Goal: Transaction & Acquisition: Purchase product/service

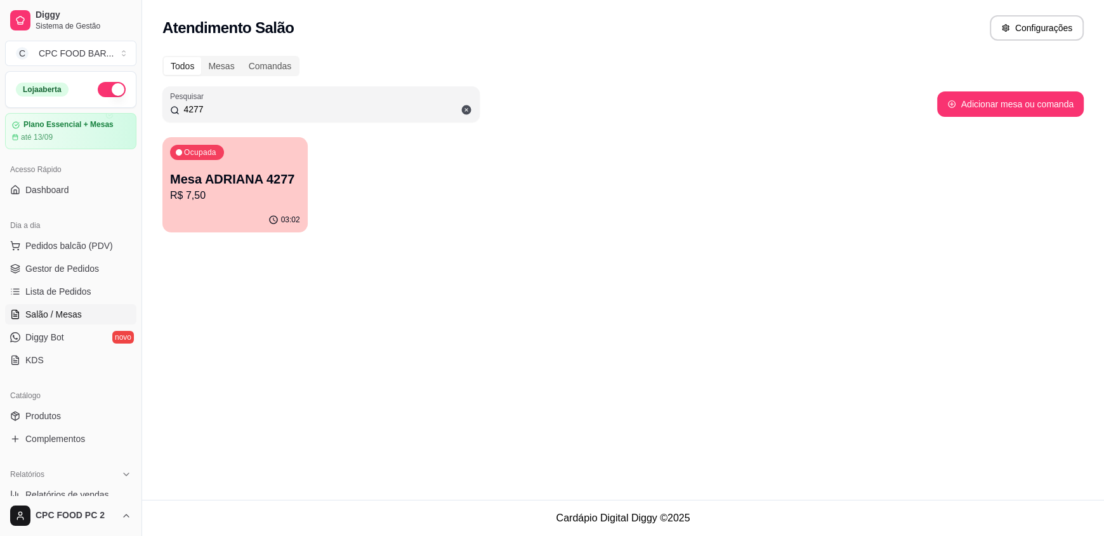
drag, startPoint x: 218, startPoint y: 109, endPoint x: 164, endPoint y: 110, distance: 53.3
click at [165, 110] on div "Pesquisar 4277" at bounding box center [320, 104] width 317 height 36
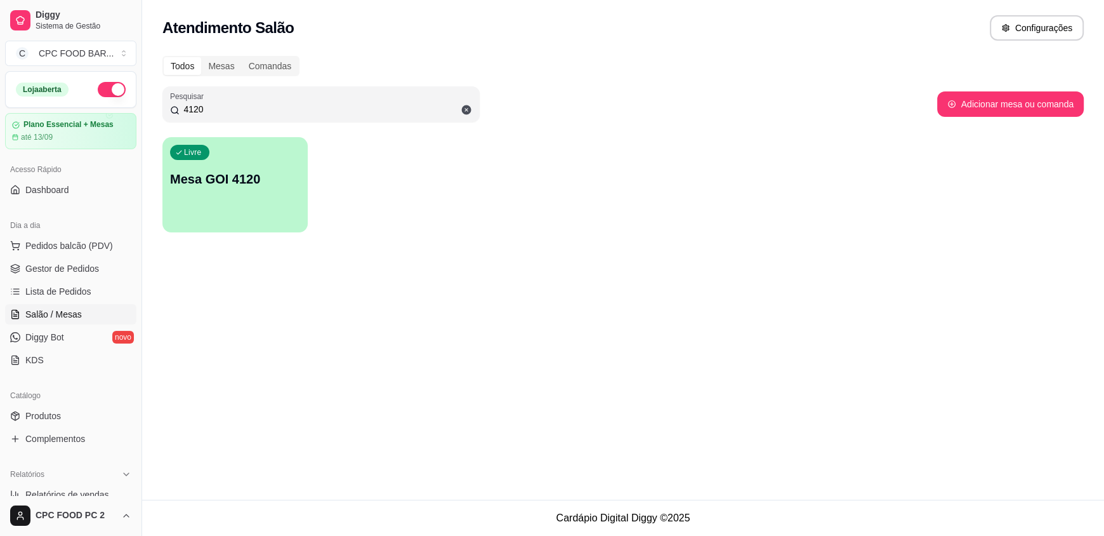
type input "4120"
click at [243, 213] on div "Livre Mesa GOI 4120" at bounding box center [234, 177] width 145 height 80
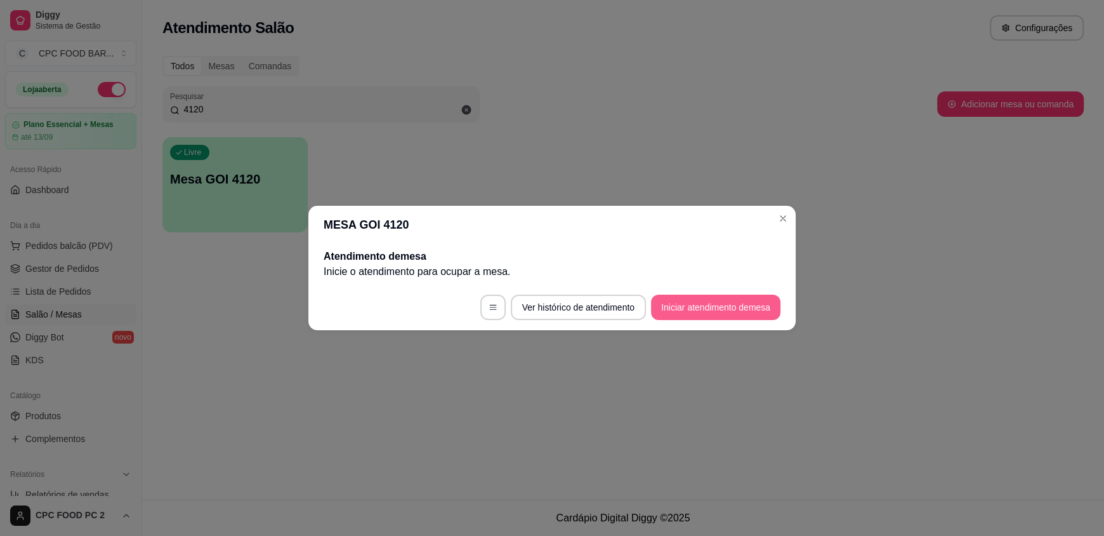
click at [702, 303] on button "Iniciar atendimento de mesa" at bounding box center [715, 306] width 129 height 25
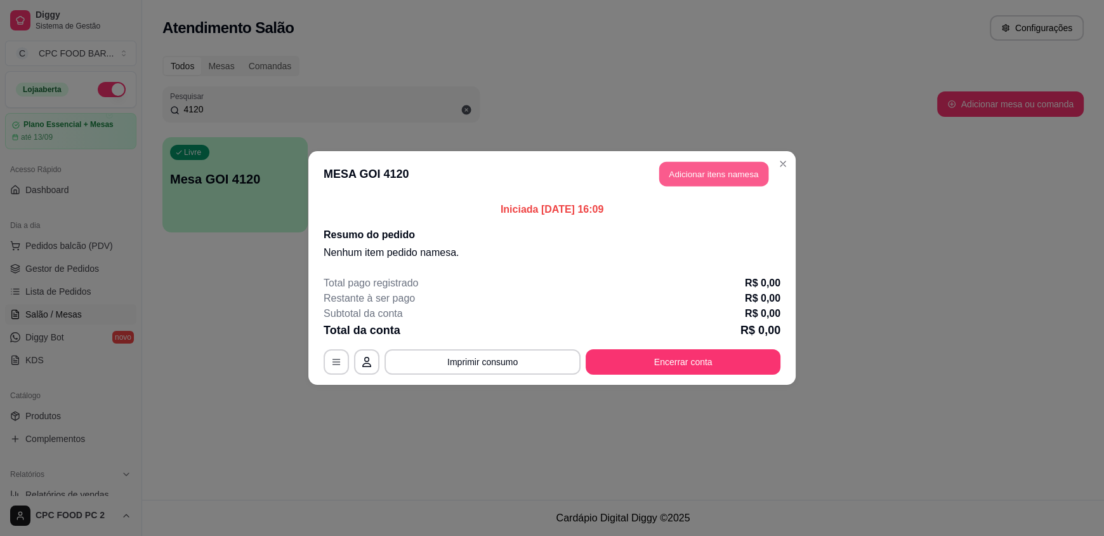
click at [702, 169] on button "Adicionar itens na mesa" at bounding box center [713, 174] width 109 height 25
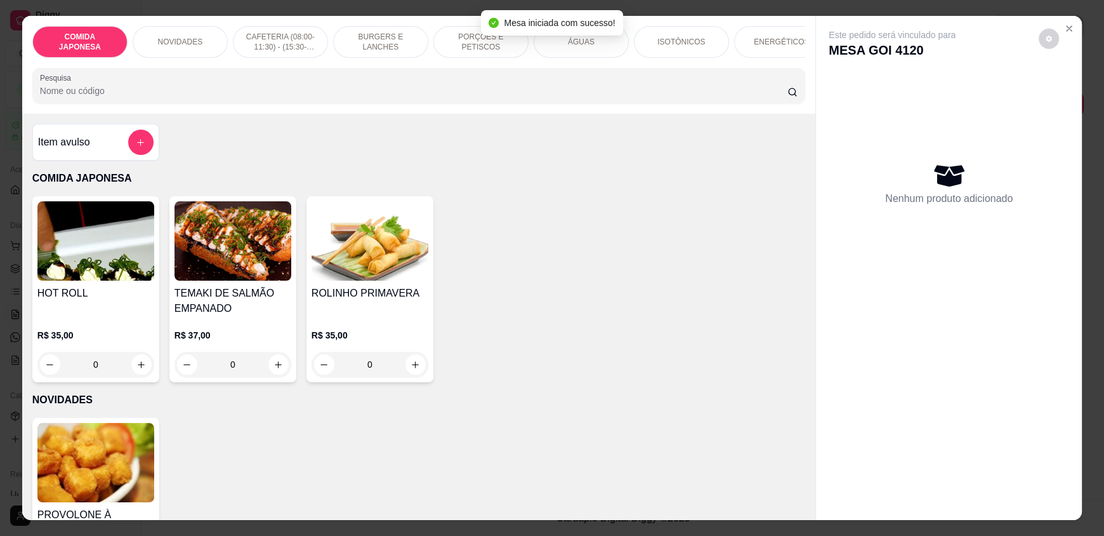
click at [495, 97] on input "Pesquisa" at bounding box center [414, 90] width 748 height 13
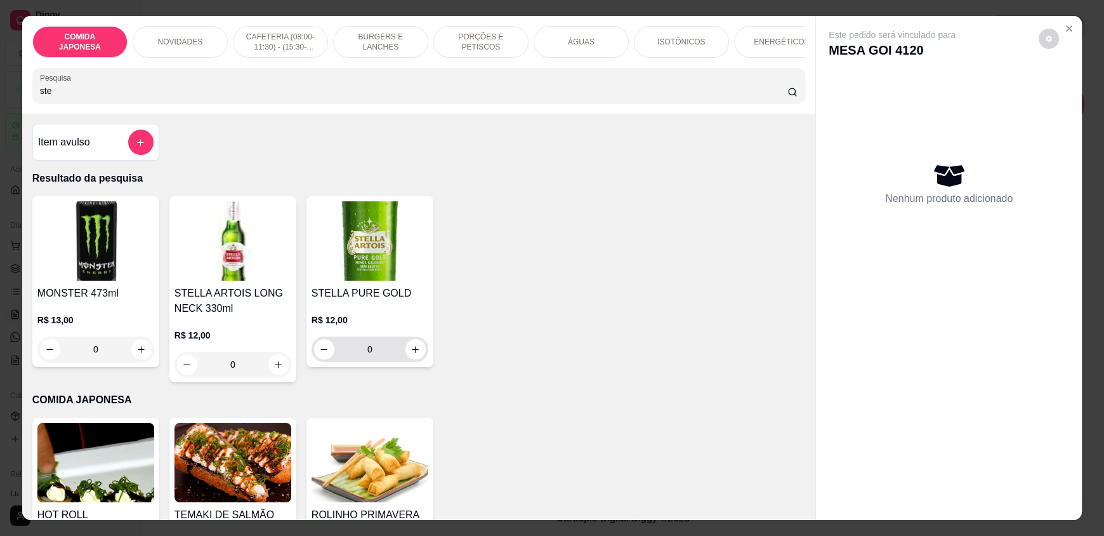
type input "ste"
click at [413, 351] on button "increase-product-quantity" at bounding box center [415, 349] width 20 height 20
type input "1"
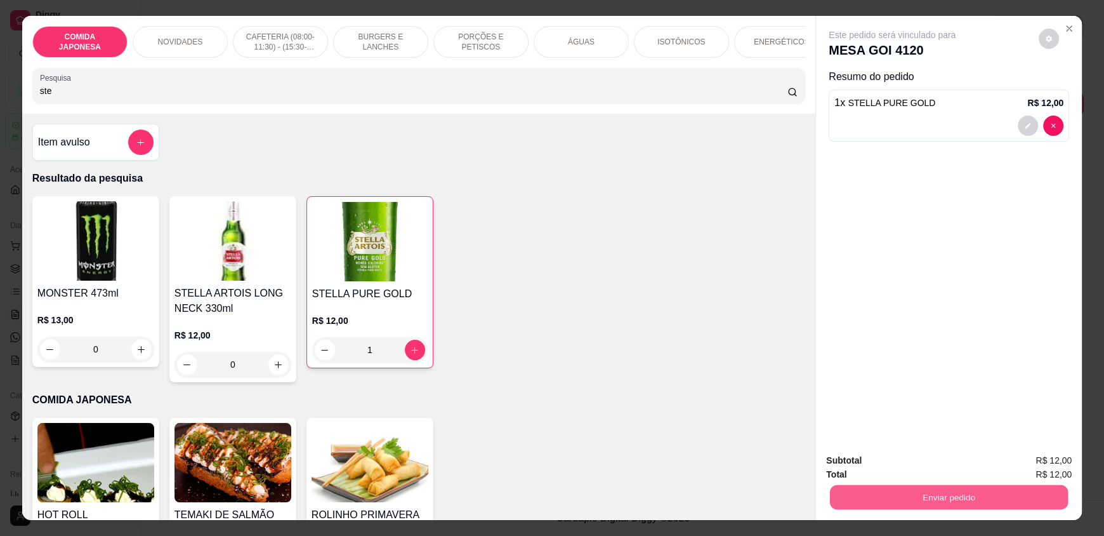
click at [874, 507] on button "Enviar pedido" at bounding box center [949, 496] width 238 height 25
click at [883, 463] on button "Não registrar e enviar pedido" at bounding box center [907, 466] width 132 height 24
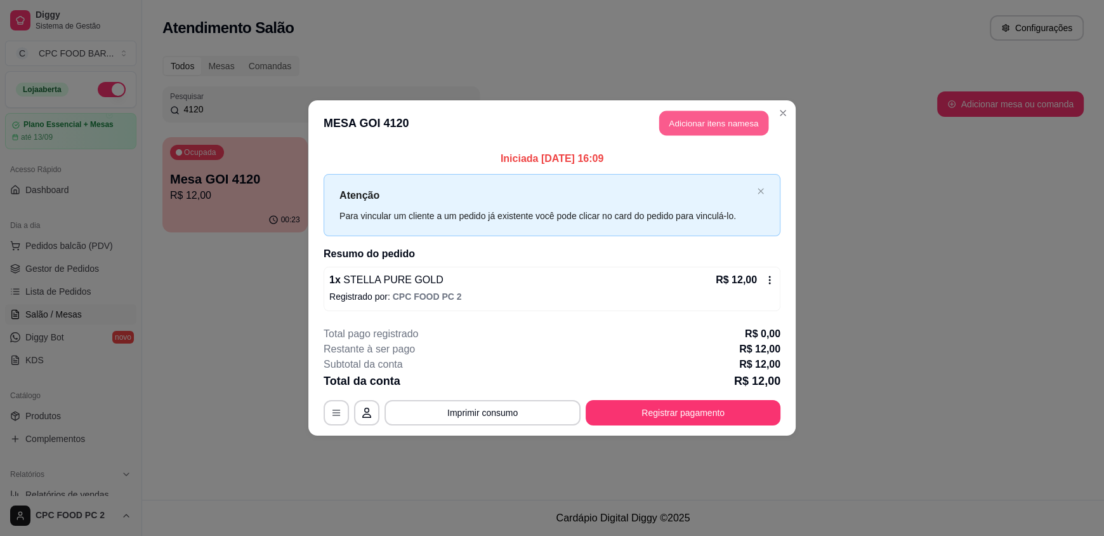
click at [668, 122] on button "Adicionar itens na mesa" at bounding box center [713, 123] width 109 height 25
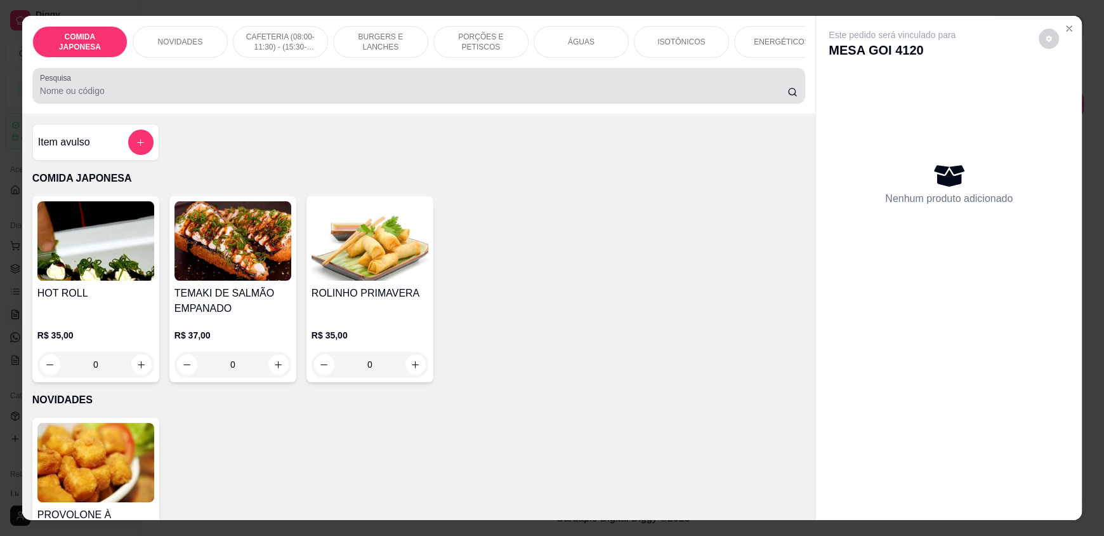
click at [418, 89] on div at bounding box center [419, 85] width 758 height 25
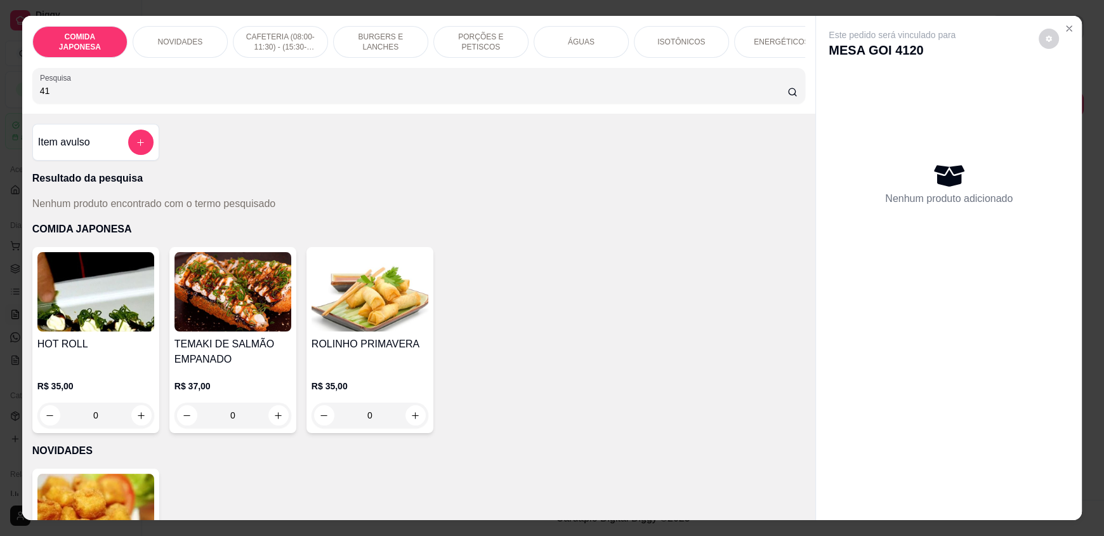
type input "4"
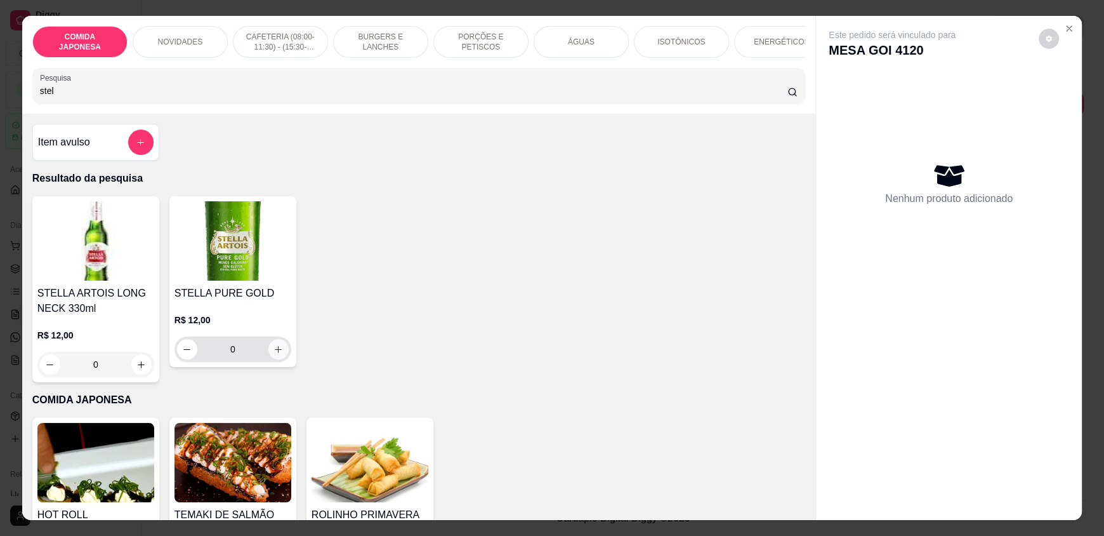
type input "stel"
click at [274, 354] on icon "increase-product-quantity" at bounding box center [278, 350] width 10 height 10
type input "1"
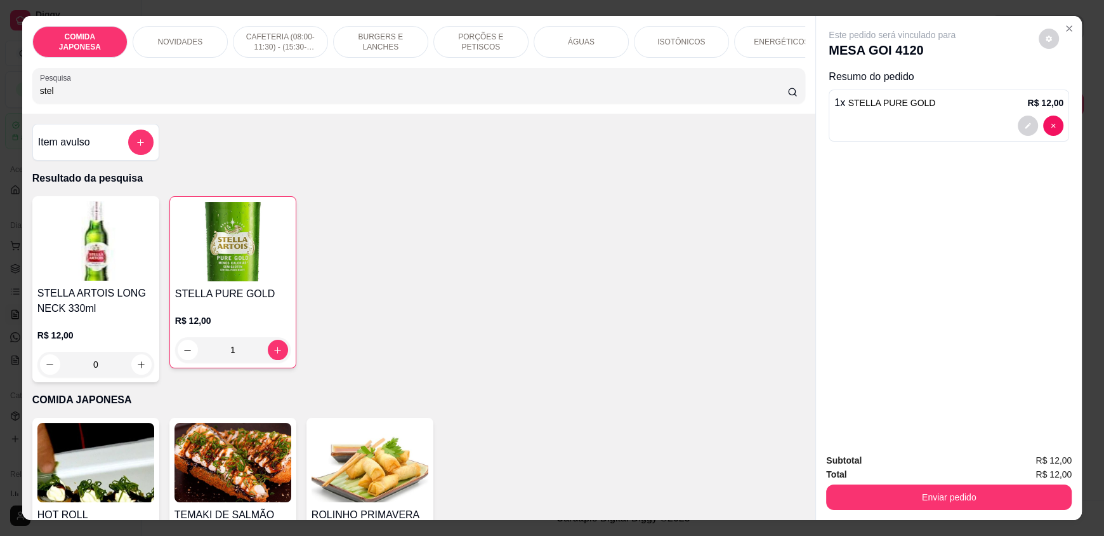
click at [50, 97] on input "stel" at bounding box center [414, 90] width 748 height 13
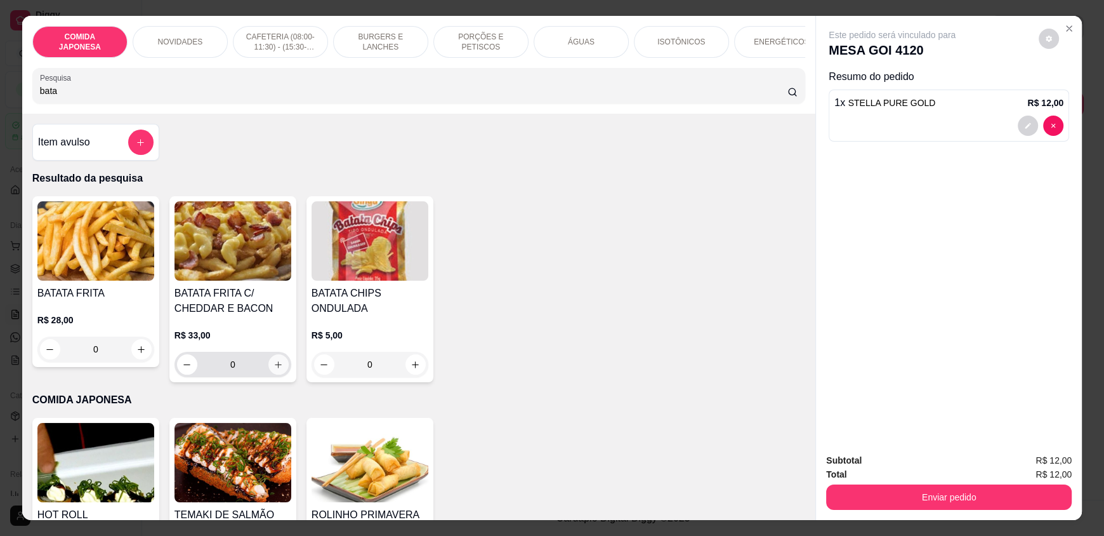
type input "bata"
click at [279, 373] on button "increase-product-quantity" at bounding box center [278, 365] width 20 height 20
type input "1"
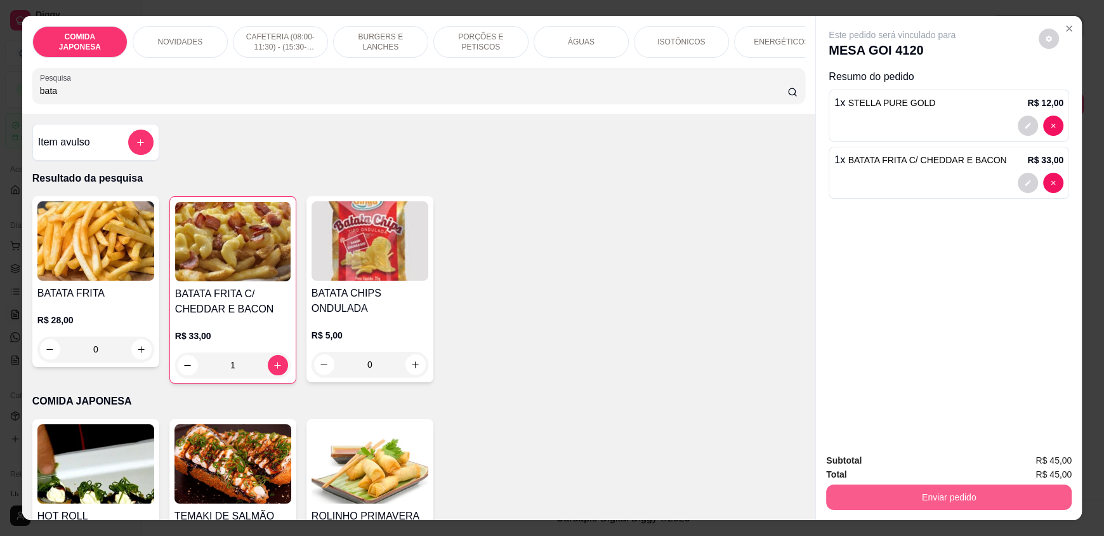
click at [943, 492] on button "Enviar pedido" at bounding box center [949, 496] width 246 height 25
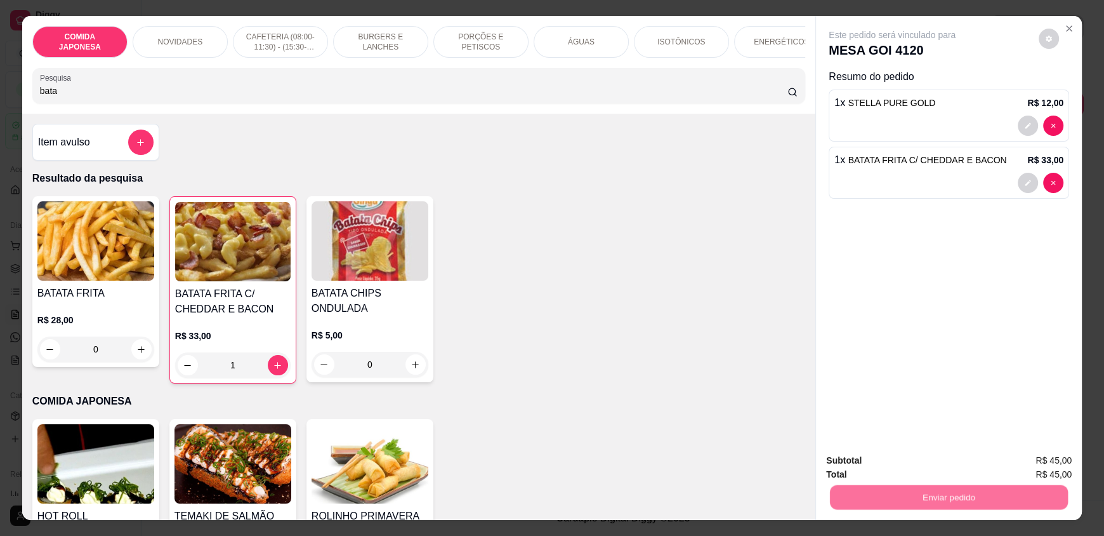
click at [927, 471] on button "Não registrar e enviar pedido" at bounding box center [907, 466] width 132 height 24
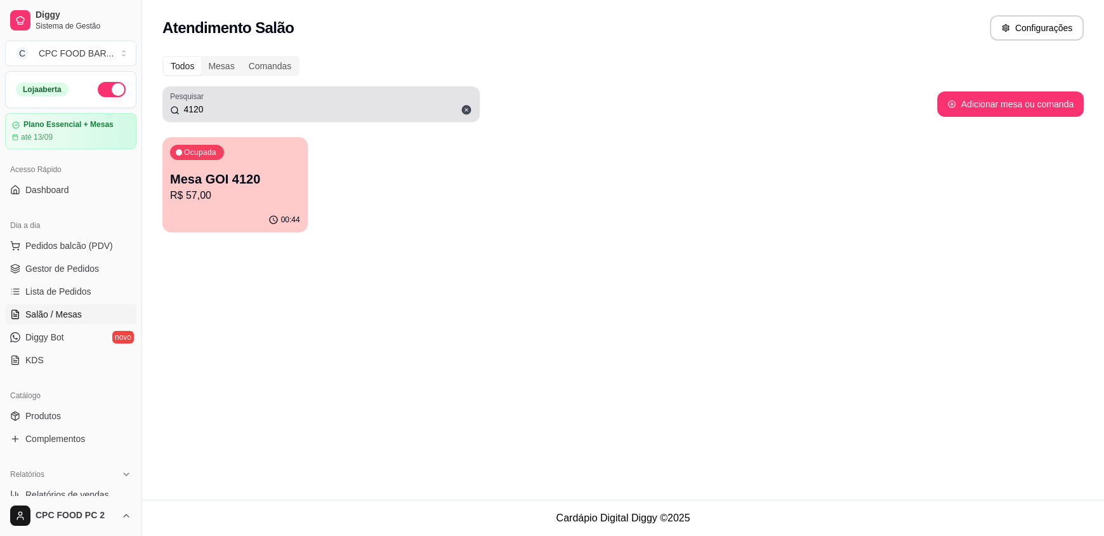
click at [195, 101] on label "Pesquisar" at bounding box center [189, 96] width 38 height 11
click at [195, 103] on input "4120" at bounding box center [326, 109] width 293 height 13
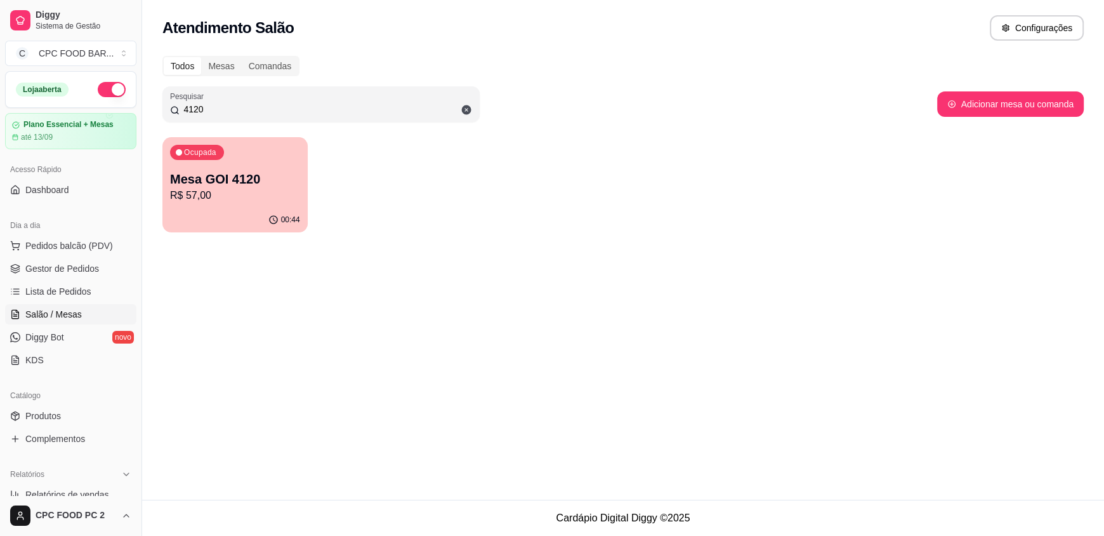
click at [209, 110] on input "4120" at bounding box center [326, 109] width 293 height 13
click at [208, 110] on input "4120" at bounding box center [326, 109] width 293 height 13
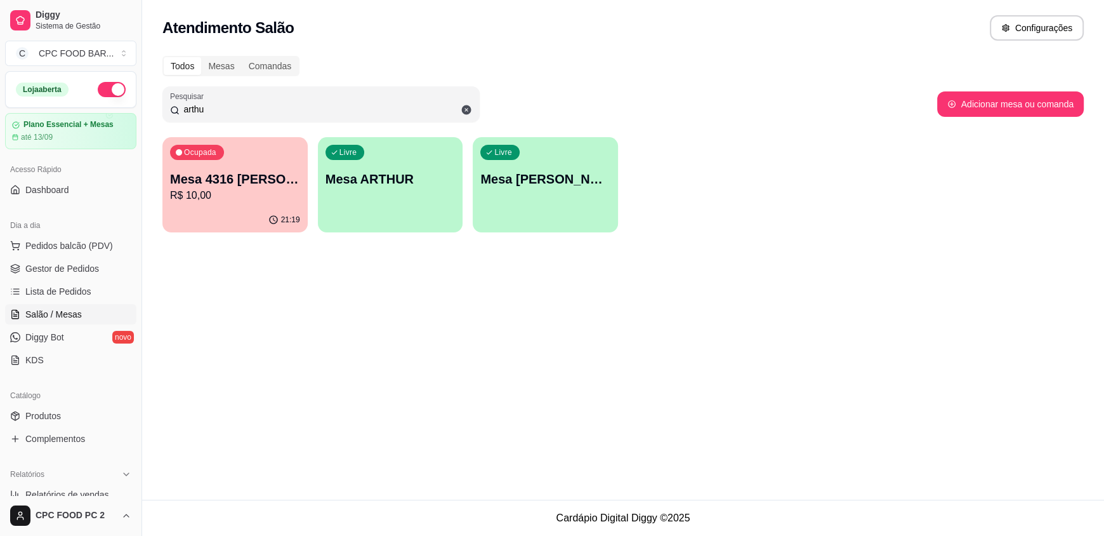
type input "arthu"
click at [565, 237] on div "Todos Mesas Comandas Pesquisar arthu Adicionar mesa ou comanda Ocupada Mesa 431…" at bounding box center [623, 147] width 962 height 199
click at [553, 192] on div "Livre Mesa [PERSON_NAME]" at bounding box center [545, 176] width 141 height 77
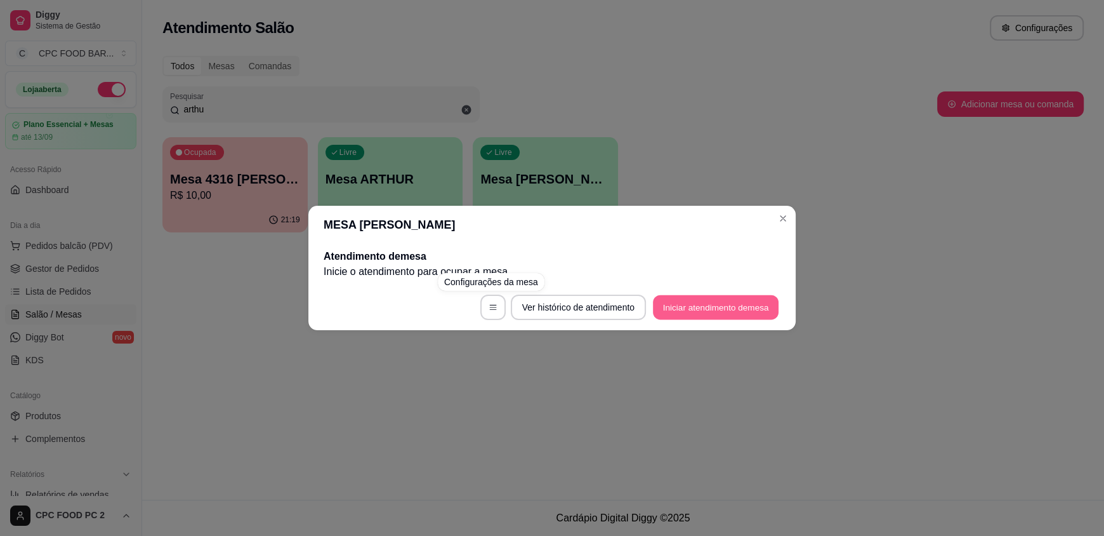
click at [692, 313] on button "Iniciar atendimento de mesa" at bounding box center [716, 307] width 126 height 25
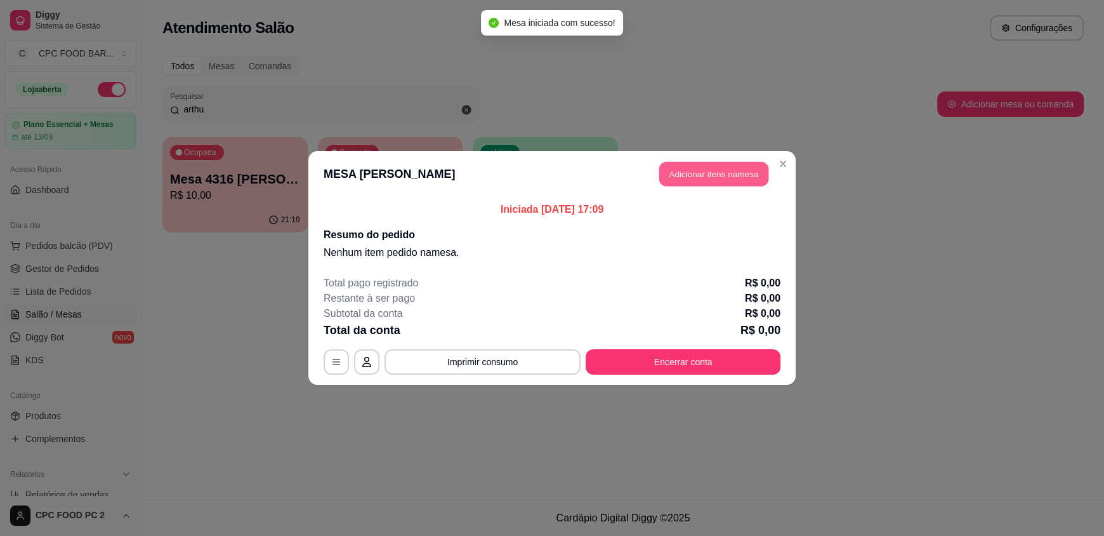
click at [731, 166] on button "Adicionar itens na mesa" at bounding box center [713, 174] width 109 height 25
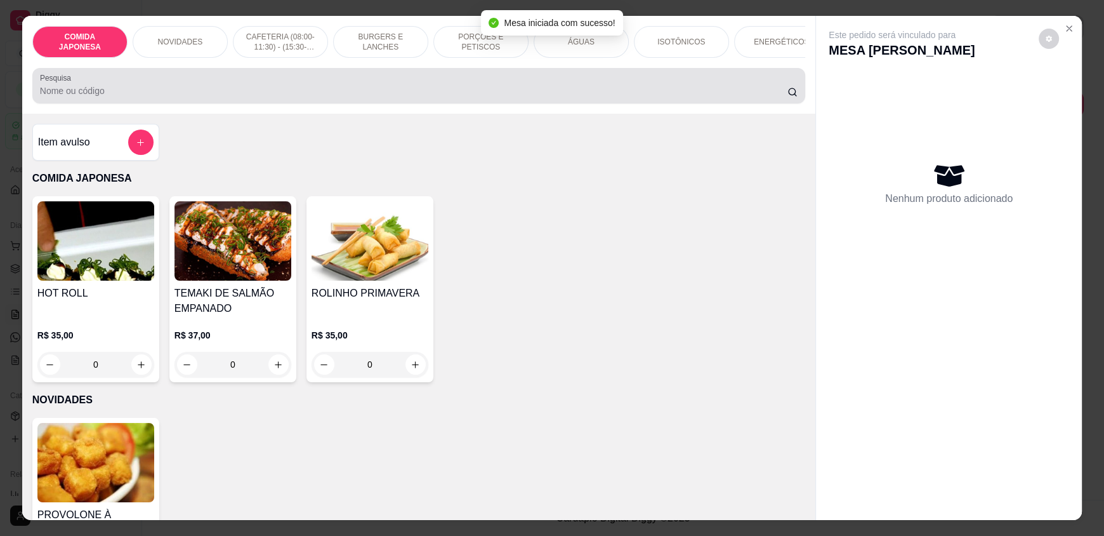
click at [317, 81] on div "Pesquisa" at bounding box center [418, 86] width 773 height 36
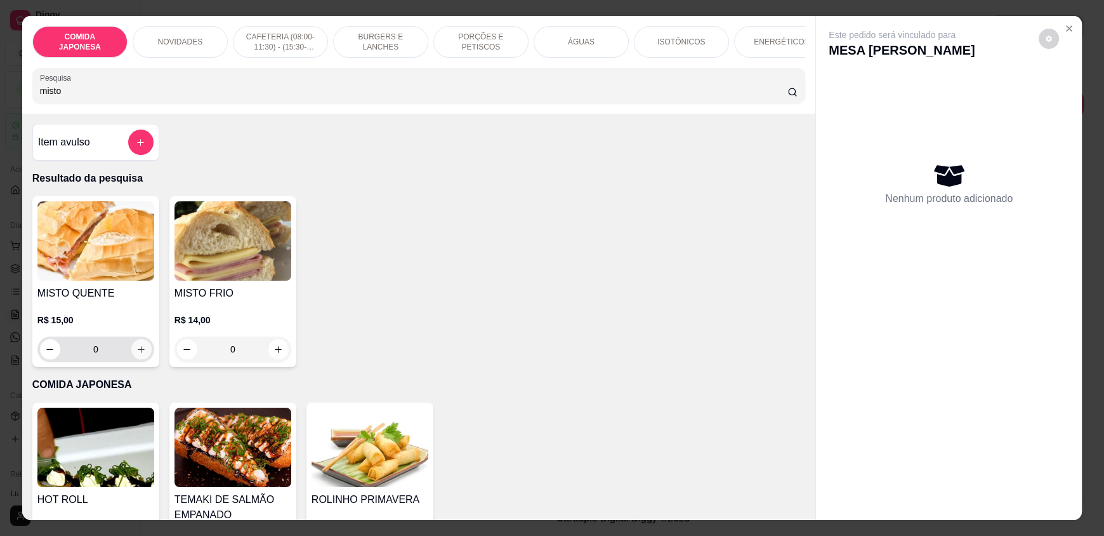
type input "misto"
click at [135, 352] on button "increase-product-quantity" at bounding box center [141, 349] width 20 height 20
type input "1"
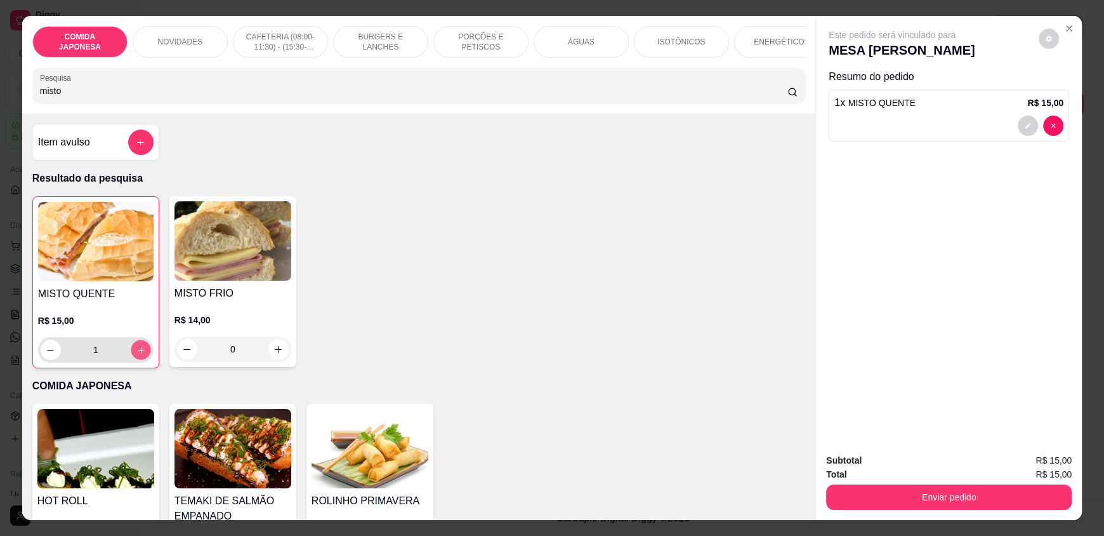
click at [136, 355] on icon "increase-product-quantity" at bounding box center [141, 350] width 10 height 10
type input "2"
click at [67, 97] on input "misto" at bounding box center [414, 90] width 748 height 13
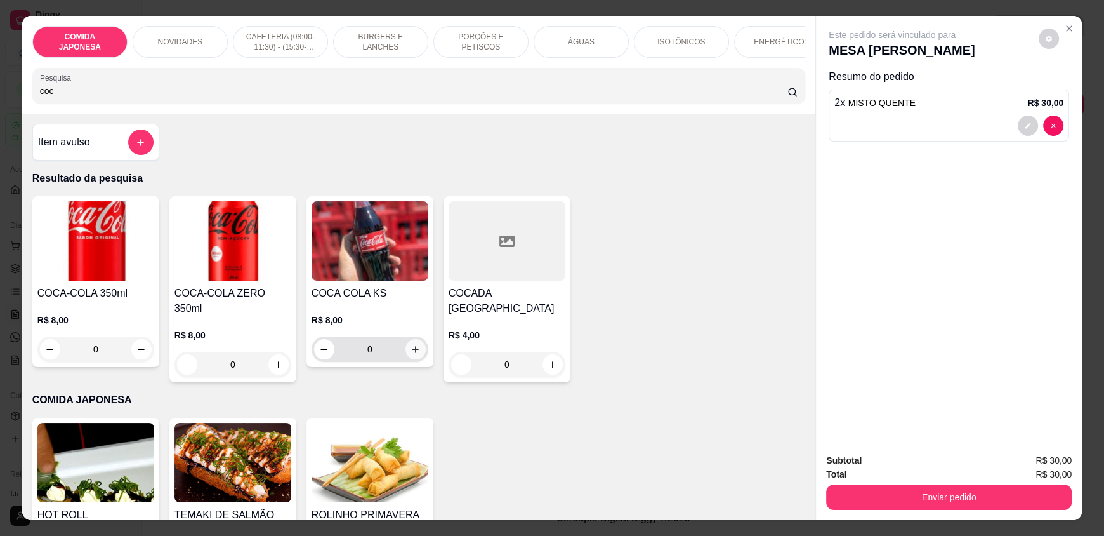
type input "coc"
click at [412, 354] on icon "increase-product-quantity" at bounding box center [416, 350] width 10 height 10
type input "1"
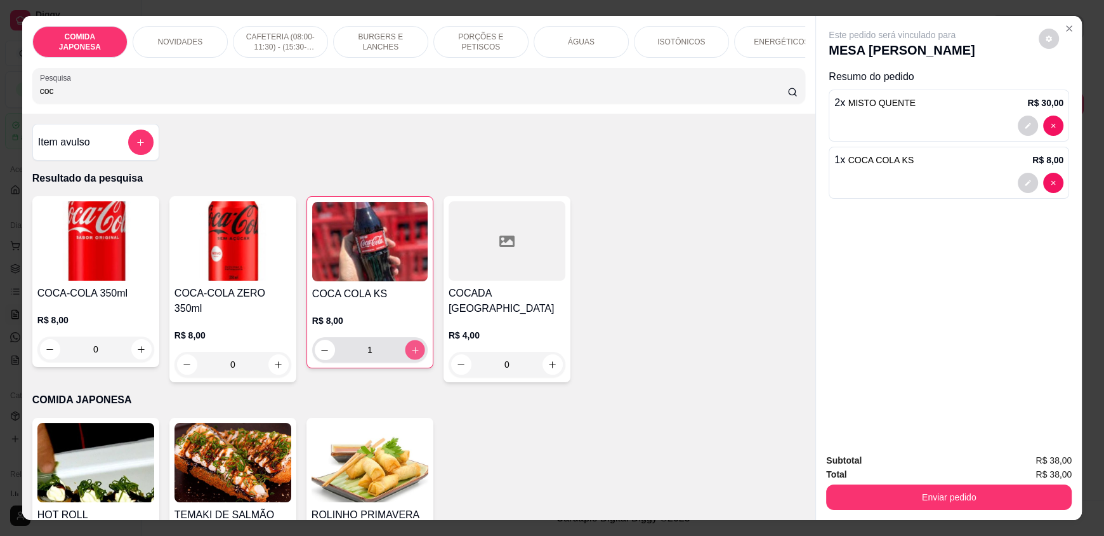
click at [412, 355] on icon "increase-product-quantity" at bounding box center [416, 350] width 10 height 10
type input "2"
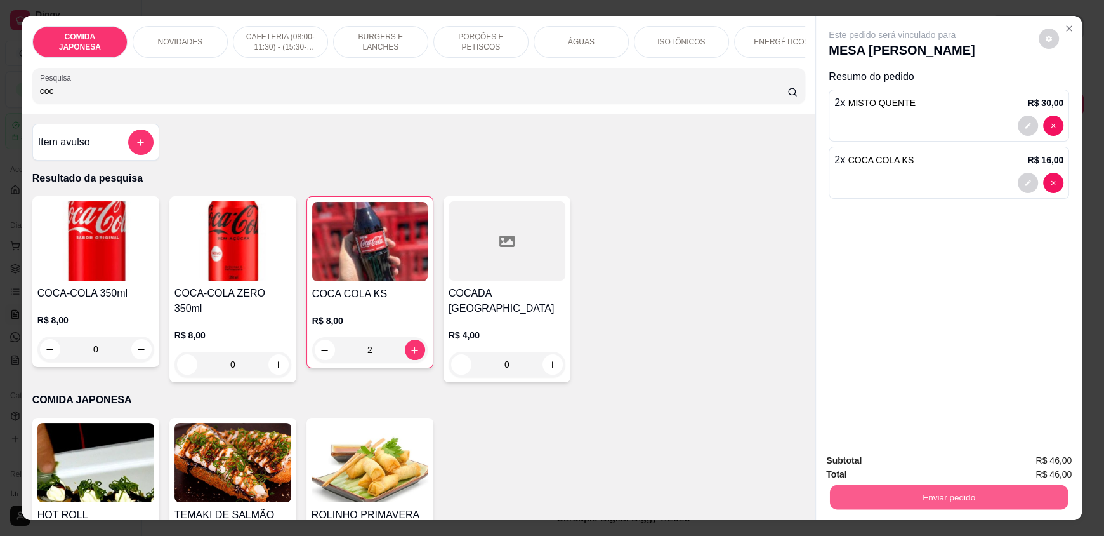
click at [947, 492] on button "Enviar pedido" at bounding box center [949, 496] width 238 height 25
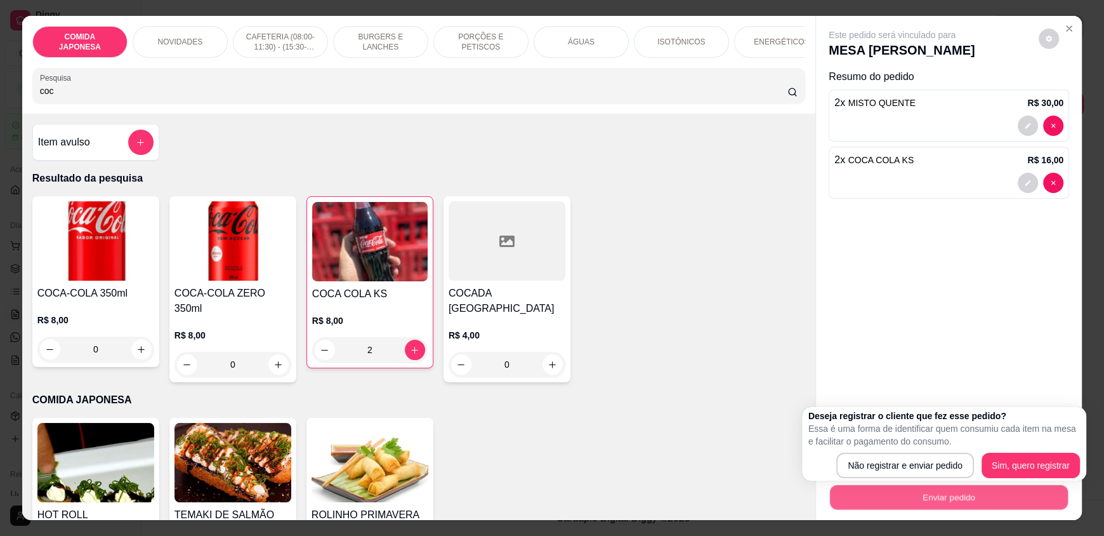
click at [926, 478] on div "Deseja registrar o cliente que fez esse pedido? Essa é uma forma de identificar…" at bounding box center [944, 444] width 284 height 74
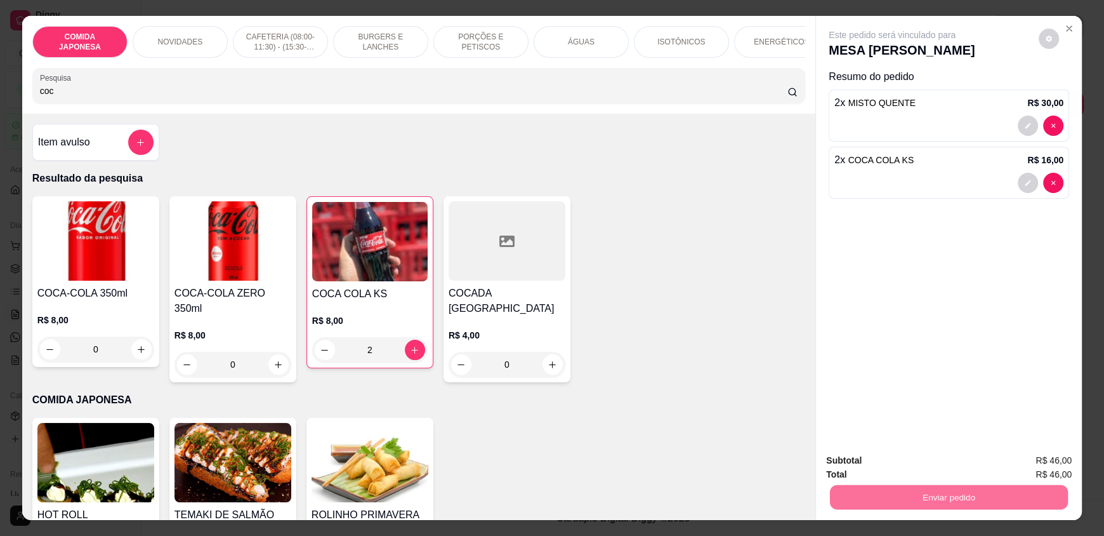
click at [924, 463] on button "Não registrar e enviar pedido" at bounding box center [907, 465] width 128 height 23
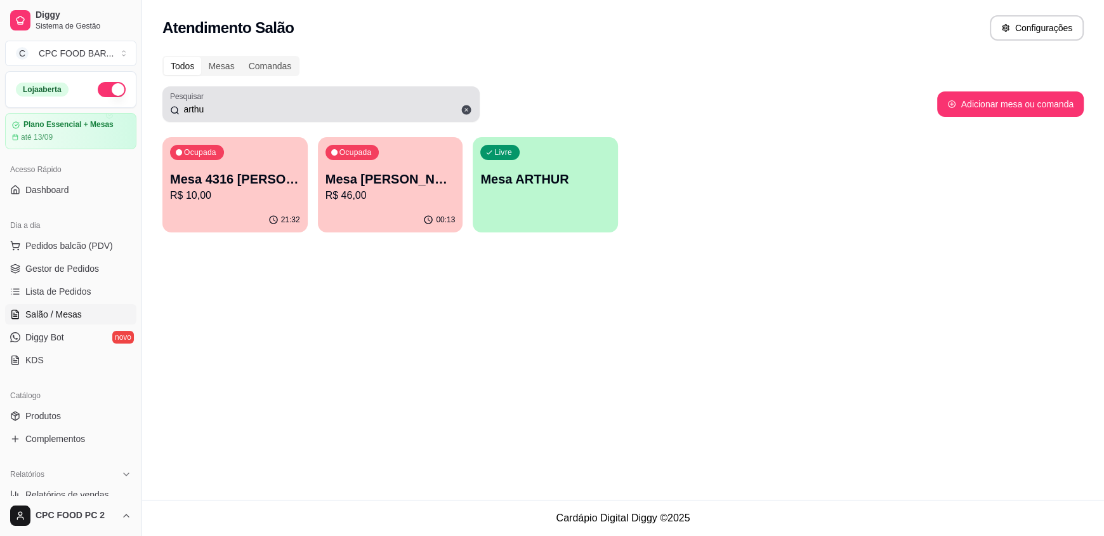
click at [232, 109] on input "arthu" at bounding box center [326, 109] width 293 height 13
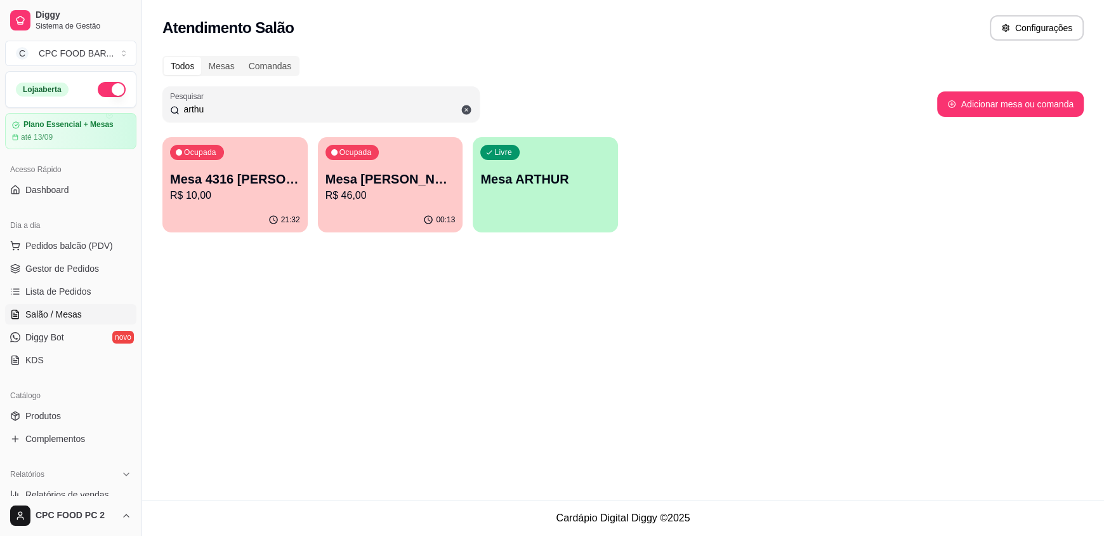
click at [232, 109] on input "arthu" at bounding box center [326, 109] width 293 height 13
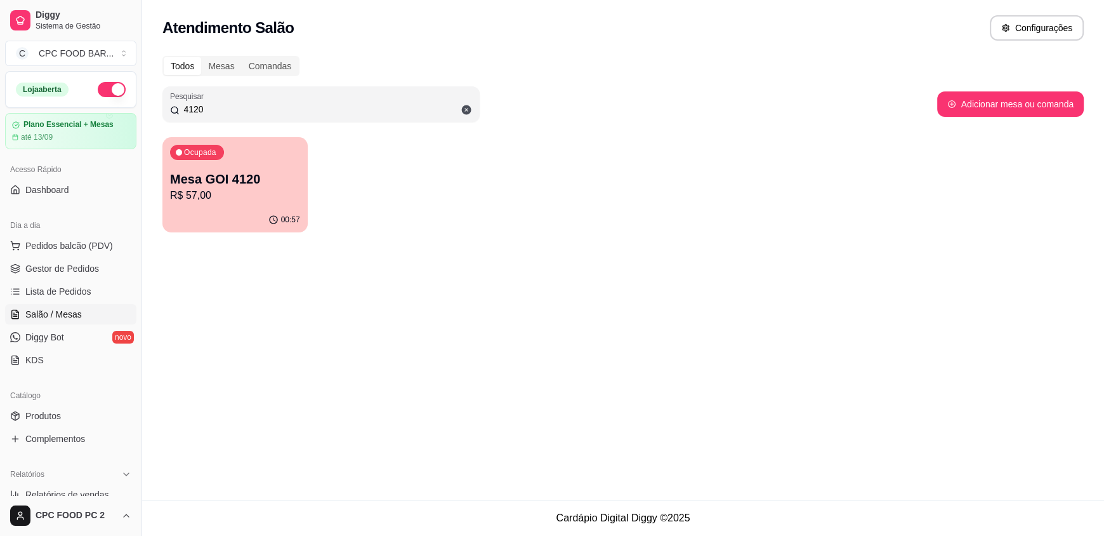
type input "4120"
click at [234, 191] on p "R$ 57,00" at bounding box center [235, 195] width 126 height 15
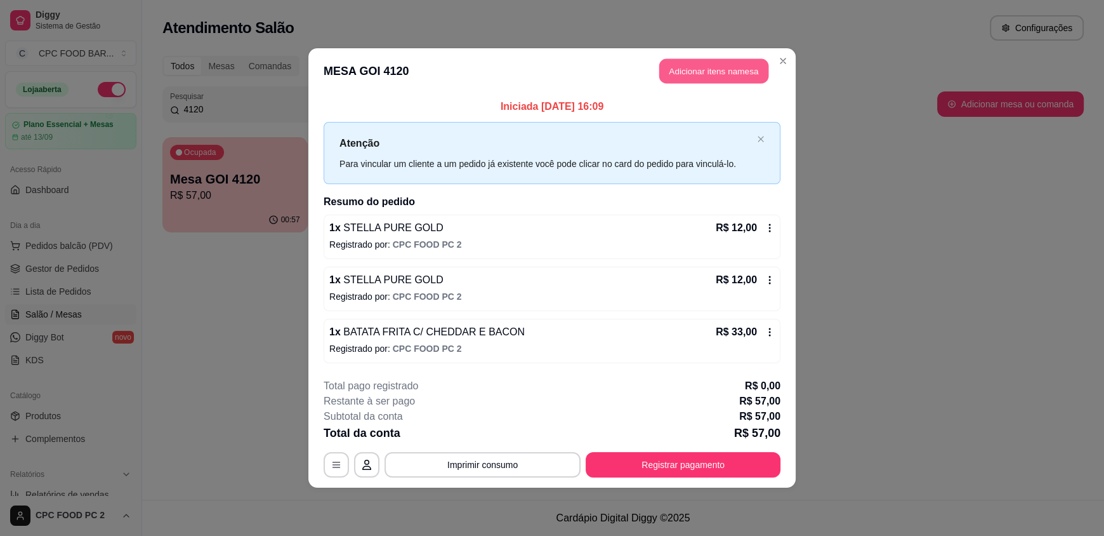
click at [741, 81] on button "Adicionar itens na mesa" at bounding box center [713, 71] width 109 height 25
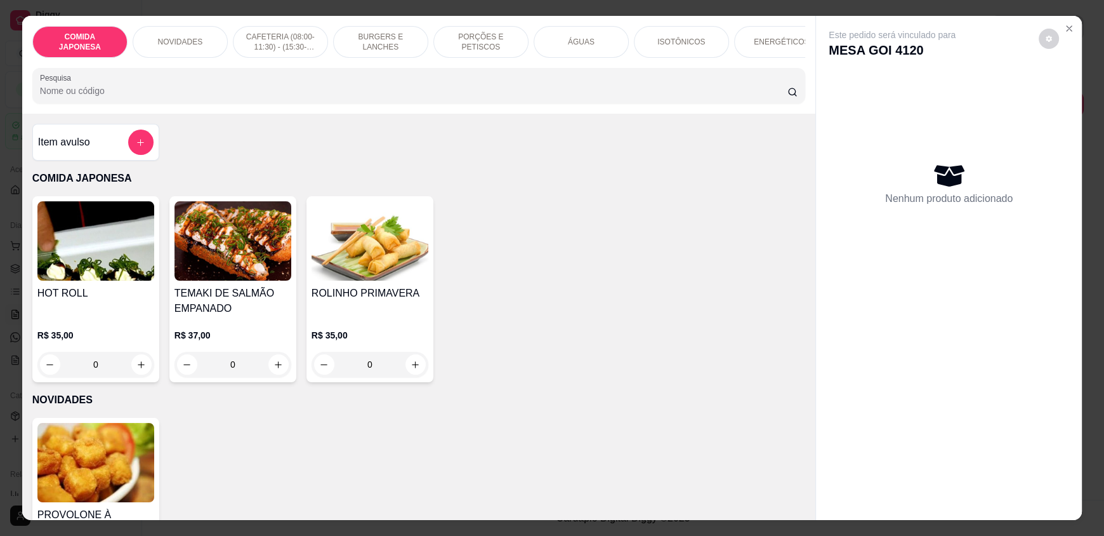
click at [415, 97] on input "Pesquisa" at bounding box center [414, 90] width 748 height 13
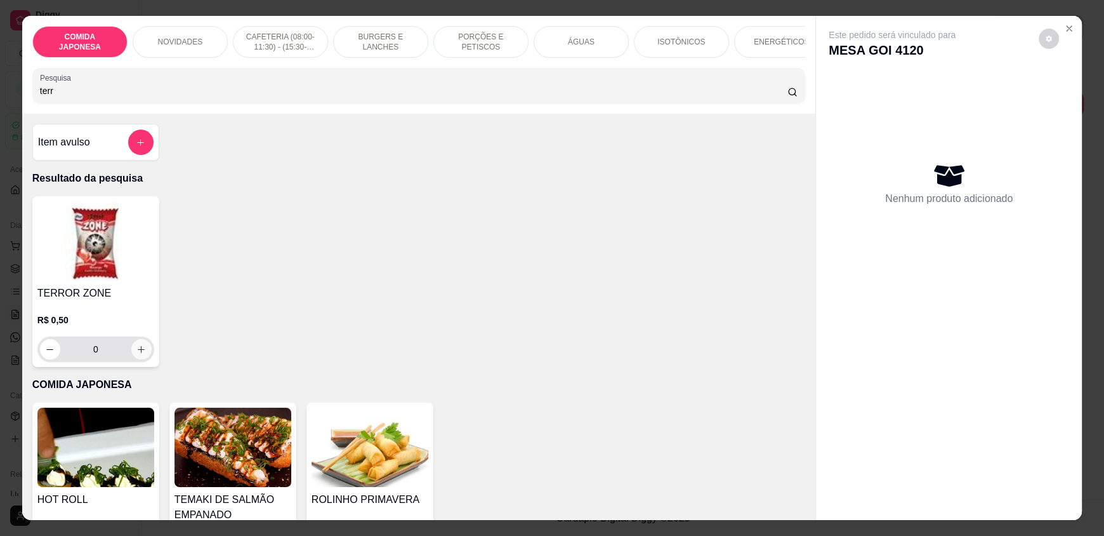
type input "terr"
click at [137, 354] on icon "increase-product-quantity" at bounding box center [142, 350] width 10 height 10
click at [138, 352] on icon "increase-product-quantity" at bounding box center [141, 349] width 6 height 6
type input "2"
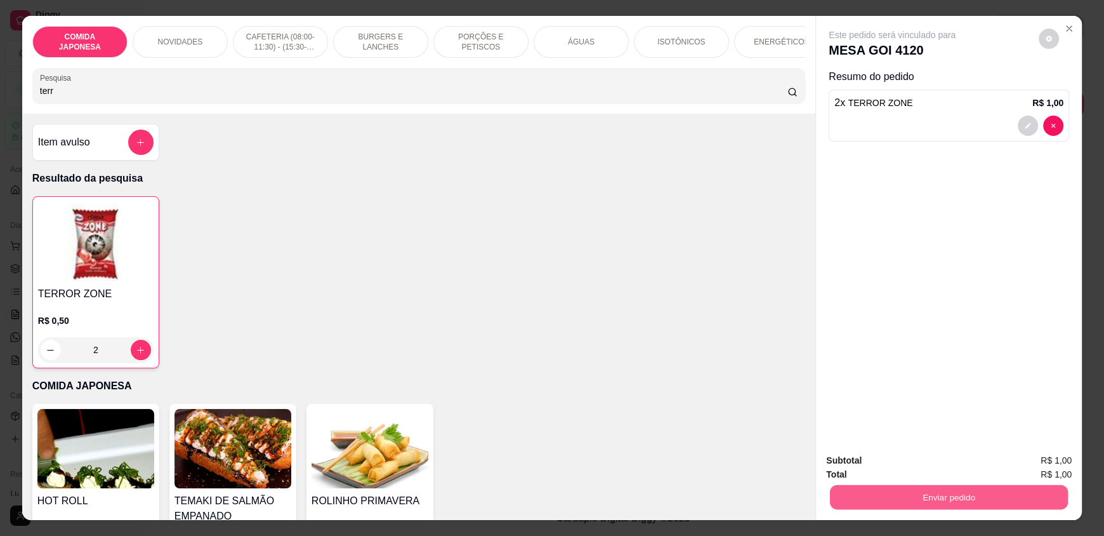
click at [978, 496] on button "Enviar pedido" at bounding box center [949, 496] width 238 height 25
click at [904, 463] on button "Não registrar e enviar pedido" at bounding box center [907, 465] width 128 height 23
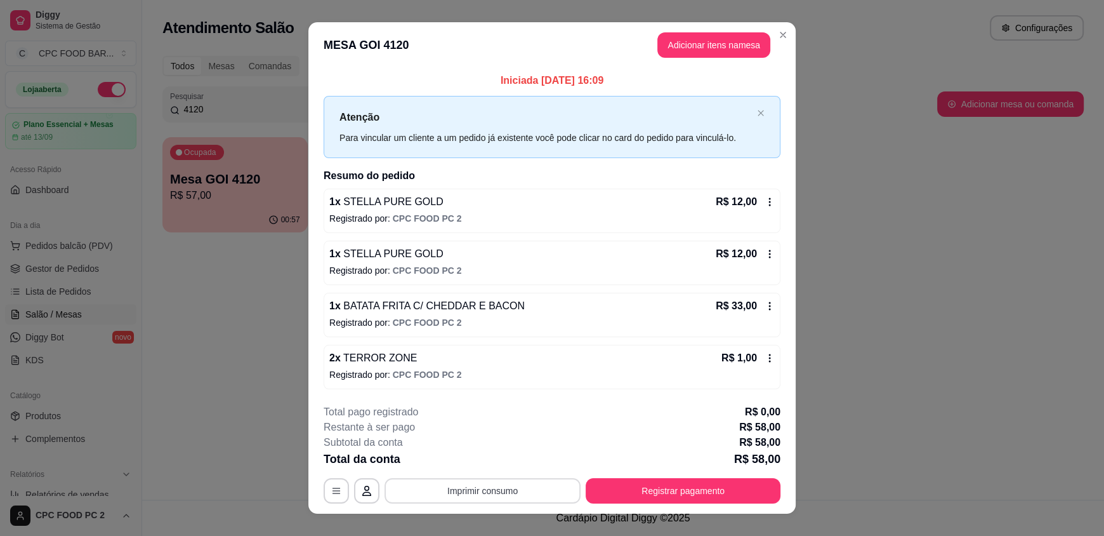
click at [473, 488] on button "Imprimir consumo" at bounding box center [483, 490] width 196 height 25
click at [487, 452] on button "IMPRESSORA" at bounding box center [482, 461] width 92 height 20
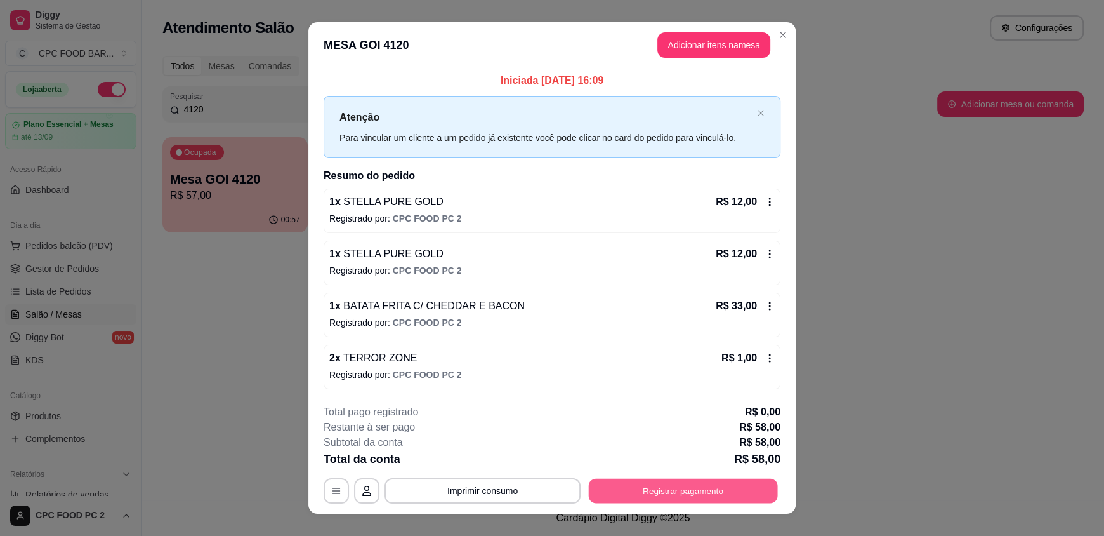
click at [688, 496] on button "Registrar pagamento" at bounding box center [683, 490] width 189 height 25
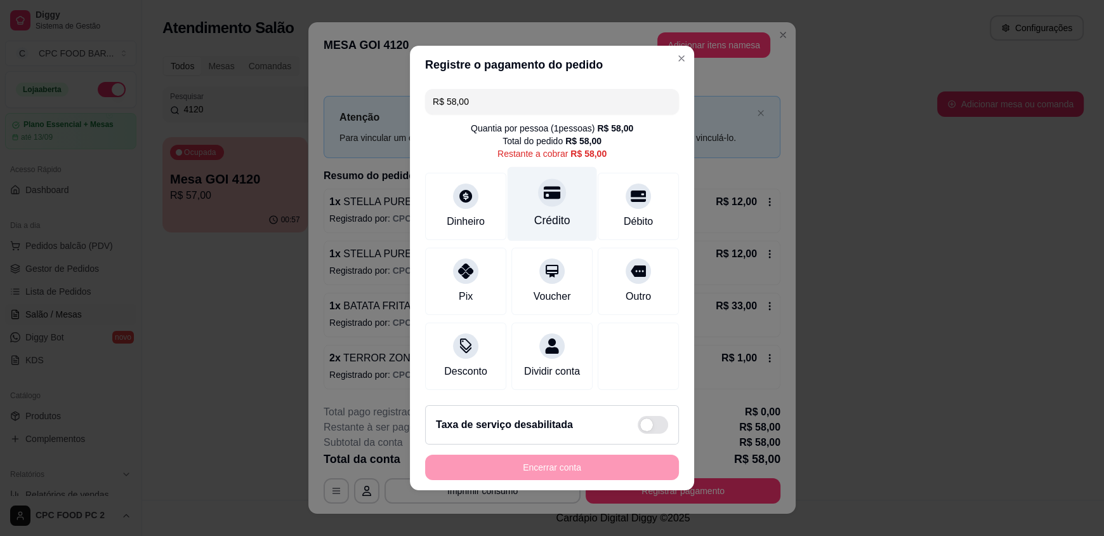
click at [540, 200] on div "Crédito" at bounding box center [552, 204] width 89 height 74
type input "R$ 0,00"
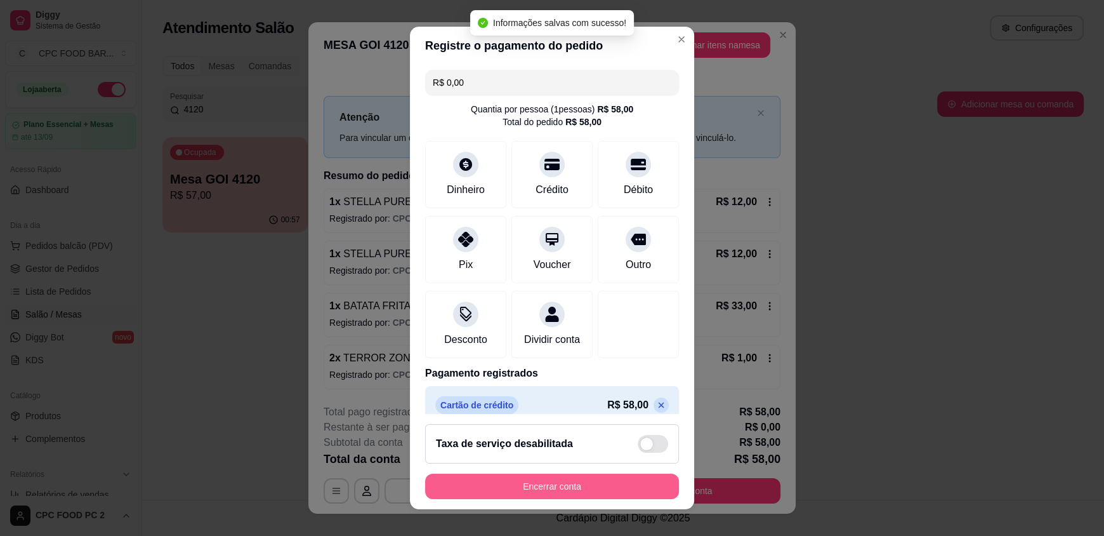
click at [554, 494] on button "Encerrar conta" at bounding box center [552, 485] width 254 height 25
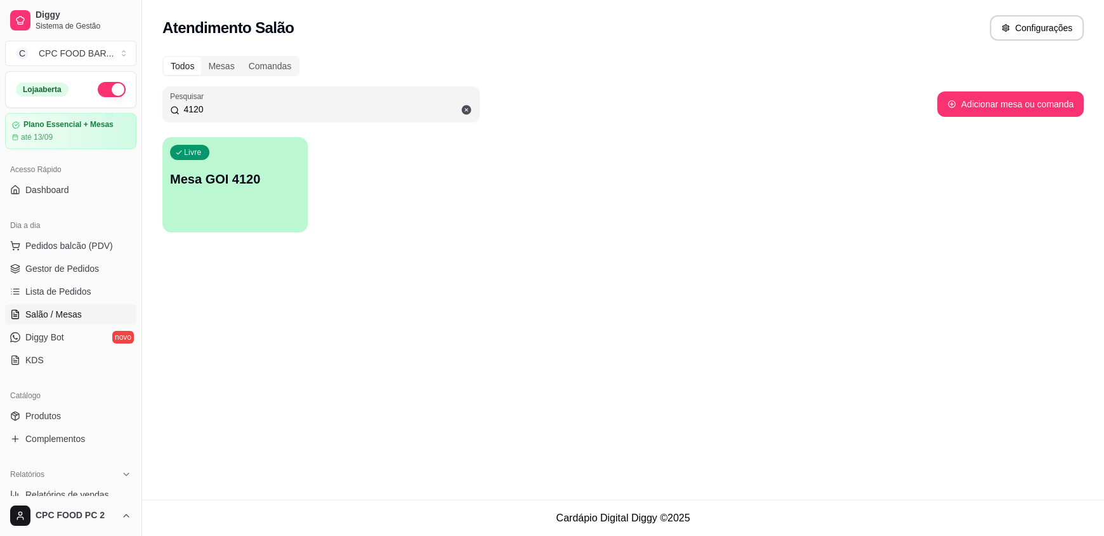
click at [208, 110] on input "4120" at bounding box center [326, 109] width 293 height 13
click at [207, 109] on input "4120" at bounding box center [326, 109] width 293 height 13
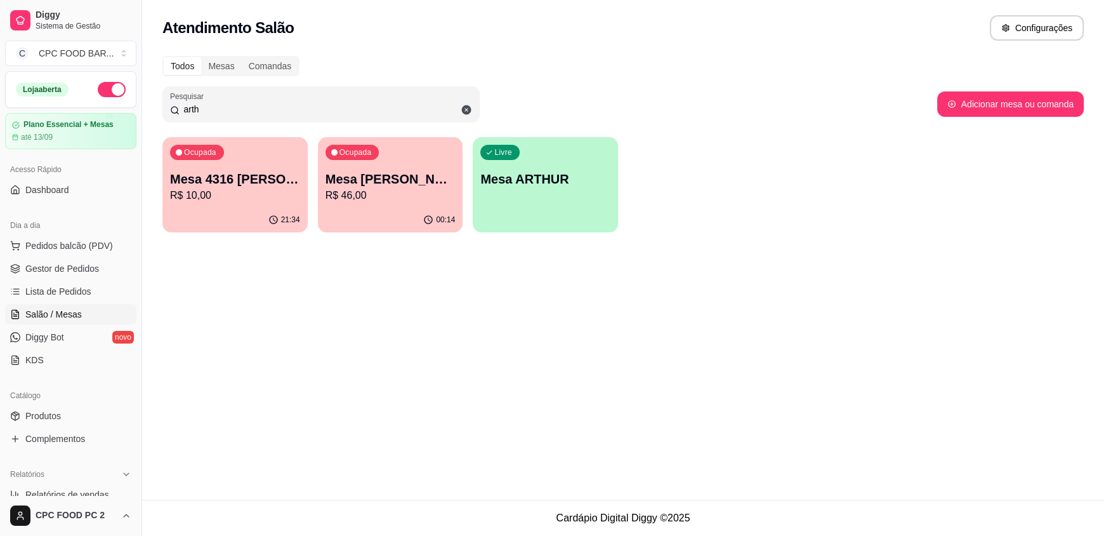
type input "arth"
click at [398, 202] on div "Ocupada Mesa ARTHUR BASQUETE R$ 46,00" at bounding box center [390, 172] width 145 height 70
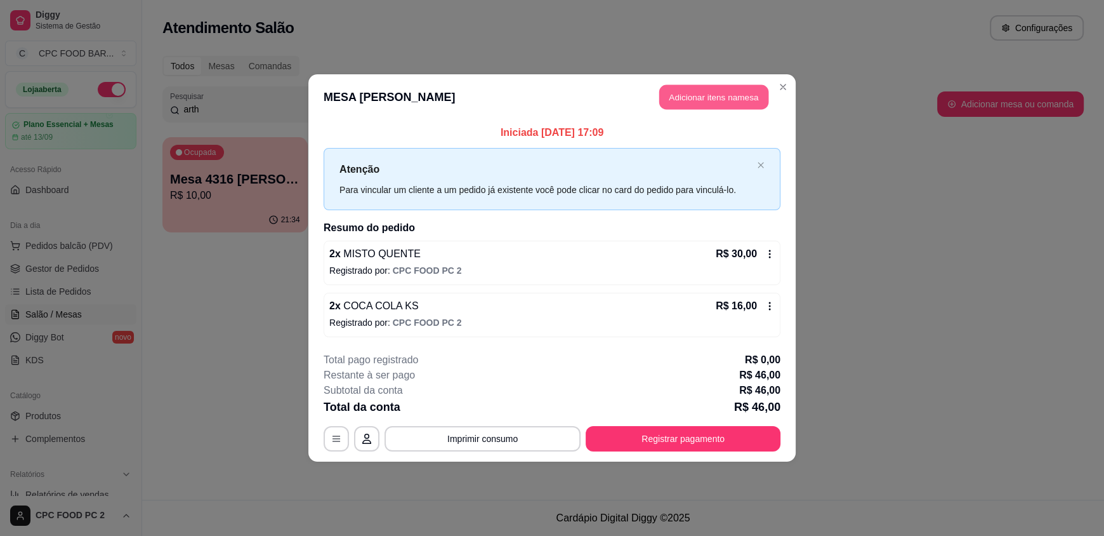
click at [688, 97] on button "Adicionar itens na mesa" at bounding box center [713, 97] width 109 height 25
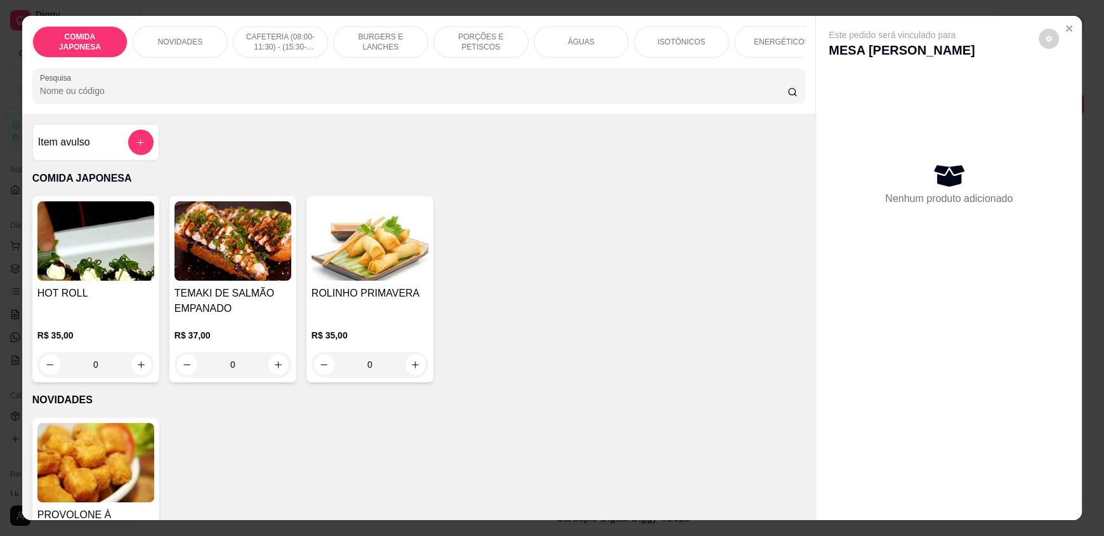
click at [447, 97] on input "Pesquisa" at bounding box center [414, 90] width 748 height 13
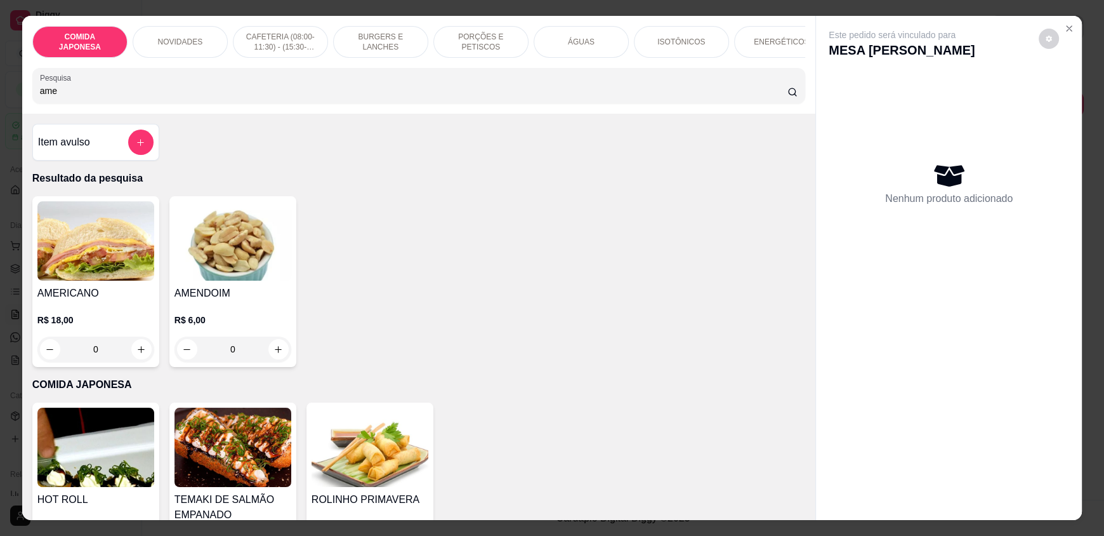
type input "ame"
click at [137, 359] on button "increase-product-quantity" at bounding box center [141, 349] width 20 height 20
type input "1"
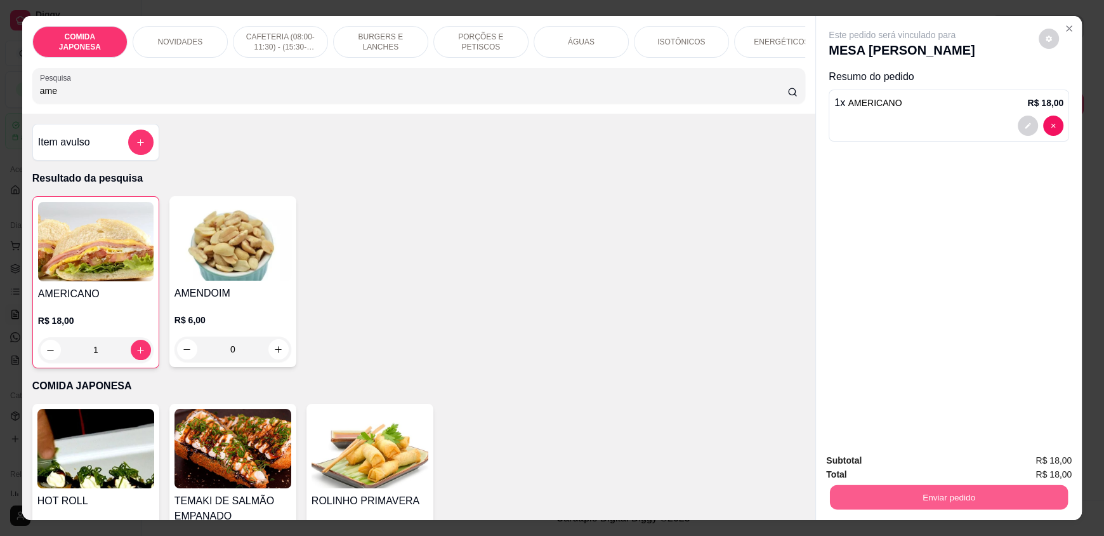
click at [951, 492] on button "Enviar pedido" at bounding box center [949, 496] width 238 height 25
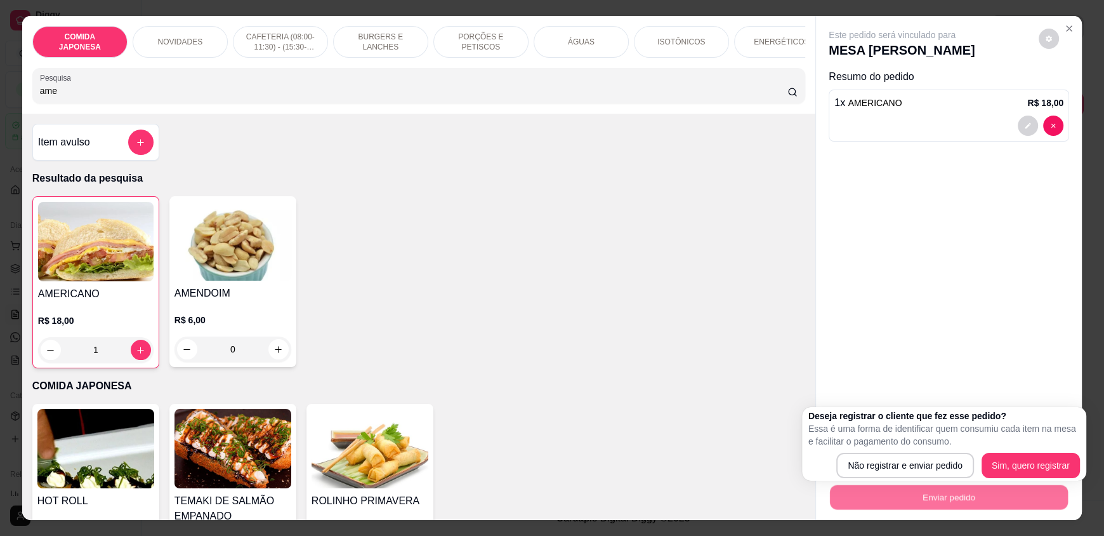
click at [923, 451] on div "Deseja registrar o cliente que fez esse pedido? Essa é uma forma de identificar…" at bounding box center [944, 443] width 272 height 69
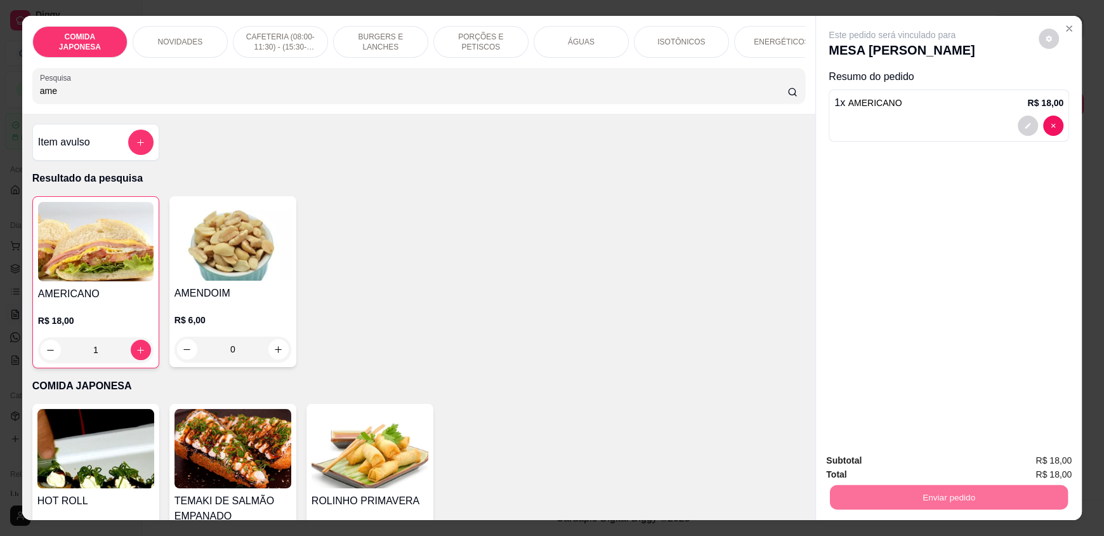
click at [921, 458] on button "Não registrar e enviar pedido" at bounding box center [907, 465] width 128 height 23
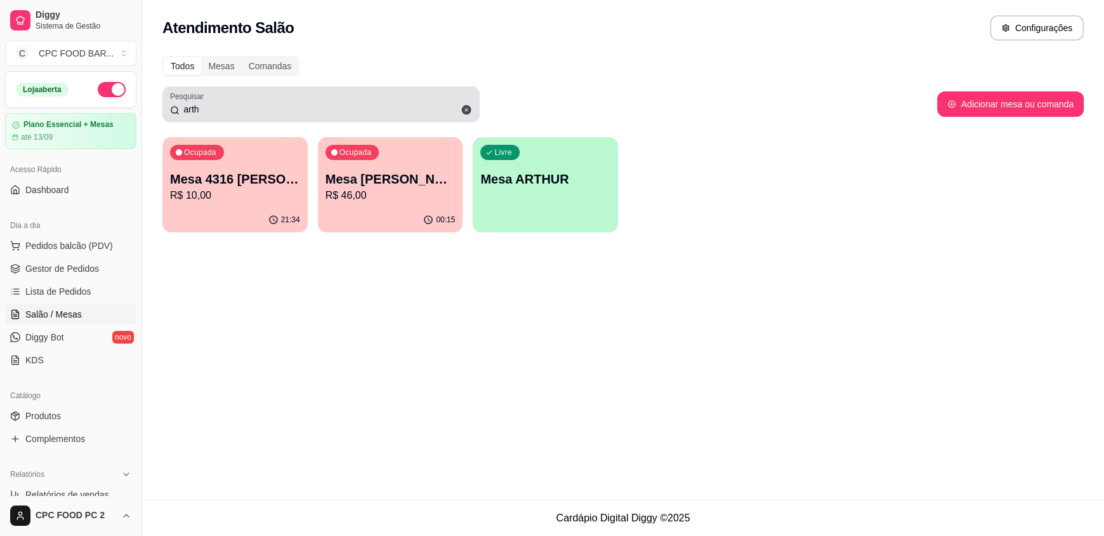
click at [253, 94] on div "arth" at bounding box center [321, 103] width 302 height 25
drag, startPoint x: 249, startPoint y: 102, endPoint x: 244, endPoint y: 109, distance: 8.5
click at [244, 108] on div "arth" at bounding box center [321, 103] width 302 height 25
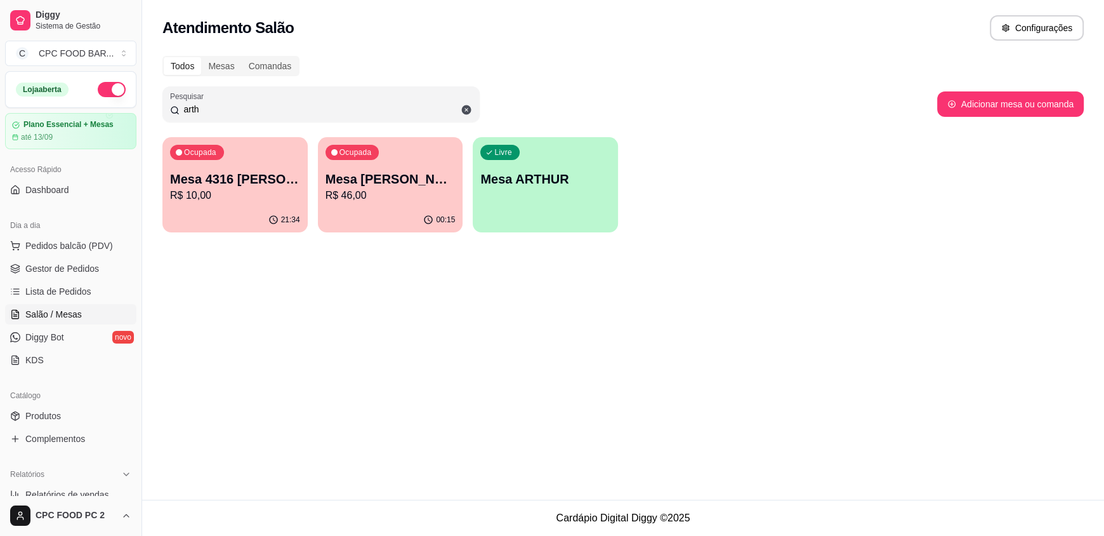
click at [242, 108] on input "arth" at bounding box center [326, 109] width 293 height 13
click at [237, 109] on input "arth" at bounding box center [326, 109] width 293 height 13
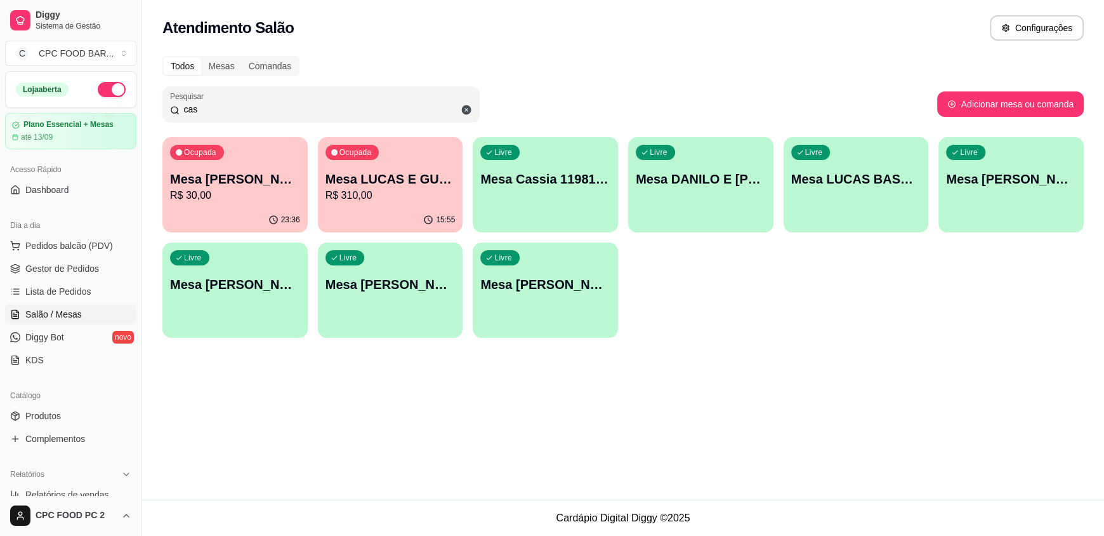
type input "cas"
click at [244, 174] on p "Mesa [PERSON_NAME]" at bounding box center [235, 179] width 126 height 17
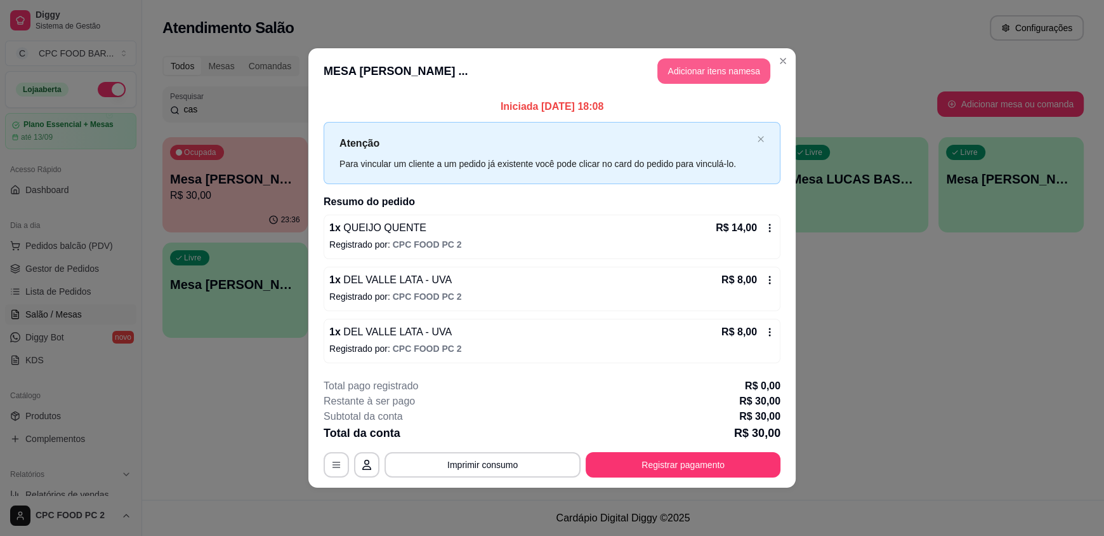
click at [708, 69] on button "Adicionar itens na mesa" at bounding box center [713, 70] width 113 height 25
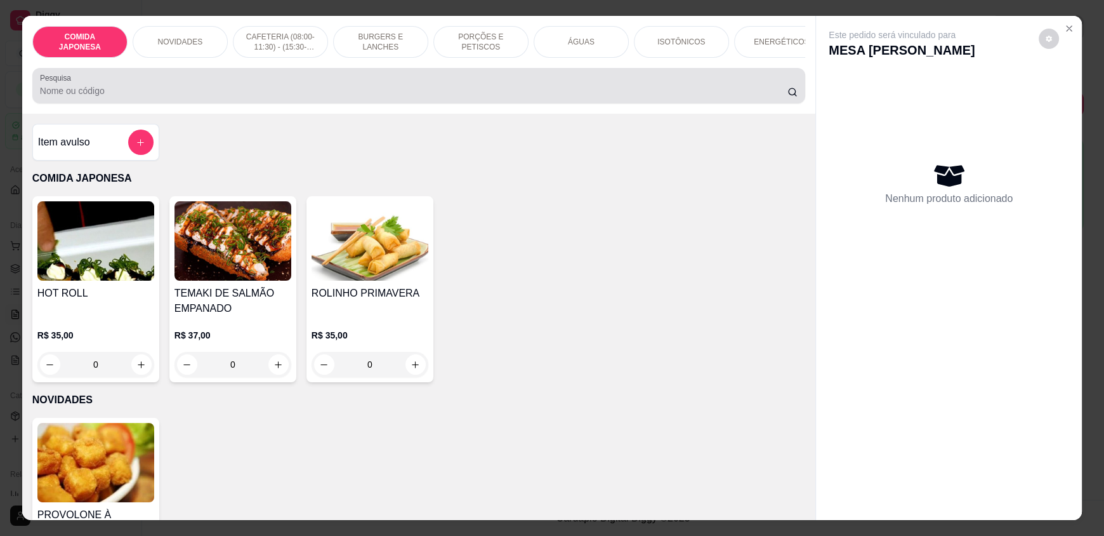
click at [279, 103] on div "Pesquisa" at bounding box center [418, 86] width 773 height 36
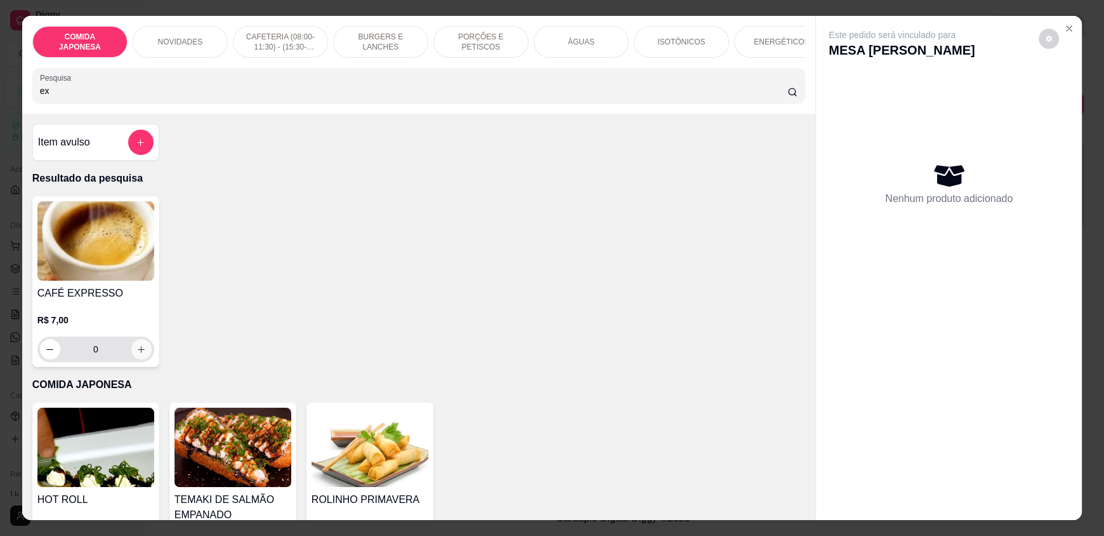
type input "ex"
click at [131, 353] on button "increase-product-quantity" at bounding box center [141, 349] width 20 height 20
type input "1"
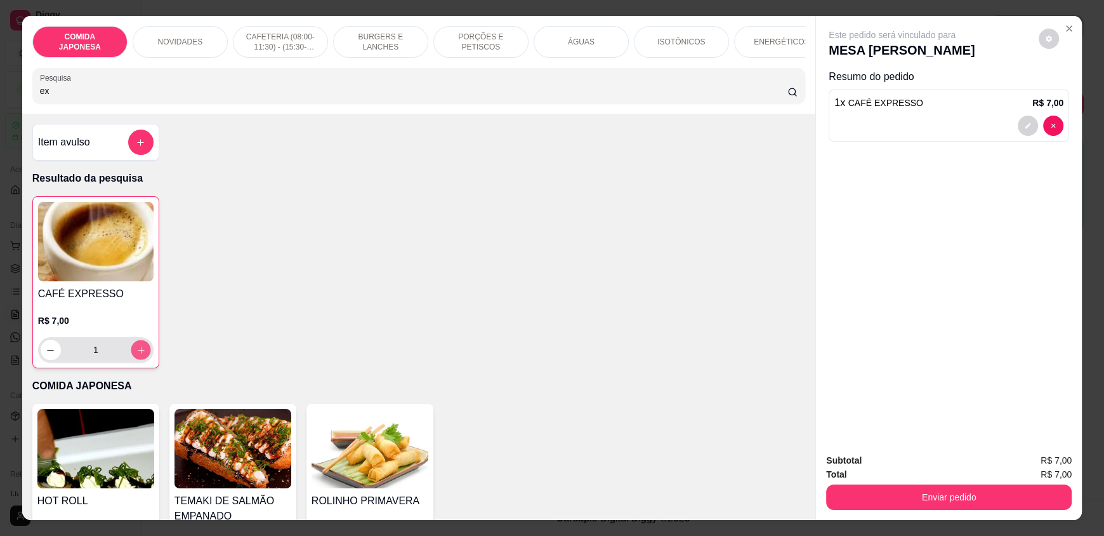
click at [131, 353] on button "increase-product-quantity" at bounding box center [141, 350] width 20 height 20
type input "2"
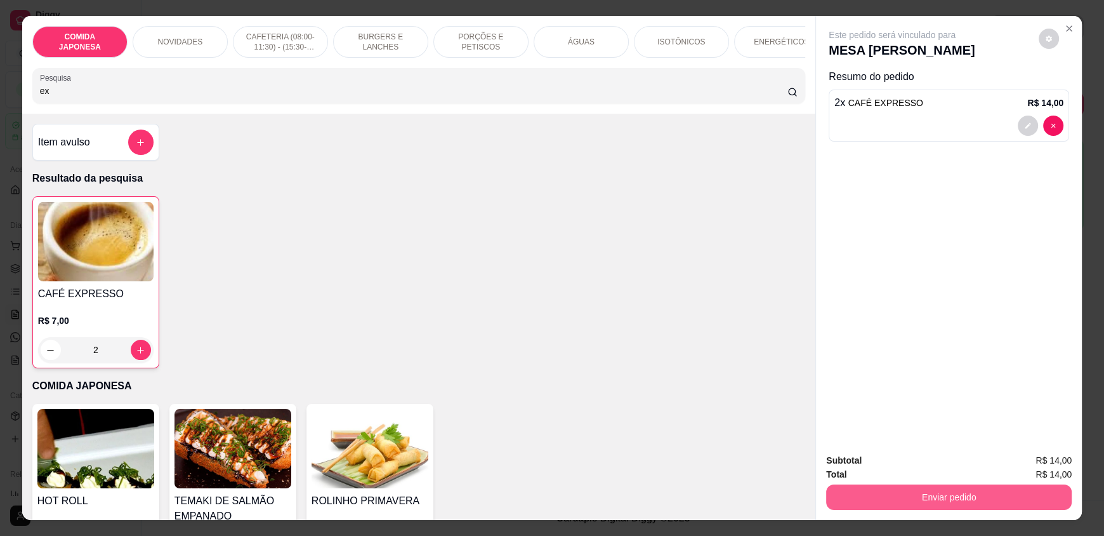
click at [907, 492] on button "Enviar pedido" at bounding box center [949, 496] width 246 height 25
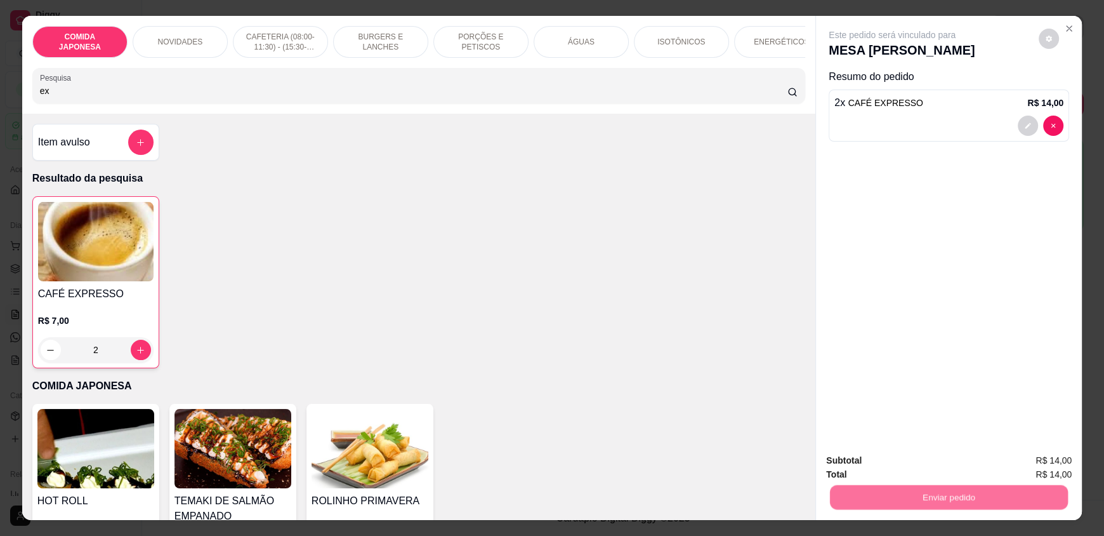
click at [899, 468] on button "Não registrar e enviar pedido" at bounding box center [907, 465] width 128 height 23
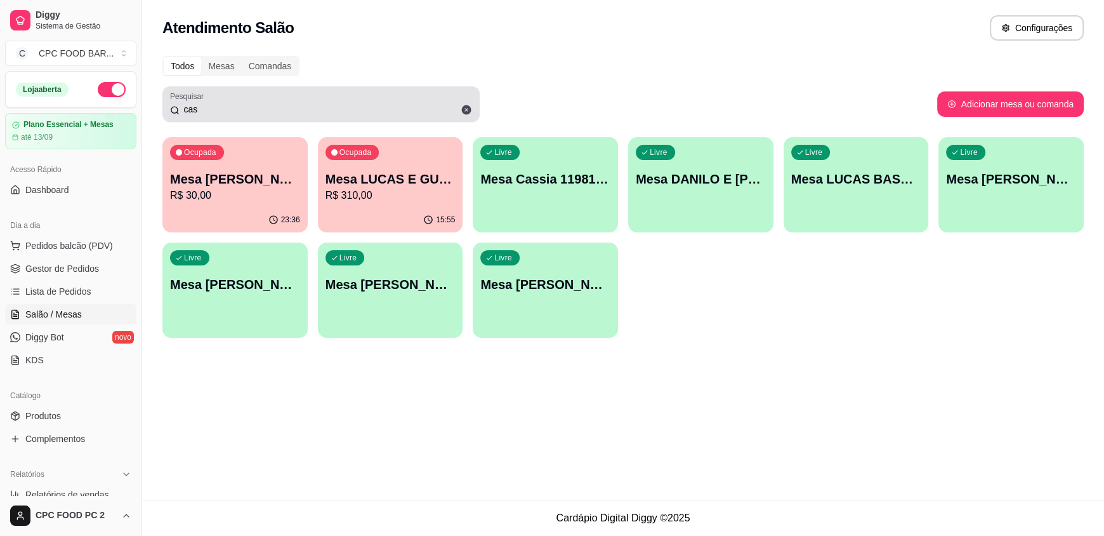
click at [199, 115] on input "cas" at bounding box center [326, 109] width 293 height 13
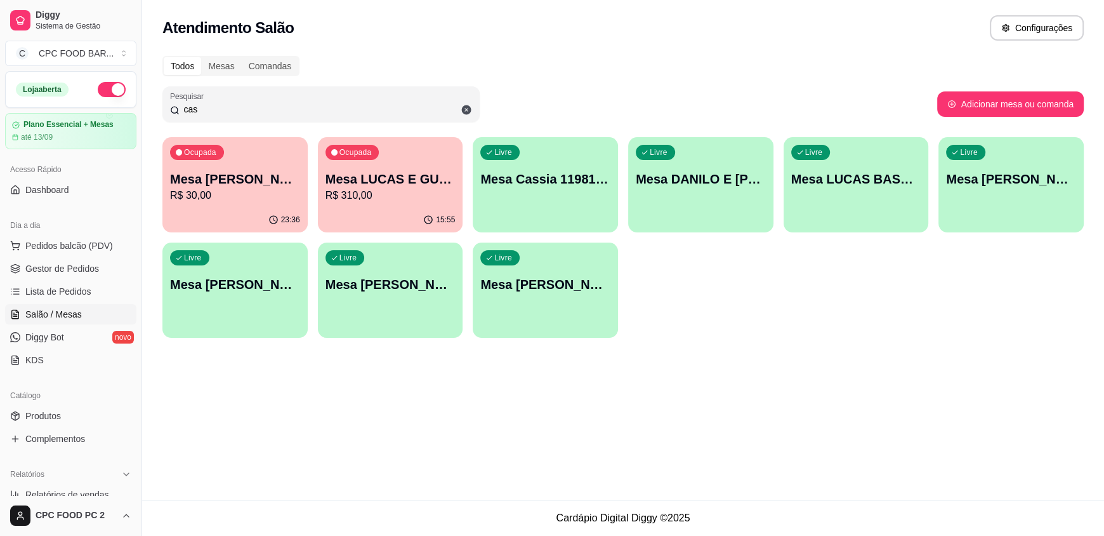
click at [199, 115] on input "cas" at bounding box center [326, 109] width 293 height 13
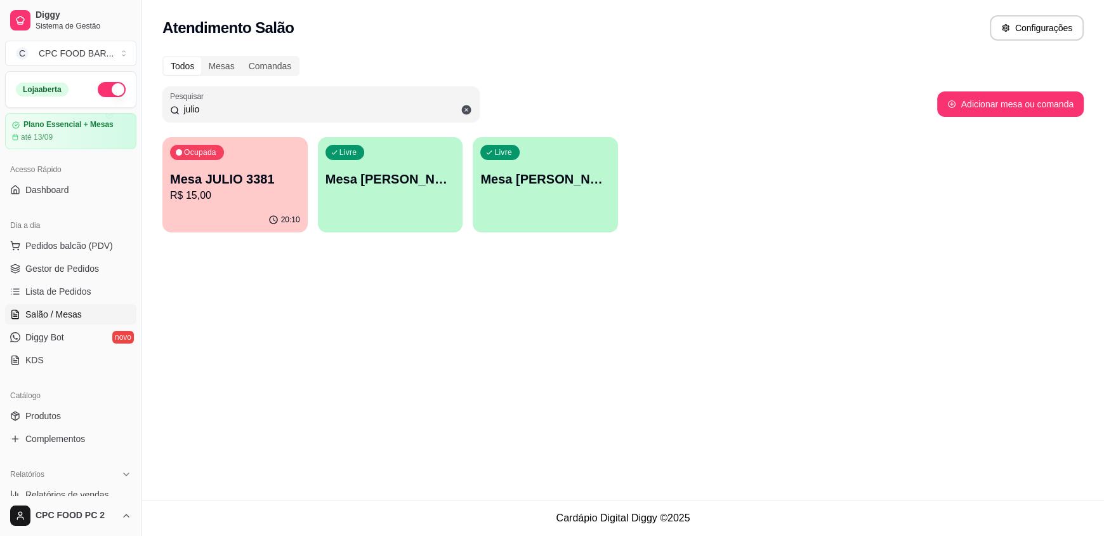
type input "julio"
click at [184, 202] on p "R$ 15,00" at bounding box center [235, 195] width 126 height 15
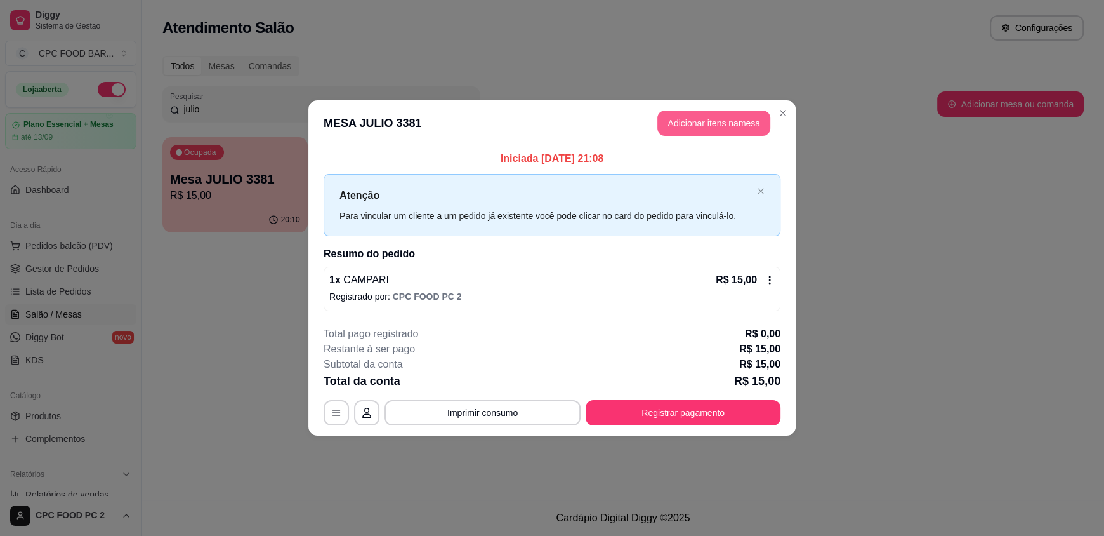
click at [743, 118] on button "Adicionar itens na mesa" at bounding box center [713, 122] width 113 height 25
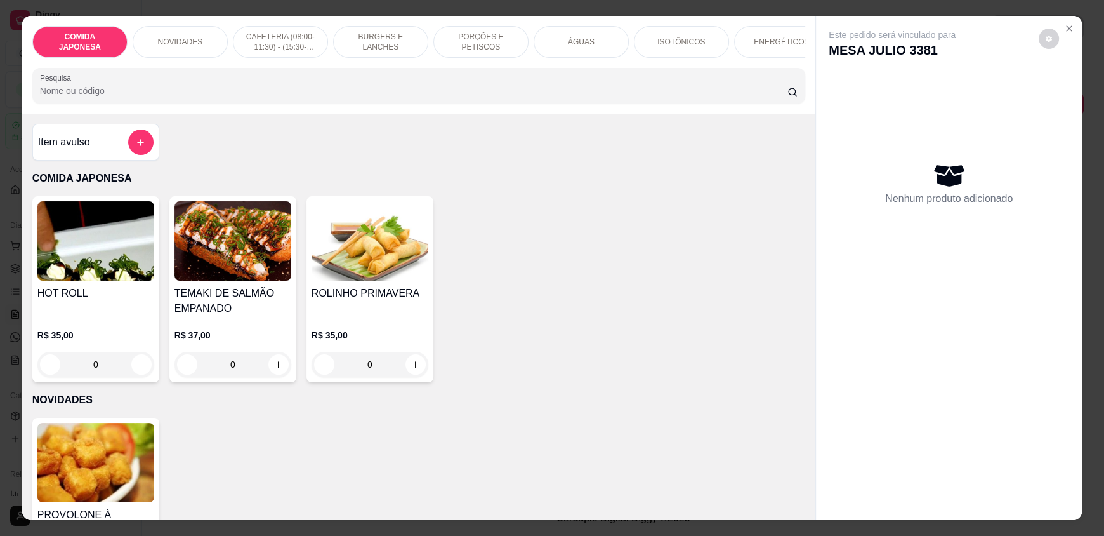
click at [591, 44] on div "ÁGUAS" at bounding box center [581, 42] width 95 height 32
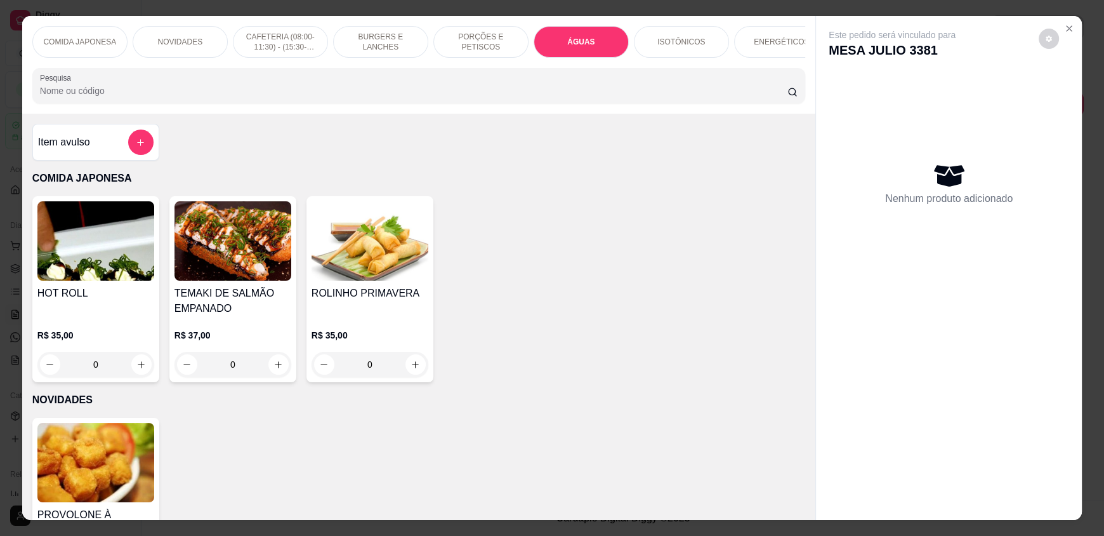
scroll to position [24, 0]
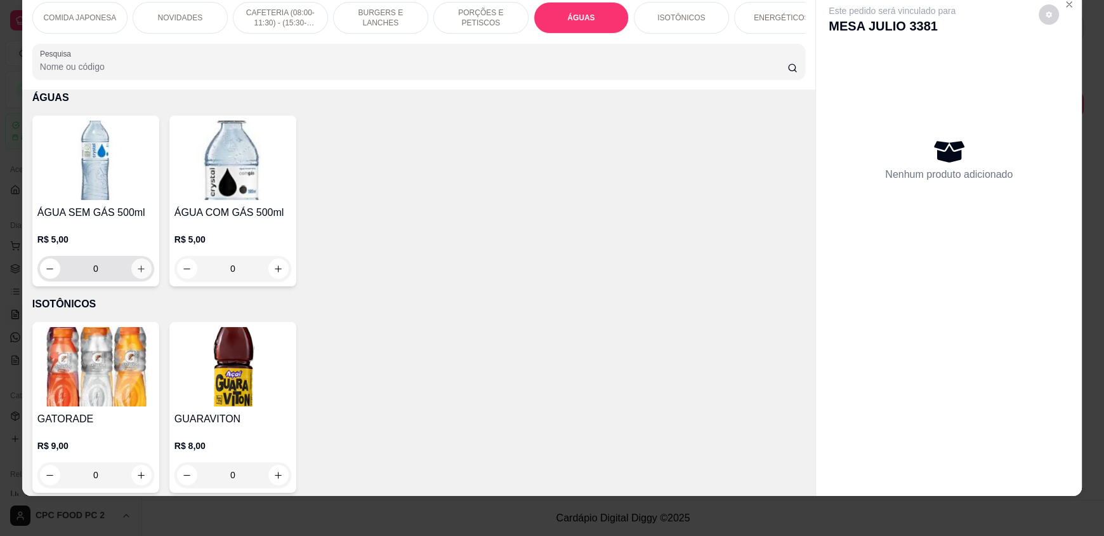
click at [142, 279] on button "increase-product-quantity" at bounding box center [141, 268] width 20 height 20
type input "1"
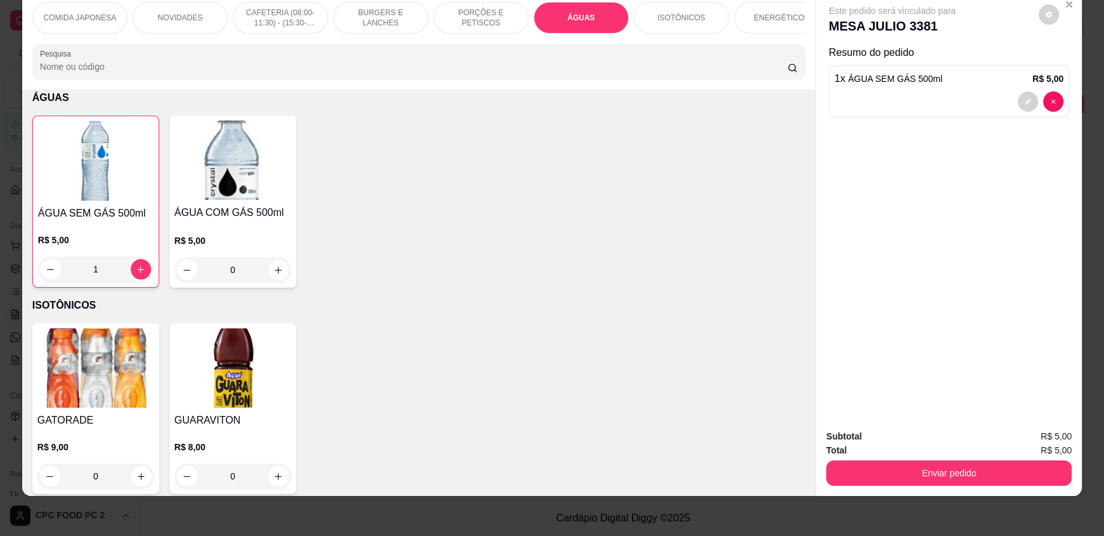
click at [96, 73] on input "Pesquisa" at bounding box center [414, 66] width 748 height 13
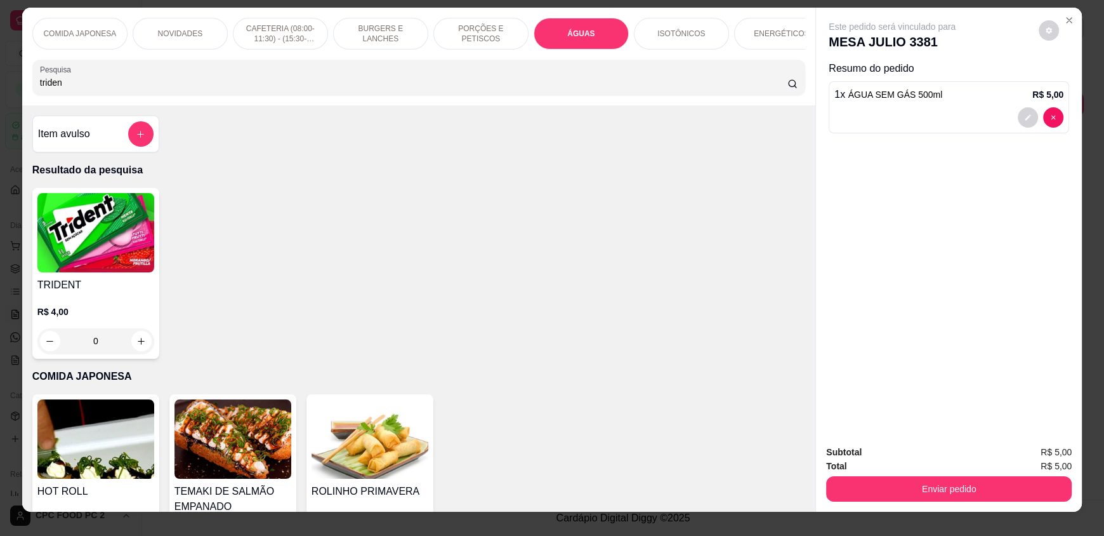
scroll to position [0, 0]
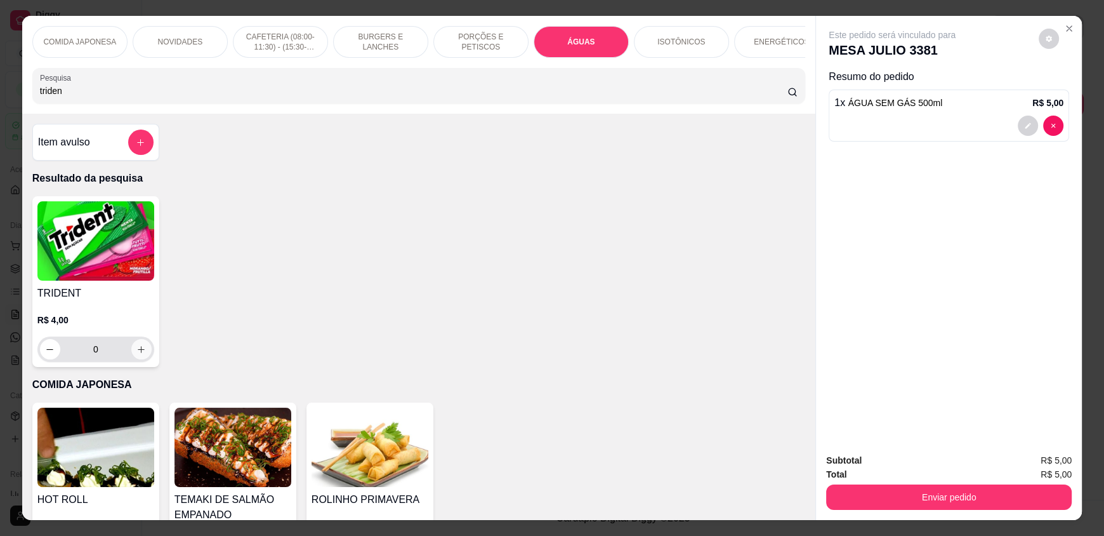
type input "triden"
click at [133, 359] on button "increase-product-quantity" at bounding box center [141, 349] width 20 height 20
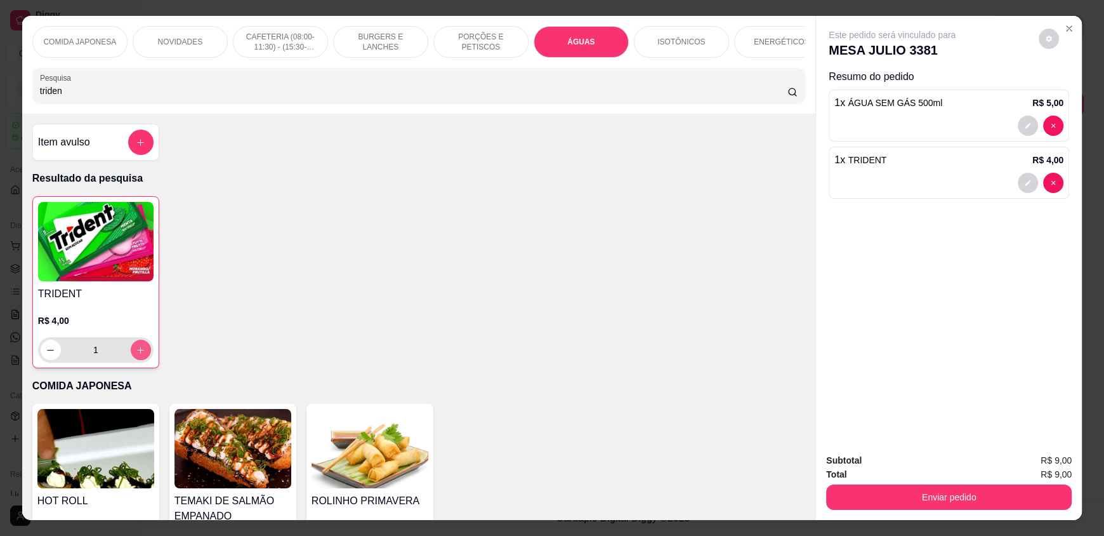
type input "1"
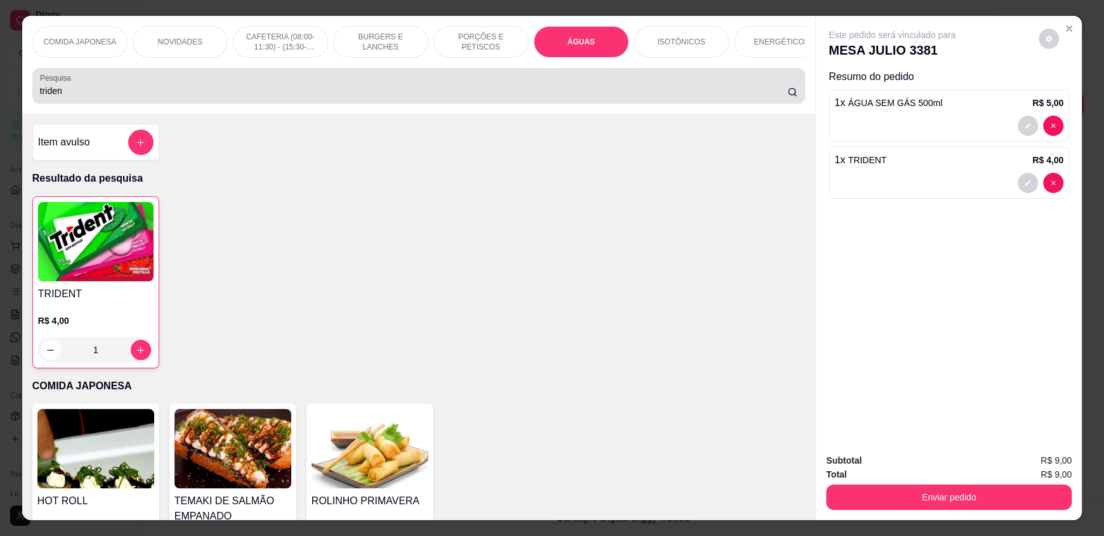
drag, startPoint x: 109, startPoint y: 102, endPoint x: 106, endPoint y: 109, distance: 7.7
click at [109, 97] on input "triden" at bounding box center [414, 90] width 748 height 13
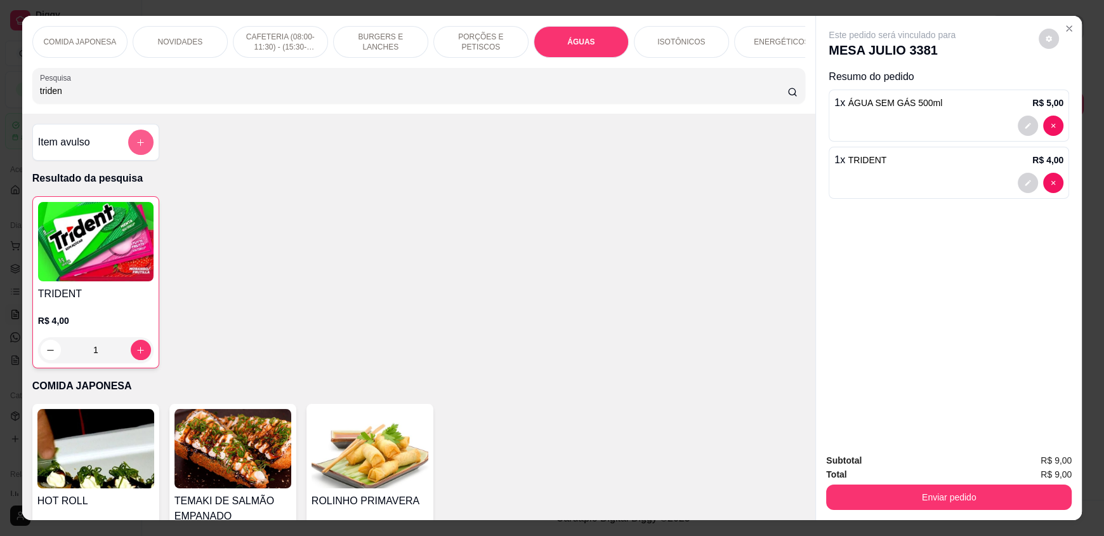
click at [147, 147] on button "add-separate-item" at bounding box center [140, 141] width 25 height 25
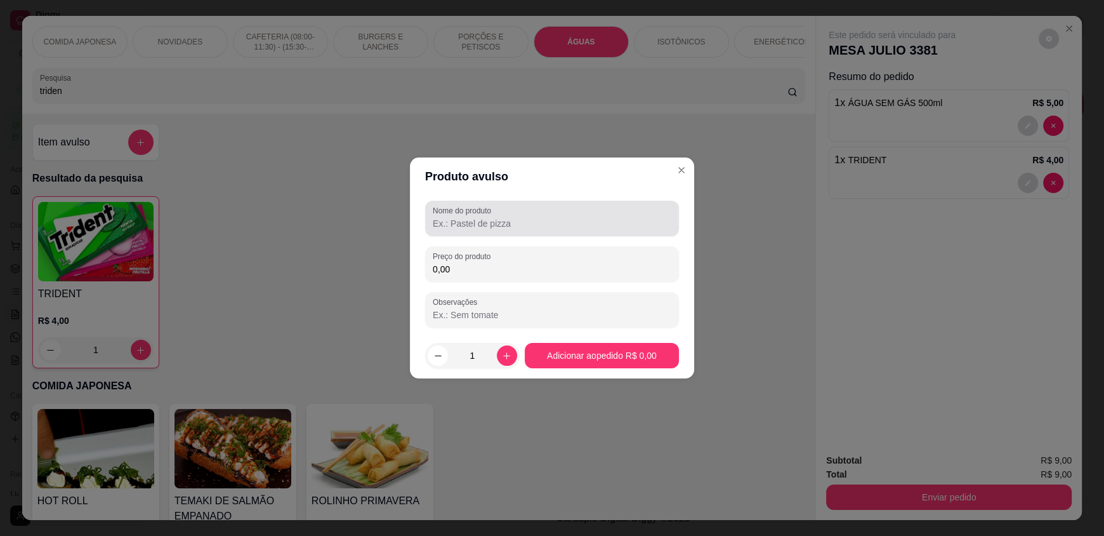
click at [433, 208] on div at bounding box center [552, 218] width 239 height 25
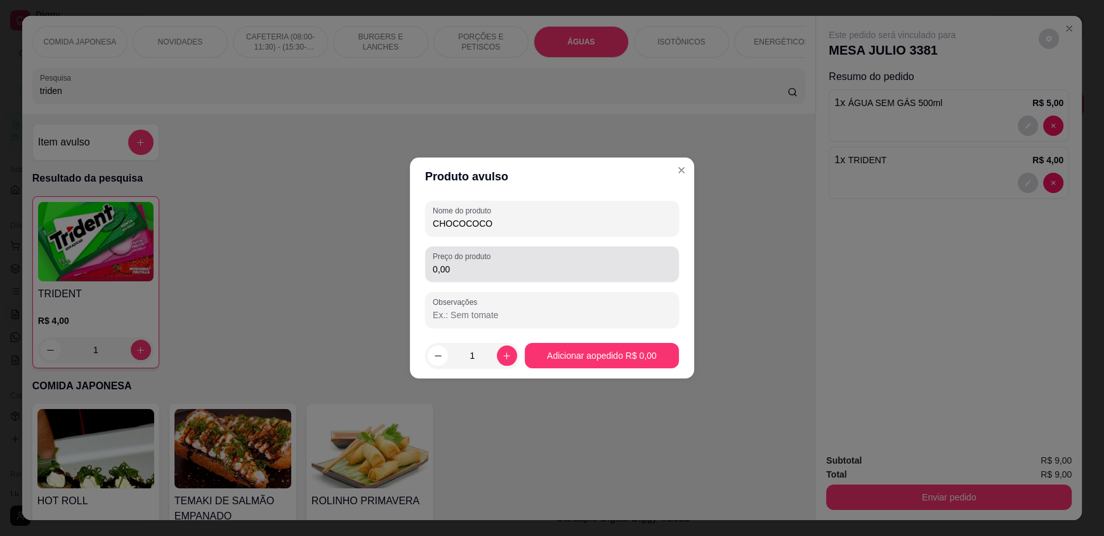
type input "CHOCOCOCO"
click at [502, 267] on input "0,00" at bounding box center [552, 269] width 239 height 13
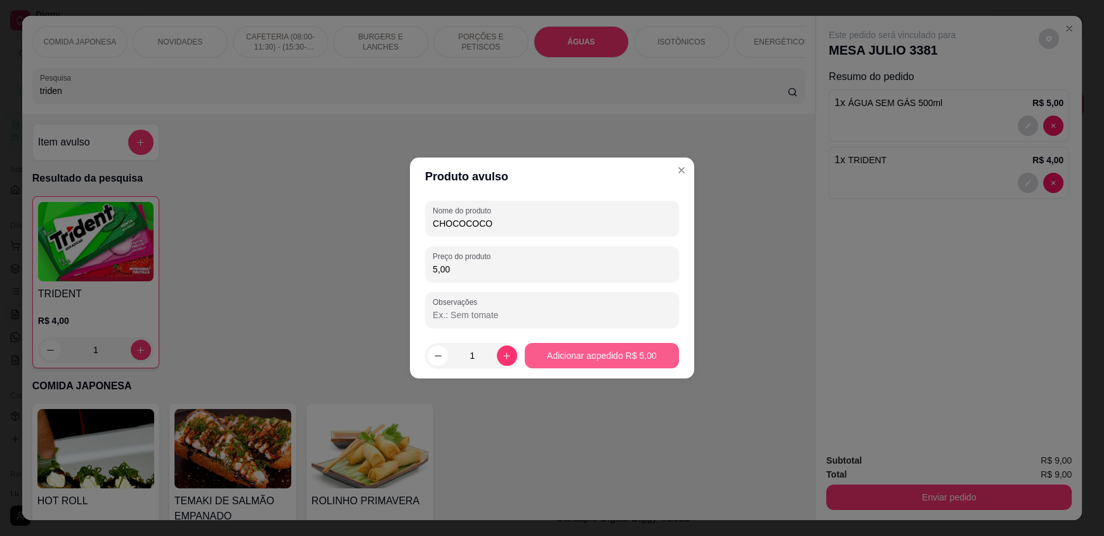
type input "5,00"
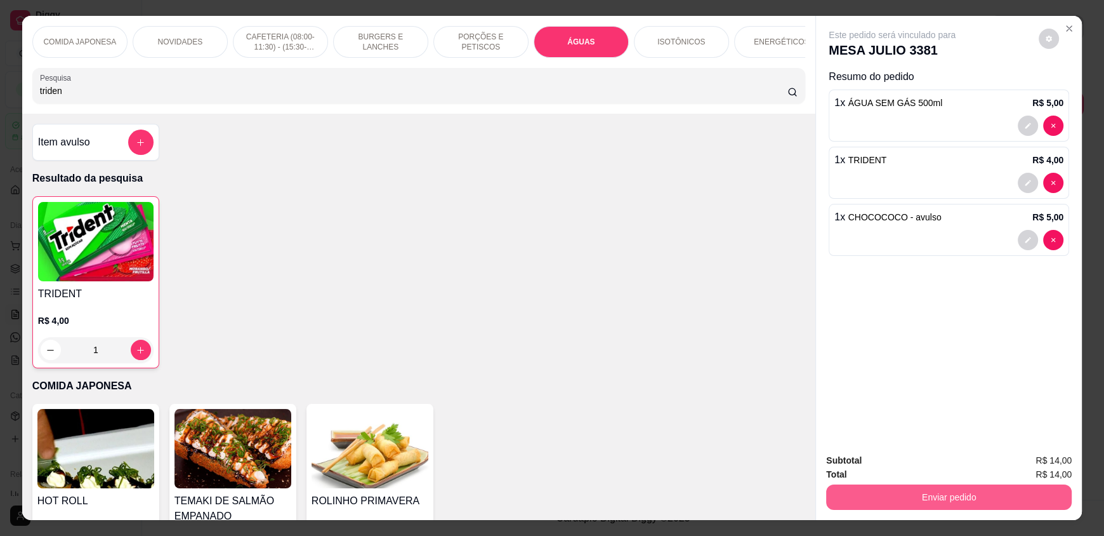
click at [935, 499] on button "Enviar pedido" at bounding box center [949, 496] width 246 height 25
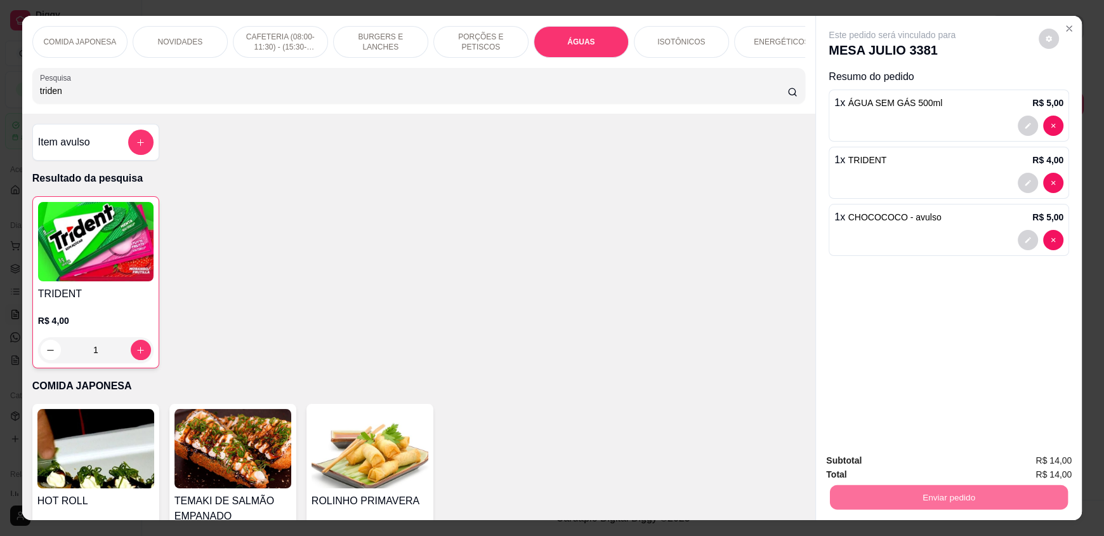
click at [922, 471] on button "Não registrar e enviar pedido" at bounding box center [907, 465] width 128 height 23
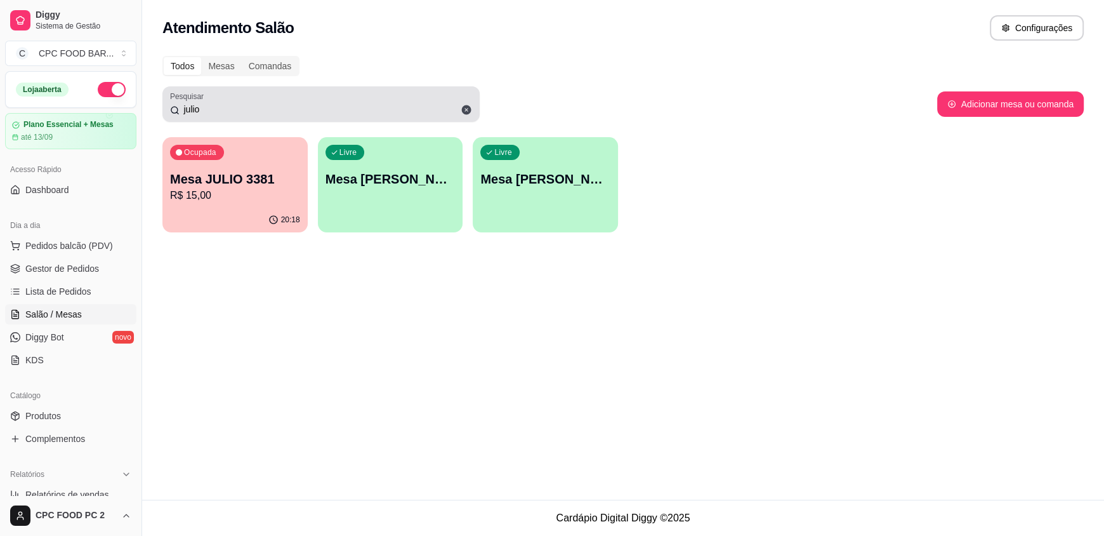
click at [422, 115] on div "julio" at bounding box center [321, 103] width 302 height 25
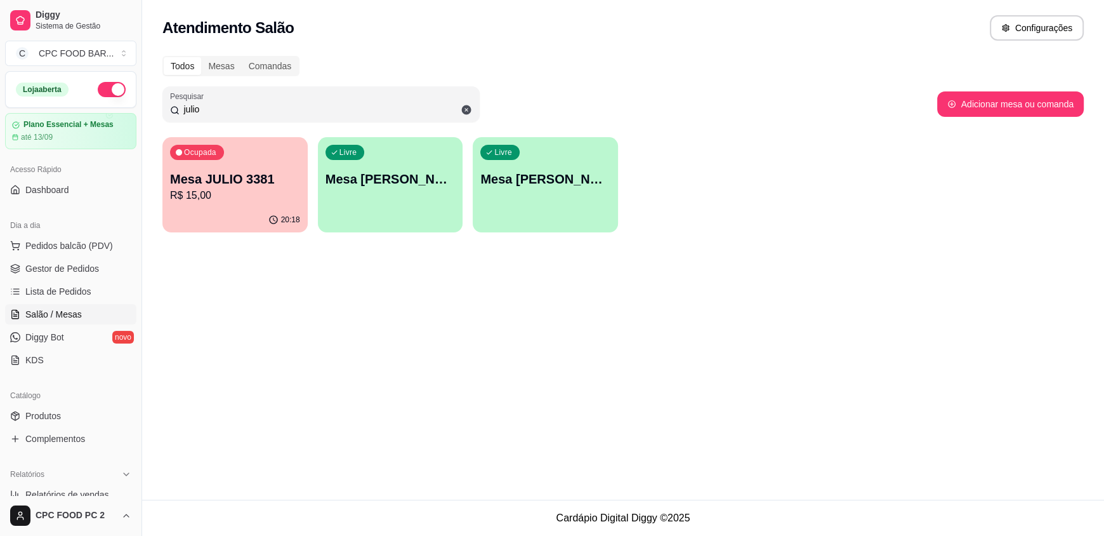
click at [385, 91] on div "julio" at bounding box center [321, 103] width 302 height 25
click at [353, 108] on input "julio" at bounding box center [326, 109] width 293 height 13
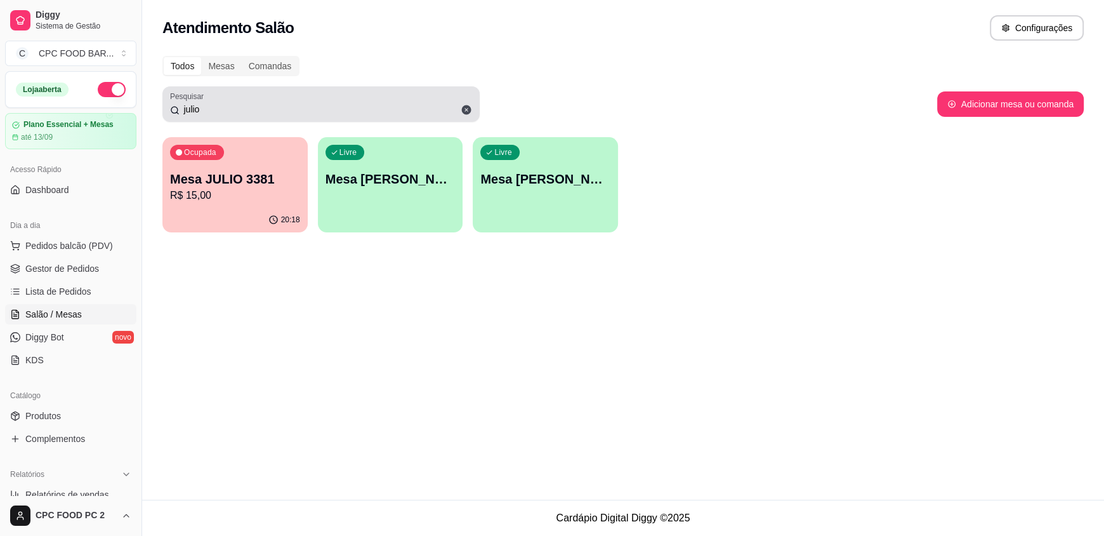
click at [426, 115] on div "julio" at bounding box center [321, 103] width 302 height 25
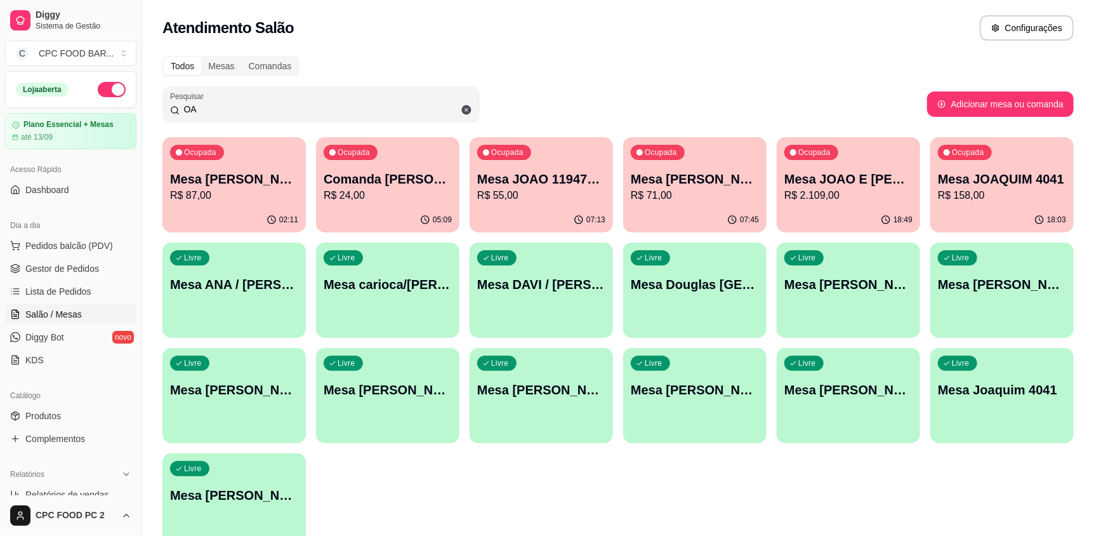
type input "OA"
click at [802, 199] on p "R$ 2.109,00" at bounding box center [848, 195] width 128 height 15
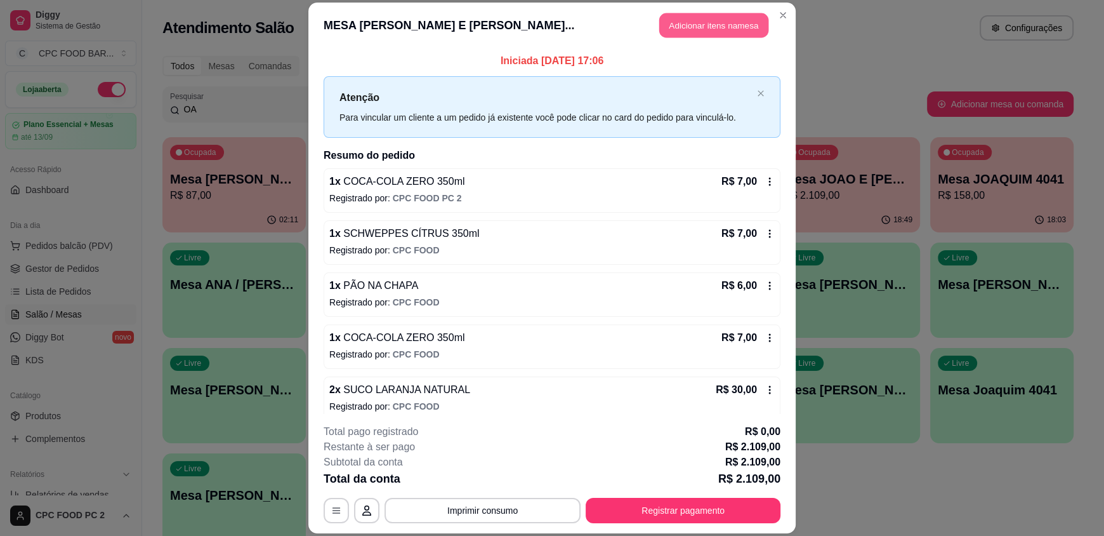
click at [728, 26] on button "Adicionar itens na mesa" at bounding box center [713, 25] width 109 height 25
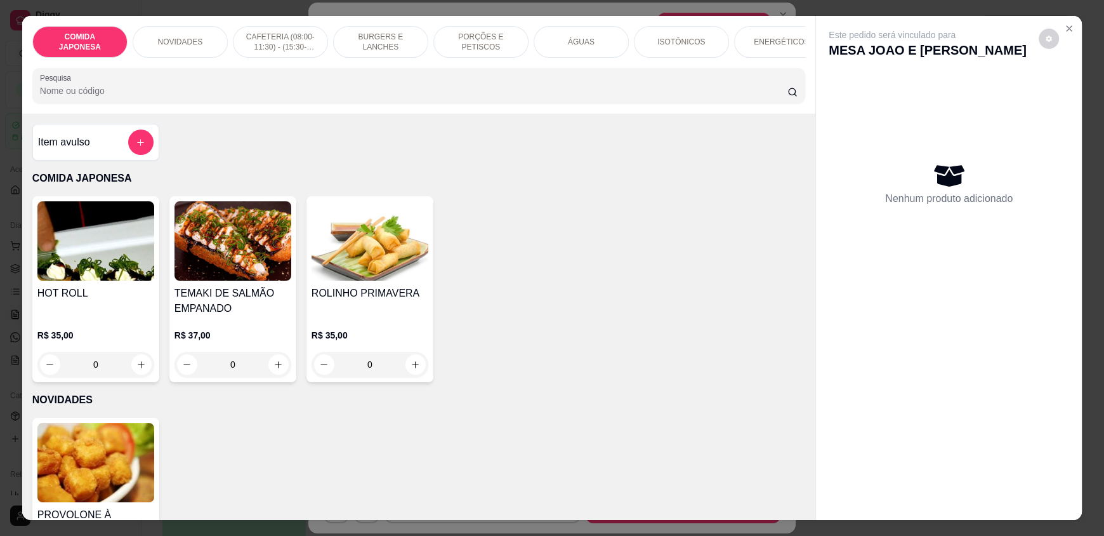
click at [476, 97] on input "Pesquisa" at bounding box center [414, 90] width 748 height 13
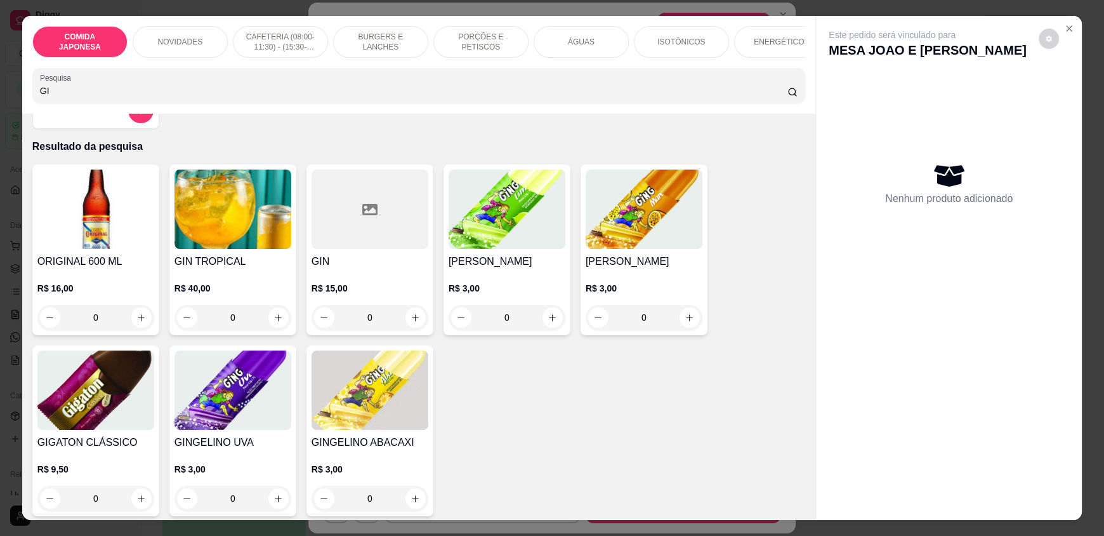
scroll to position [63, 0]
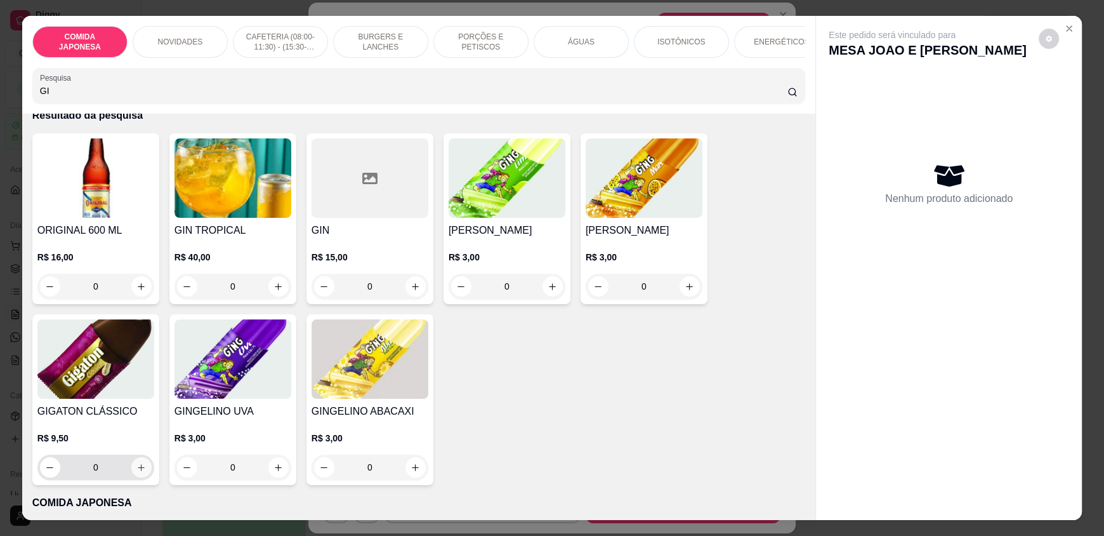
type input "GI"
click at [136, 471] on icon "increase-product-quantity" at bounding box center [141, 468] width 10 height 10
type input "1"
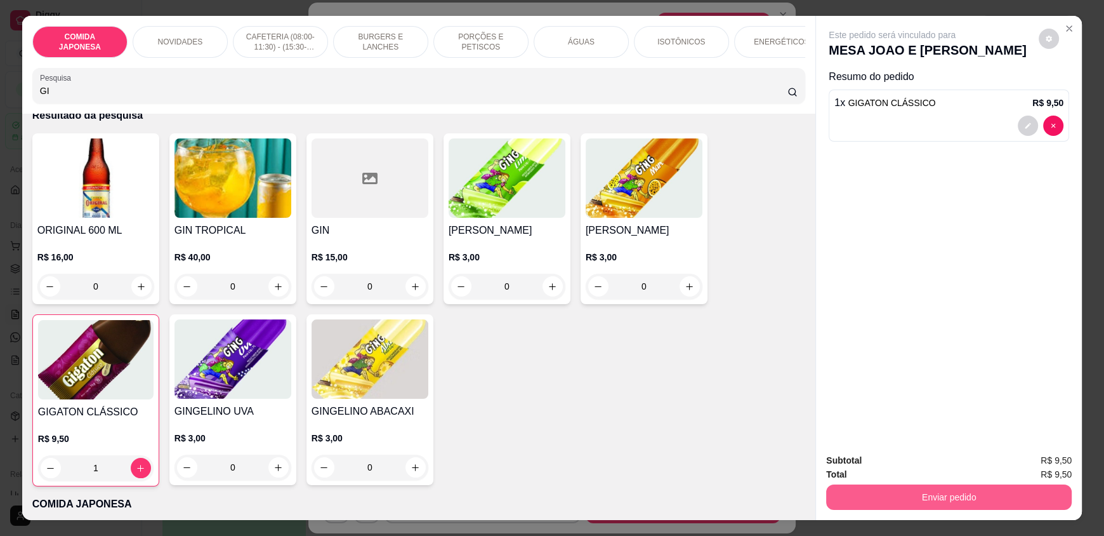
click at [857, 492] on button "Enviar pedido" at bounding box center [949, 496] width 246 height 25
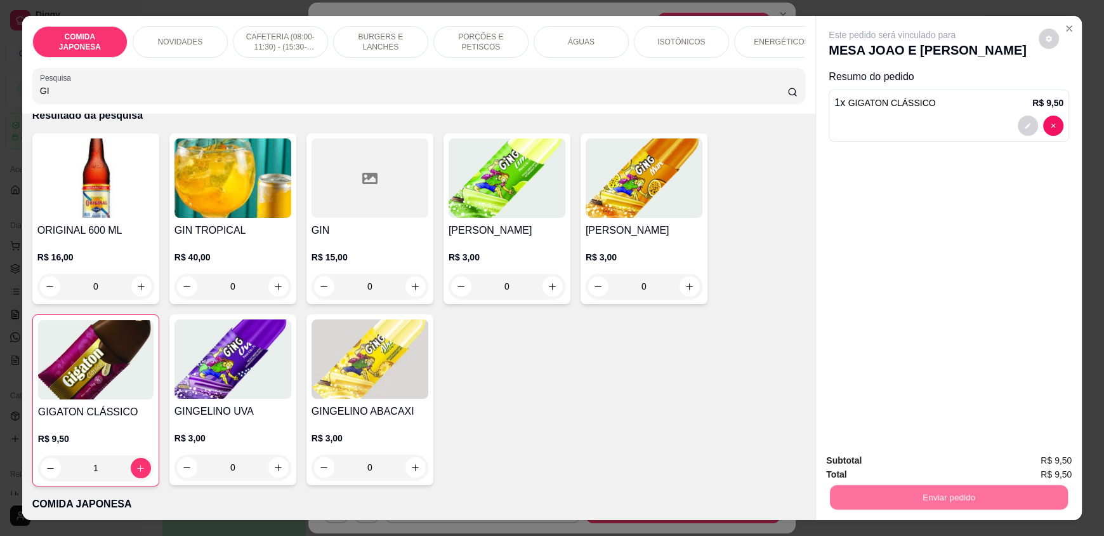
click at [872, 468] on button "Não registrar e enviar pedido" at bounding box center [907, 466] width 132 height 24
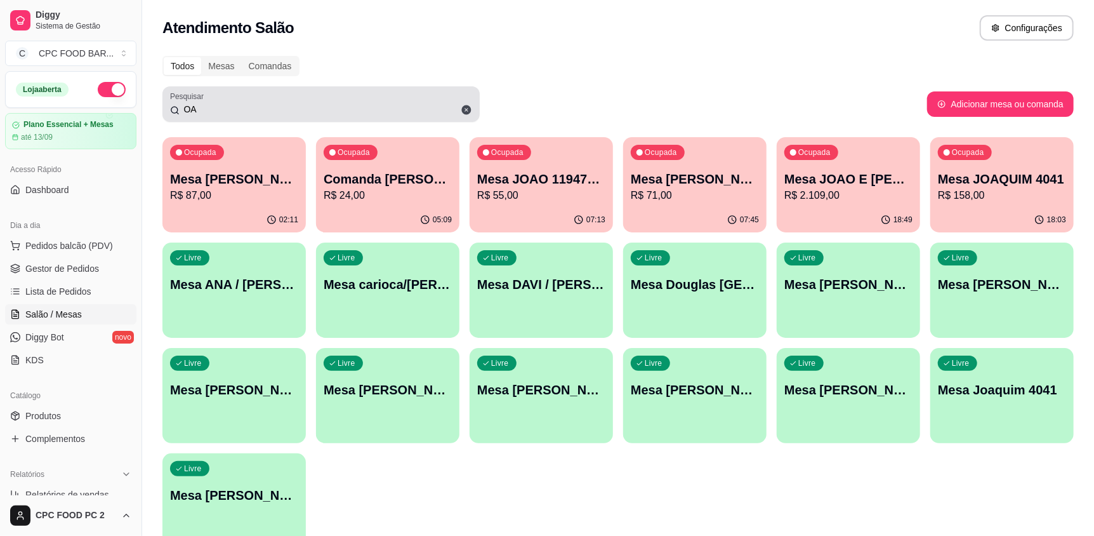
click at [324, 105] on input "OA" at bounding box center [326, 109] width 293 height 13
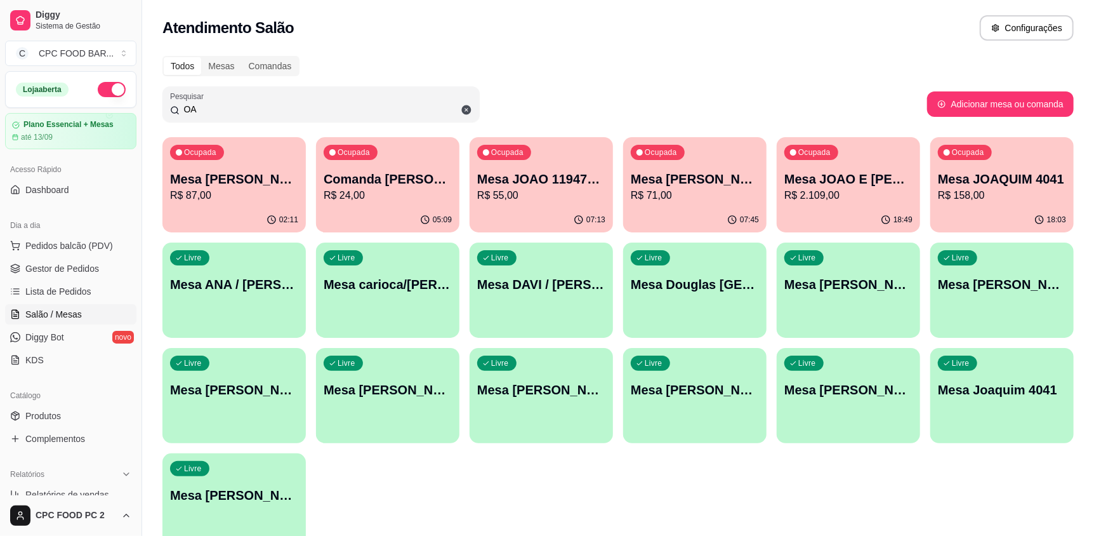
click at [324, 105] on input "OA" at bounding box center [326, 109] width 293 height 13
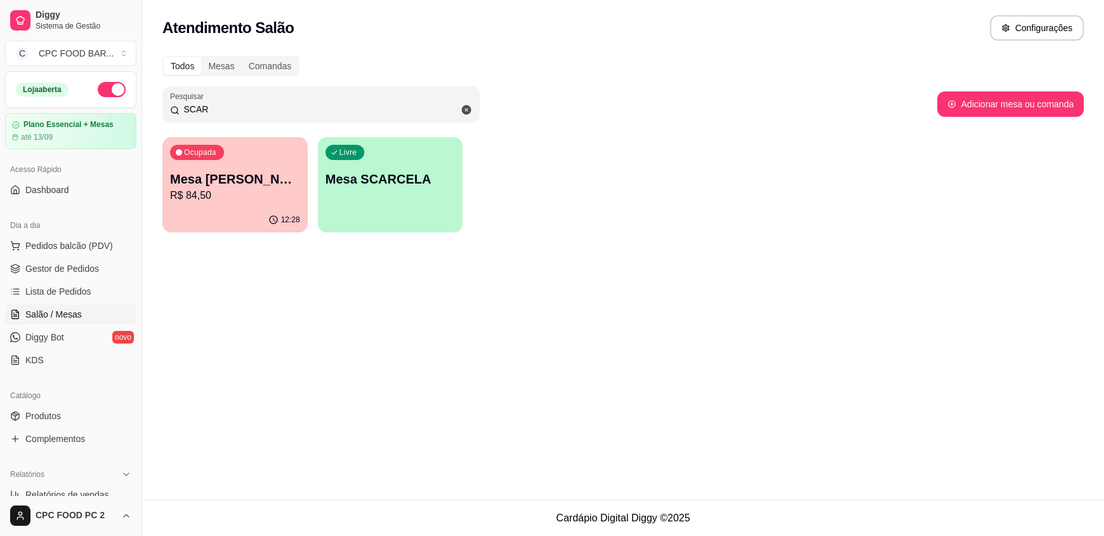
type input "SCAR"
click at [402, 211] on div "Livre Mesa SCARCELA" at bounding box center [390, 177] width 145 height 80
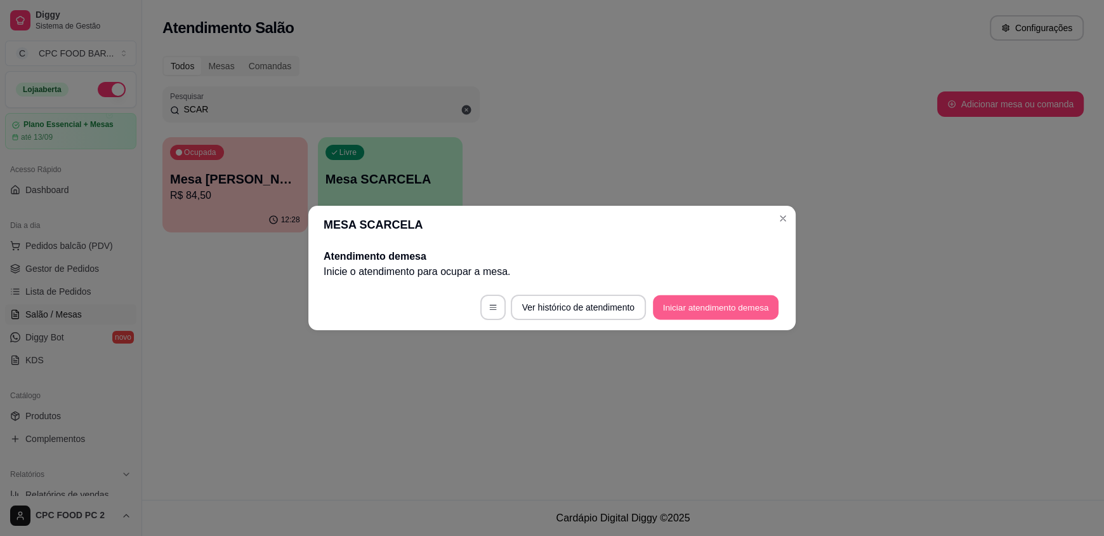
click at [711, 301] on button "Iniciar atendimento de mesa" at bounding box center [716, 307] width 126 height 25
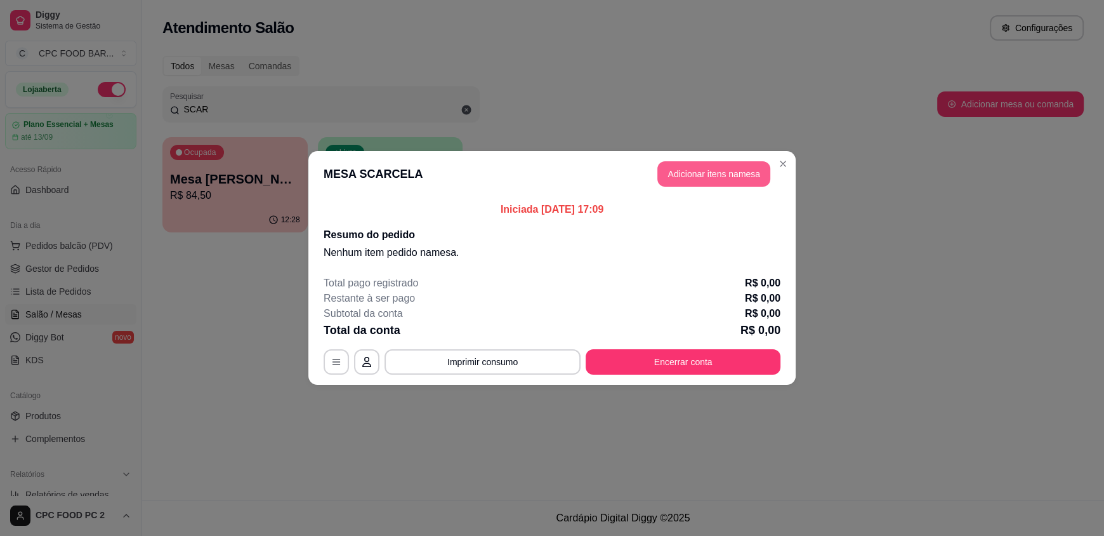
click at [680, 173] on button "Adicionar itens na mesa" at bounding box center [713, 173] width 113 height 25
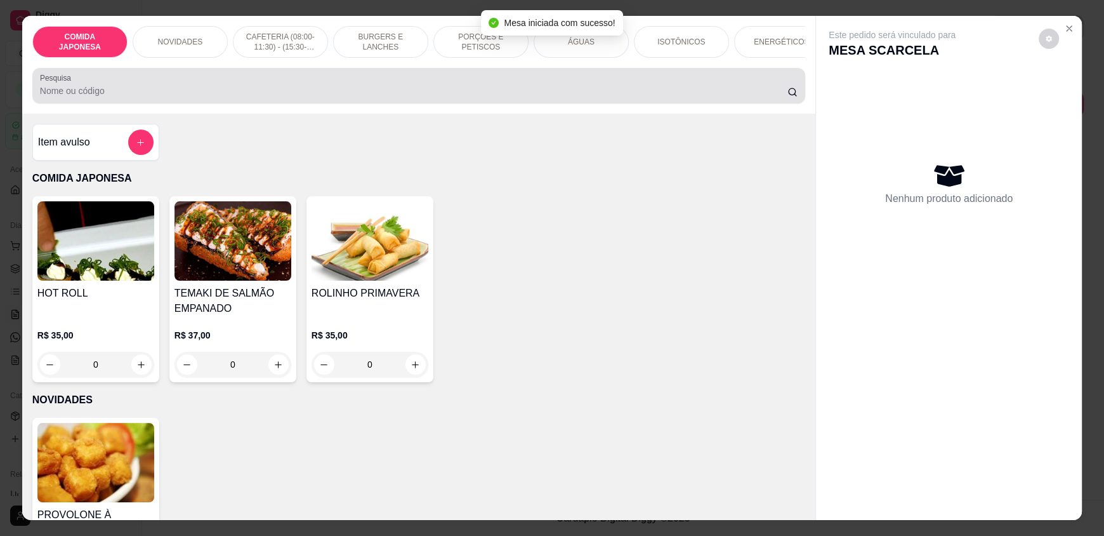
click at [350, 97] on input "Pesquisa" at bounding box center [414, 90] width 748 height 13
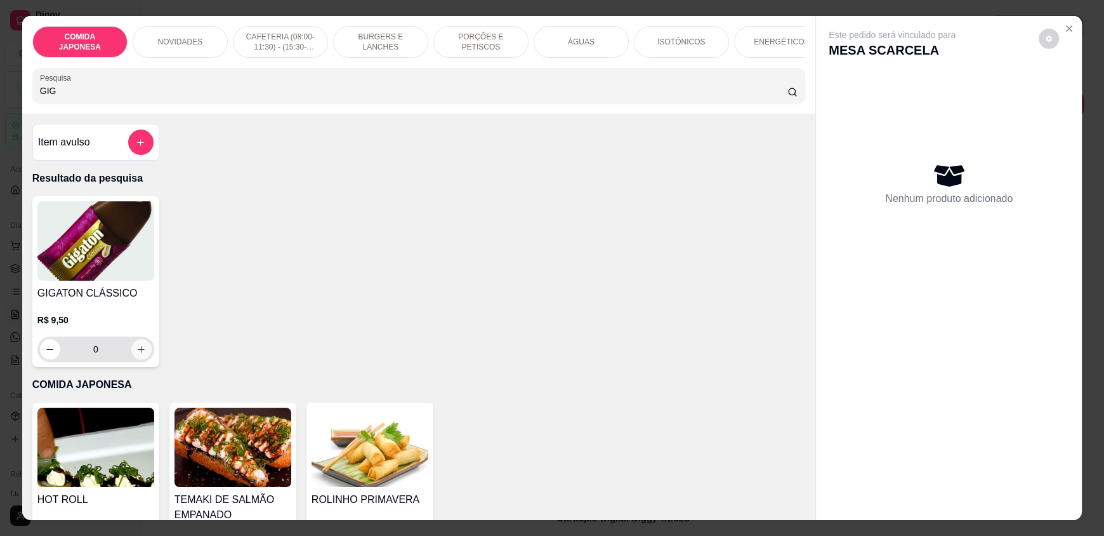
type input "GIG"
click at [131, 359] on button "increase-product-quantity" at bounding box center [141, 349] width 20 height 20
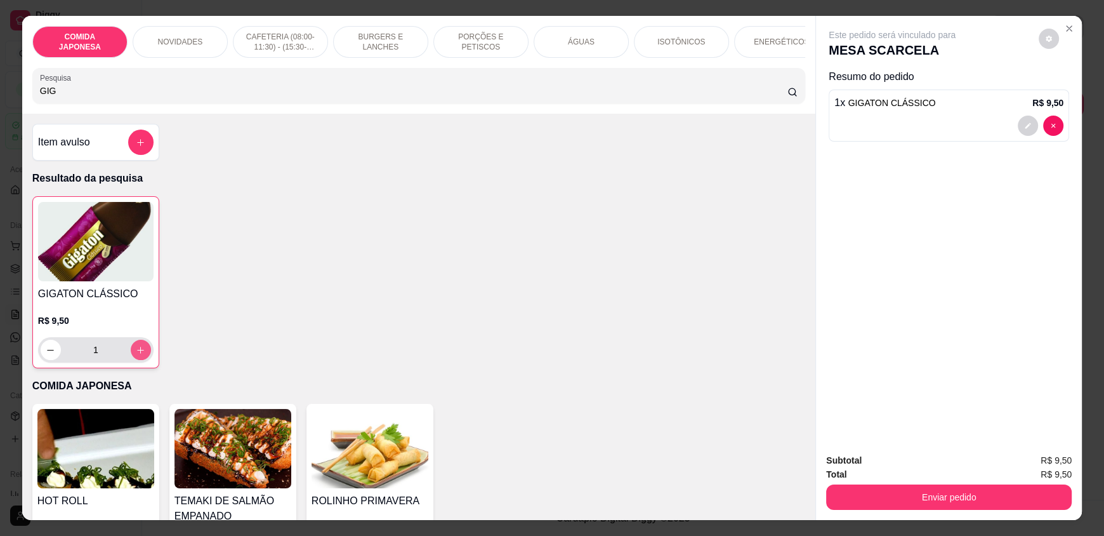
type input "1"
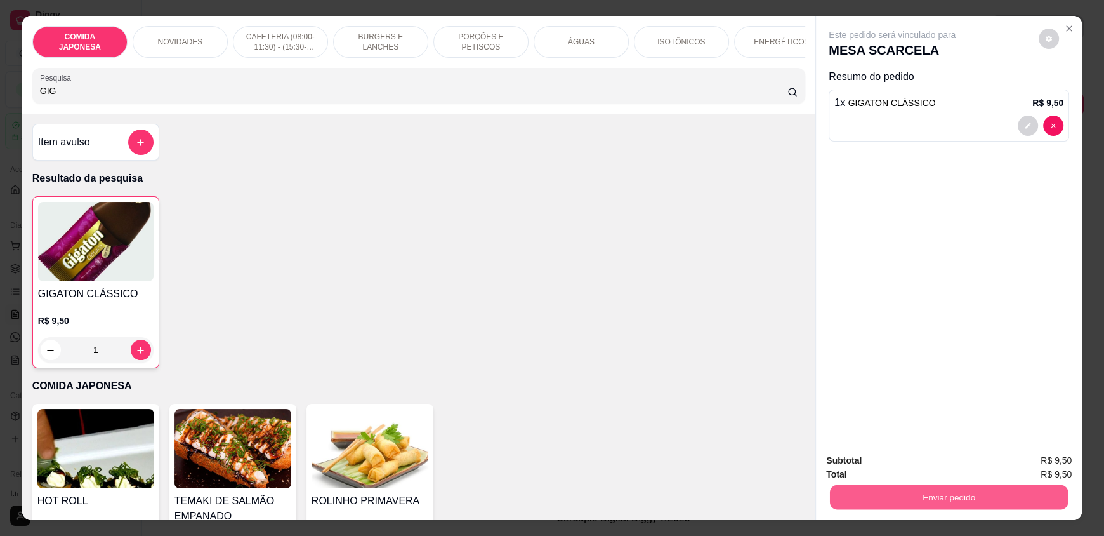
click at [956, 492] on button "Enviar pedido" at bounding box center [949, 496] width 238 height 25
click at [919, 468] on button "Não registrar e enviar pedido" at bounding box center [907, 466] width 132 height 24
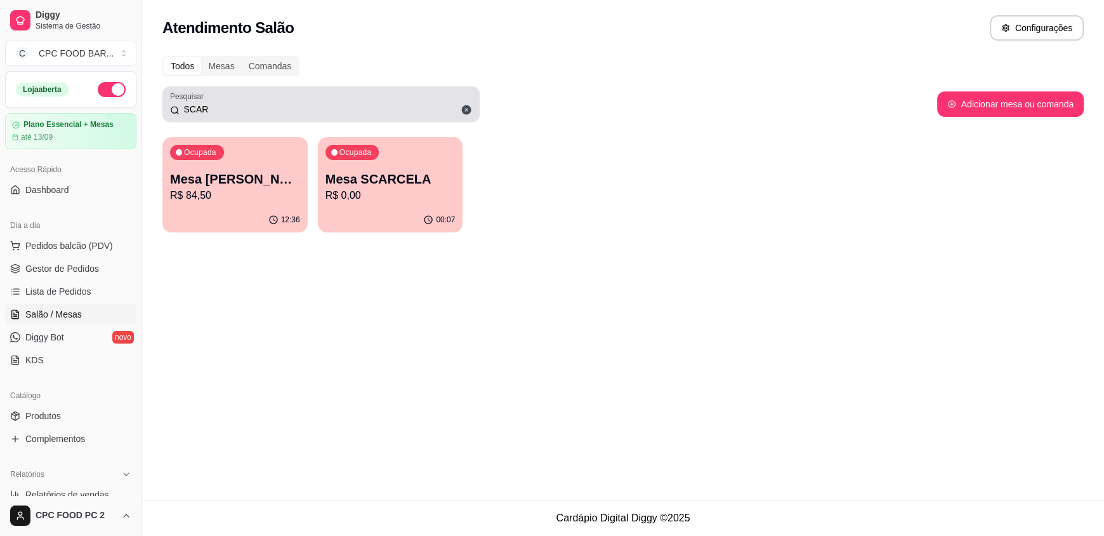
click at [213, 110] on input "SCAR" at bounding box center [326, 109] width 293 height 13
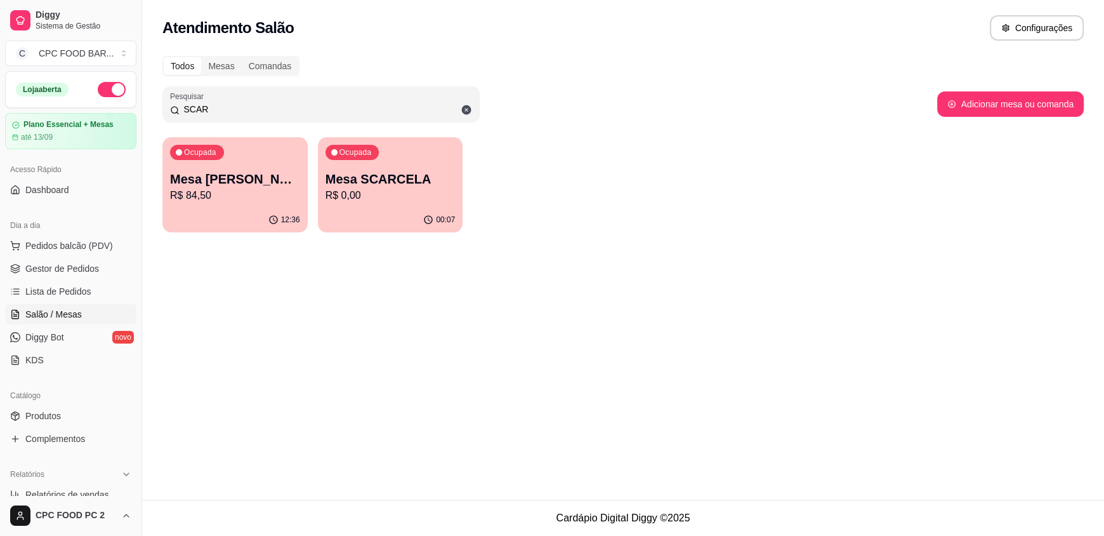
click at [216, 110] on input "SCAR" at bounding box center [326, 109] width 293 height 13
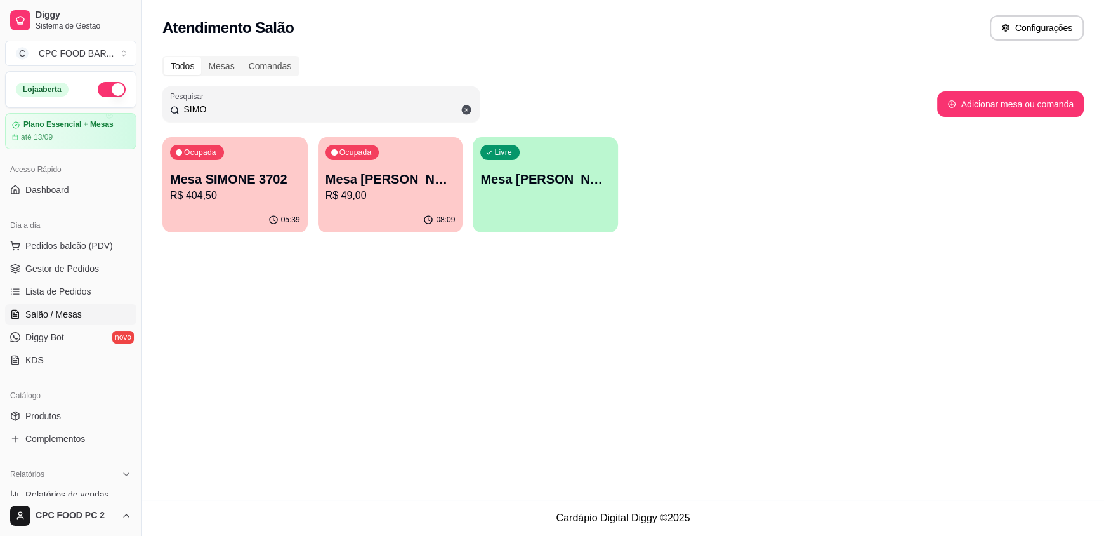
type input "SIMO"
click at [249, 193] on p "R$ 404,50" at bounding box center [235, 195] width 126 height 15
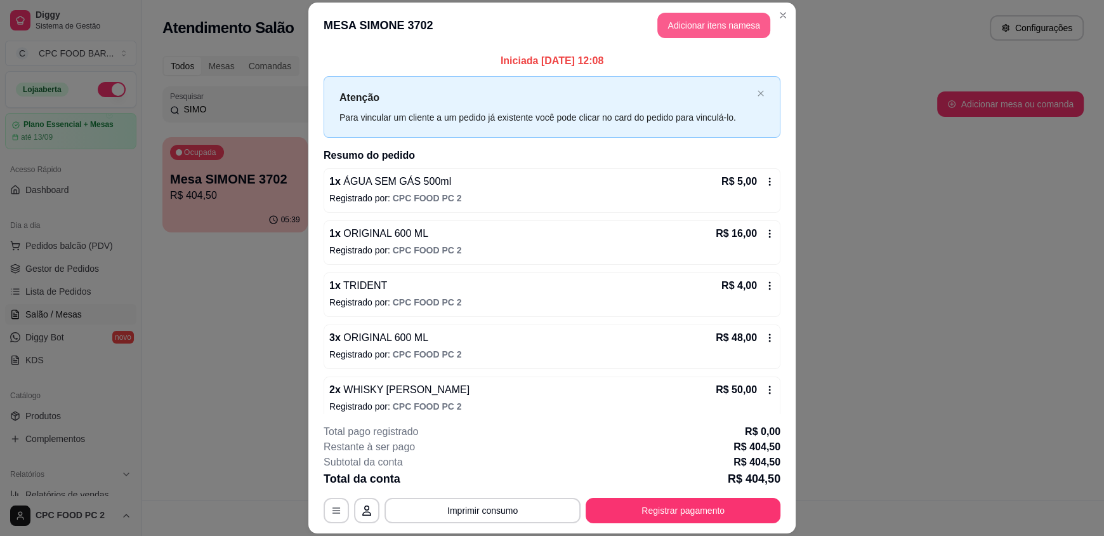
click at [707, 24] on button "Adicionar itens na mesa" at bounding box center [713, 25] width 113 height 25
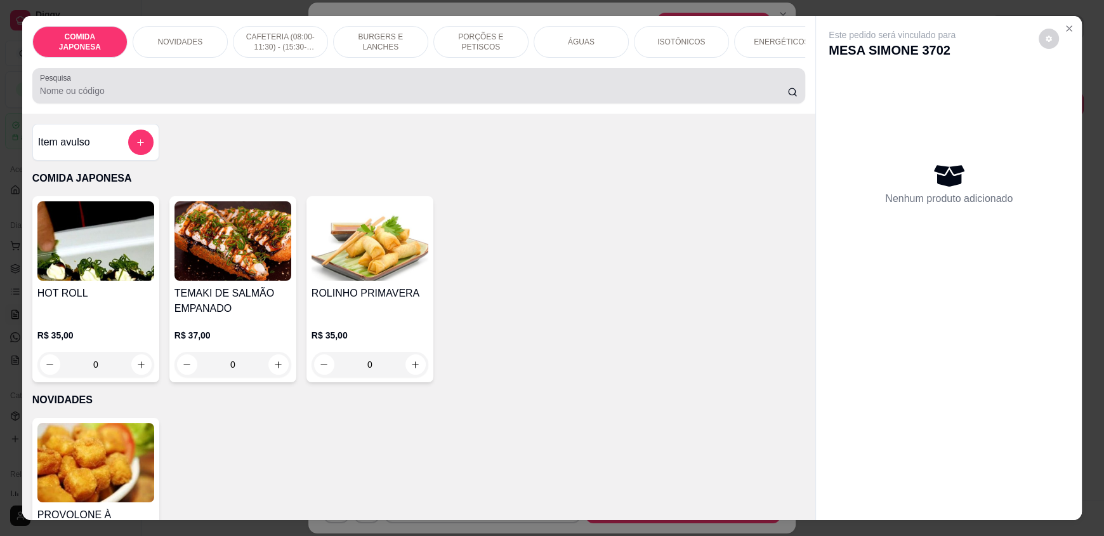
click at [204, 103] on div "Pesquisa" at bounding box center [418, 86] width 773 height 36
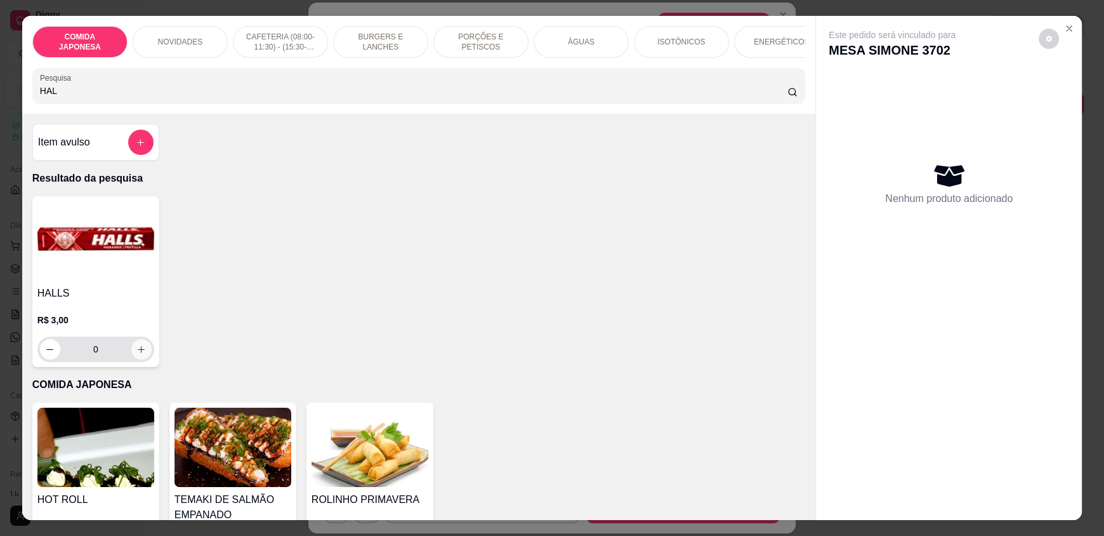
type input "HAL"
click at [136, 354] on icon "increase-product-quantity" at bounding box center [141, 350] width 10 height 10
type input "1"
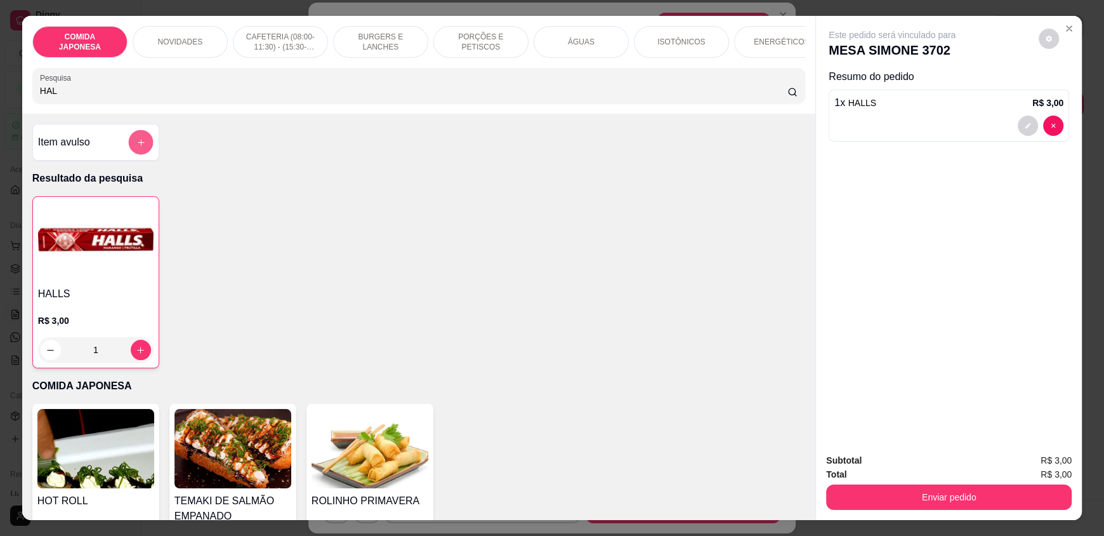
click at [136, 155] on button "add-separate-item" at bounding box center [140, 142] width 25 height 25
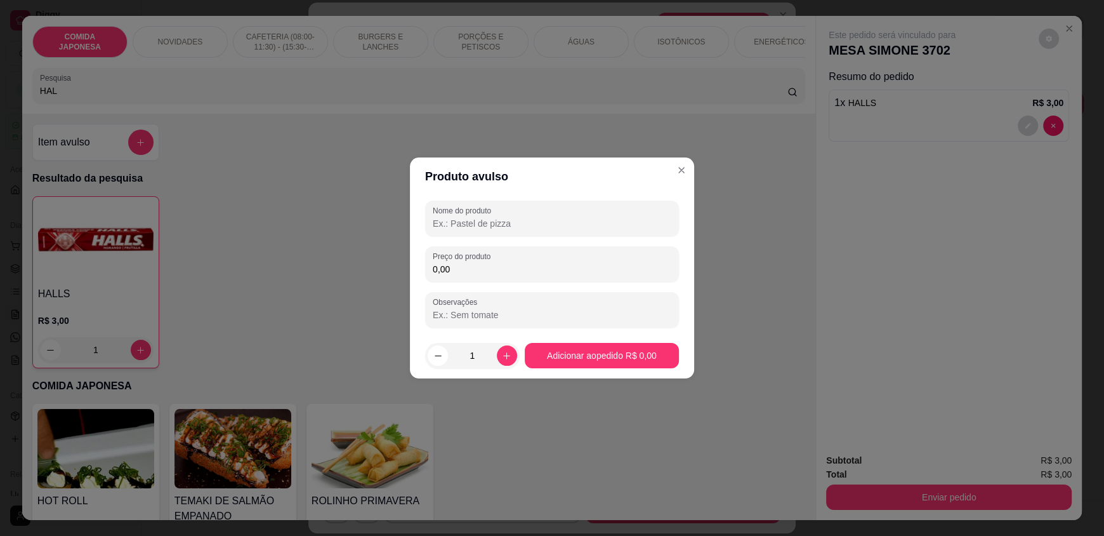
click at [469, 218] on input "Nome do produto" at bounding box center [552, 223] width 239 height 13
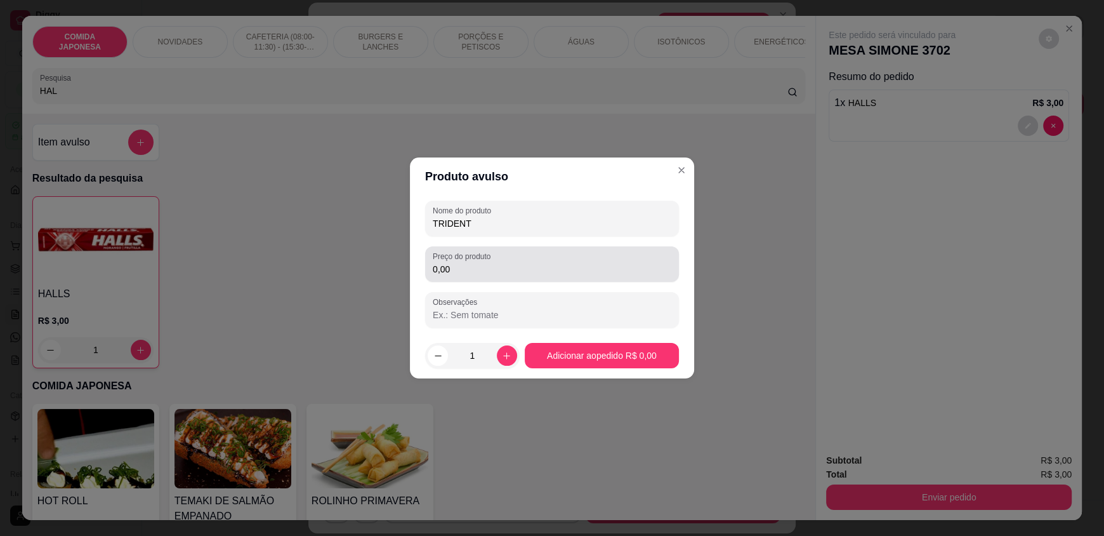
type input "TRIDENT"
click at [461, 271] on input "0,00" at bounding box center [552, 269] width 239 height 13
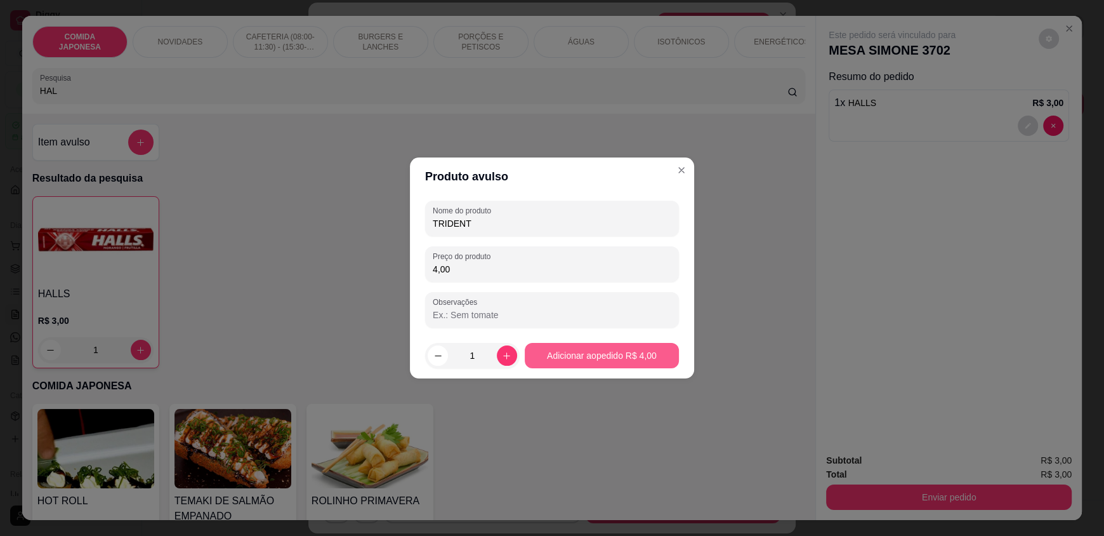
type input "4,00"
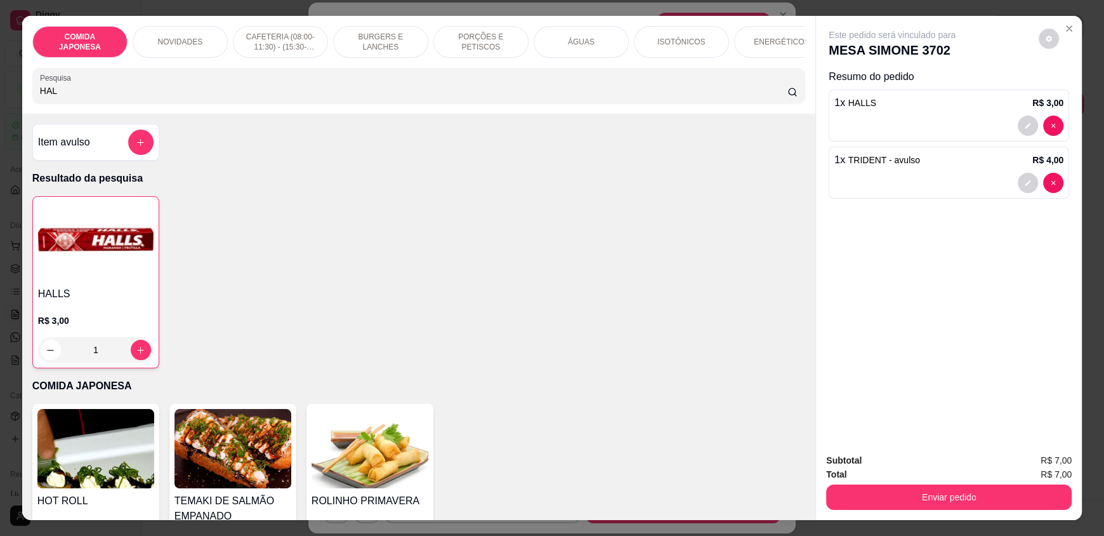
click at [58, 97] on input "HAL" at bounding box center [414, 90] width 748 height 13
click at [57, 97] on input "HAL" at bounding box center [414, 90] width 748 height 13
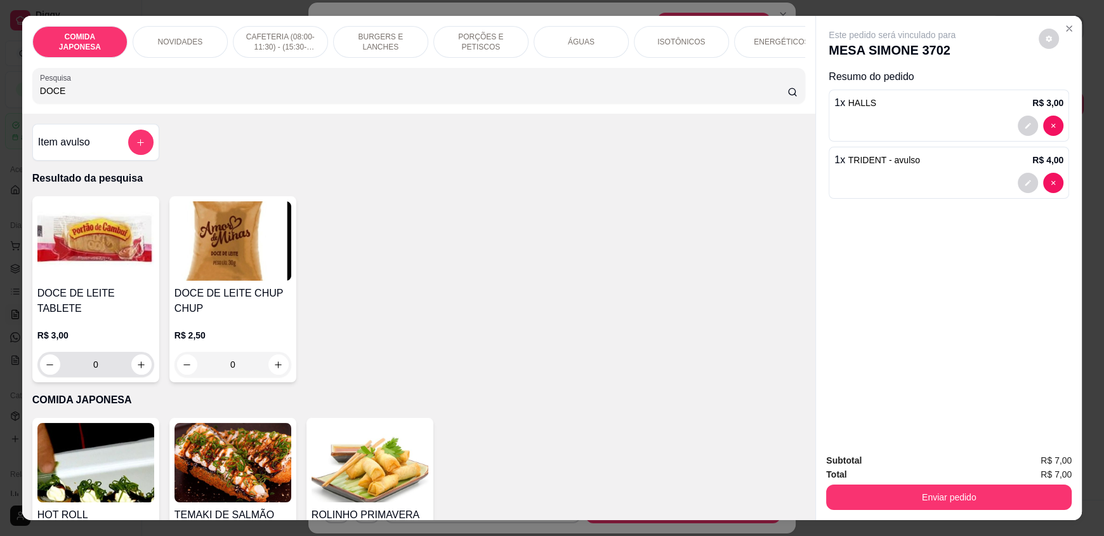
type input "DOCE"
click at [135, 365] on button "increase-product-quantity" at bounding box center [141, 365] width 20 height 20
type input "1"
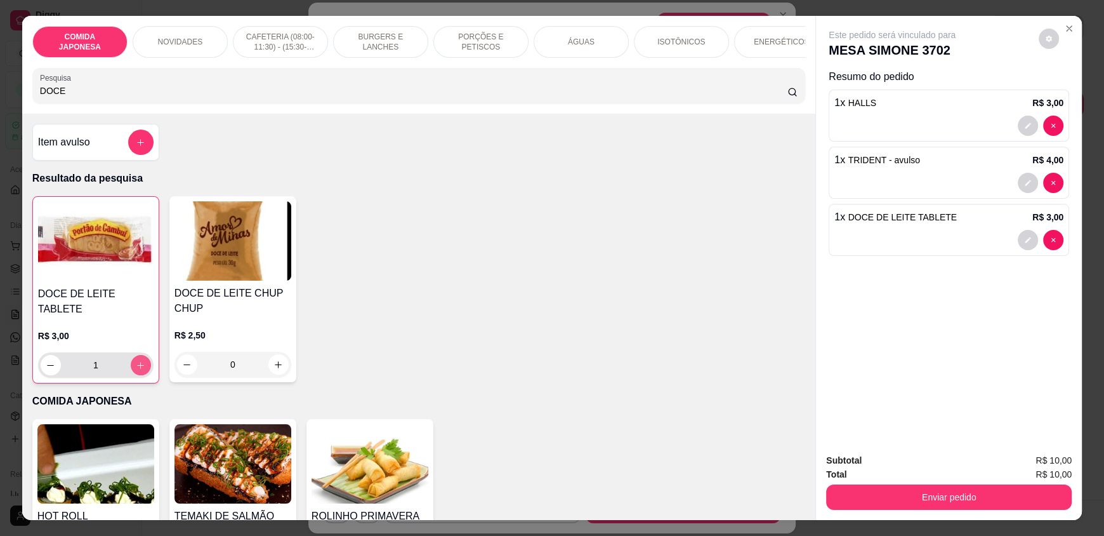
click at [135, 365] on button "increase-product-quantity" at bounding box center [141, 365] width 20 height 20
type input "2"
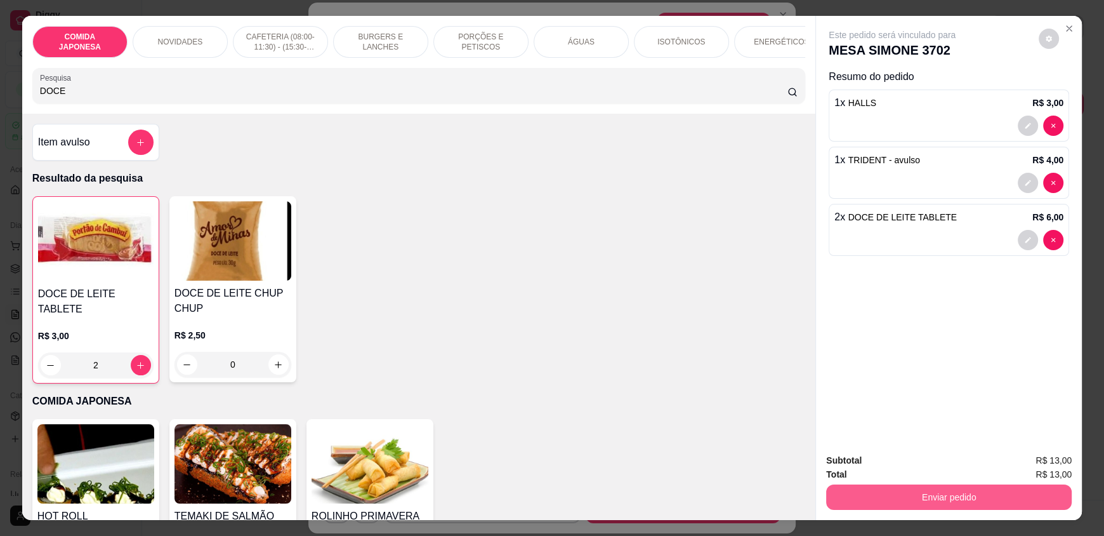
click at [944, 495] on button "Enviar pedido" at bounding box center [949, 496] width 246 height 25
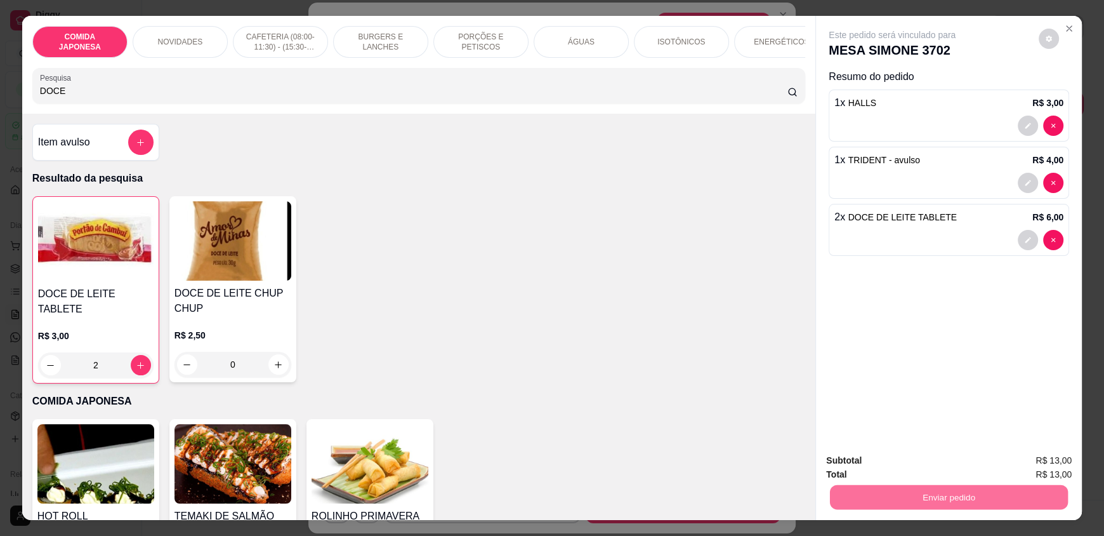
click at [917, 466] on button "Não registrar e enviar pedido" at bounding box center [907, 465] width 128 height 23
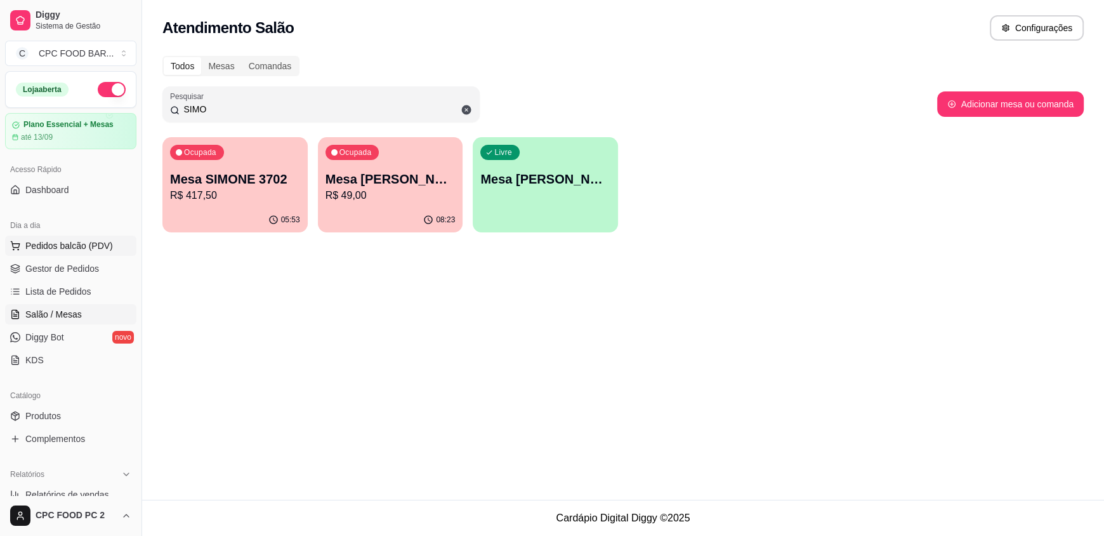
click at [58, 249] on span "Pedidos balcão (PDV)" at bounding box center [69, 245] width 88 height 13
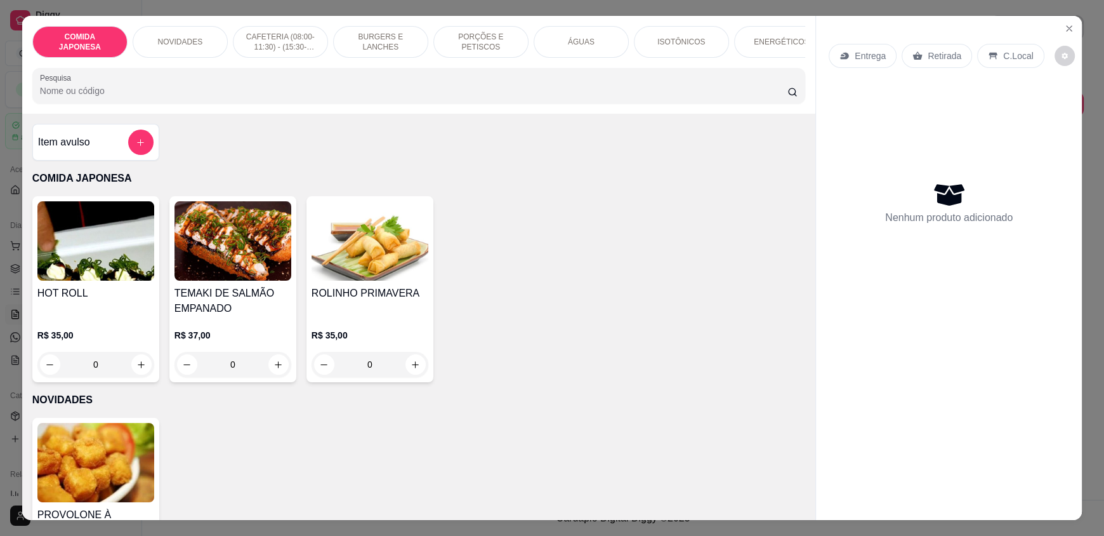
click at [244, 97] on input "Pesquisa" at bounding box center [414, 90] width 748 height 13
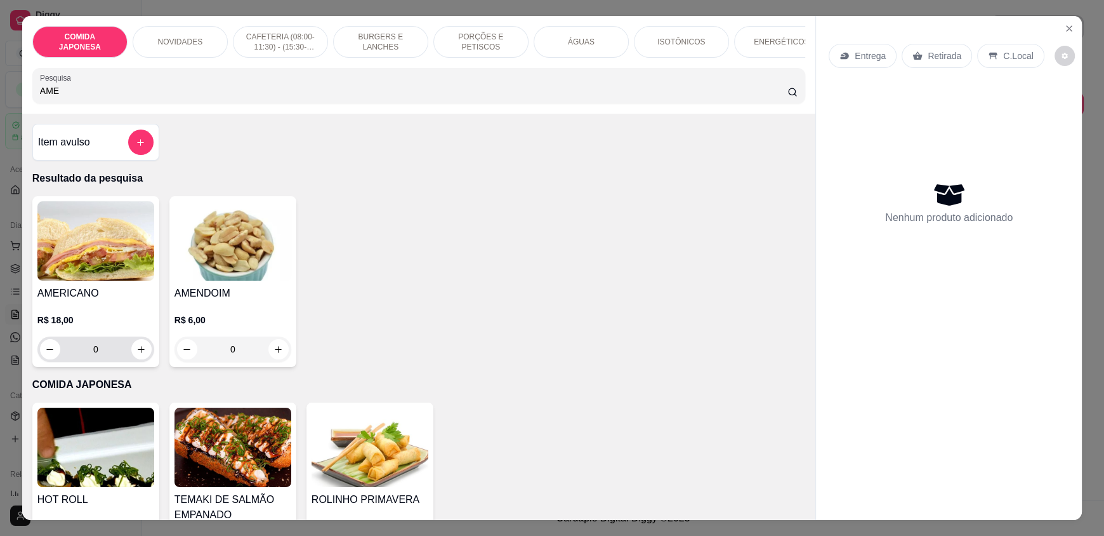
type input "AME"
click at [137, 354] on icon "increase-product-quantity" at bounding box center [142, 350] width 10 height 10
type input "1"
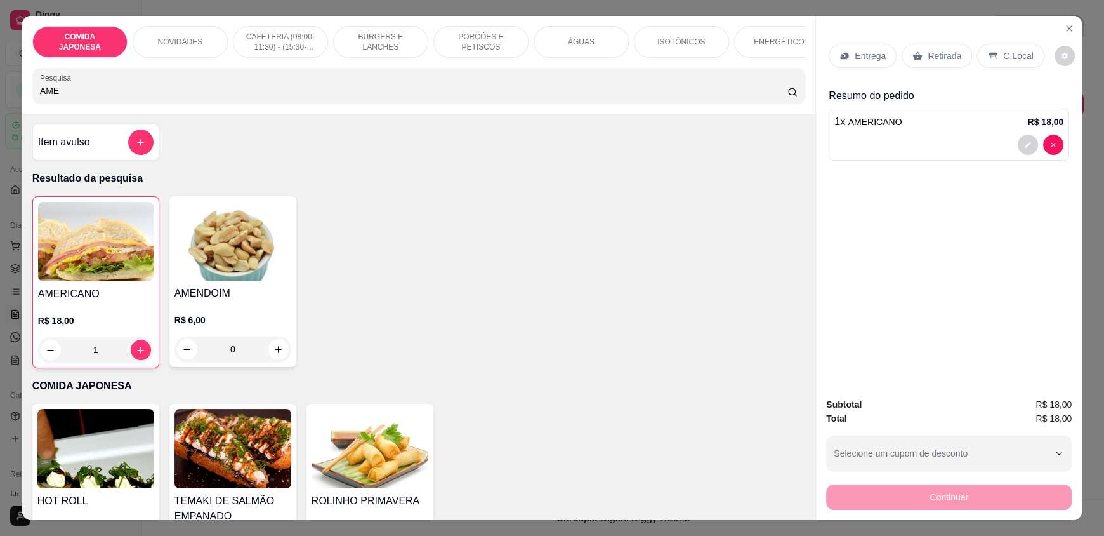
click at [56, 97] on input "AME" at bounding box center [414, 90] width 748 height 13
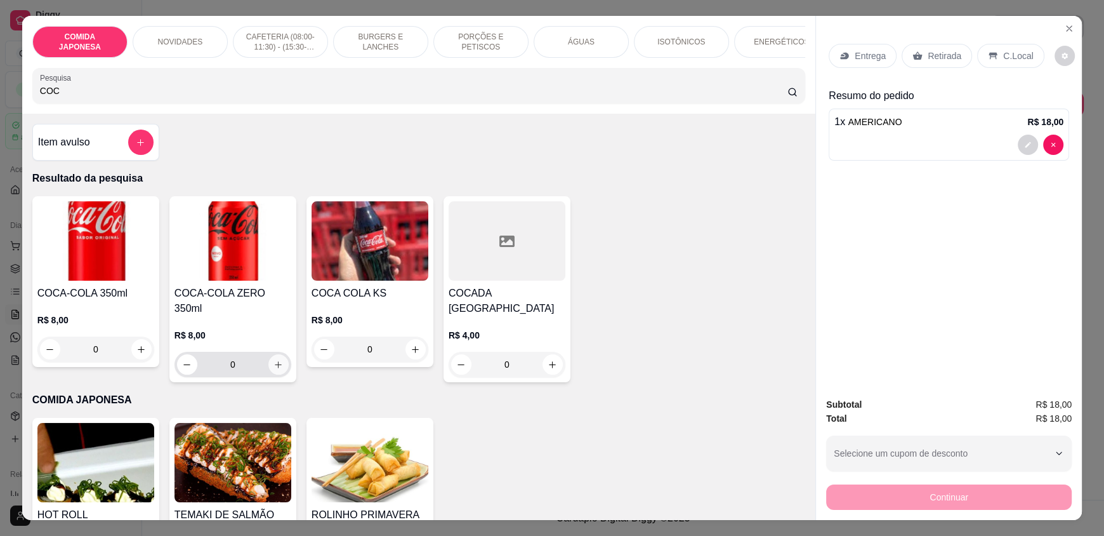
type input "COC"
click at [275, 360] on icon "increase-product-quantity" at bounding box center [279, 365] width 10 height 10
type input "1"
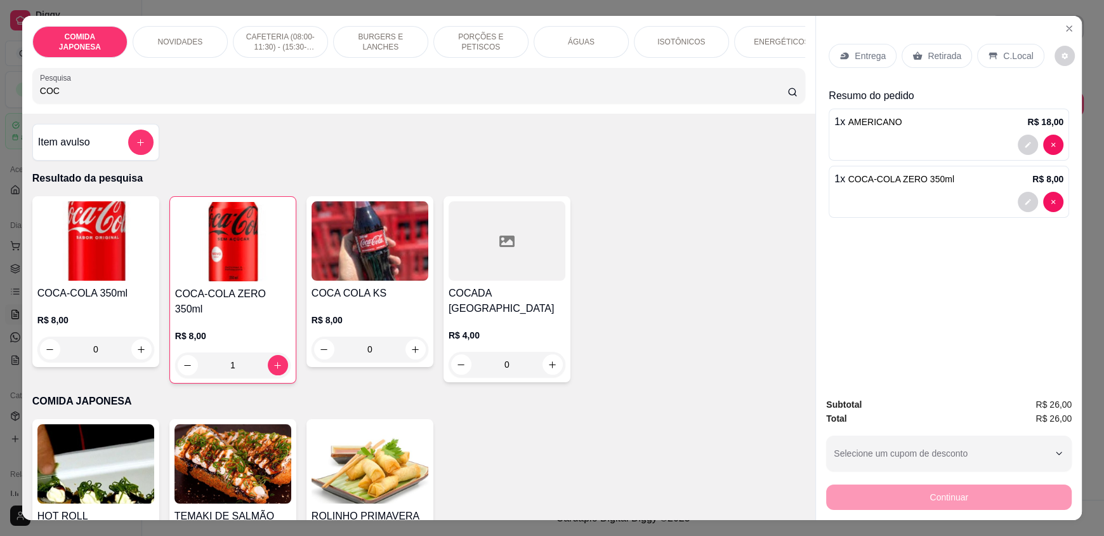
click at [58, 97] on input "COC" at bounding box center [414, 90] width 748 height 13
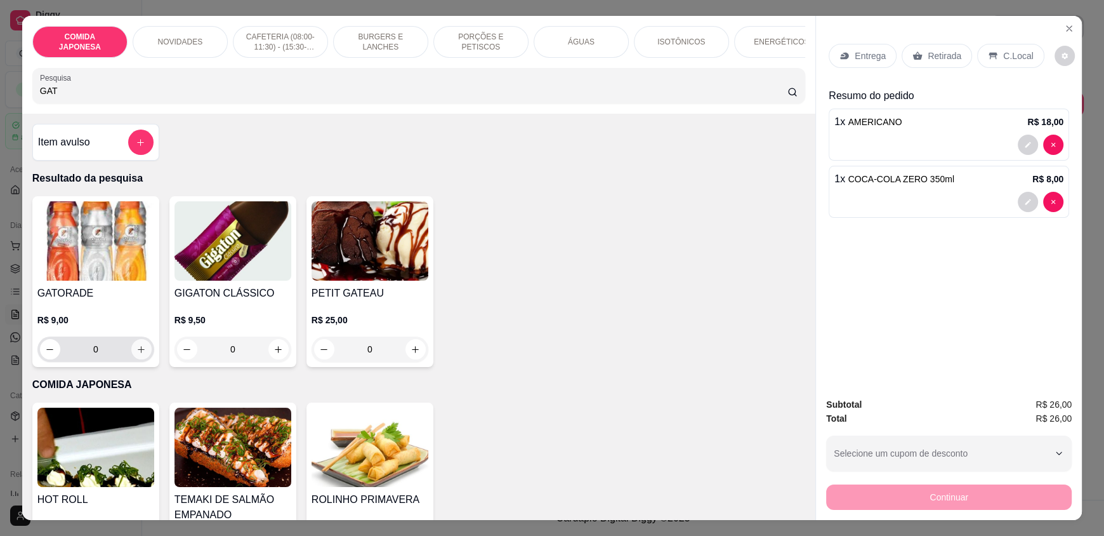
type input "GAT"
click at [142, 359] on button "increase-product-quantity" at bounding box center [141, 349] width 20 height 20
type input "1"
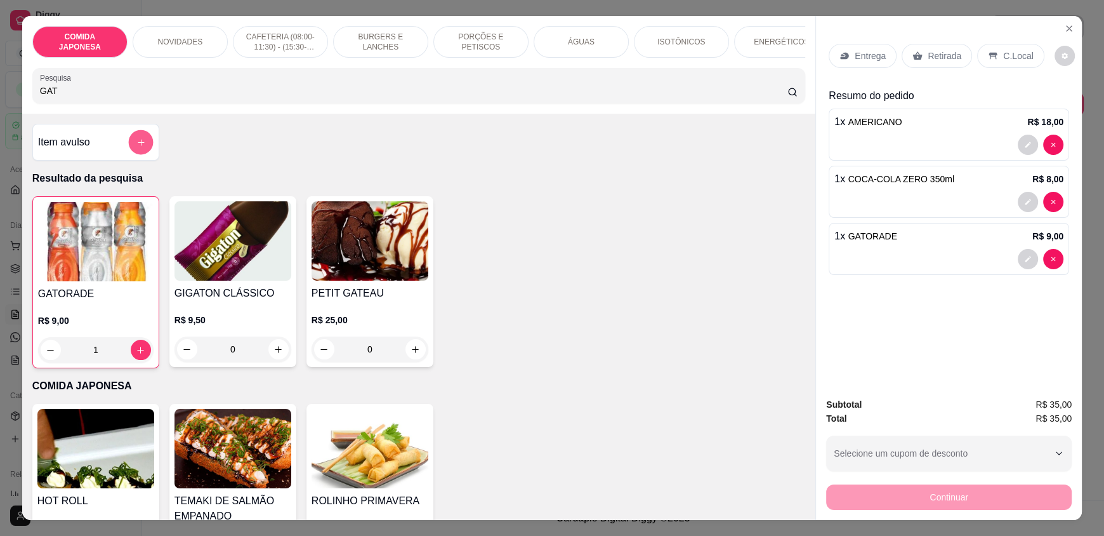
click at [131, 146] on button "add-separate-item" at bounding box center [140, 142] width 25 height 25
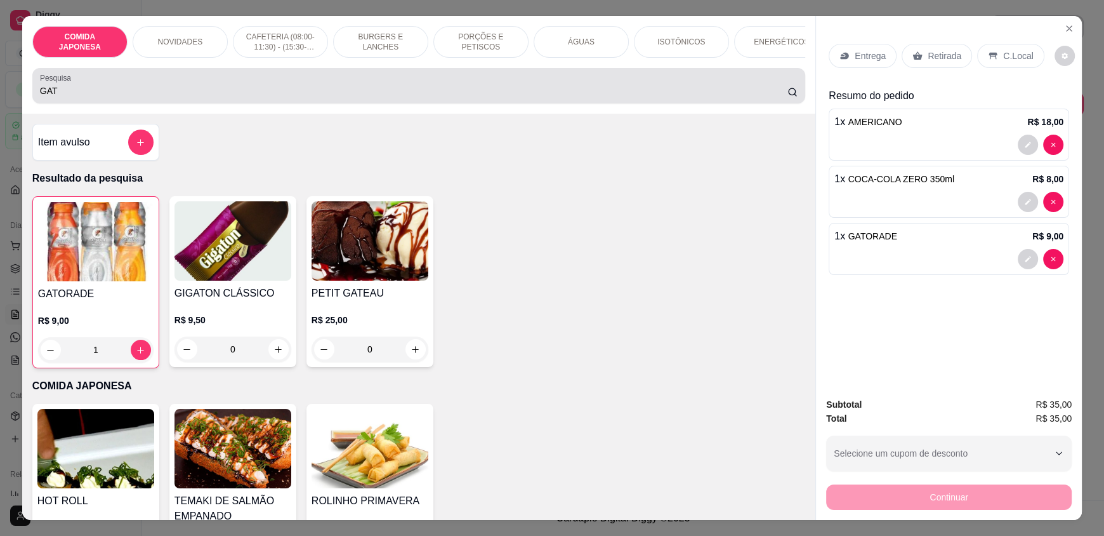
click at [91, 97] on input "GAT" at bounding box center [414, 90] width 748 height 13
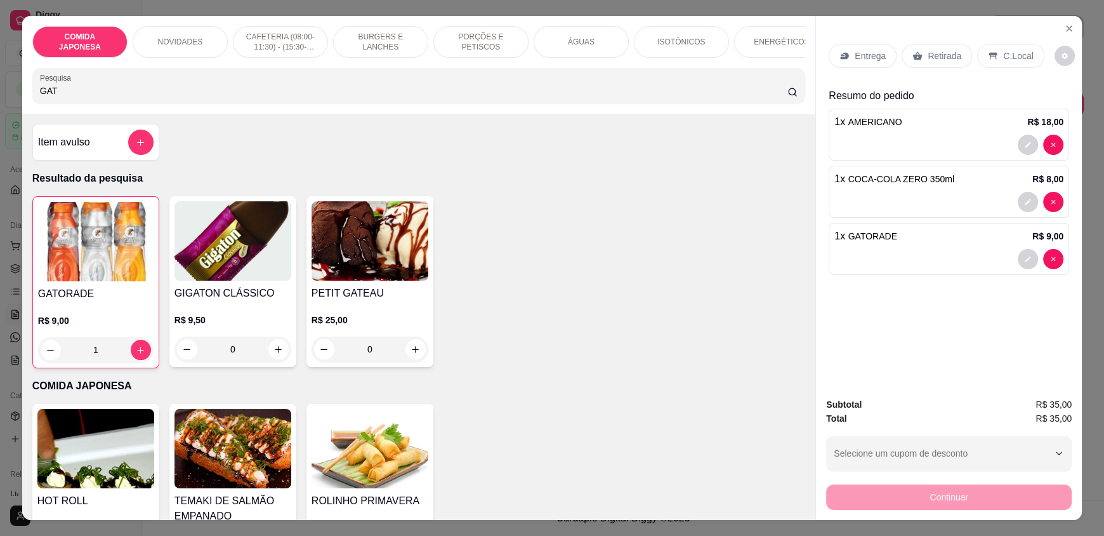
click at [90, 97] on input "GAT" at bounding box center [414, 90] width 748 height 13
click at [84, 97] on input "GAT" at bounding box center [414, 90] width 748 height 13
drag, startPoint x: 81, startPoint y: 103, endPoint x: 0, endPoint y: 82, distance: 83.1
click at [0, 91] on div "COMIDA JAPONESA NOVIDADES CAFETERIA (08:00-11:30) - (15:30-18:00) BURGERS E LAN…" at bounding box center [552, 268] width 1104 height 536
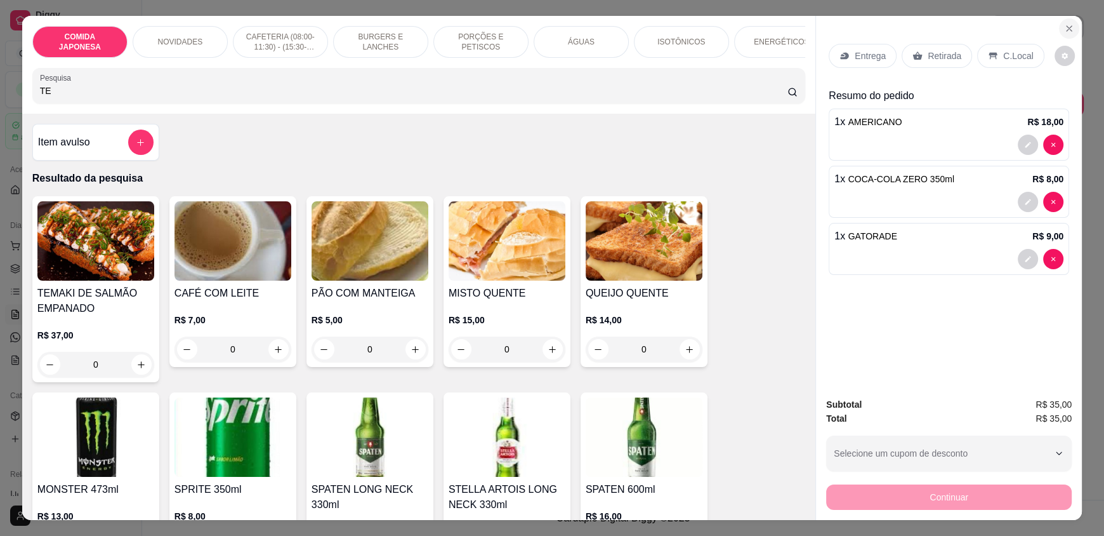
type input "TE"
click at [1059, 29] on button "Close" at bounding box center [1069, 28] width 20 height 20
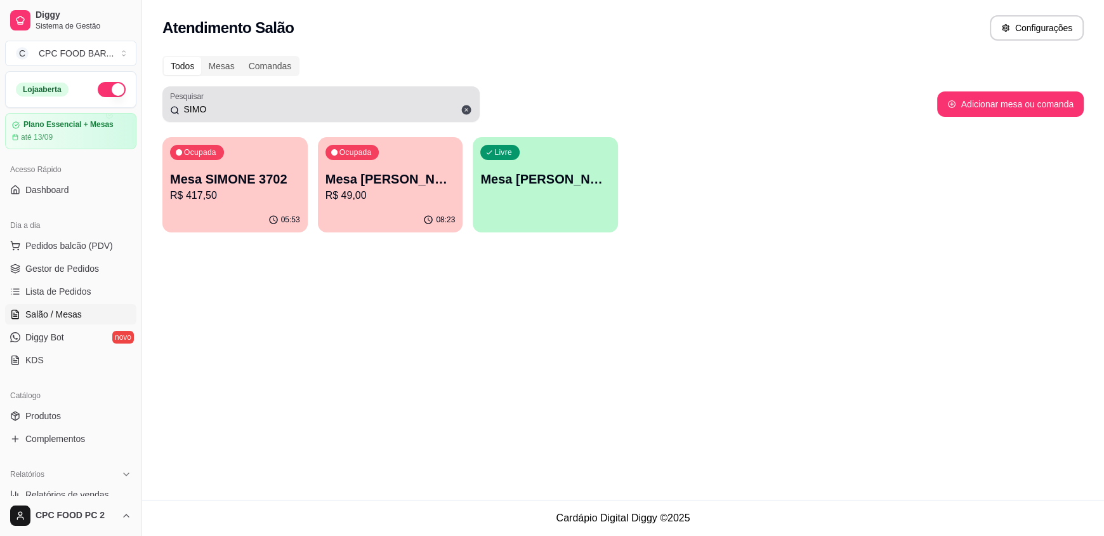
click at [228, 107] on input "SIMO" at bounding box center [326, 109] width 293 height 13
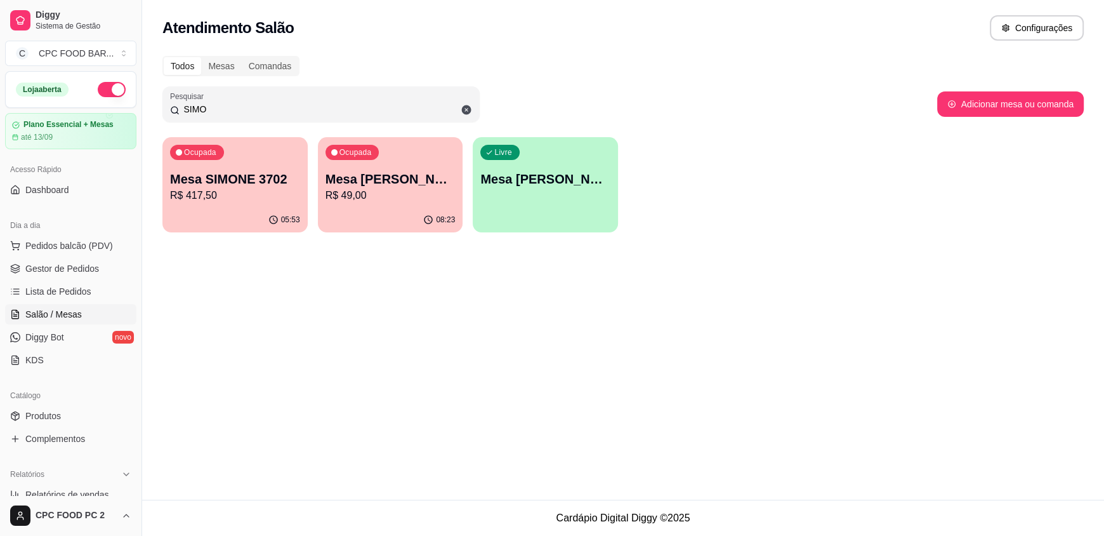
click at [225, 103] on input "SIMO" at bounding box center [326, 109] width 293 height 13
drag, startPoint x: 222, startPoint y: 104, endPoint x: 164, endPoint y: 106, distance: 57.8
click at [164, 106] on div "Pesquisar SIMO" at bounding box center [320, 104] width 317 height 36
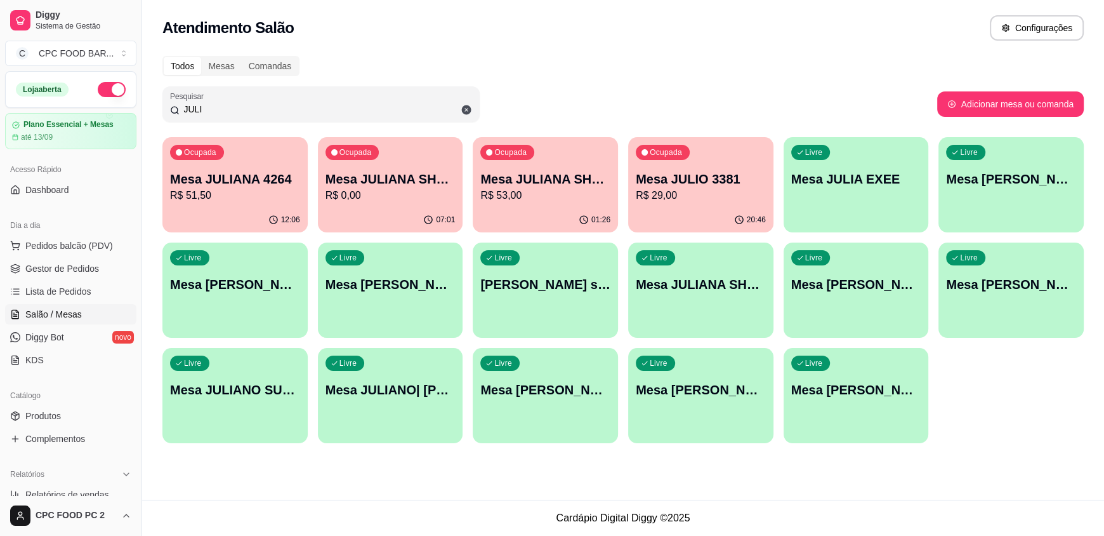
type input "JULI"
click at [713, 207] on div "20:46" at bounding box center [700, 219] width 145 height 25
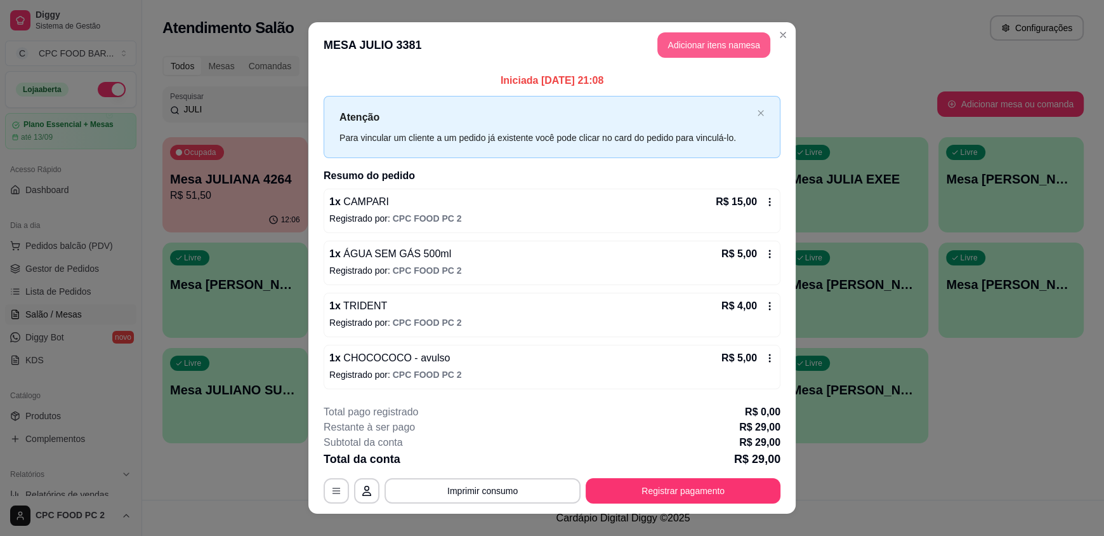
click at [703, 45] on button "Adicionar itens na mesa" at bounding box center [713, 44] width 113 height 25
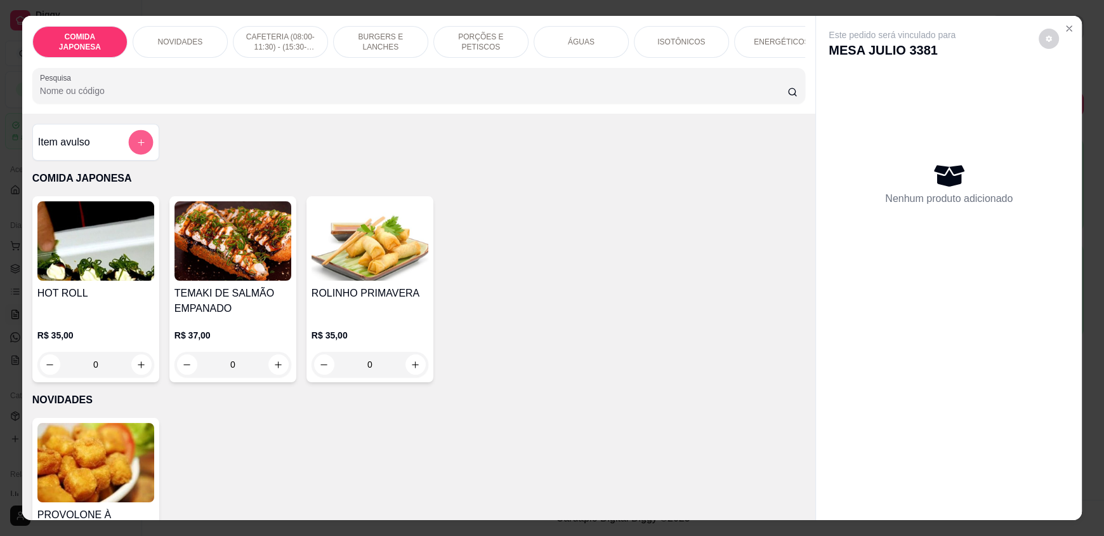
click at [136, 147] on icon "add-separate-item" at bounding box center [141, 143] width 10 height 10
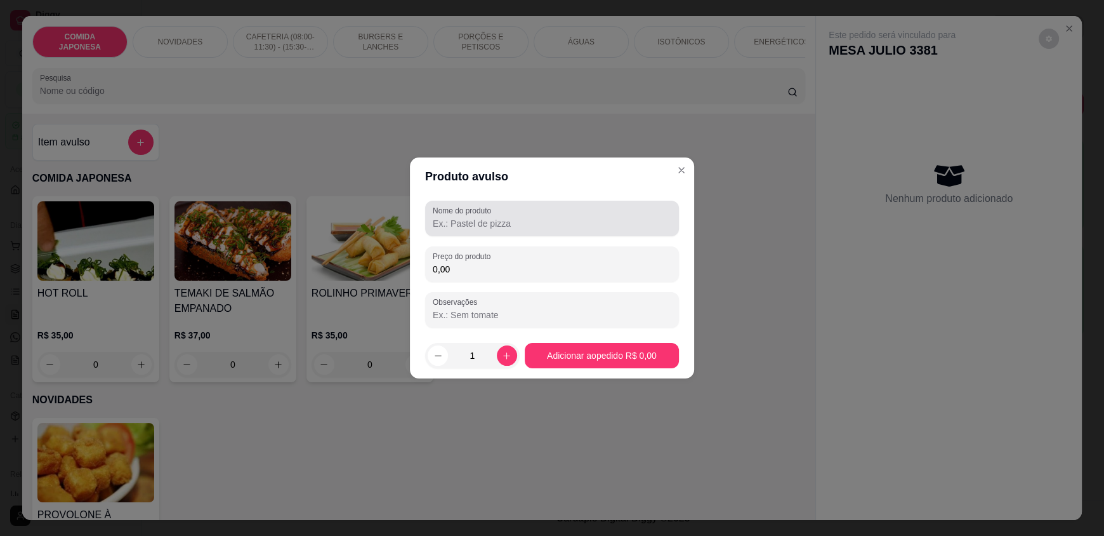
click at [496, 212] on div "Nome do produto" at bounding box center [552, 219] width 254 height 36
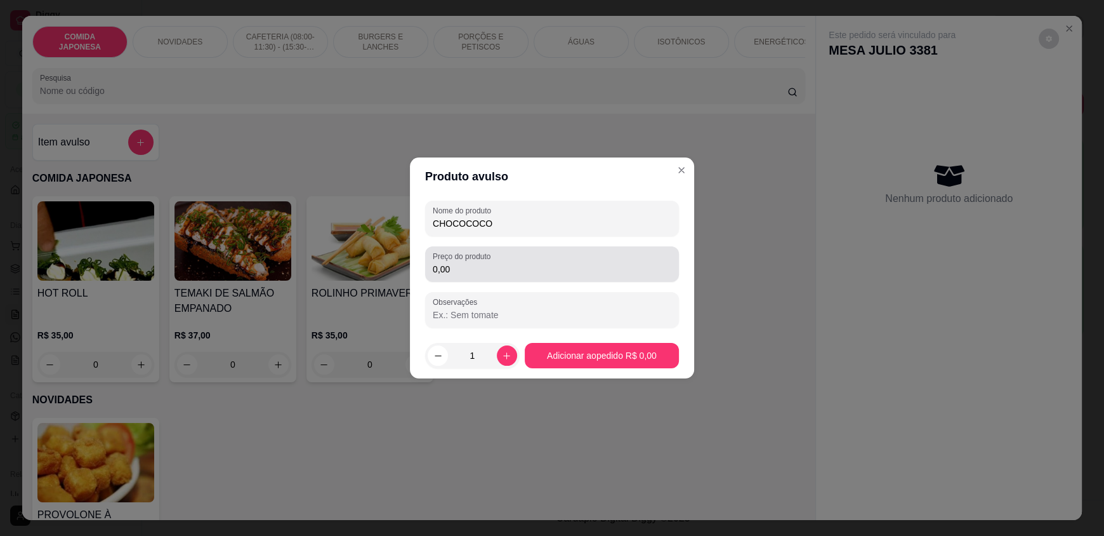
type input "CHOCOCOCO"
click at [530, 268] on input "0,00" at bounding box center [552, 269] width 239 height 13
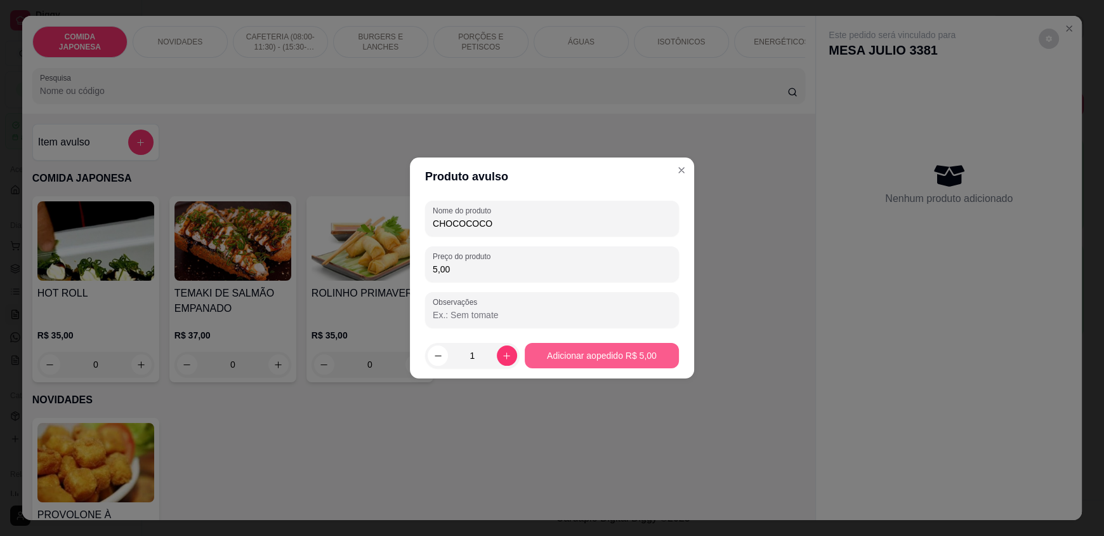
type input "5,00"
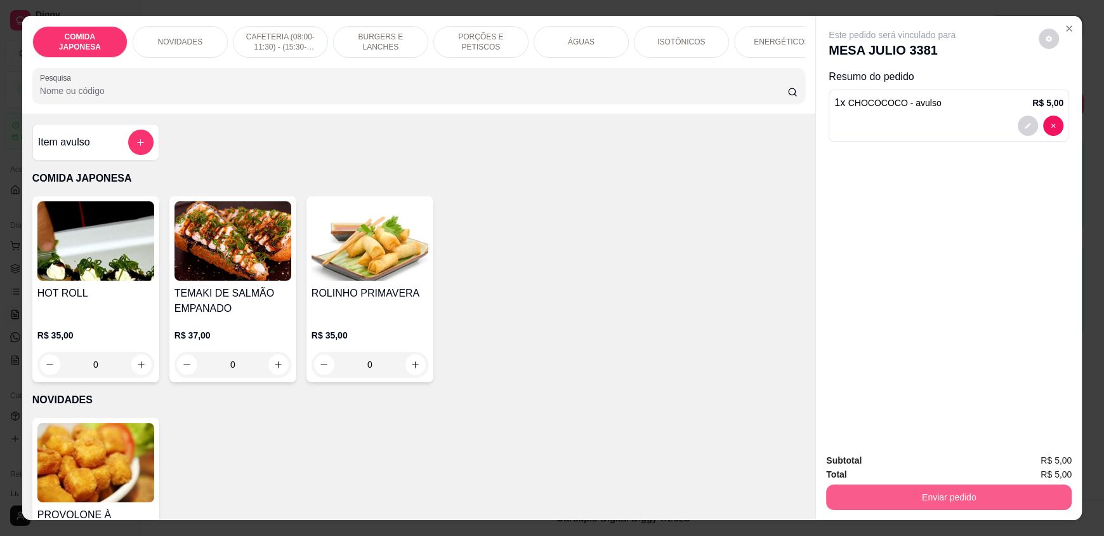
click at [886, 499] on button "Enviar pedido" at bounding box center [949, 496] width 246 height 25
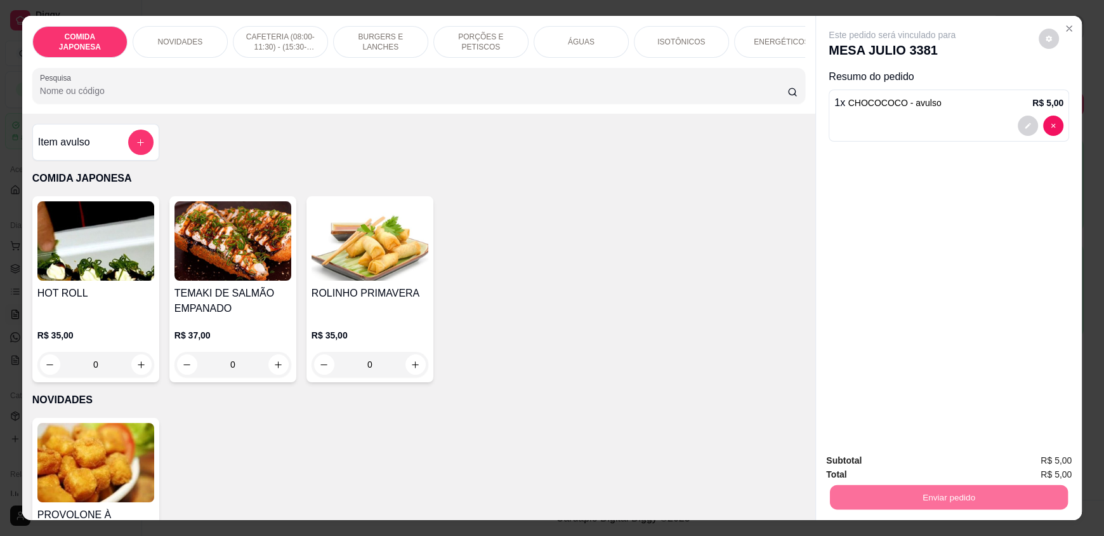
click at [883, 454] on button "Não registrar e enviar pedido" at bounding box center [907, 465] width 128 height 23
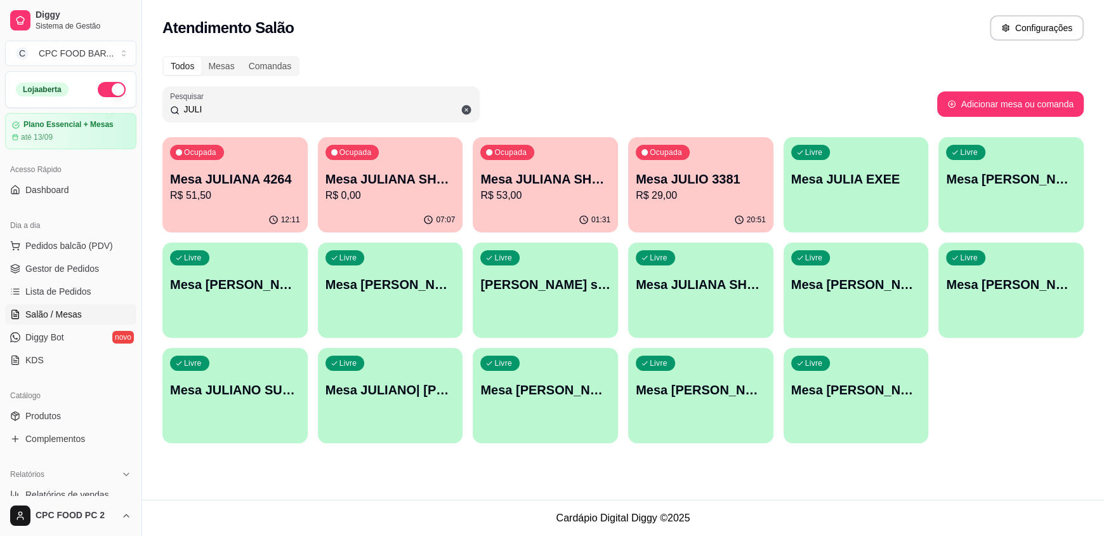
drag, startPoint x: 204, startPoint y: 107, endPoint x: 155, endPoint y: 100, distance: 49.4
click at [155, 100] on div "Todos Mesas Comandas Pesquisar JULI Adicionar mesa ou comanda Ocupada Mesa JULI…" at bounding box center [623, 253] width 962 height 410
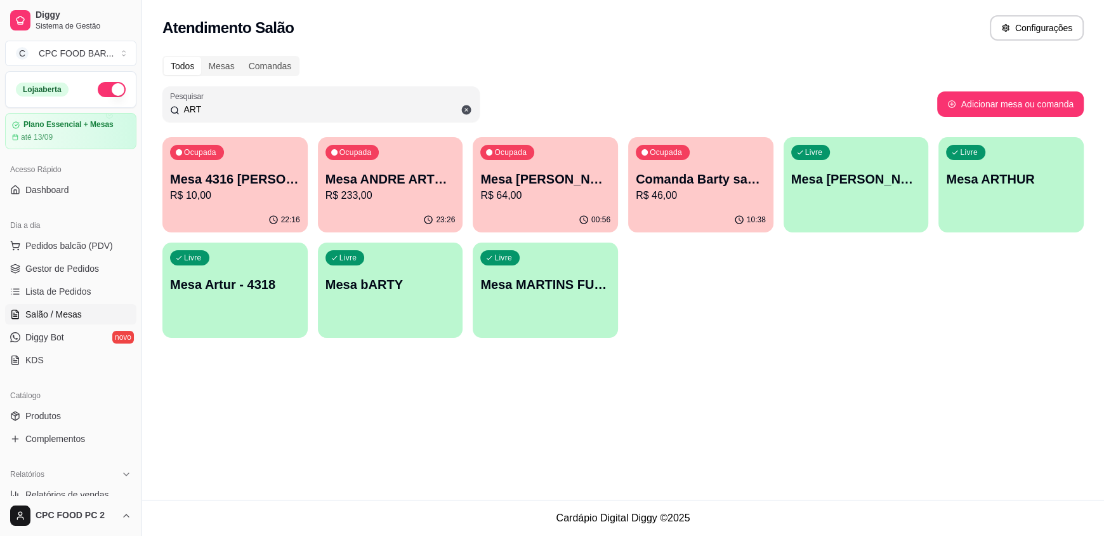
type input "ART"
click at [537, 192] on p "R$ 64,00" at bounding box center [545, 195] width 130 height 15
click at [56, 246] on span "Pedidos balcão (PDV)" at bounding box center [69, 245] width 88 height 13
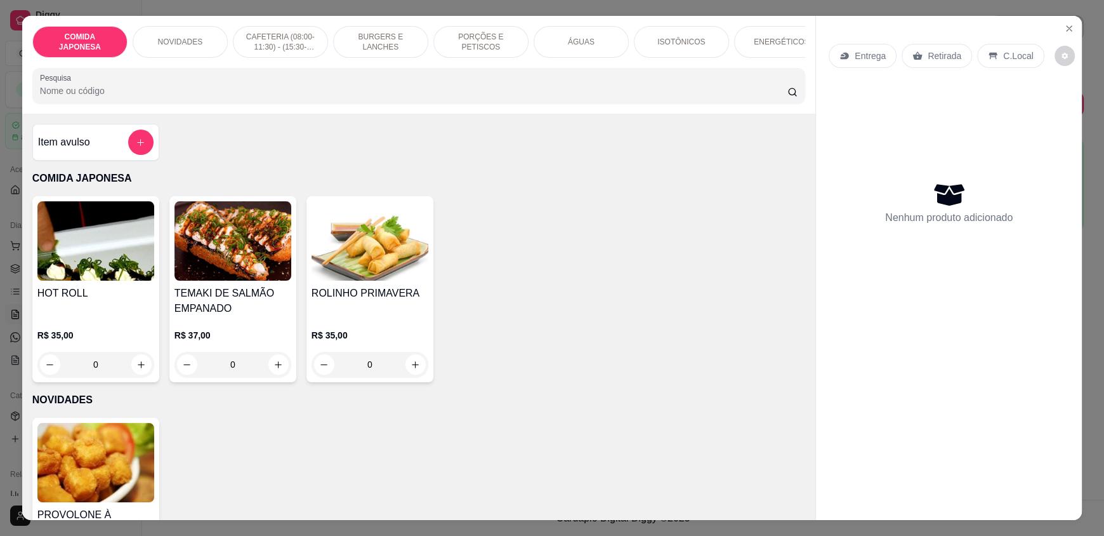
click at [265, 97] on input "Pesquisa" at bounding box center [414, 90] width 748 height 13
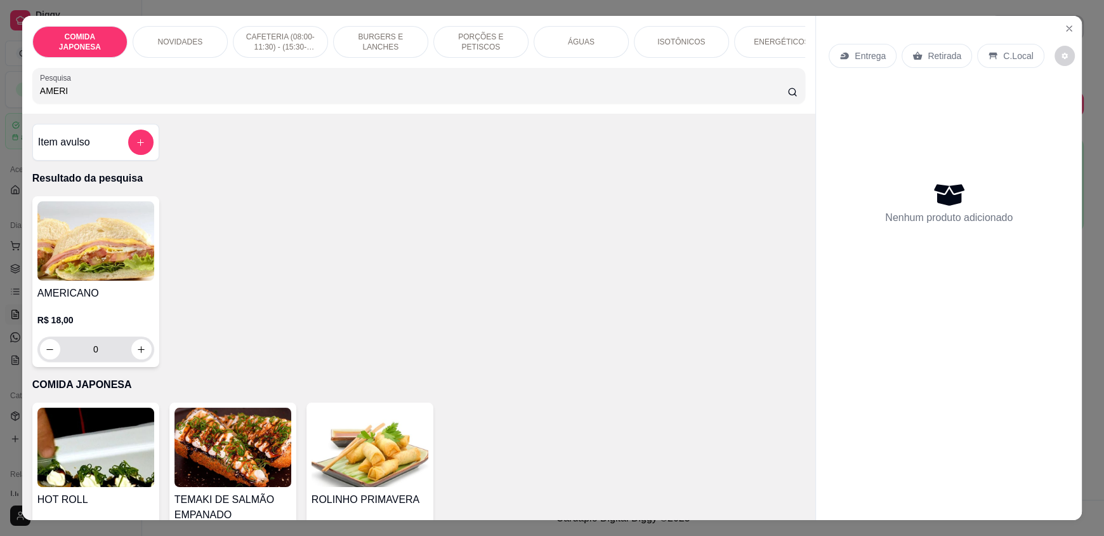
type input "AMERI"
click at [137, 354] on icon "increase-product-quantity" at bounding box center [142, 350] width 10 height 10
type input "1"
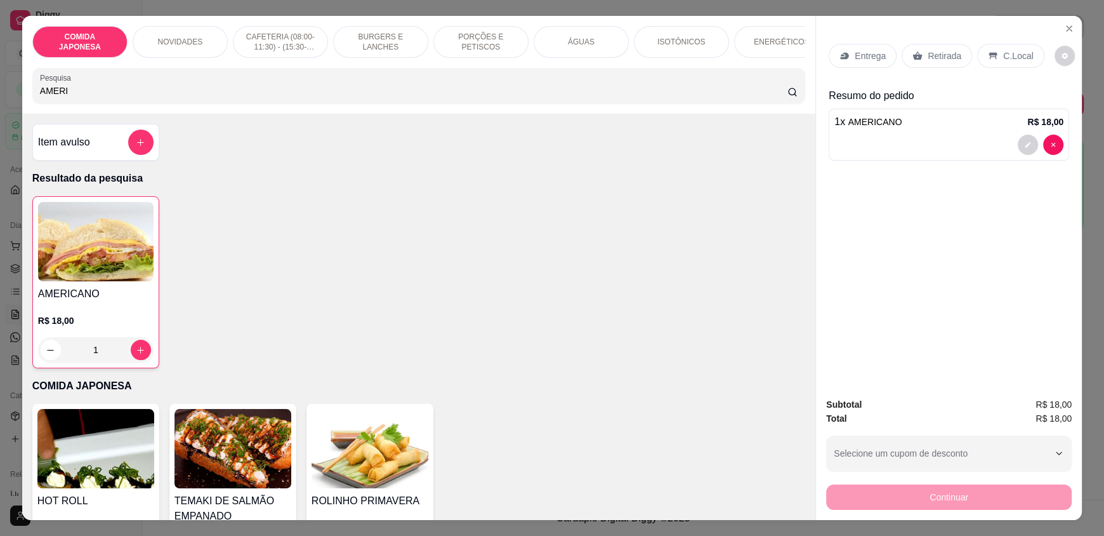
drag, startPoint x: 70, startPoint y: 101, endPoint x: 0, endPoint y: 93, distance: 70.2
click at [0, 93] on div "COMIDA JAPONESA NOVIDADES CAFETERIA (08:00-11:30) - (15:30-18:00) BURGERS E LAN…" at bounding box center [552, 268] width 1104 height 536
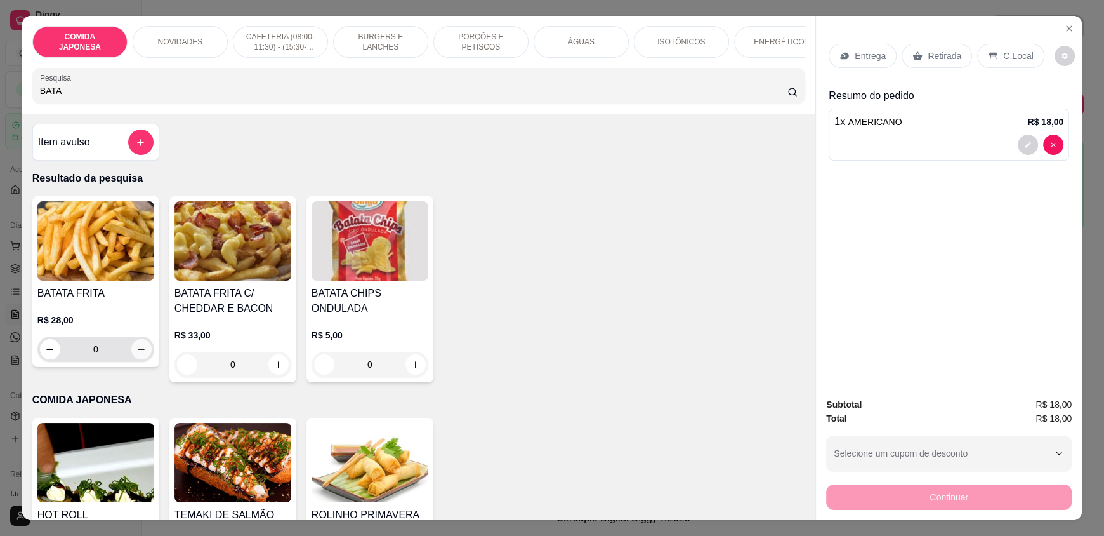
type input "BATA"
click at [142, 359] on button "increase-product-quantity" at bounding box center [141, 349] width 20 height 20
type input "1"
click at [584, 44] on p "ÁGUAS" at bounding box center [581, 42] width 27 height 10
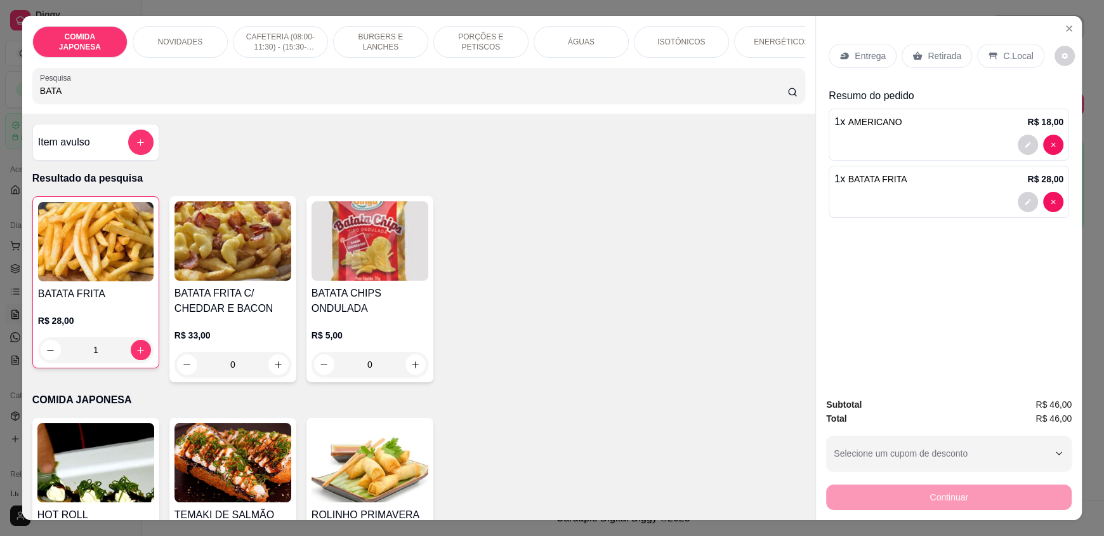
scroll to position [24, 0]
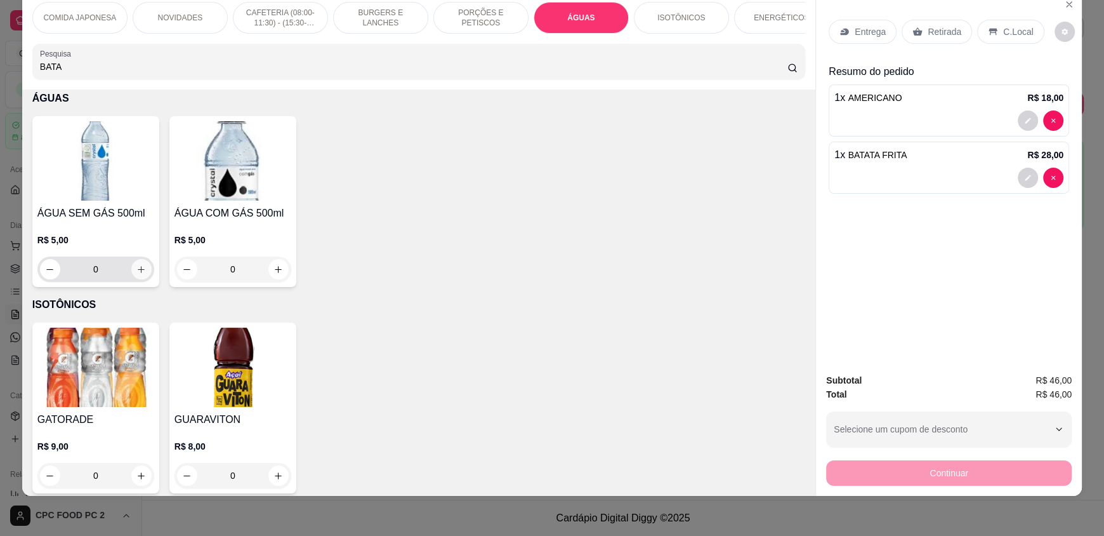
click at [136, 274] on icon "increase-product-quantity" at bounding box center [141, 270] width 10 height 10
type input "1"
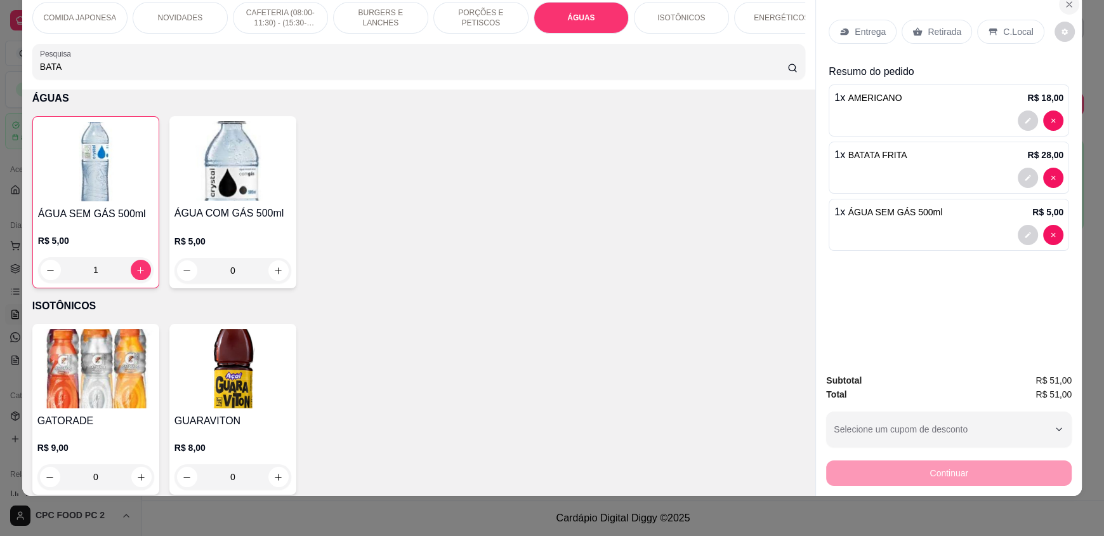
click at [1067, 6] on icon "Close" at bounding box center [1069, 4] width 5 height 5
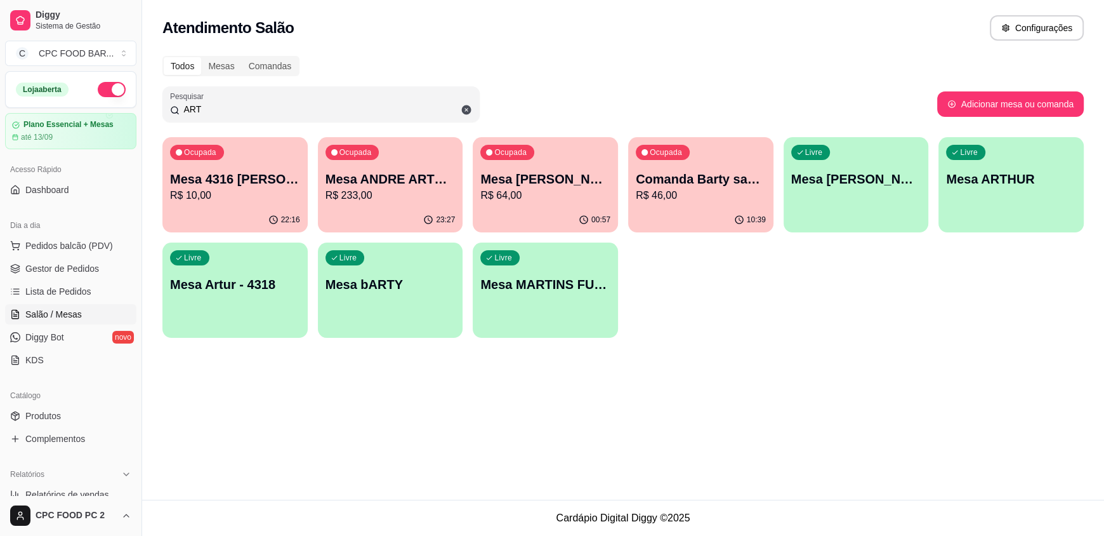
click at [550, 178] on p "Mesa [PERSON_NAME]" at bounding box center [545, 179] width 130 height 18
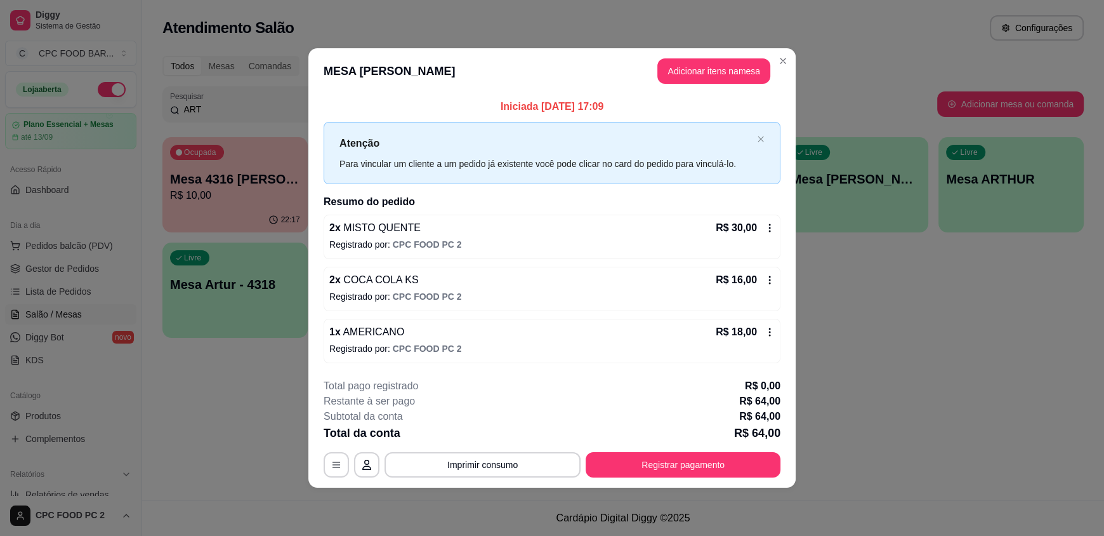
click at [765, 331] on icon at bounding box center [770, 332] width 10 height 10
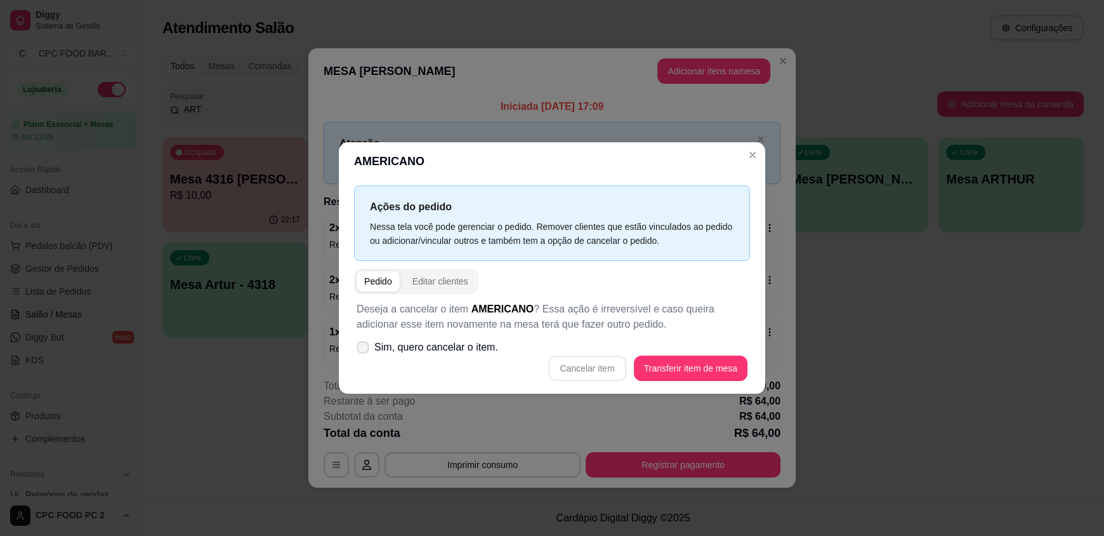
click at [444, 352] on span "Sim, quero cancelar o item." at bounding box center [436, 346] width 124 height 15
click at [364, 352] on input "Sim, quero cancelar o item." at bounding box center [360, 354] width 8 height 8
checkbox input "true"
click at [591, 366] on div "Cancelar item Transferir item de mesa" at bounding box center [552, 367] width 391 height 25
click at [591, 365] on button "Cancelar item" at bounding box center [588, 368] width 76 height 25
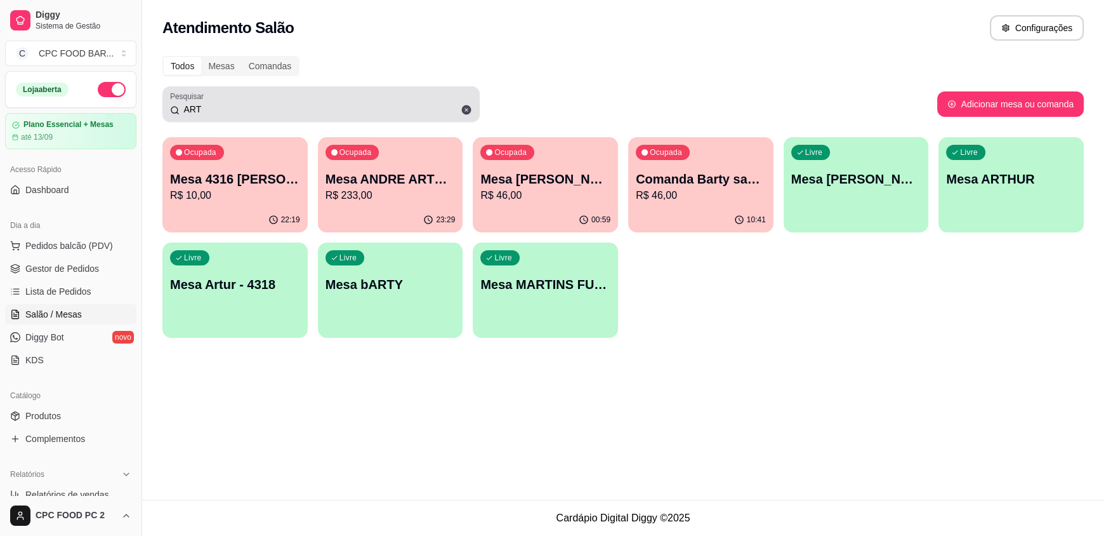
drag, startPoint x: 260, startPoint y: 117, endPoint x: 249, endPoint y: 115, distance: 11.0
click at [249, 115] on div "Pesquisar ART" at bounding box center [320, 104] width 317 height 36
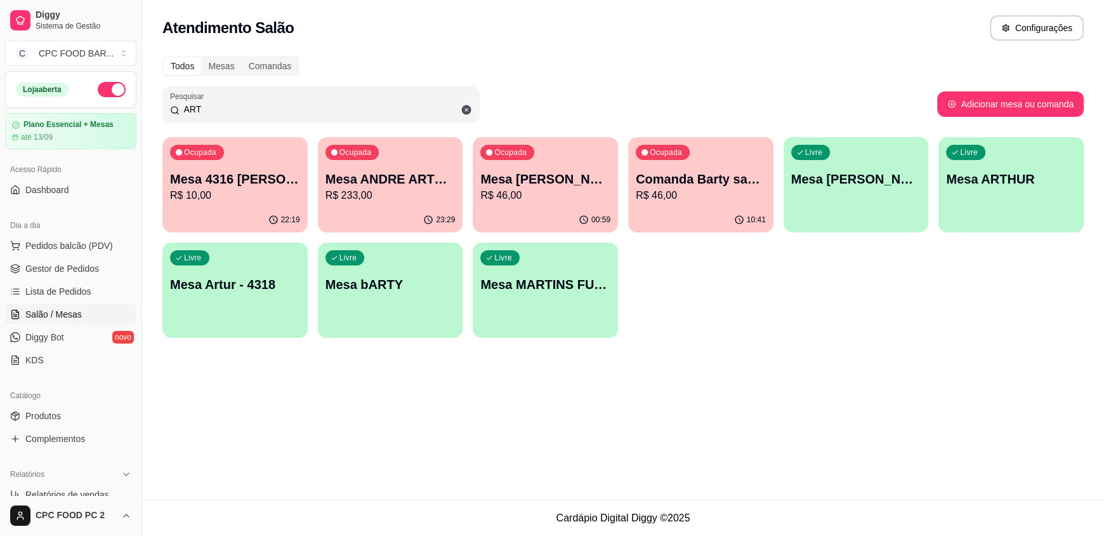
drag, startPoint x: 249, startPoint y: 115, endPoint x: 158, endPoint y: 117, distance: 90.8
click at [158, 117] on div "Todos Mesas Comandas Pesquisar ART Adicionar mesa ou comanda Ocupada Mesa 4316 …" at bounding box center [623, 200] width 962 height 305
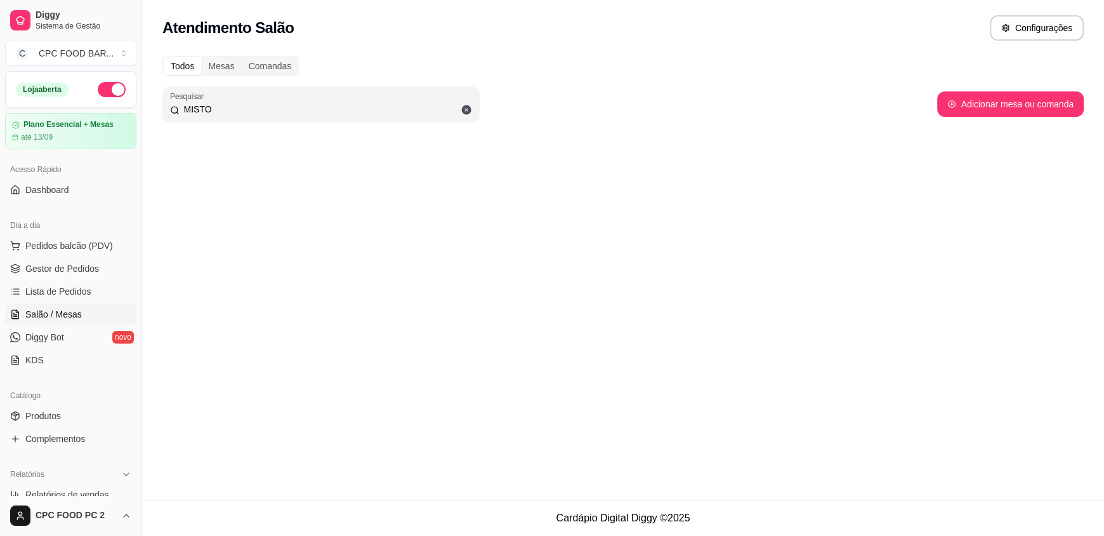
type input "MISTO"
click at [67, 315] on span "Salão / Mesas" at bounding box center [53, 314] width 56 height 13
click at [69, 313] on span "Salão / Mesas" at bounding box center [53, 314] width 56 height 13
click at [70, 313] on span "Salão / Mesas" at bounding box center [53, 314] width 56 height 13
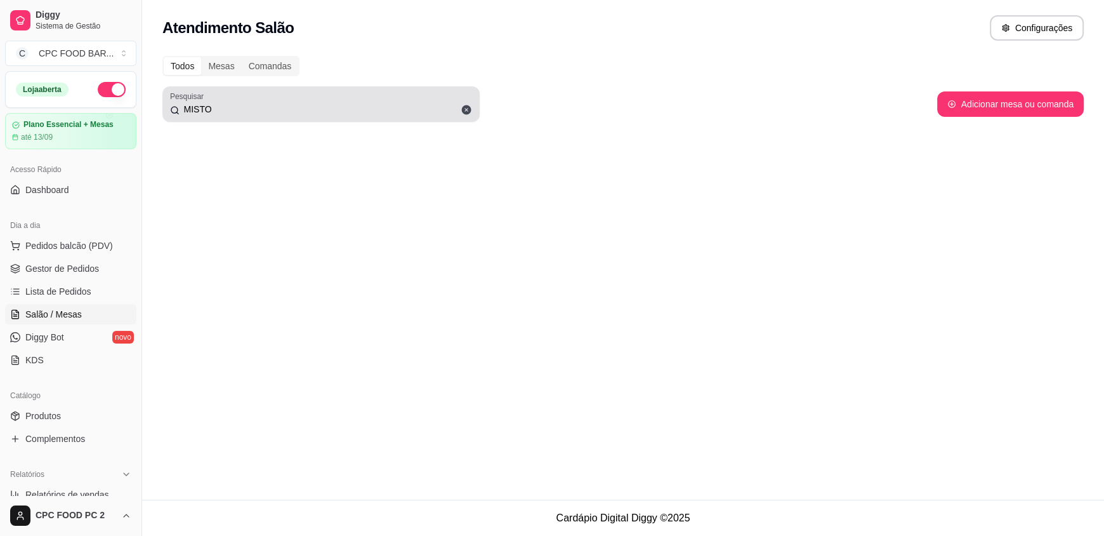
click at [466, 114] on icon at bounding box center [467, 110] width 10 height 10
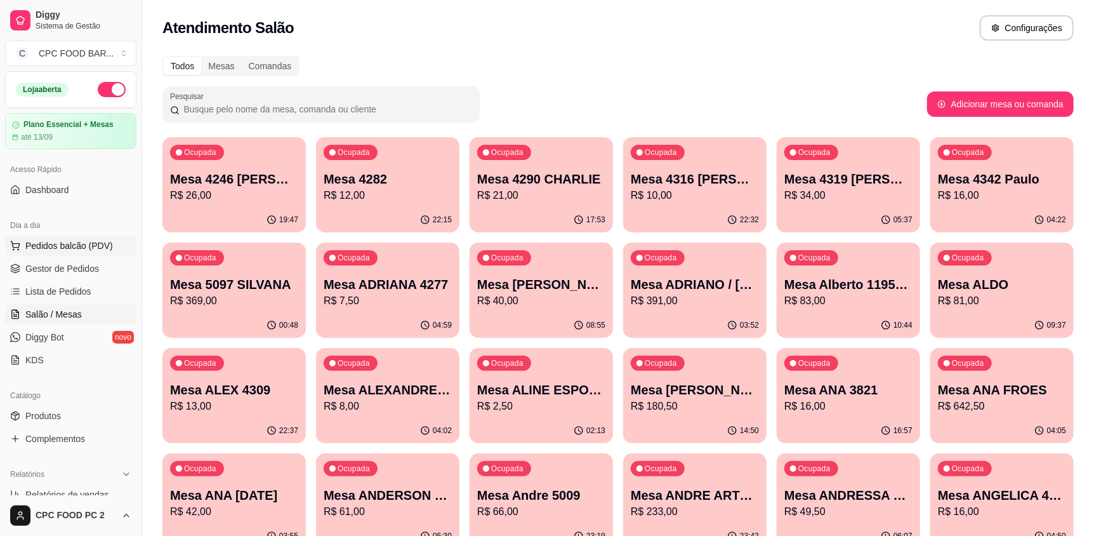
click at [84, 248] on span "Pedidos balcão (PDV)" at bounding box center [69, 245] width 88 height 13
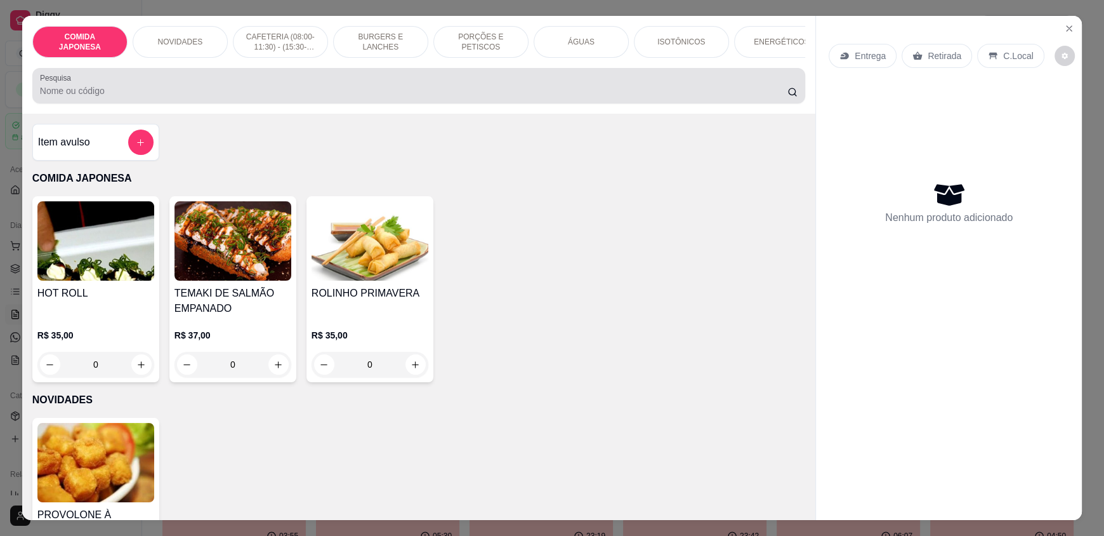
click at [239, 85] on div at bounding box center [419, 85] width 758 height 25
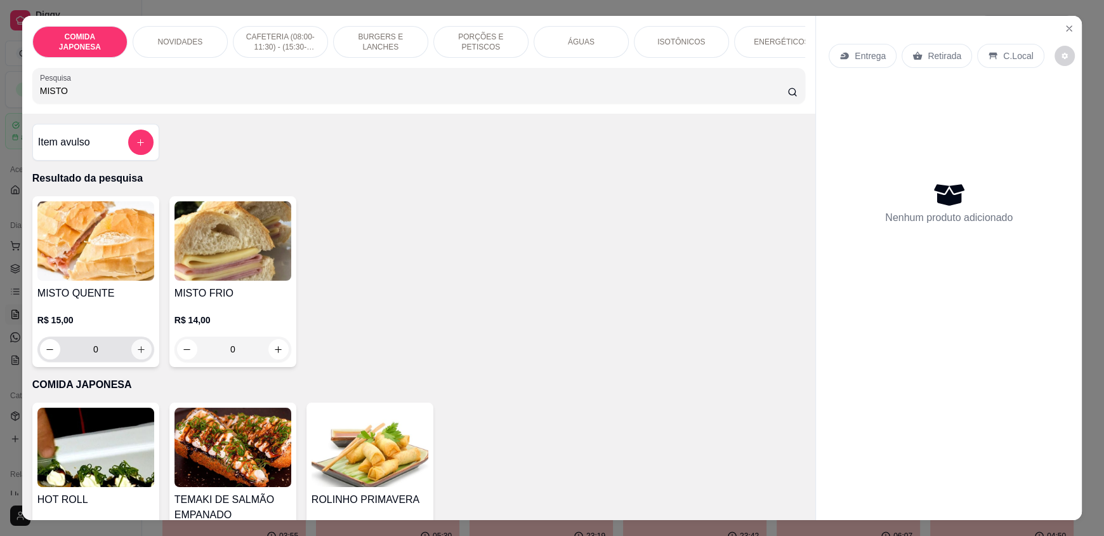
type input "MISTO"
click at [139, 354] on icon "increase-product-quantity" at bounding box center [141, 350] width 10 height 10
type input "1"
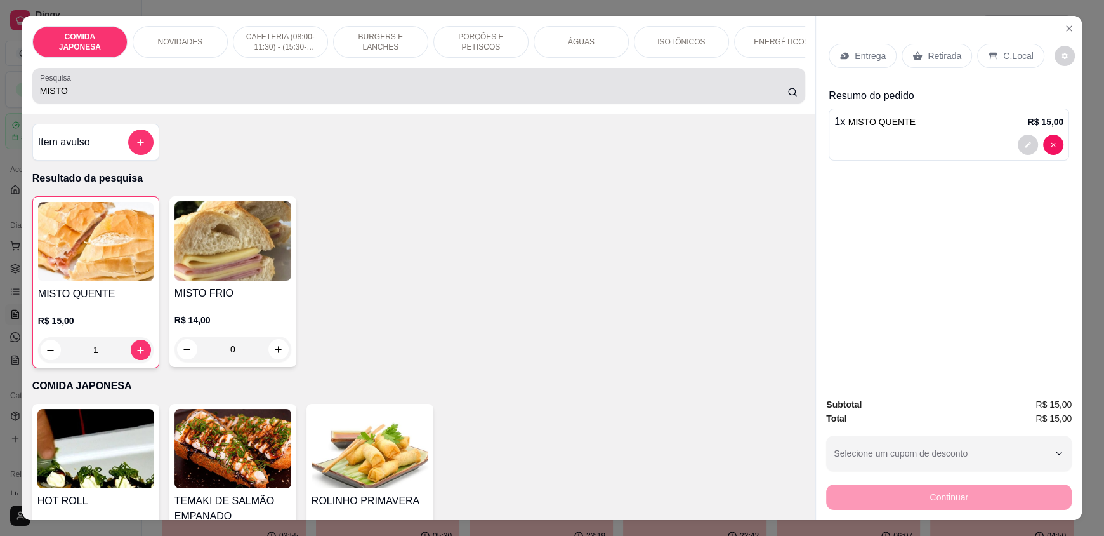
click at [70, 97] on input "MISTO" at bounding box center [414, 90] width 748 height 13
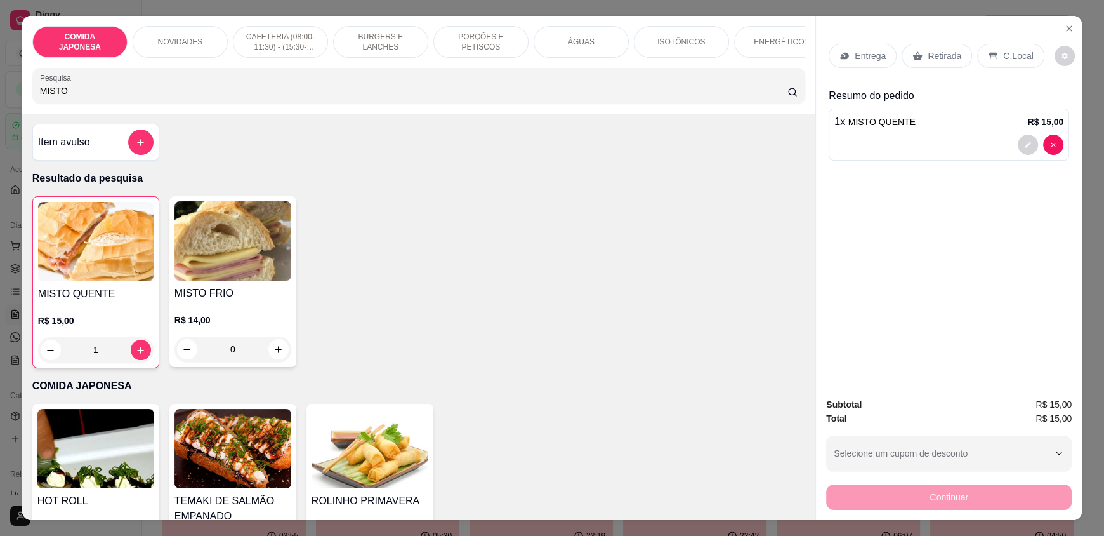
click at [70, 97] on input "MISTO" at bounding box center [414, 90] width 748 height 13
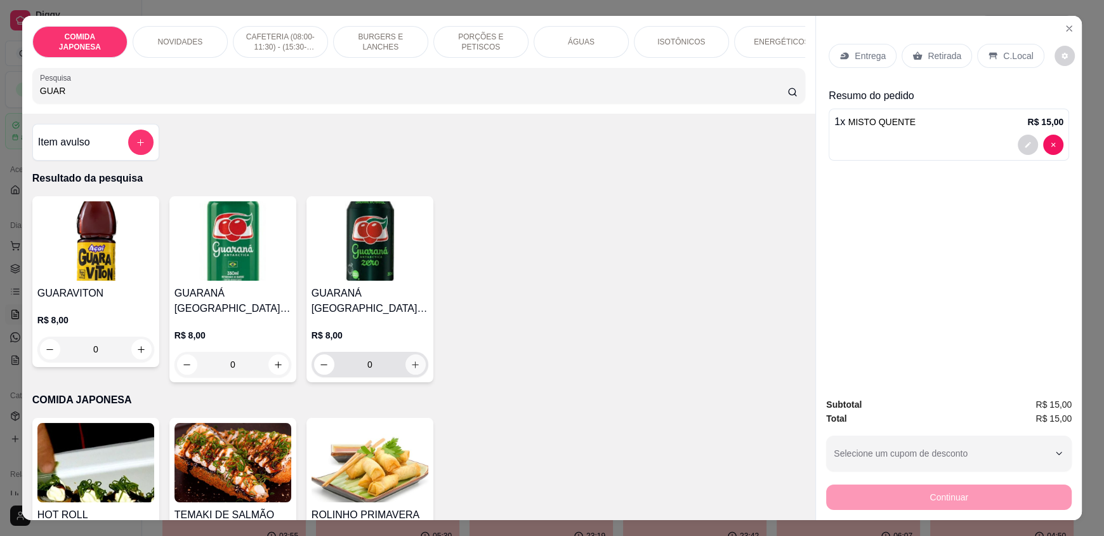
type input "GUAR"
click at [411, 369] on icon "increase-product-quantity" at bounding box center [416, 365] width 10 height 10
type input "1"
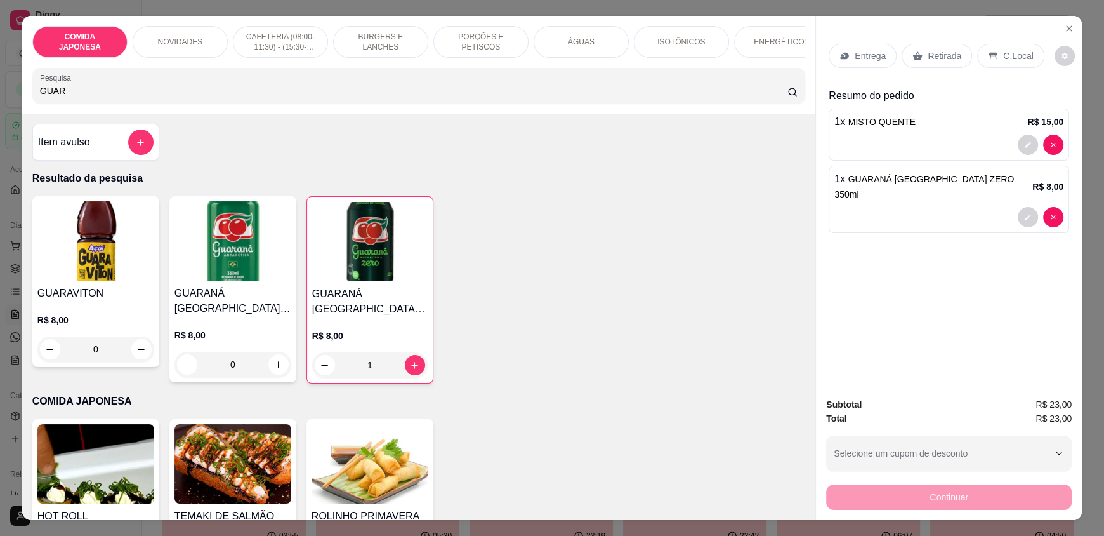
click at [930, 53] on p "Retirada" at bounding box center [945, 55] width 34 height 13
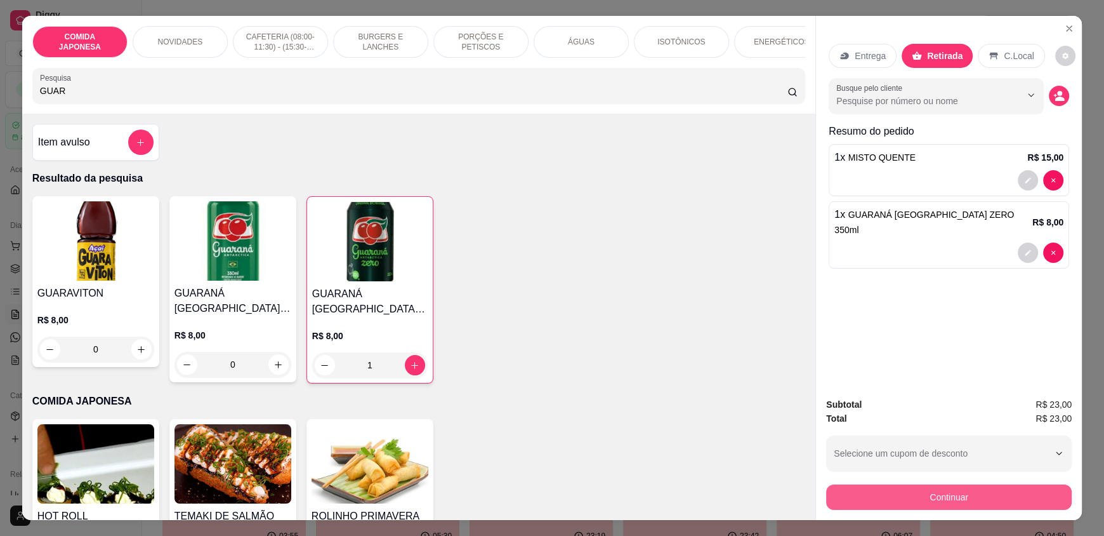
click at [893, 500] on button "Continuar" at bounding box center [949, 496] width 246 height 25
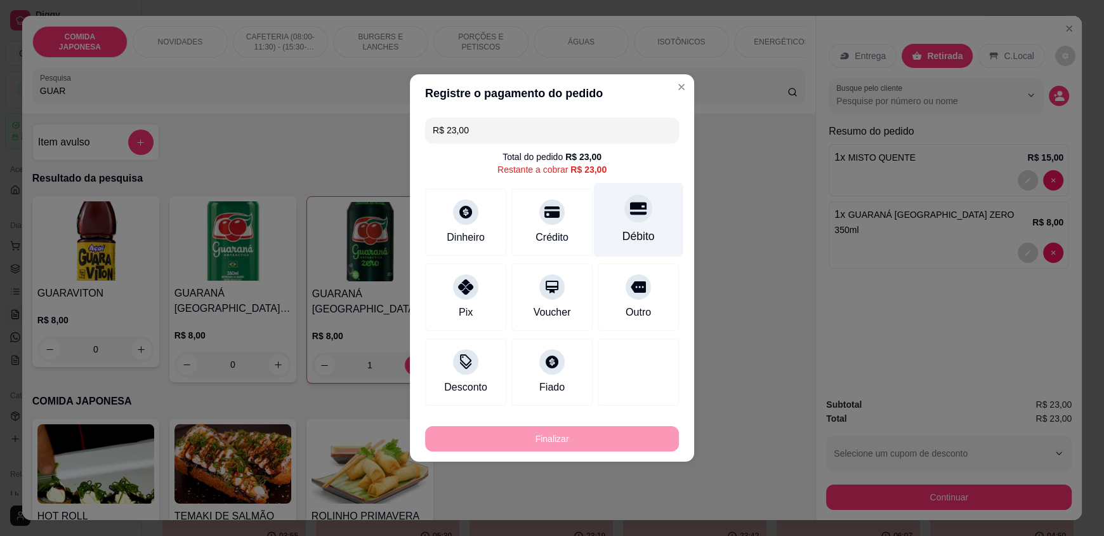
click at [637, 231] on div "Débito" at bounding box center [638, 236] width 32 height 16
type input "R$ 0,00"
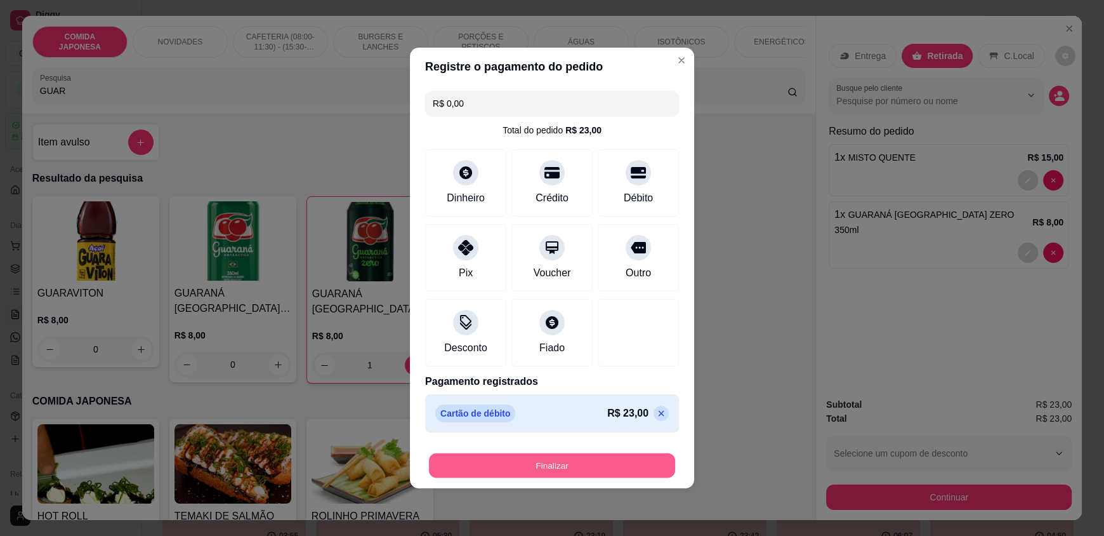
click at [520, 463] on button "Finalizar" at bounding box center [552, 465] width 246 height 25
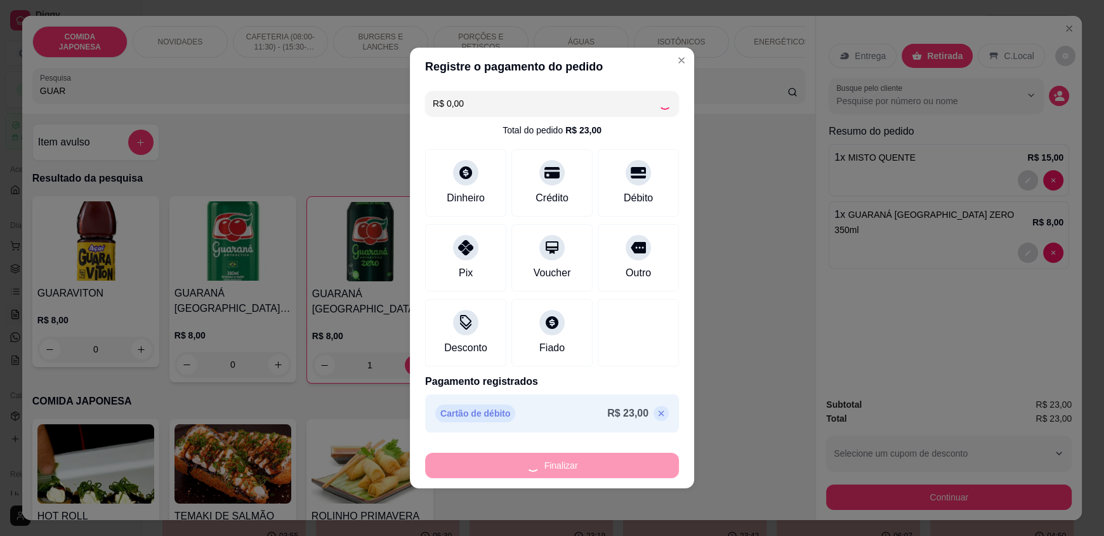
type input "0"
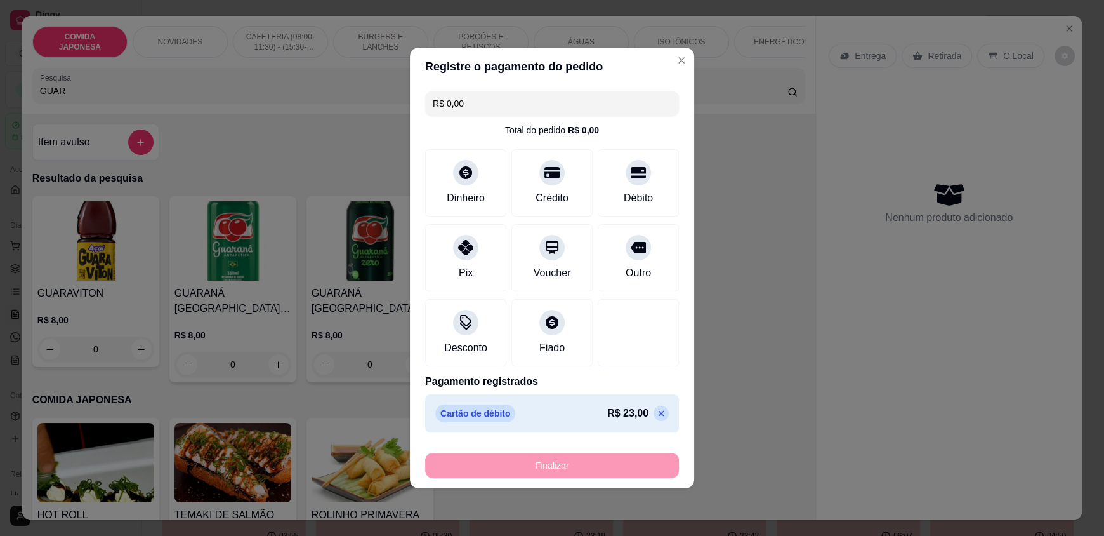
type input "-R$ 23,00"
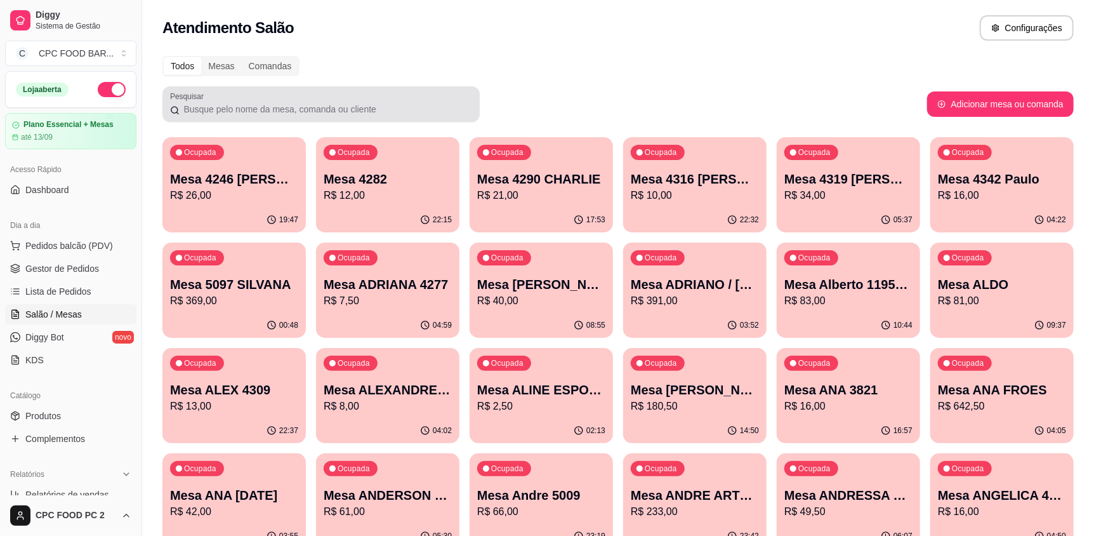
click at [237, 110] on input "Pesquisar" at bounding box center [326, 109] width 293 height 13
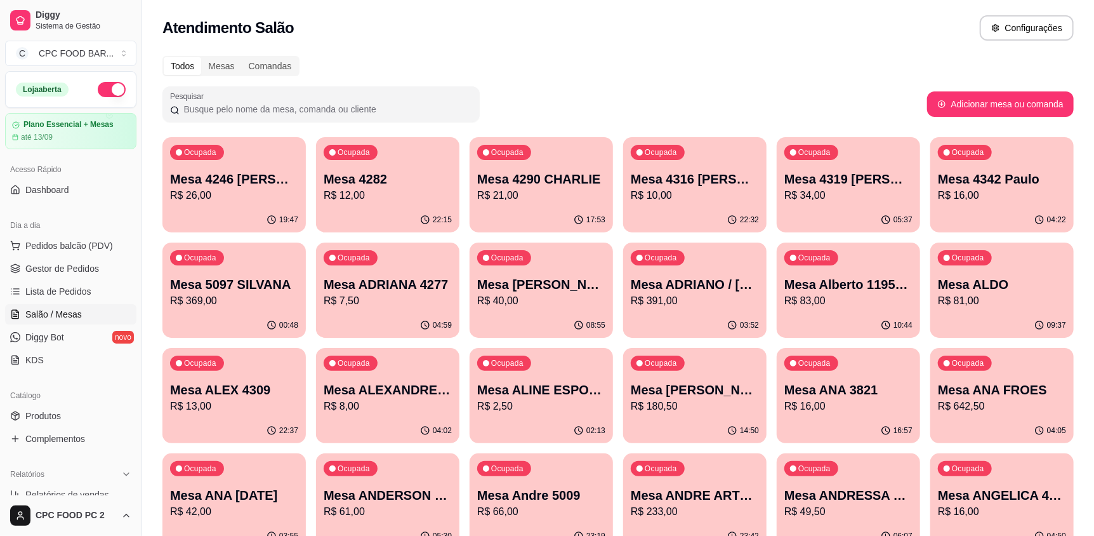
click at [56, 292] on span "Lista de Pedidos" at bounding box center [58, 291] width 66 height 13
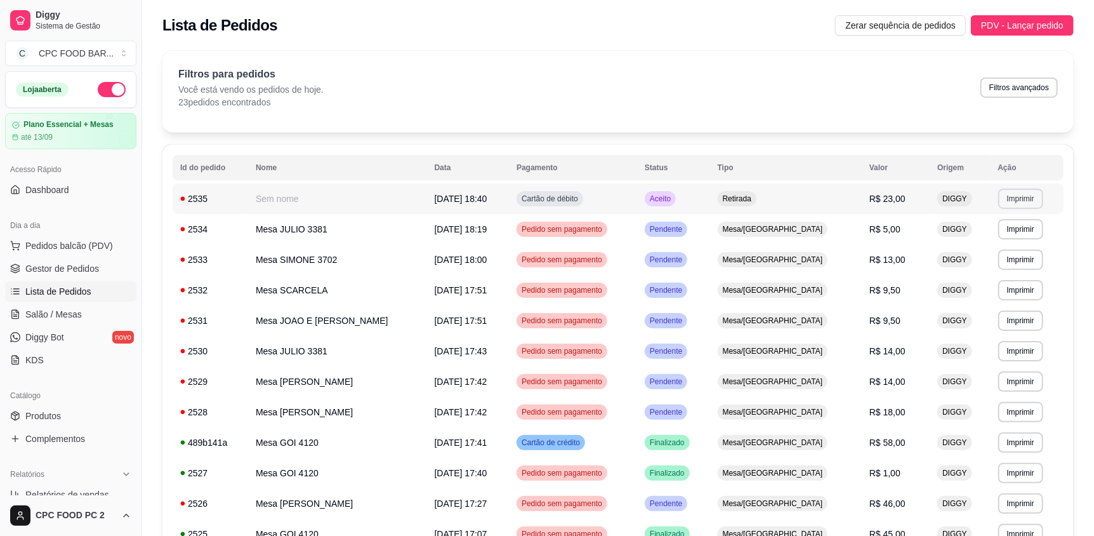
click at [1030, 204] on button "Imprimir" at bounding box center [1020, 198] width 45 height 20
click at [992, 242] on button "IMPRESSORA" at bounding box center [995, 243] width 92 height 20
click at [58, 312] on span "Salão / Mesas" at bounding box center [53, 314] width 56 height 13
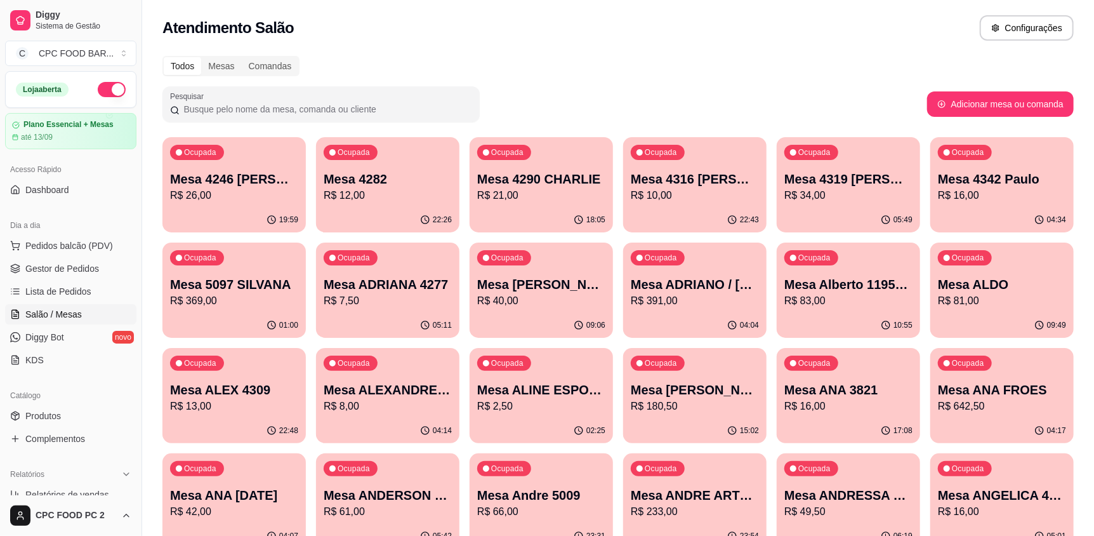
click at [300, 103] on input "Pesquisar" at bounding box center [326, 109] width 293 height 13
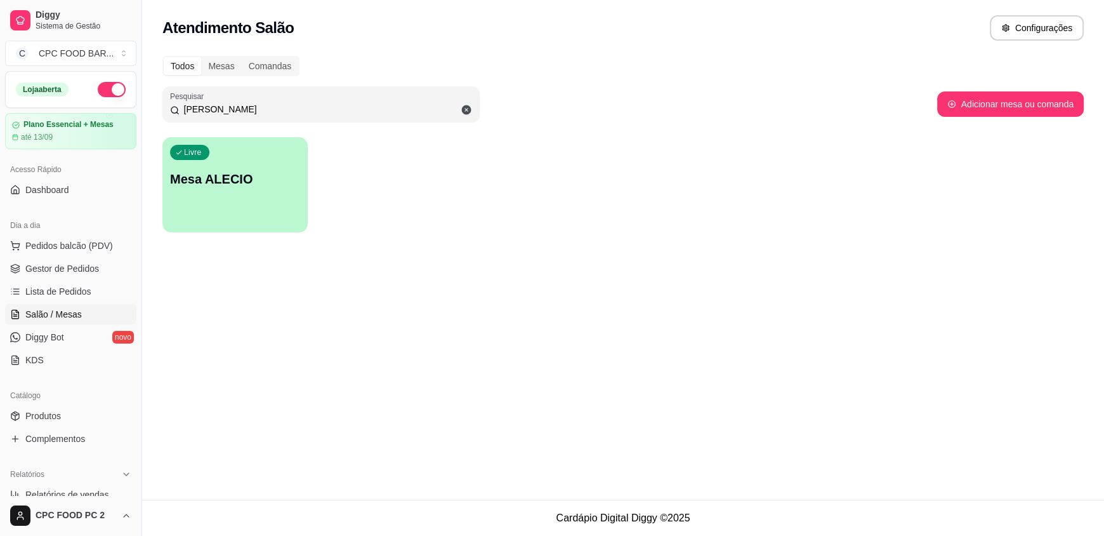
type input "[PERSON_NAME]"
click at [235, 174] on p "Mesa ALECIO" at bounding box center [235, 179] width 126 height 17
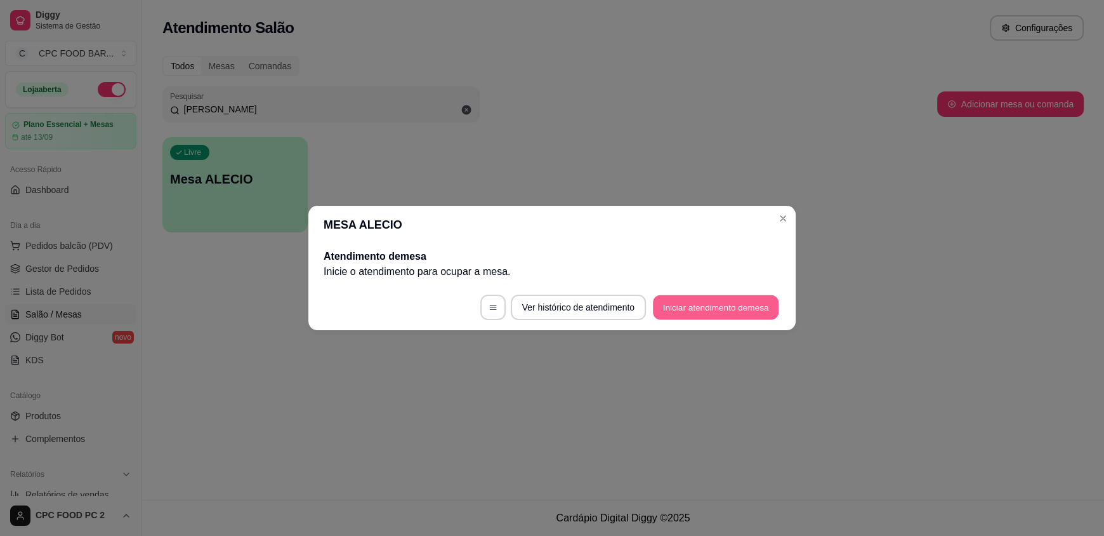
click at [735, 301] on button "Iniciar atendimento de mesa" at bounding box center [716, 307] width 126 height 25
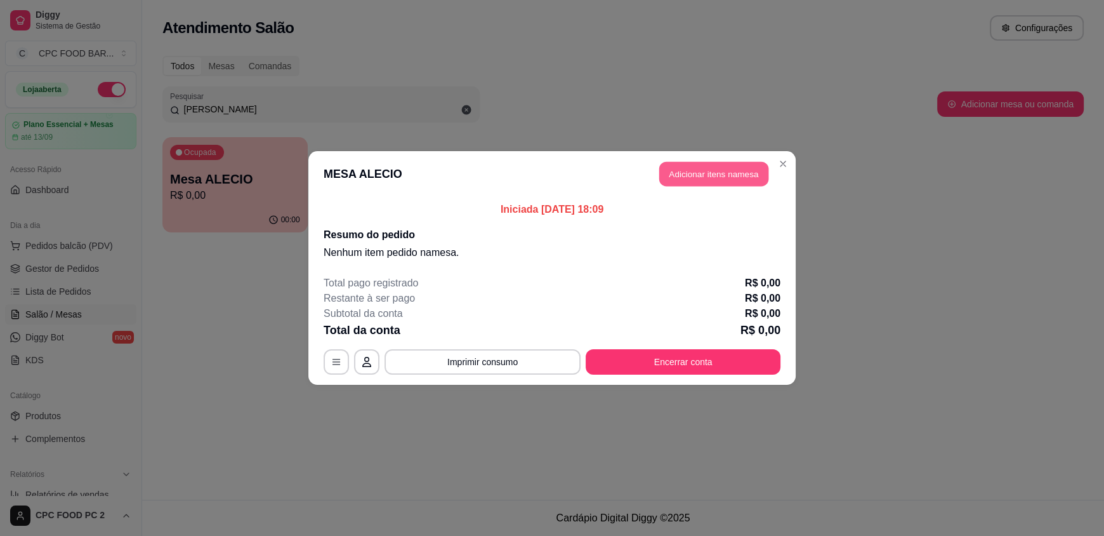
click at [720, 176] on button "Adicionar itens na mesa" at bounding box center [713, 174] width 109 height 25
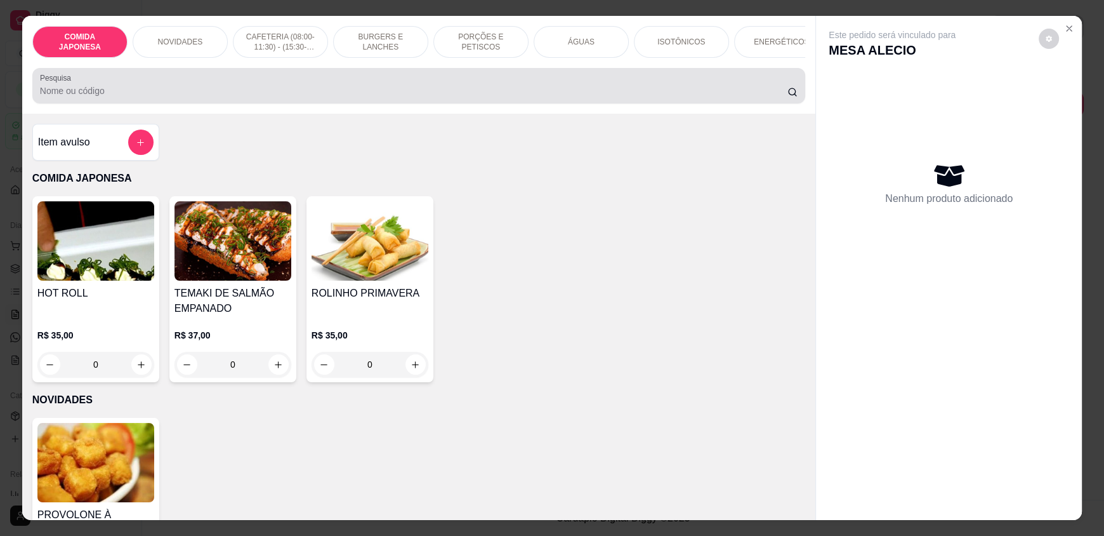
click at [421, 103] on div "Pesquisa" at bounding box center [418, 86] width 773 height 36
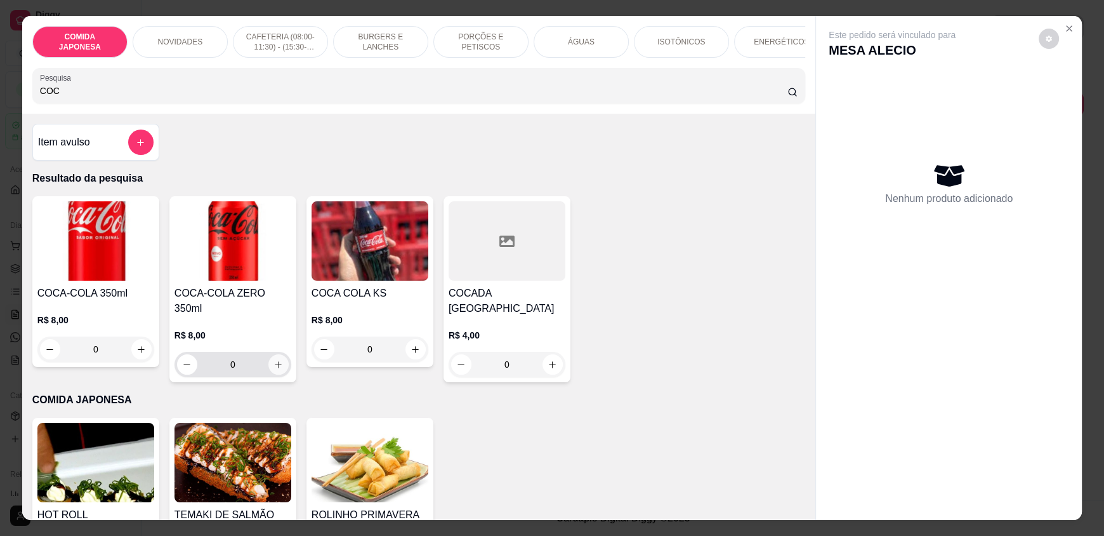
type input "COC"
click at [274, 360] on icon "increase-product-quantity" at bounding box center [279, 365] width 10 height 10
type input "1"
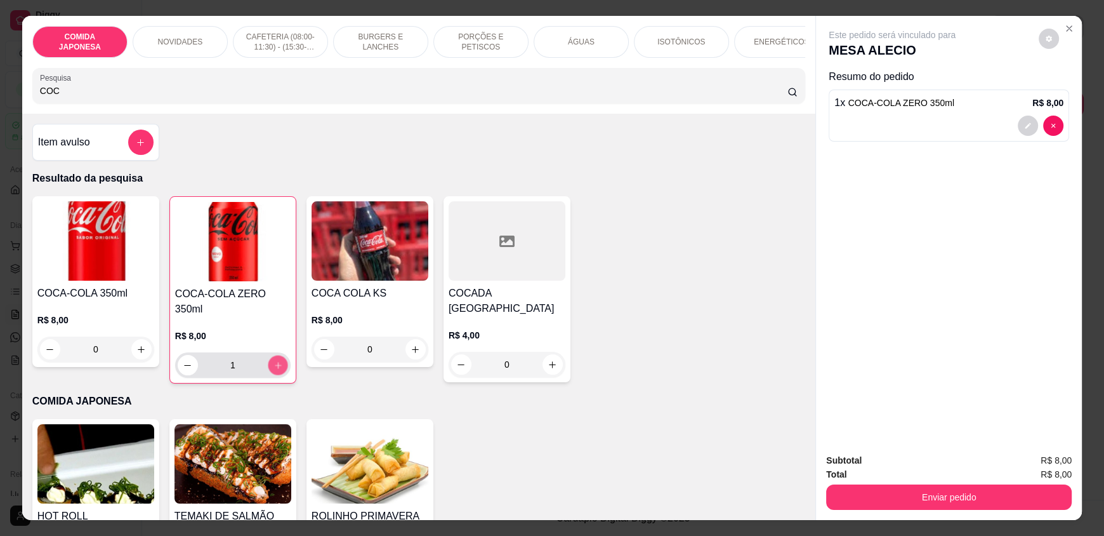
click at [273, 360] on icon "increase-product-quantity" at bounding box center [278, 365] width 10 height 10
type input "2"
drag, startPoint x: 84, startPoint y: 96, endPoint x: 5, endPoint y: 96, distance: 78.7
click at [5, 96] on div "COMIDA JAPONESA NOVIDADES CAFETERIA (08:00-11:30) - (15:30-18:00) BURGERS E LAN…" at bounding box center [552, 268] width 1104 height 536
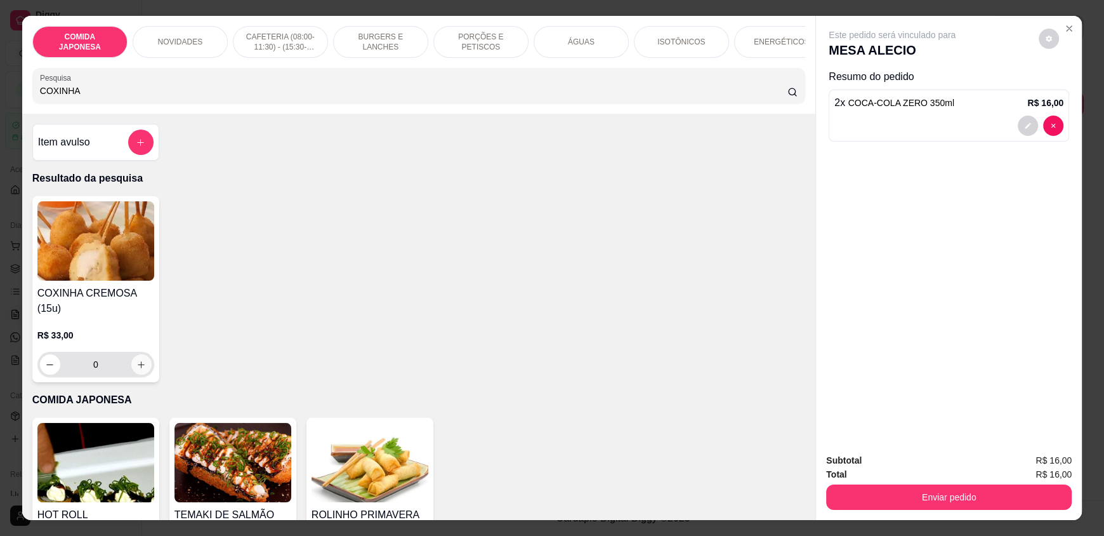
type input "COXINHA"
click at [136, 369] on icon "increase-product-quantity" at bounding box center [141, 365] width 10 height 10
type input "1"
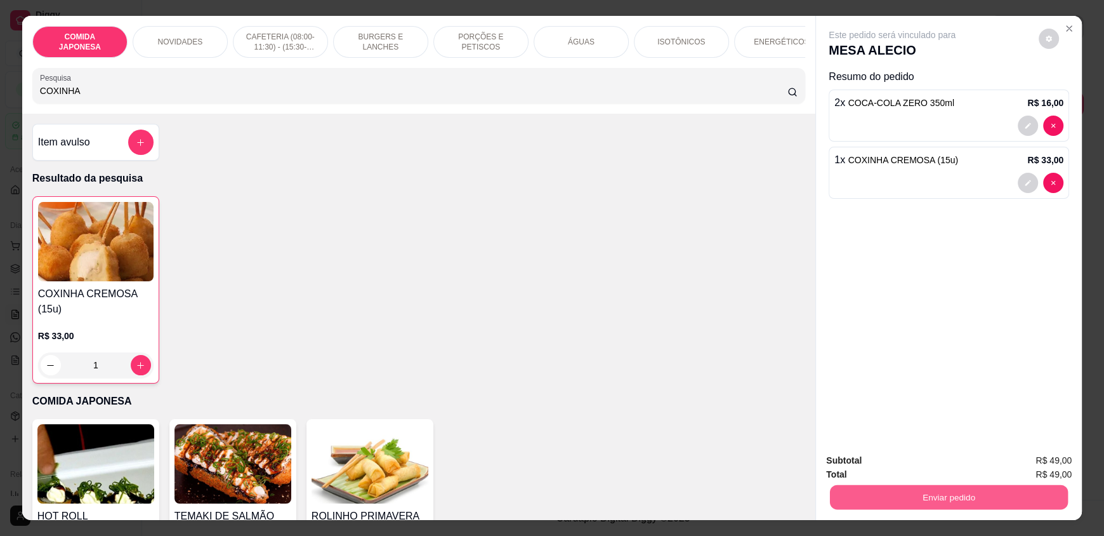
click at [873, 491] on button "Enviar pedido" at bounding box center [949, 496] width 238 height 25
click at [867, 461] on button "Não registrar e enviar pedido" at bounding box center [907, 466] width 132 height 24
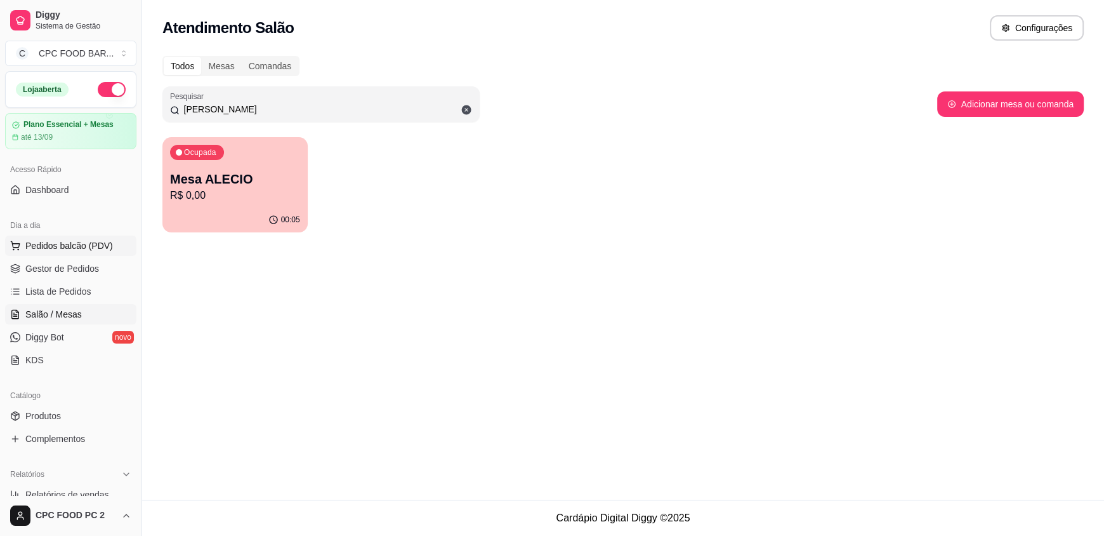
click at [48, 243] on span "Pedidos balcão (PDV)" at bounding box center [69, 245] width 88 height 13
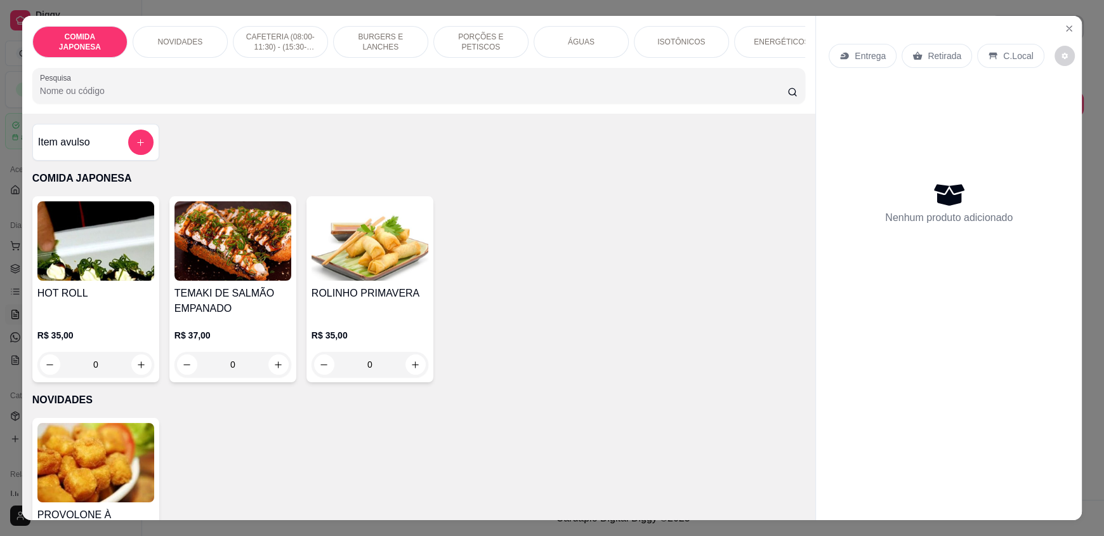
click at [331, 97] on input "Pesquisa" at bounding box center [414, 90] width 748 height 13
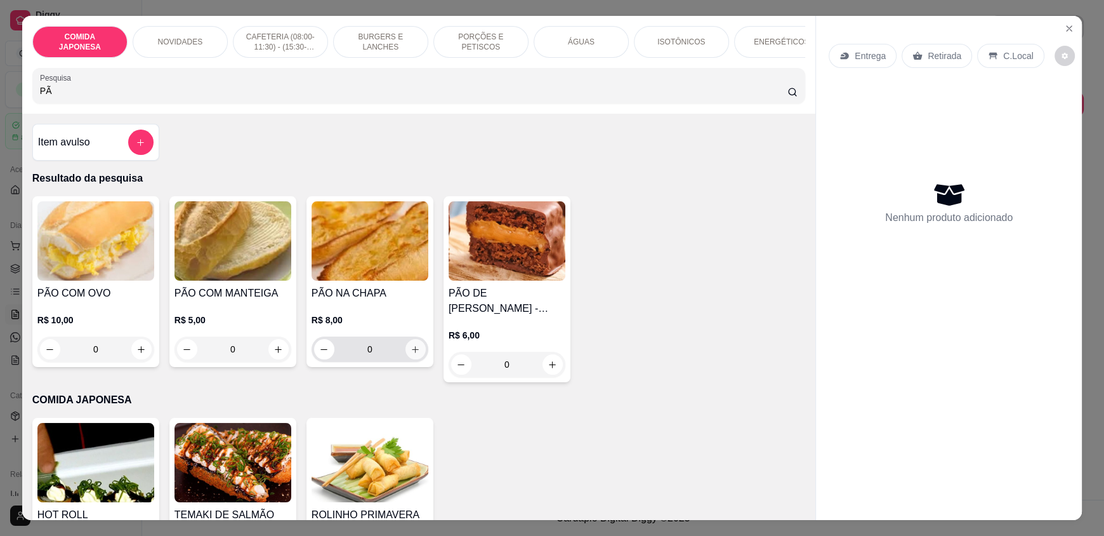
type input "PÃ"
click at [405, 357] on button "increase-product-quantity" at bounding box center [415, 349] width 20 height 20
type input "1"
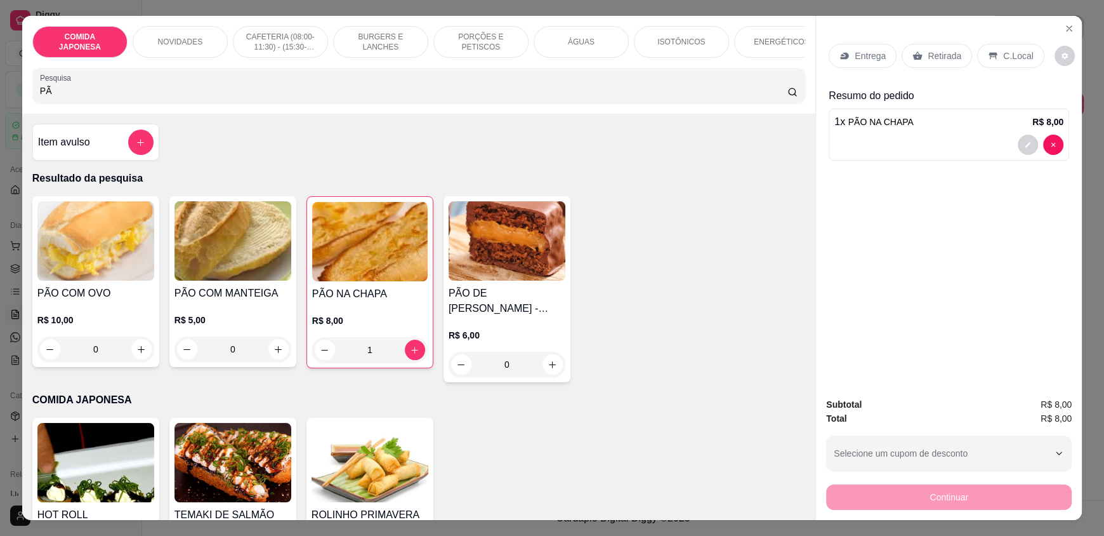
click at [1003, 56] on p "C.Local" at bounding box center [1018, 55] width 30 height 13
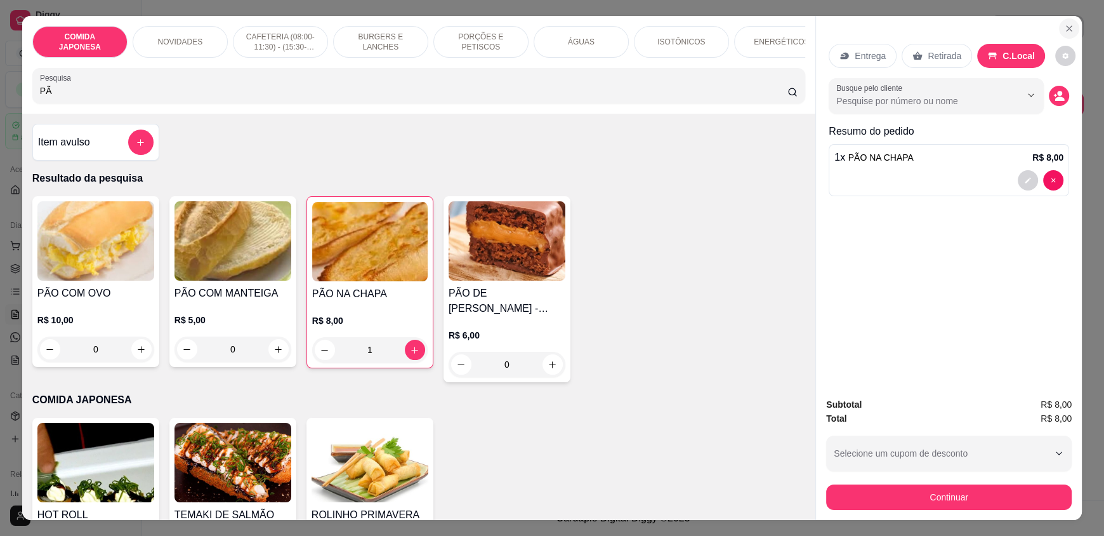
click at [1064, 25] on icon "Close" at bounding box center [1069, 28] width 10 height 10
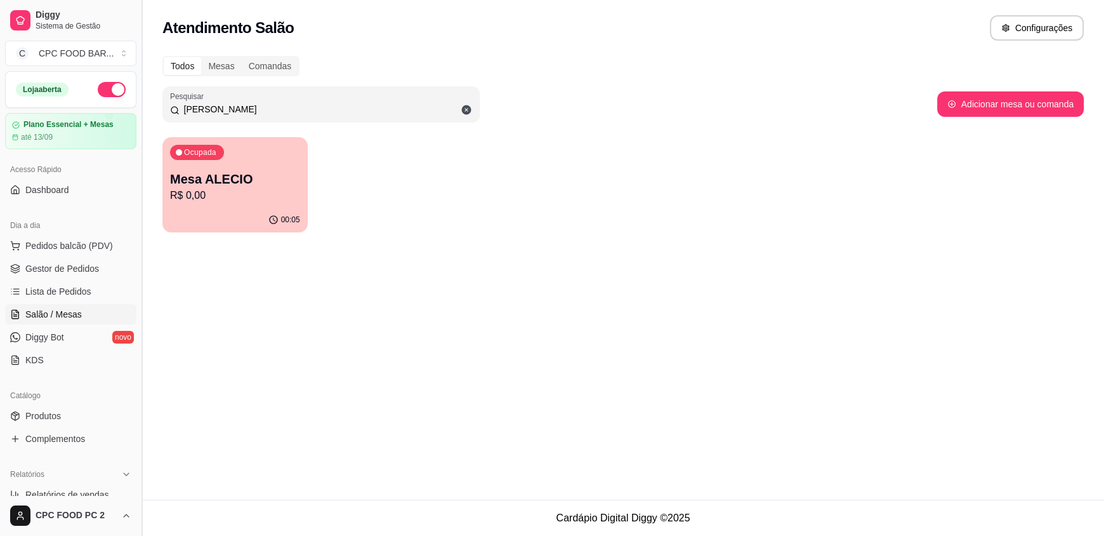
drag, startPoint x: 274, startPoint y: 114, endPoint x: 138, endPoint y: 102, distance: 136.4
click at [138, 102] on div "Diggy Sistema de Gestão C CPC FOOD BAR ... Loja aberta Plano Essencial + Mesas …" at bounding box center [552, 268] width 1104 height 536
type input "ENIO"
click at [203, 181] on p "Mesa ENIO" at bounding box center [235, 179] width 130 height 18
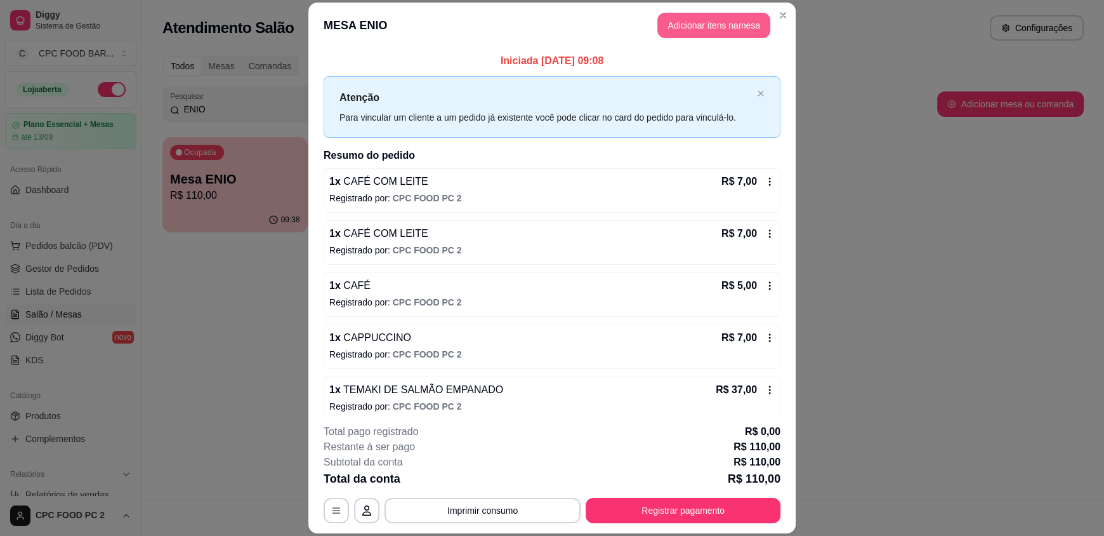
click at [708, 23] on button "Adicionar itens na mesa" at bounding box center [713, 25] width 113 height 25
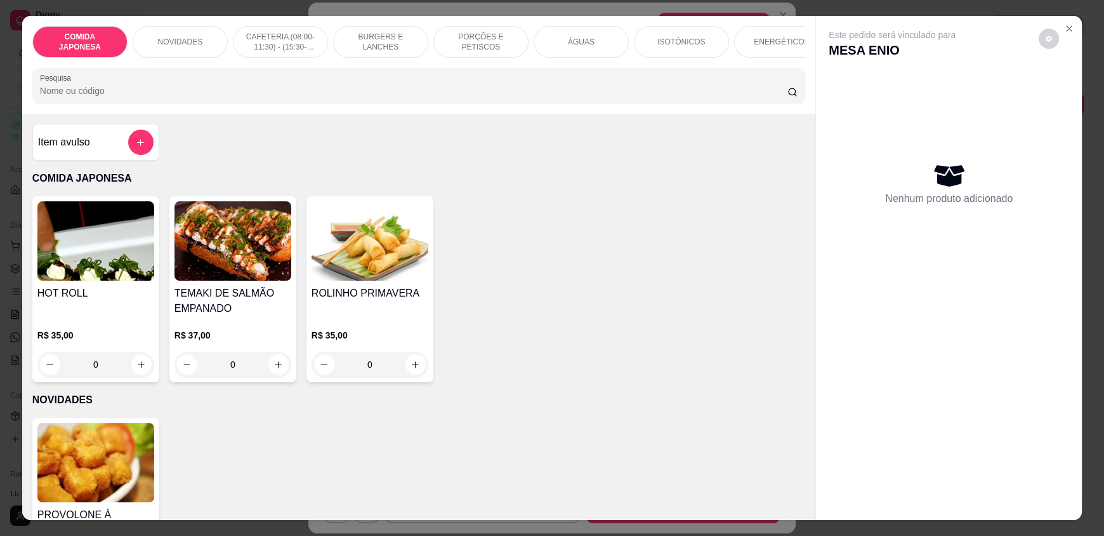
scroll to position [317, 0]
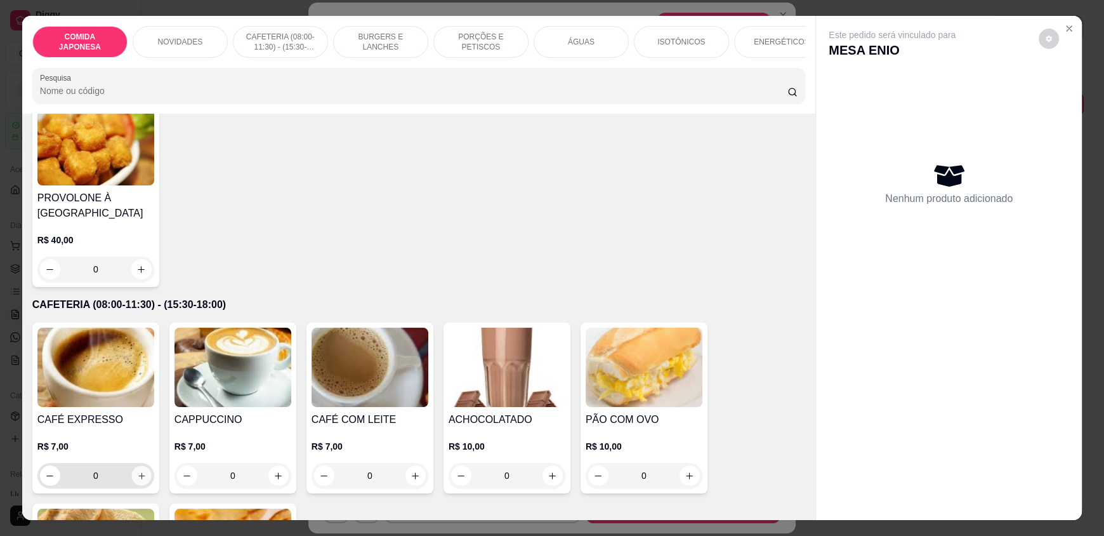
click at [137, 480] on icon "increase-product-quantity" at bounding box center [142, 476] width 10 height 10
type input "1"
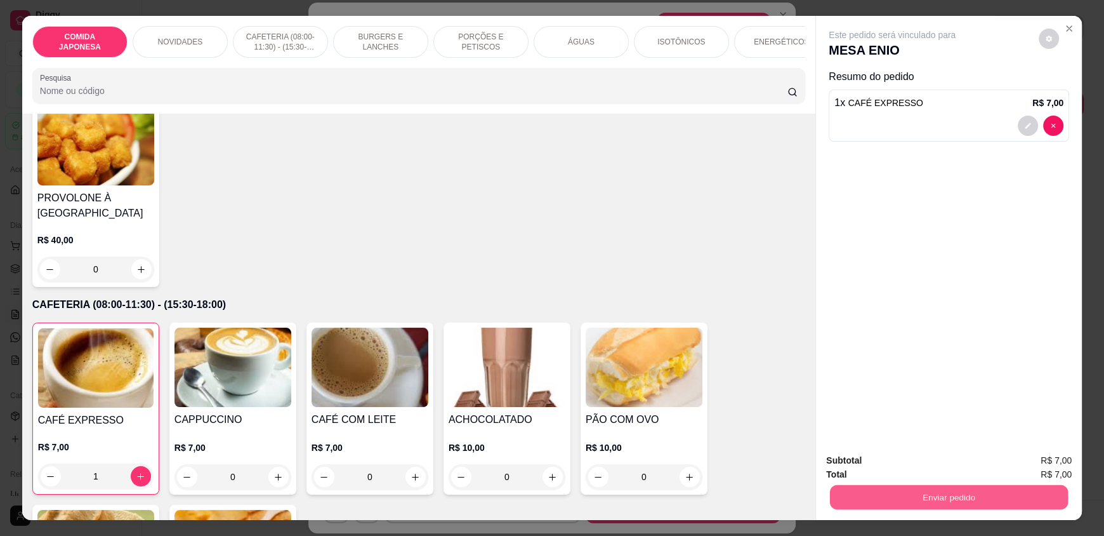
click at [853, 494] on button "Enviar pedido" at bounding box center [949, 496] width 238 height 25
click at [859, 461] on button "Não registrar e enviar pedido" at bounding box center [907, 465] width 128 height 23
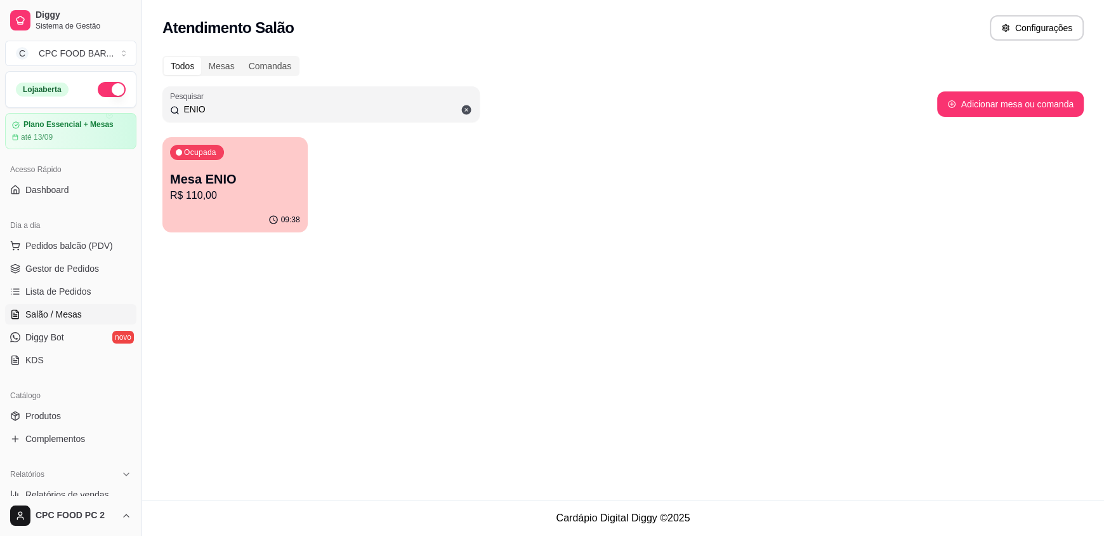
drag, startPoint x: 213, startPoint y: 107, endPoint x: 166, endPoint y: 103, distance: 47.1
click at [166, 103] on div "Pesquisar ENIO" at bounding box center [320, 104] width 317 height 36
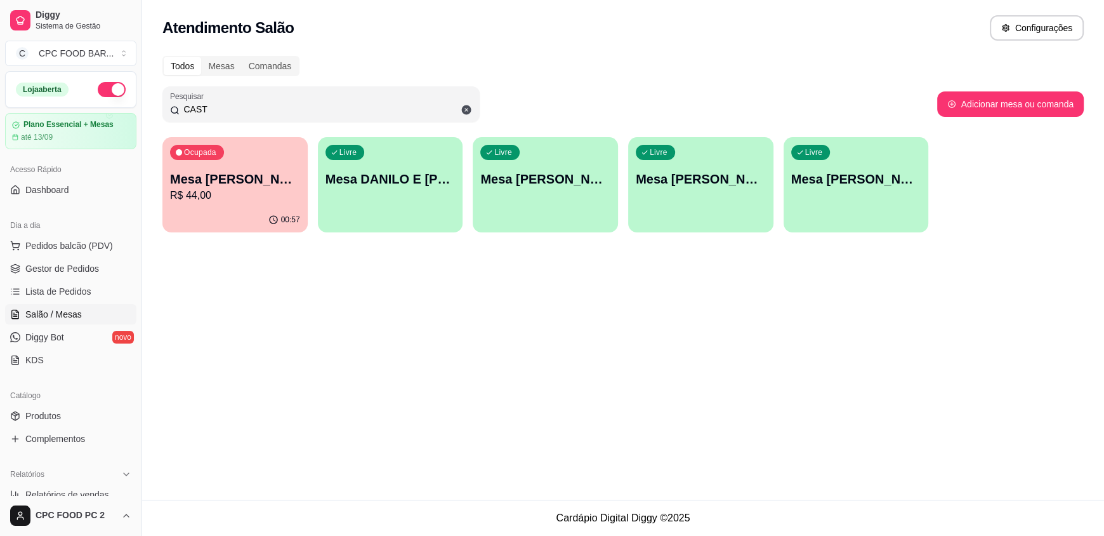
type input "CAST"
click at [235, 200] on p "R$ 44,00" at bounding box center [235, 195] width 126 height 15
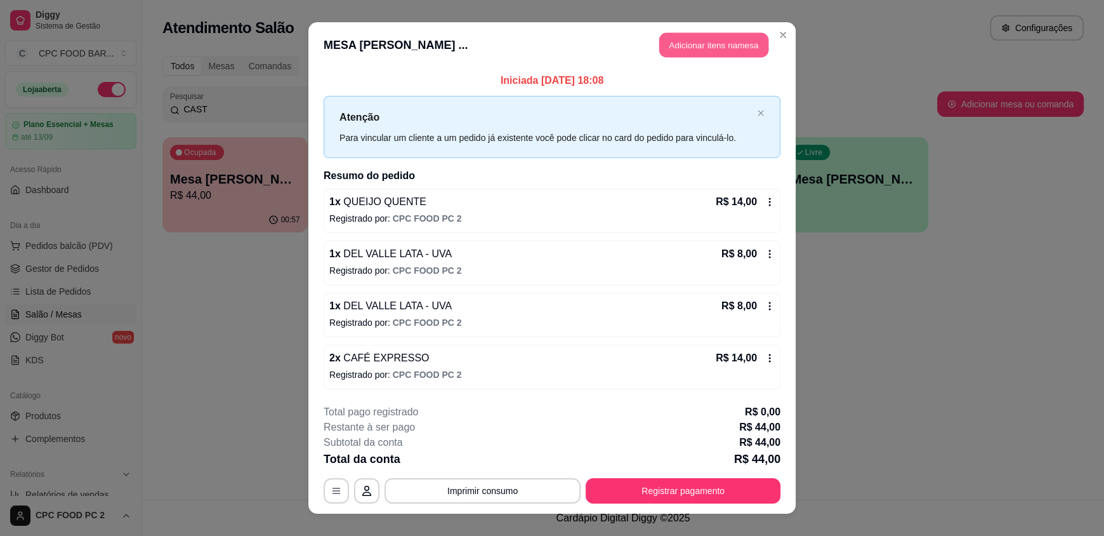
click at [679, 51] on button "Adicionar itens na mesa" at bounding box center [713, 45] width 109 height 25
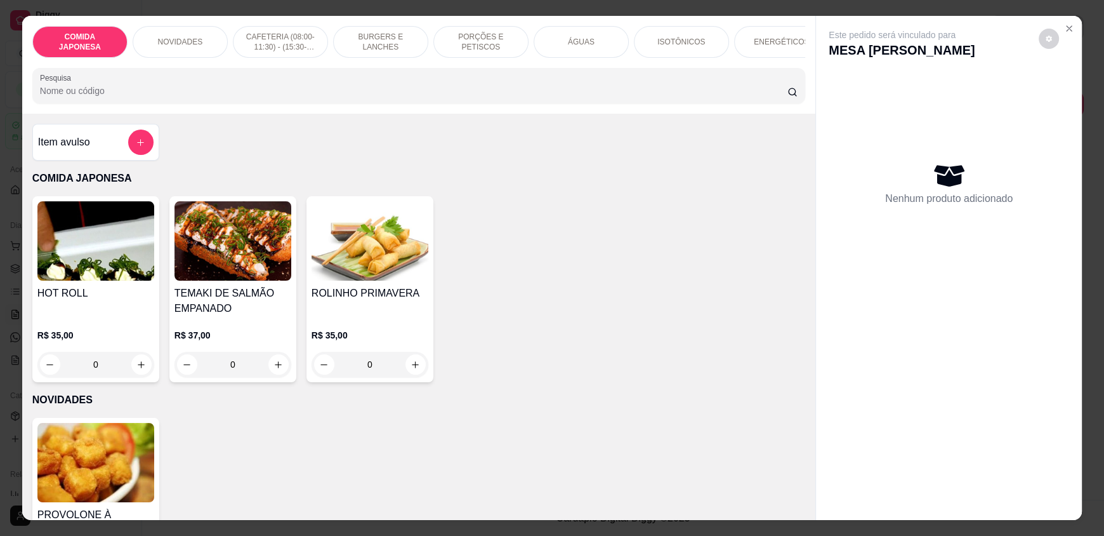
click at [262, 39] on p "CAFETERIA (08:00-11:30) - (15:30-18:00)" at bounding box center [281, 42] width 74 height 20
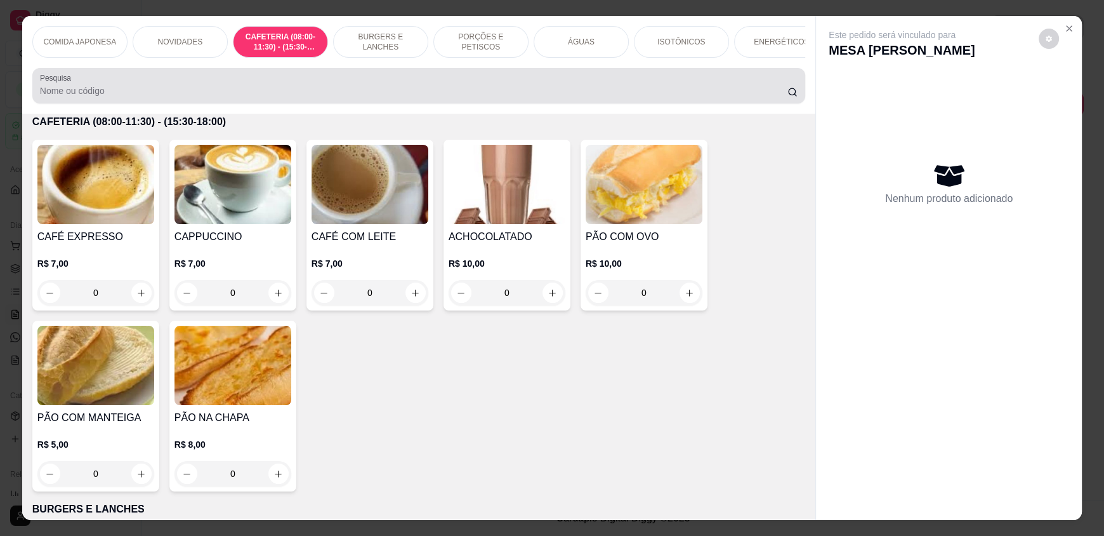
scroll to position [24, 0]
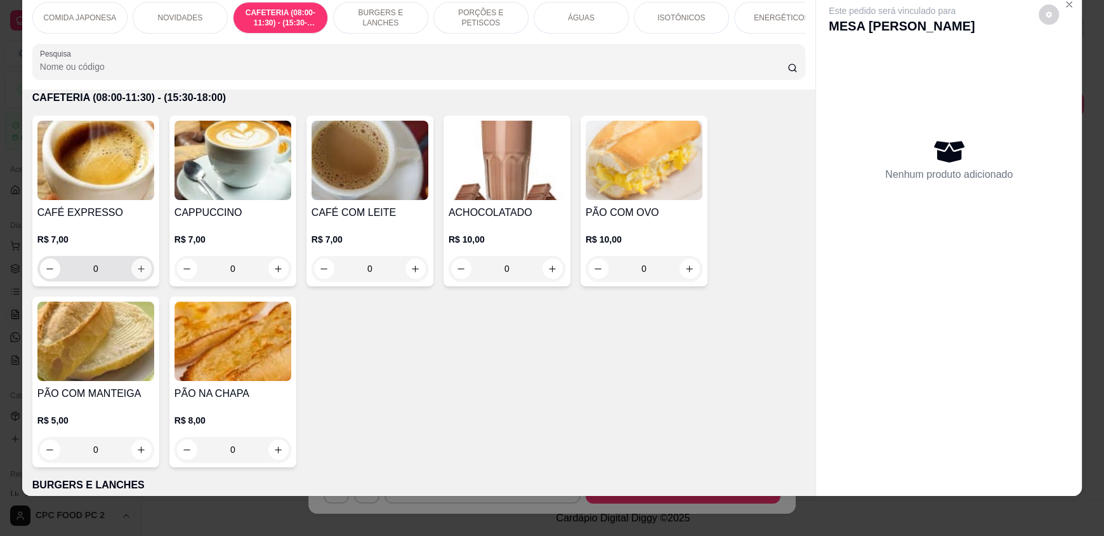
click at [142, 278] on button "increase-product-quantity" at bounding box center [141, 268] width 20 height 20
type input "1"
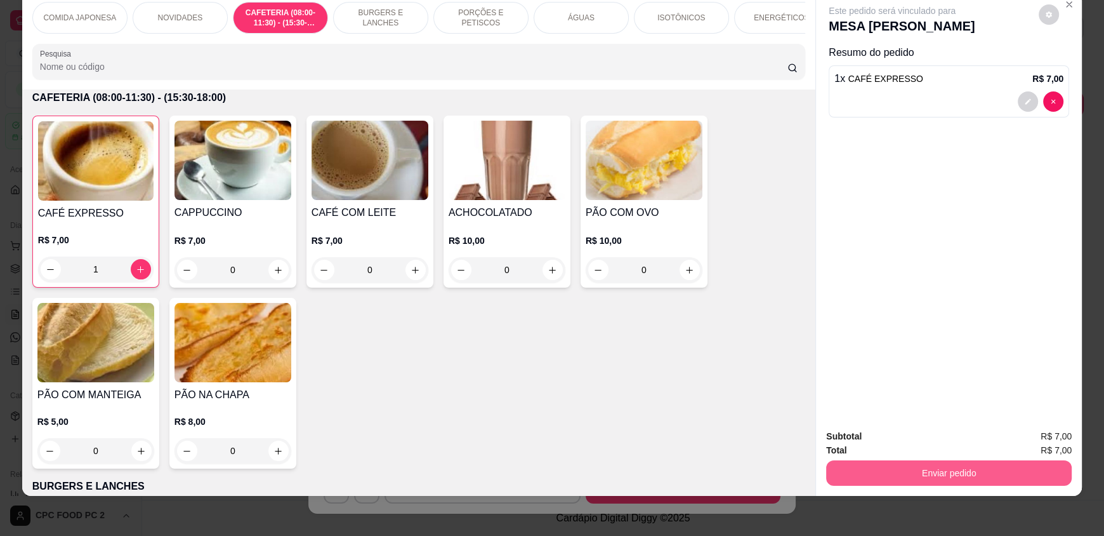
click at [918, 465] on button "Enviar pedido" at bounding box center [949, 472] width 246 height 25
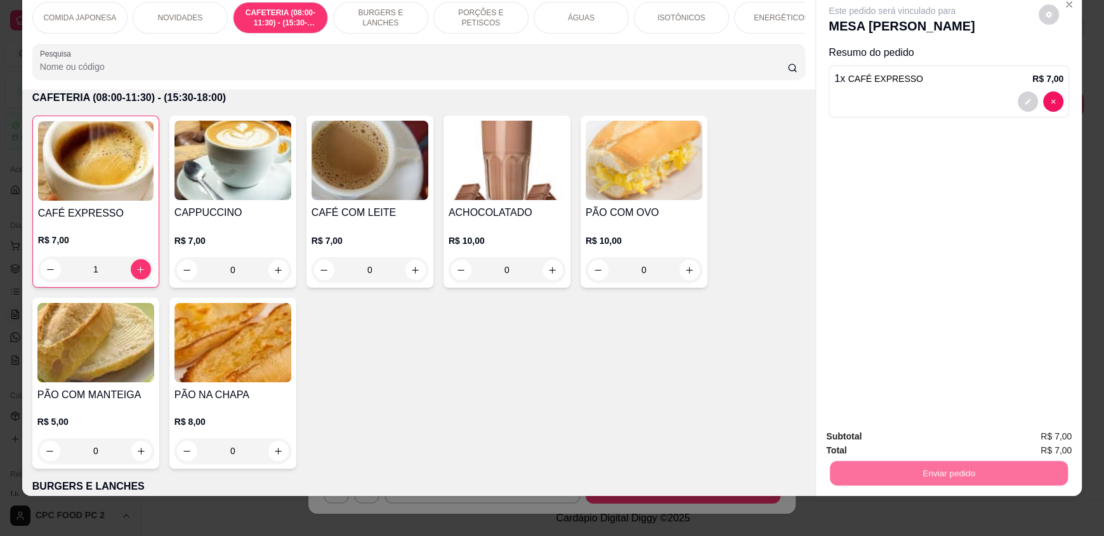
click at [904, 436] on button "Não registrar e enviar pedido" at bounding box center [907, 441] width 132 height 24
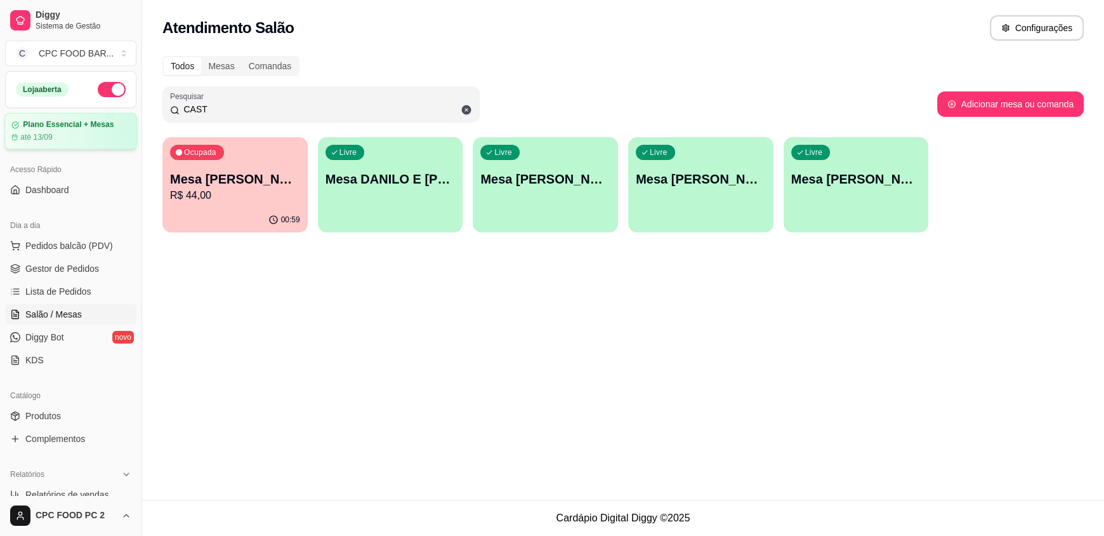
drag, startPoint x: 225, startPoint y: 110, endPoint x: 86, endPoint y: 117, distance: 139.8
click at [86, 117] on div "Diggy Sistema de Gestão C CPC FOOD BAR ... Loja aberta Plano Essencial + Mesas …" at bounding box center [552, 268] width 1104 height 536
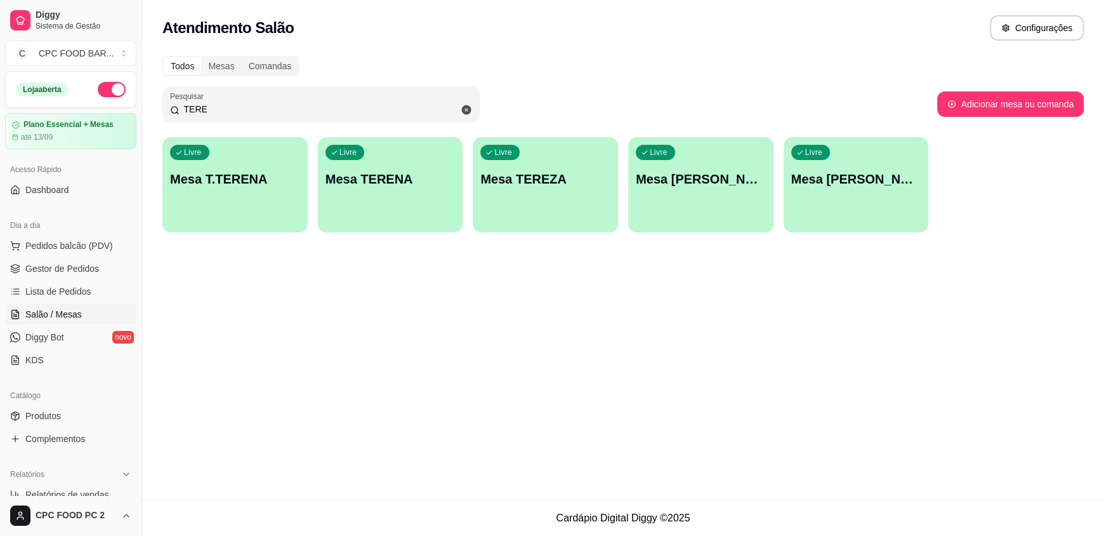
type input "TERE"
click at [378, 191] on div "Livre Mesa TERENA" at bounding box center [390, 177] width 145 height 80
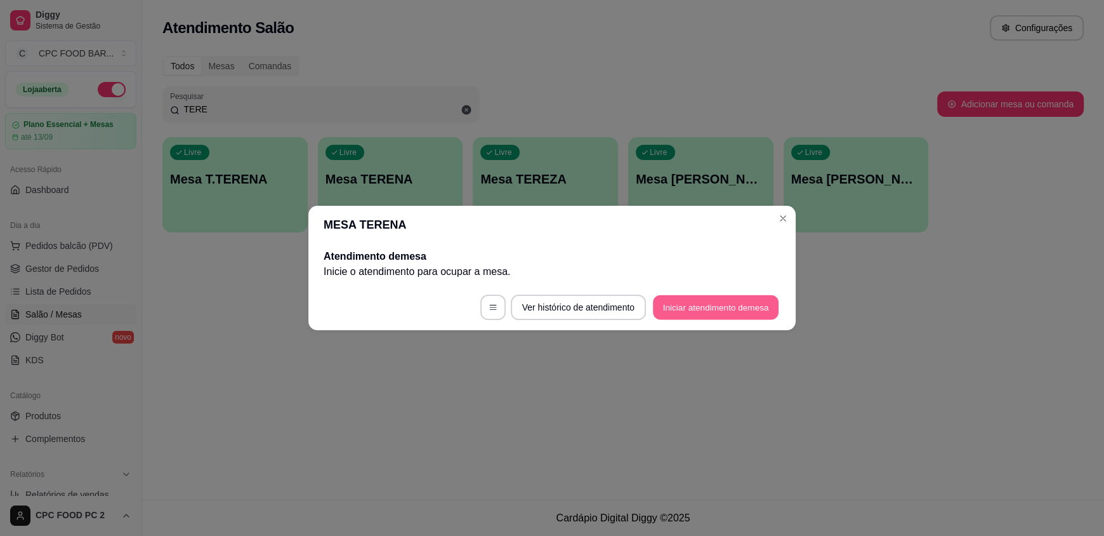
click at [728, 305] on button "Iniciar atendimento de mesa" at bounding box center [716, 307] width 126 height 25
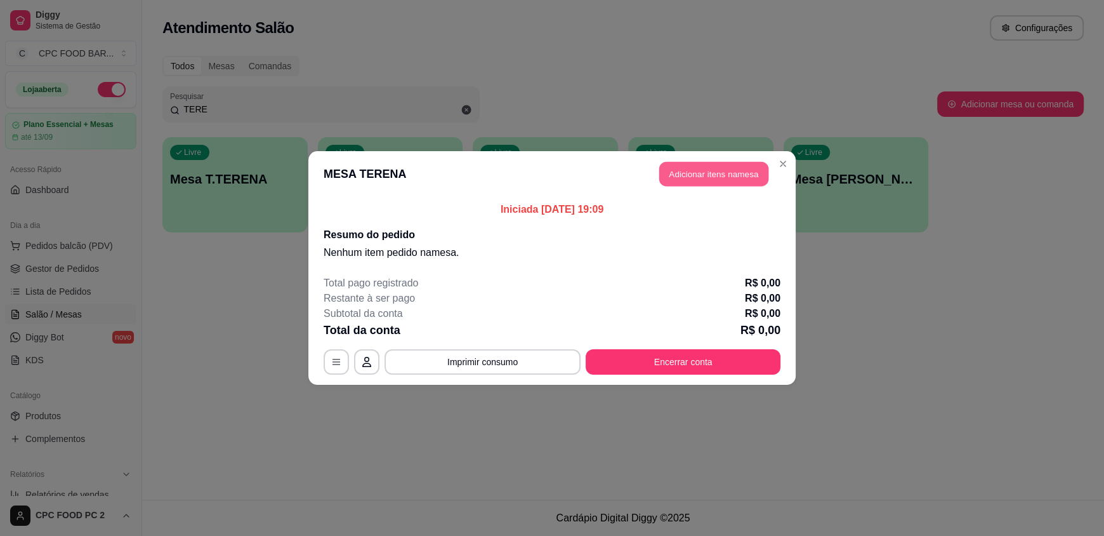
click at [681, 174] on button "Adicionar itens na mesa" at bounding box center [713, 174] width 109 height 25
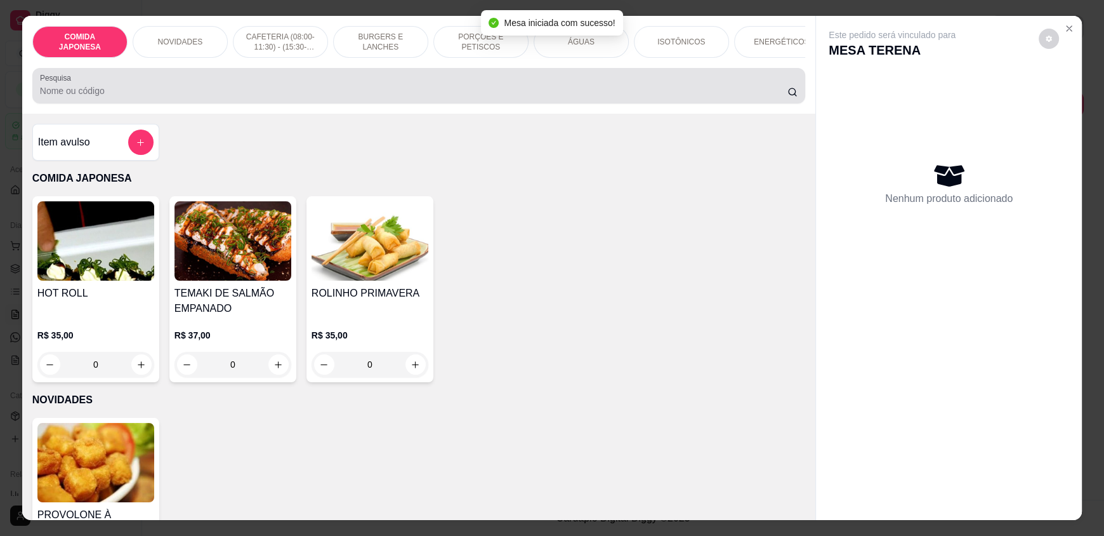
click at [380, 97] on input "Pesquisa" at bounding box center [414, 90] width 748 height 13
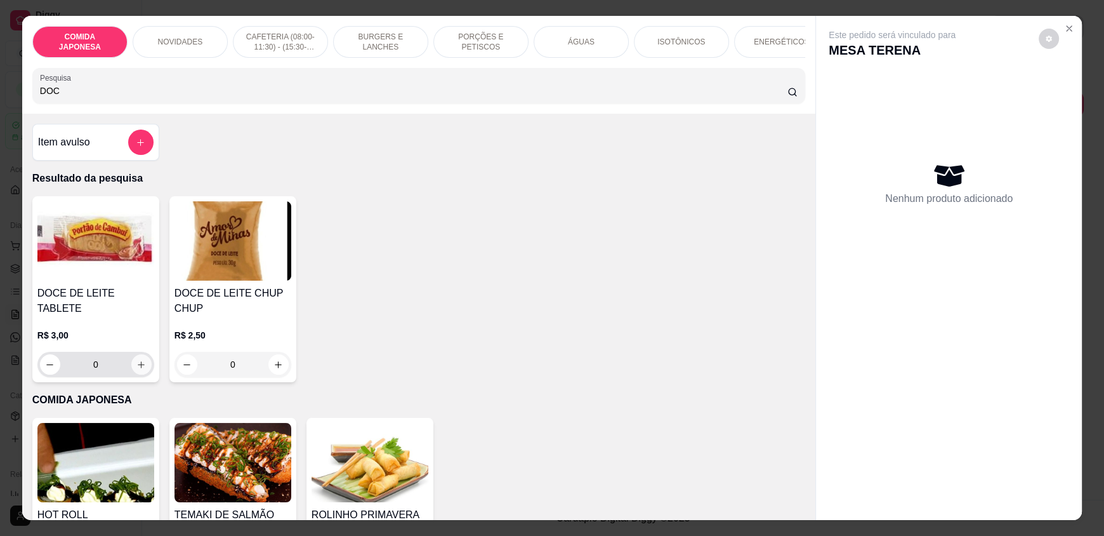
type input "DOC"
click at [137, 360] on icon "increase-product-quantity" at bounding box center [142, 365] width 10 height 10
type input "1"
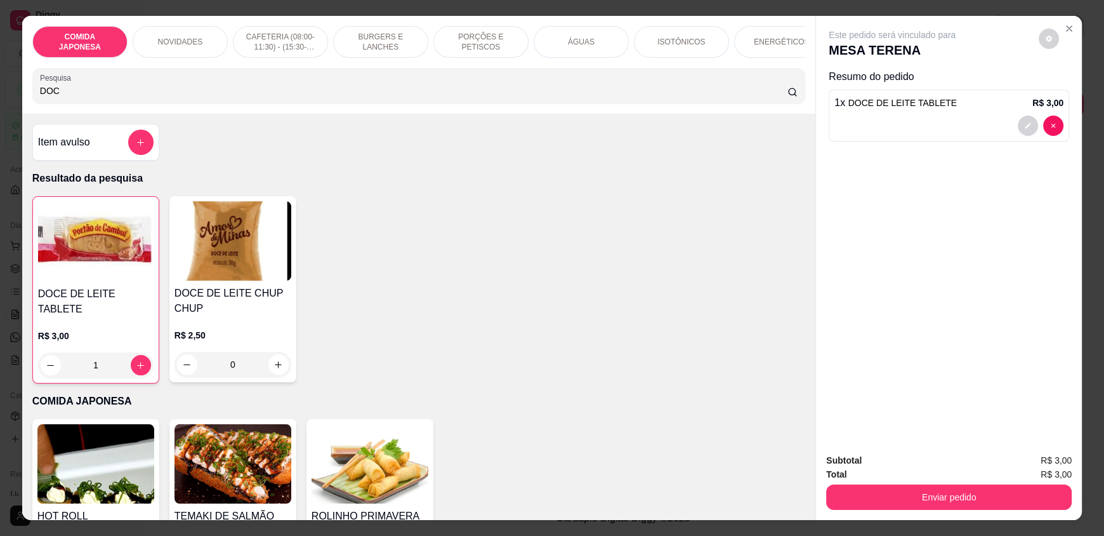
drag, startPoint x: 67, startPoint y: 106, endPoint x: 0, endPoint y: 103, distance: 66.7
click at [0, 103] on div "COMIDA JAPONESA NOVIDADES CAFETERIA (08:00-11:30) - (15:30-18:00) BURGERS E LAN…" at bounding box center [552, 268] width 1104 height 536
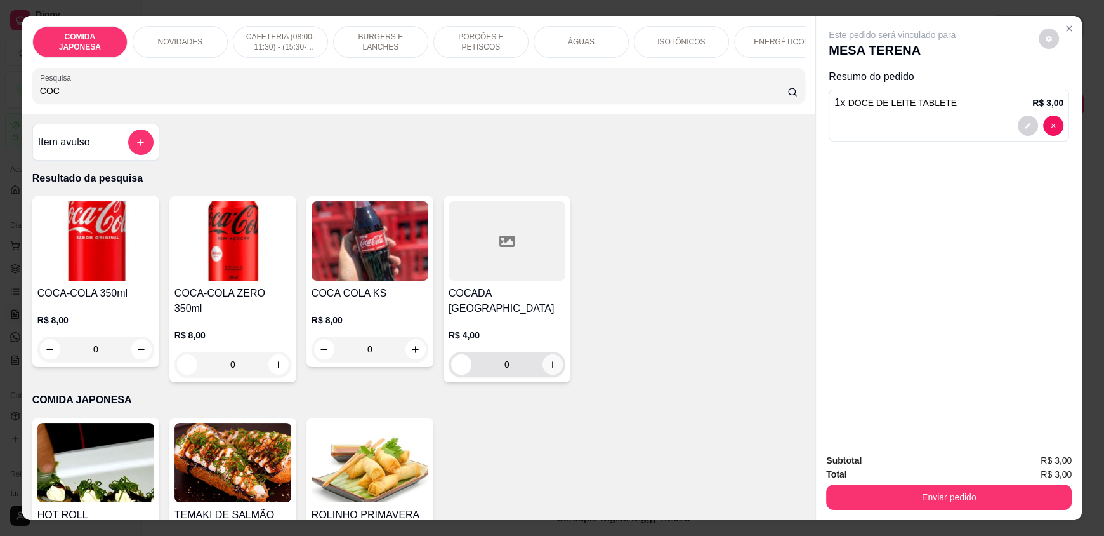
type input "COC"
click at [553, 371] on button "increase-product-quantity" at bounding box center [553, 364] width 20 height 20
type input "1"
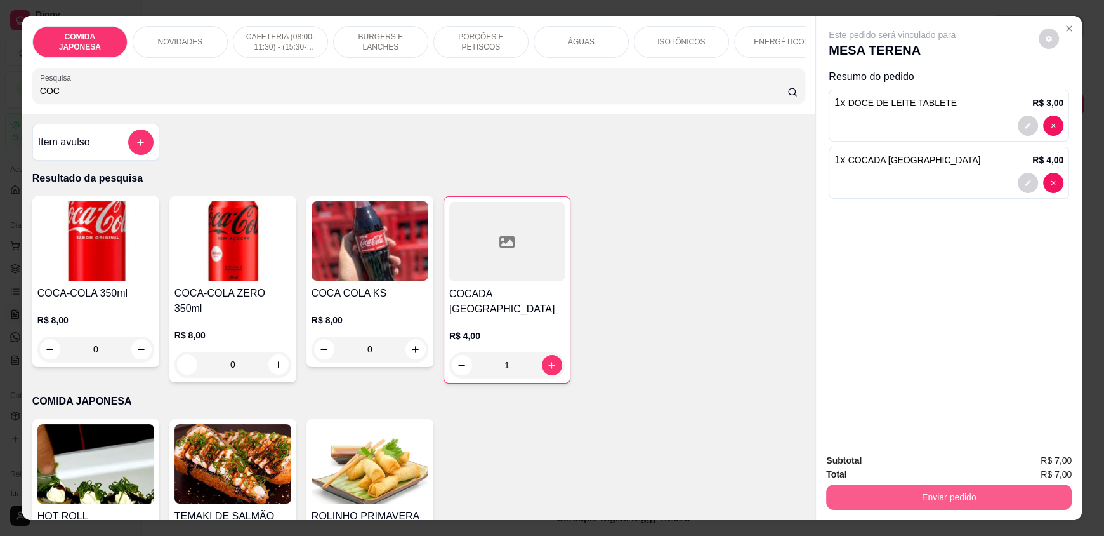
click at [928, 493] on button "Enviar pedido" at bounding box center [949, 496] width 246 height 25
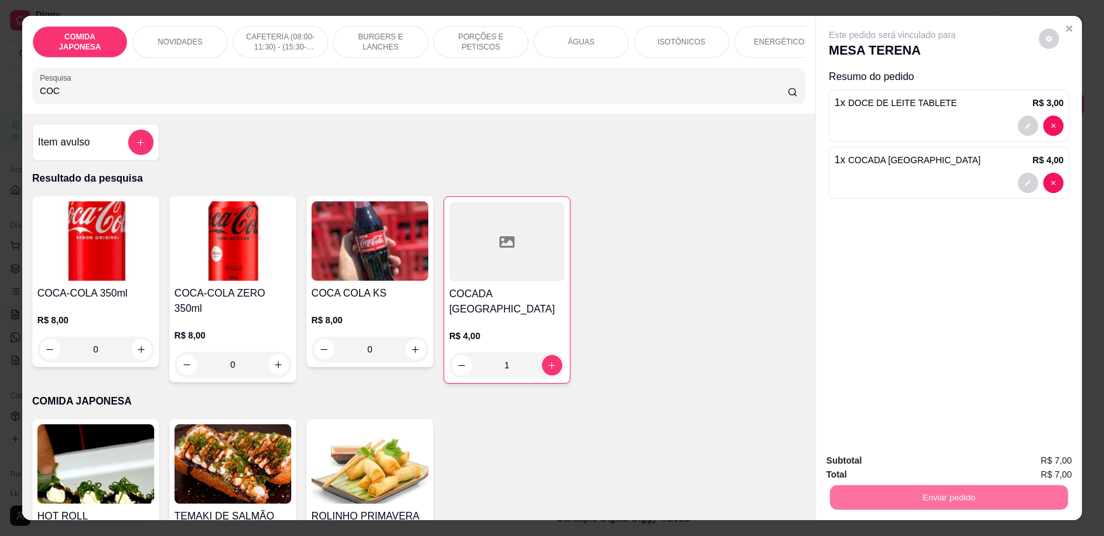
click at [919, 468] on button "Não registrar e enviar pedido" at bounding box center [907, 465] width 128 height 23
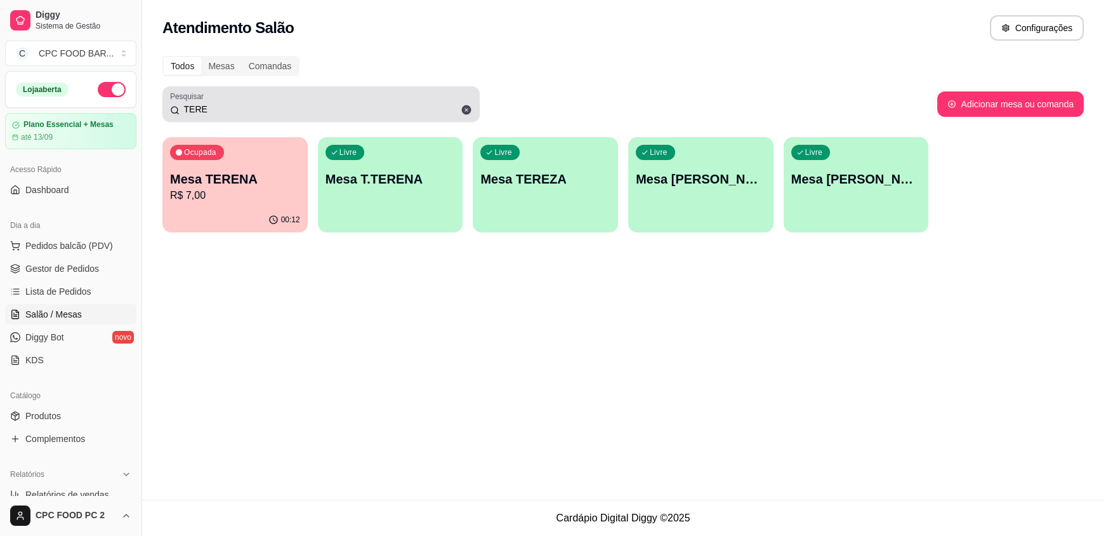
drag, startPoint x: 243, startPoint y: 91, endPoint x: 205, endPoint y: 103, distance: 39.7
click at [205, 103] on div "TERE" at bounding box center [321, 103] width 302 height 25
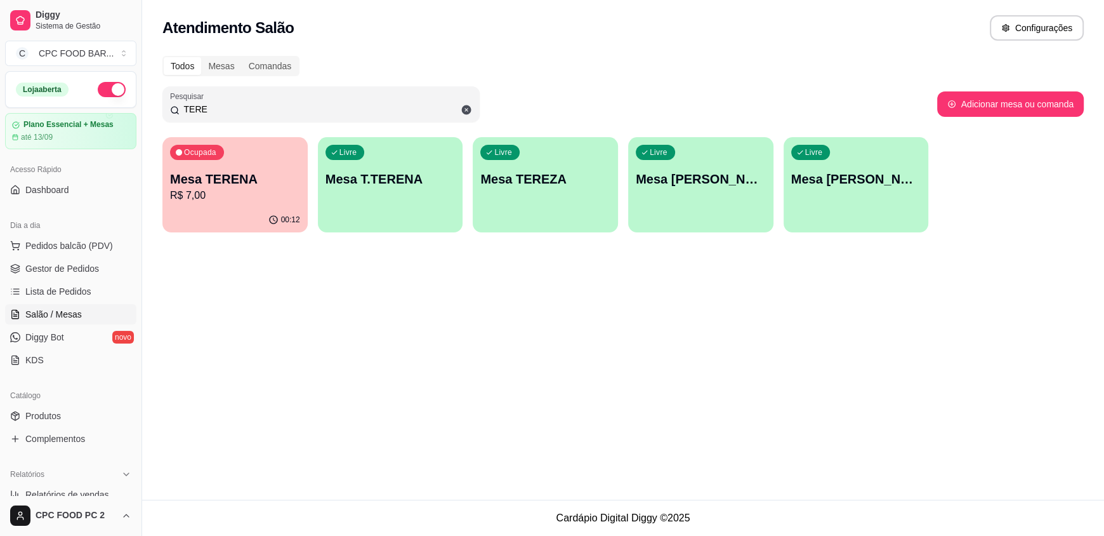
drag, startPoint x: 207, startPoint y: 105, endPoint x: 155, endPoint y: 108, distance: 51.5
click at [155, 108] on div "Todos Mesas Comandas Pesquisar TERE Adicionar mesa ou comanda Ocupada Mesa TERE…" at bounding box center [623, 147] width 962 height 199
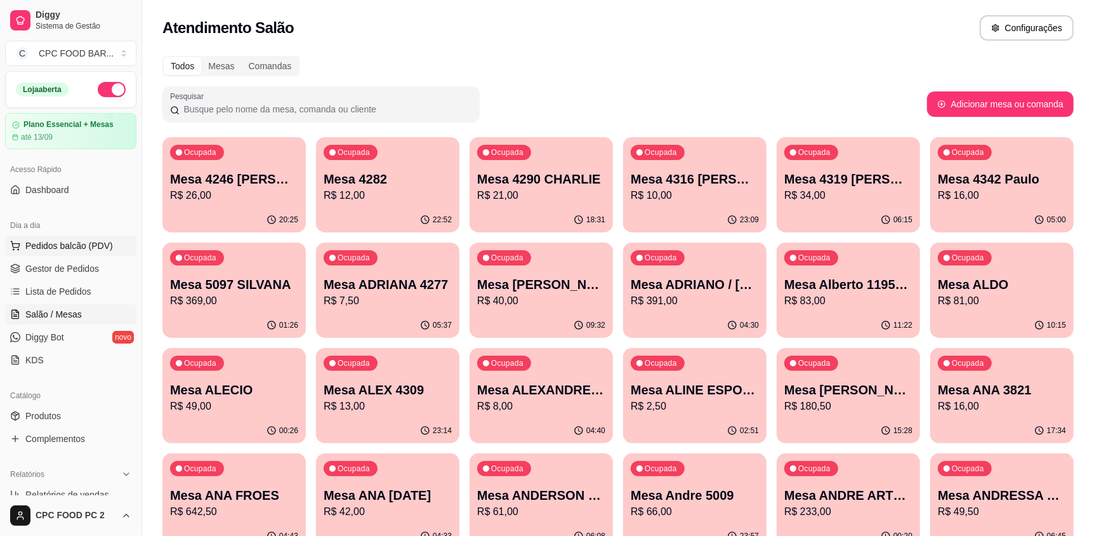
click at [67, 242] on span "Pedidos balcão (PDV)" at bounding box center [69, 245] width 88 height 13
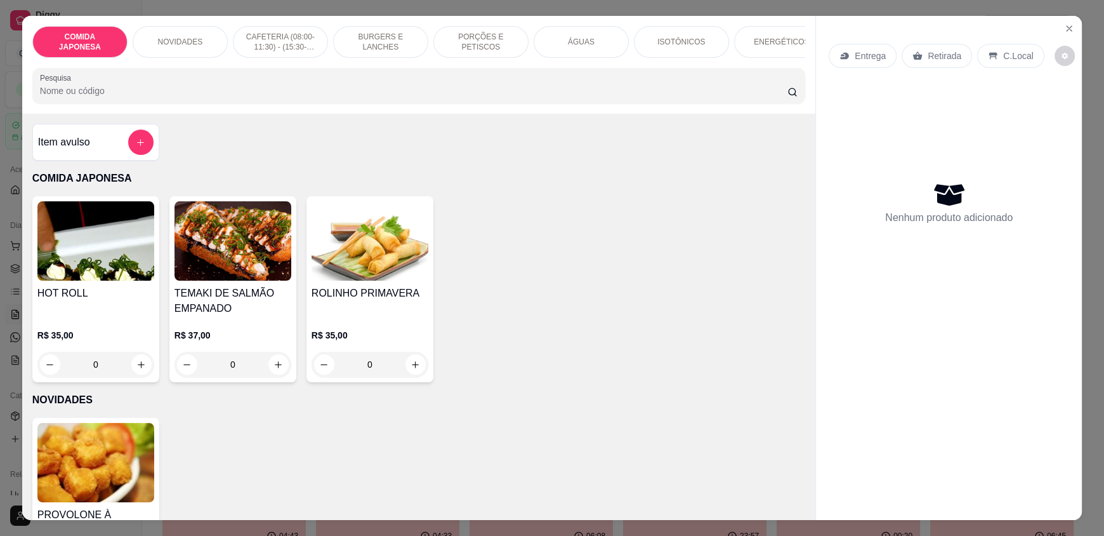
click at [154, 97] on input "Pesquisa" at bounding box center [414, 90] width 748 height 13
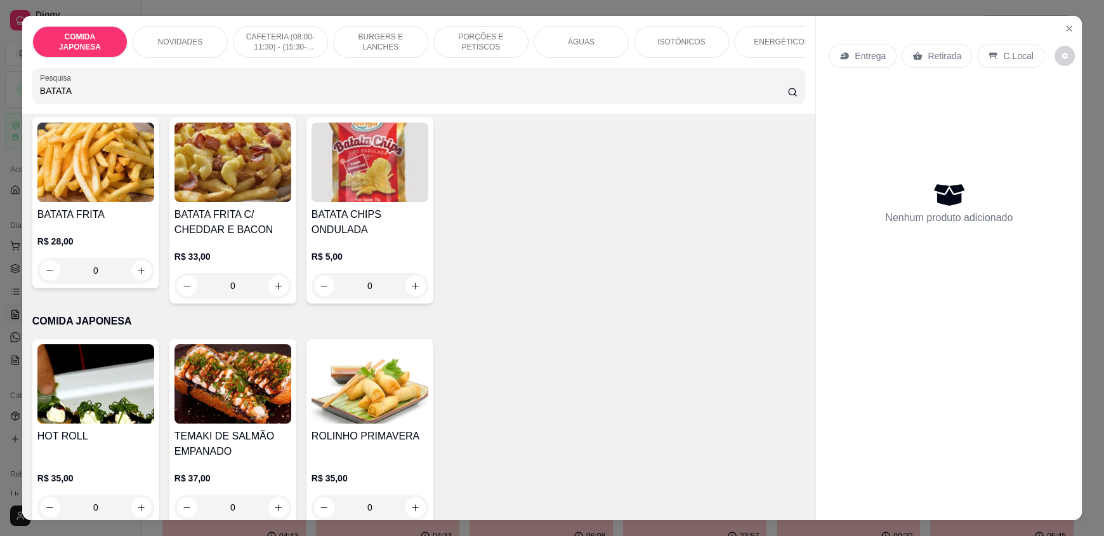
scroll to position [30, 0]
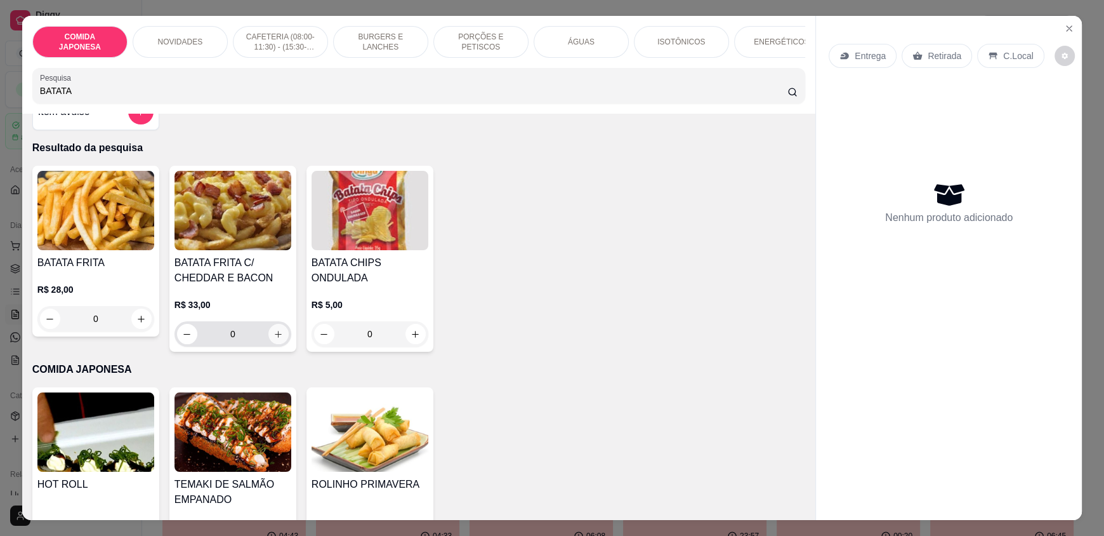
type input "BATATA"
click at [273, 339] on icon "increase-product-quantity" at bounding box center [278, 334] width 10 height 10
type input "1"
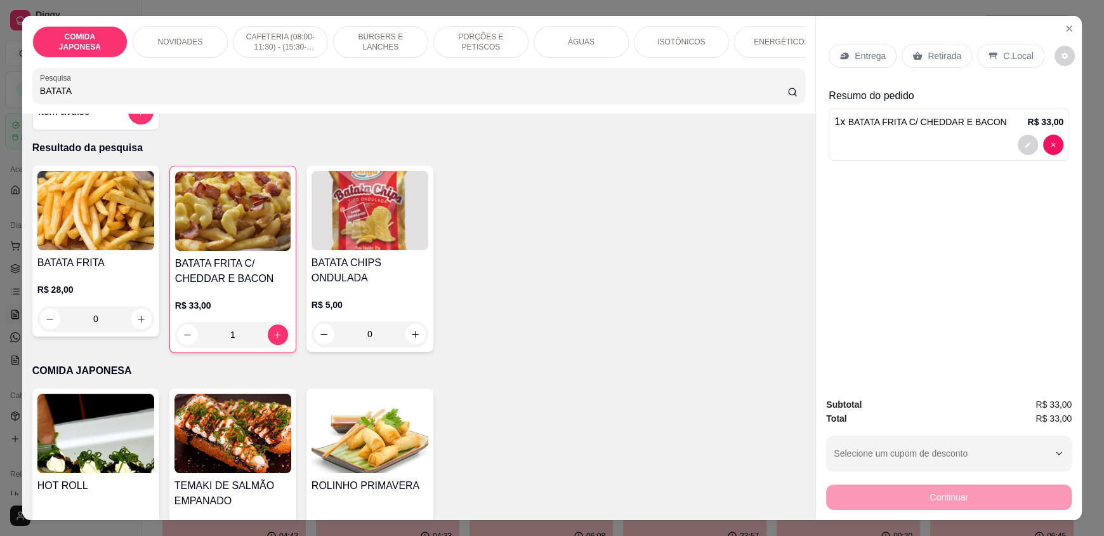
click at [1008, 48] on div "C.Local" at bounding box center [1010, 56] width 67 height 24
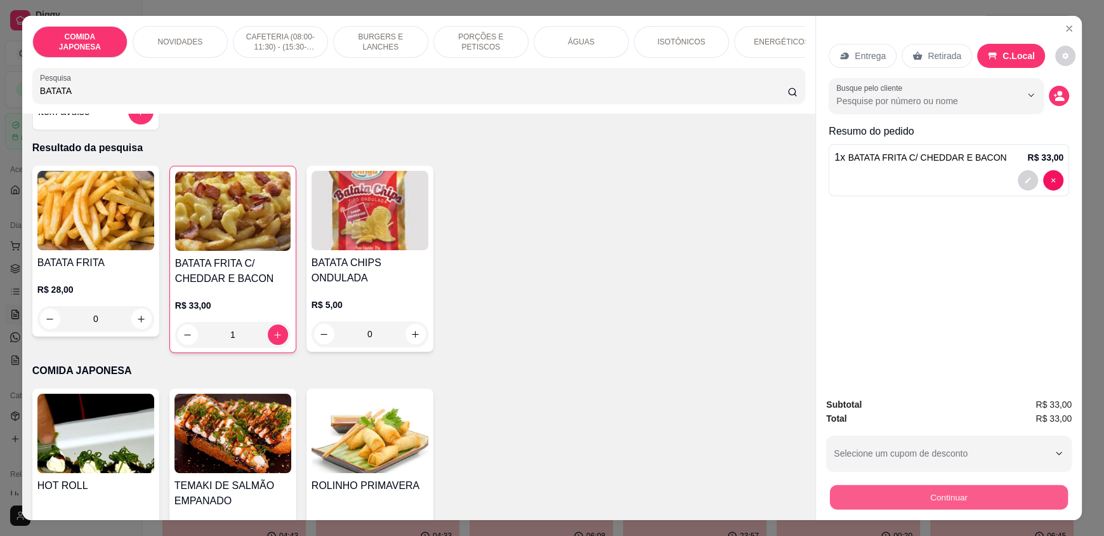
click at [938, 501] on button "Continuar" at bounding box center [949, 496] width 238 height 25
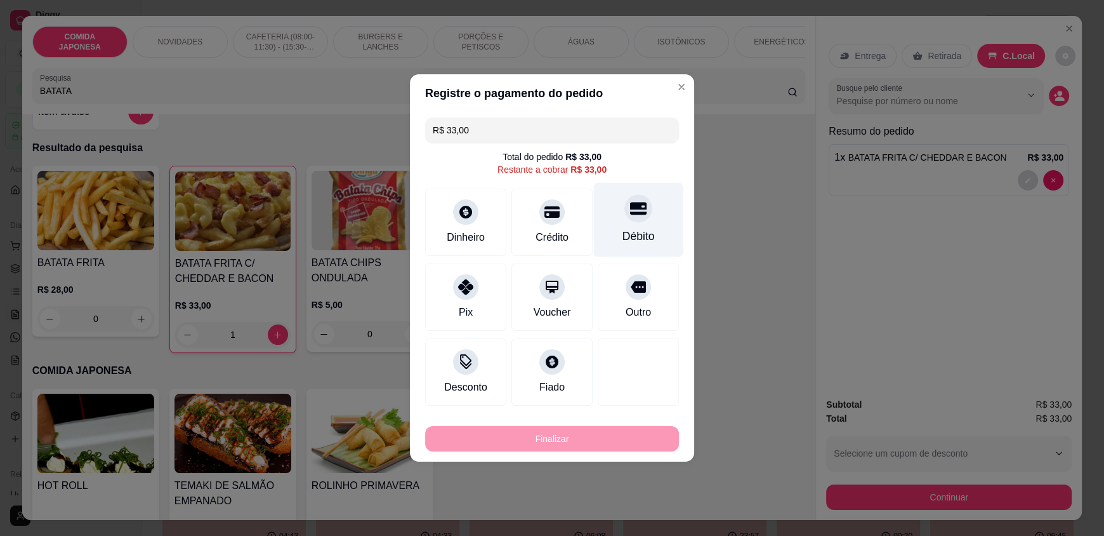
click at [616, 223] on div "Débito" at bounding box center [638, 220] width 89 height 74
type input "R$ 0,00"
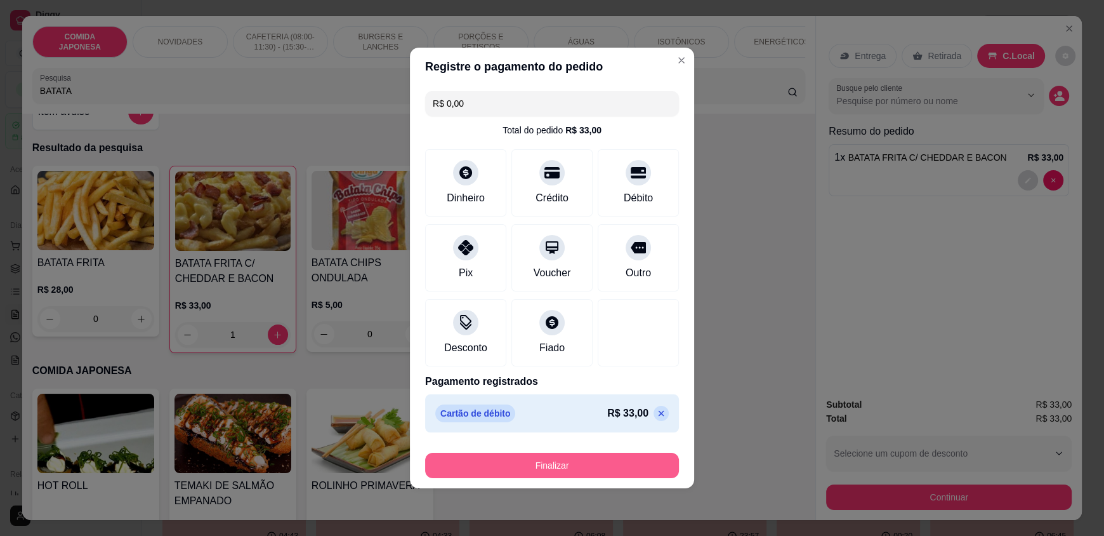
click at [540, 467] on button "Finalizar" at bounding box center [552, 464] width 254 height 25
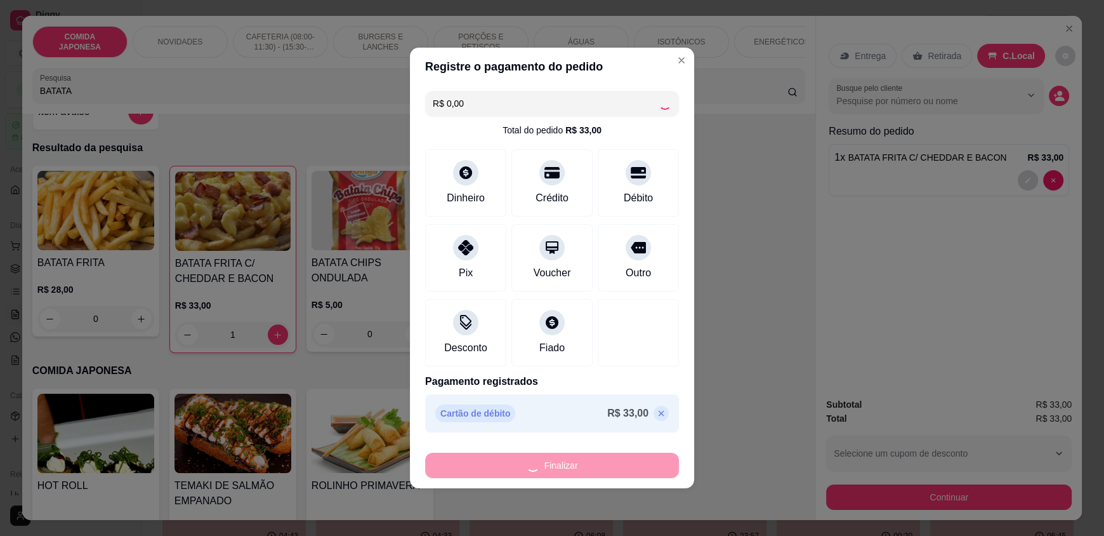
type input "0"
type input "-R$ 33,00"
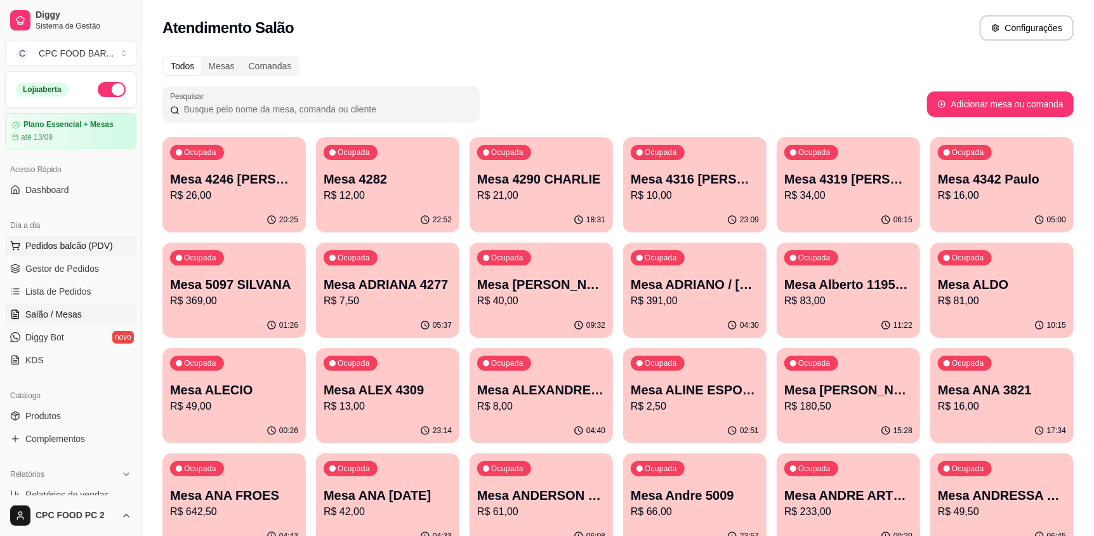
click at [89, 247] on span "Pedidos balcão (PDV)" at bounding box center [69, 245] width 88 height 13
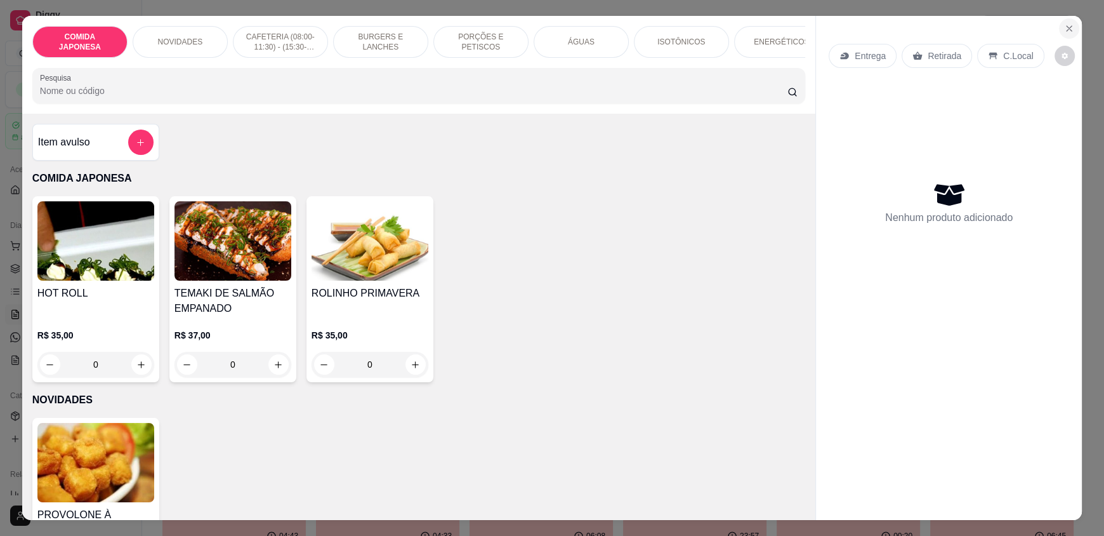
click at [1067, 30] on icon "Close" at bounding box center [1069, 28] width 10 height 10
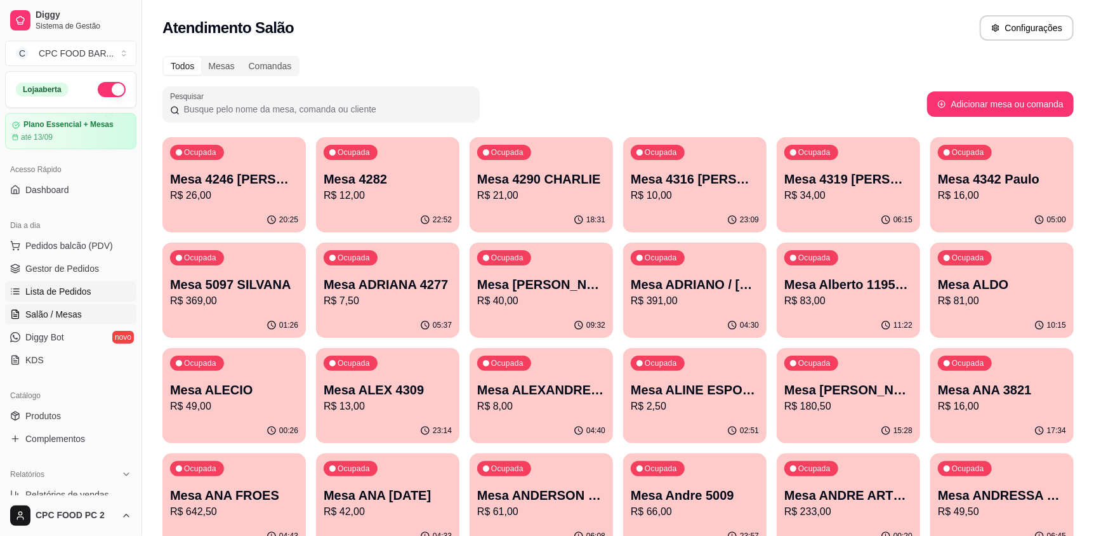
click at [74, 288] on span "Lista de Pedidos" at bounding box center [58, 291] width 66 height 13
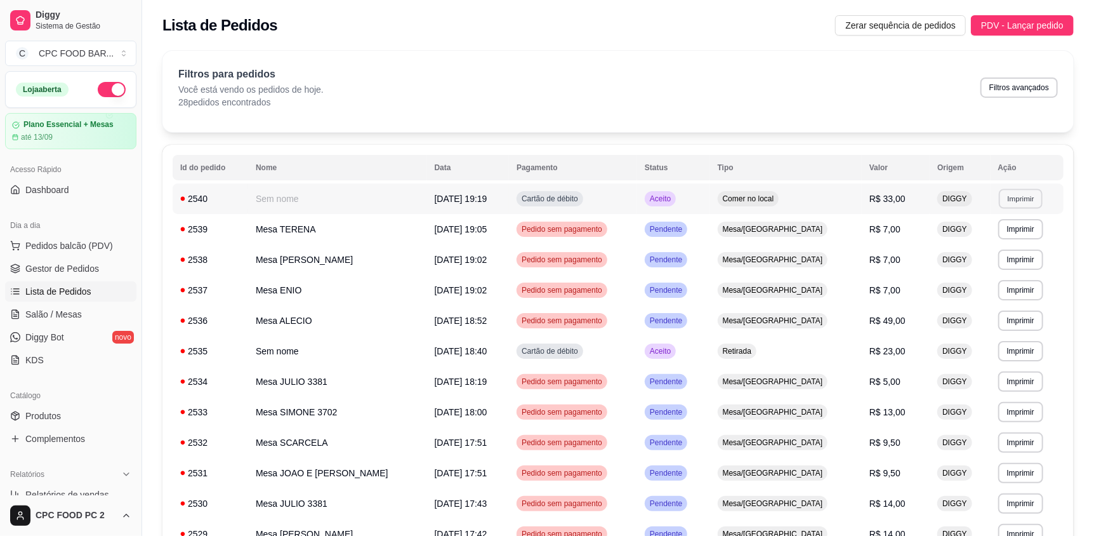
click at [1015, 201] on button "Imprimir" at bounding box center [1021, 198] width 44 height 20
click at [978, 246] on button "IMPRESSORA" at bounding box center [994, 243] width 89 height 20
click at [54, 242] on span "Pedidos balcão (PDV)" at bounding box center [69, 245] width 88 height 13
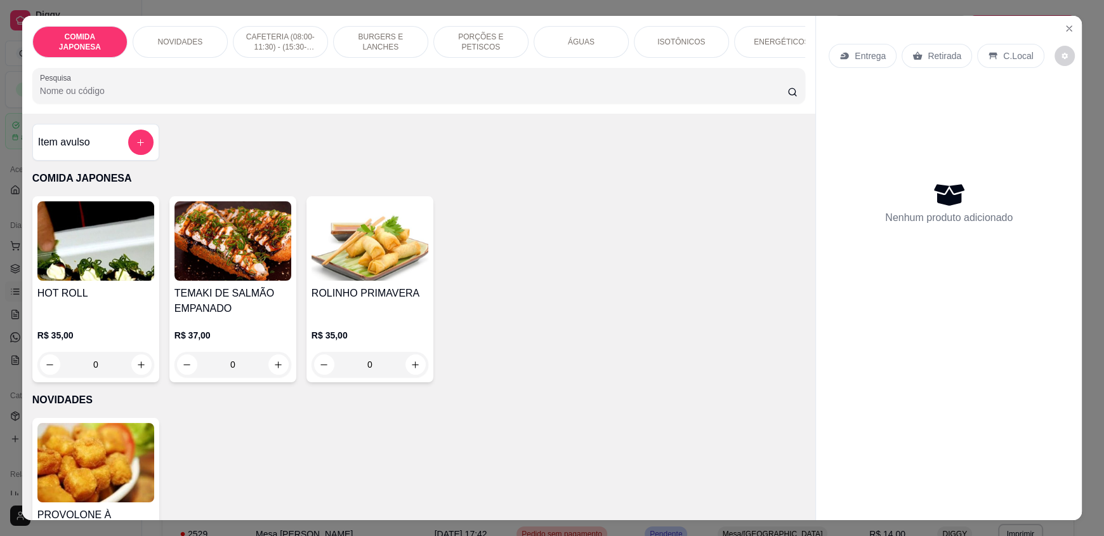
click at [293, 97] on input "Pesquisa" at bounding box center [414, 90] width 748 height 13
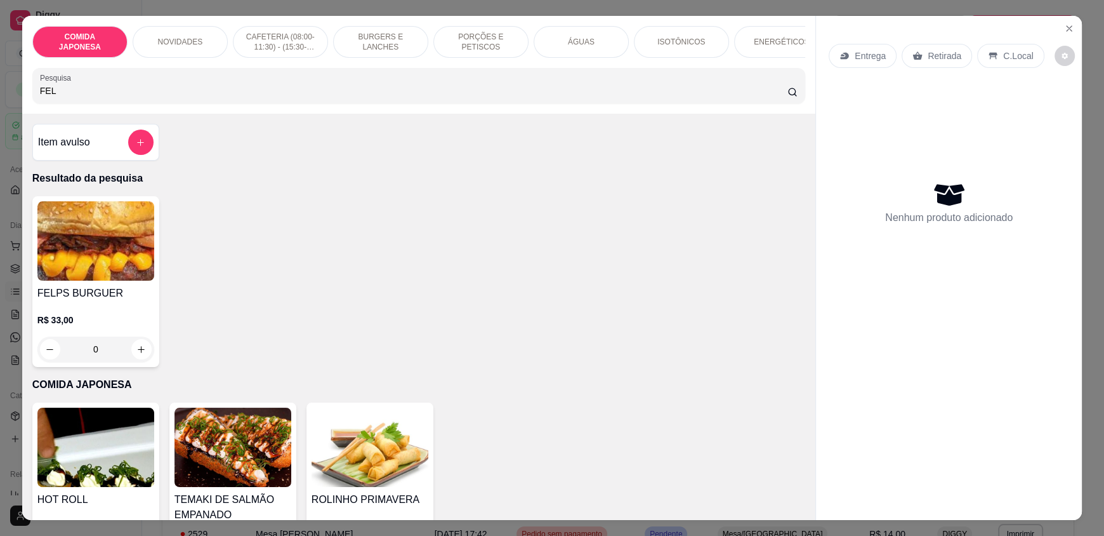
type input "FEL"
click at [137, 352] on div "0" at bounding box center [95, 348] width 117 height 25
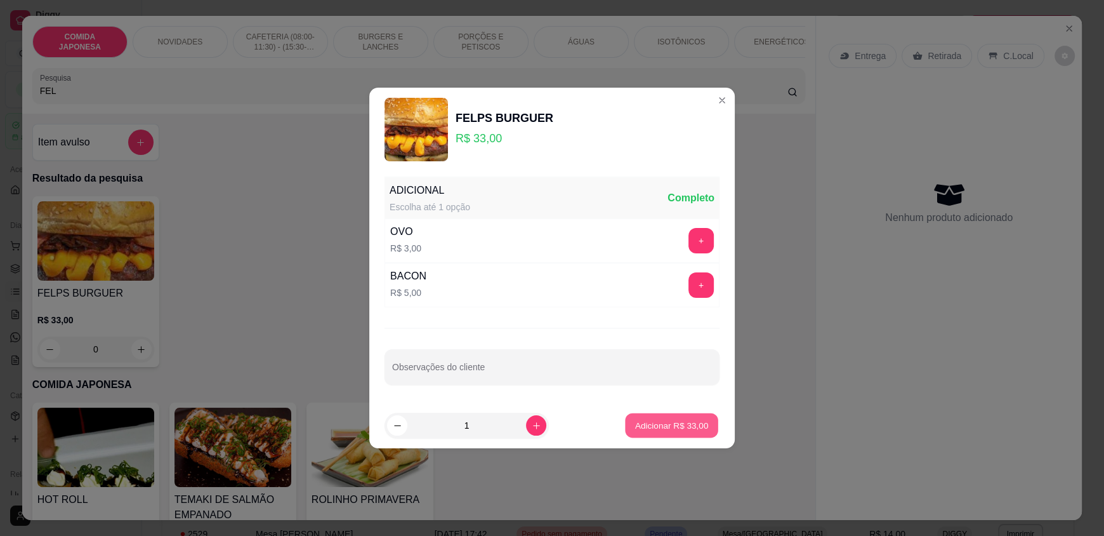
click at [662, 429] on p "Adicionar R$ 33,00" at bounding box center [672, 425] width 74 height 12
type input "1"
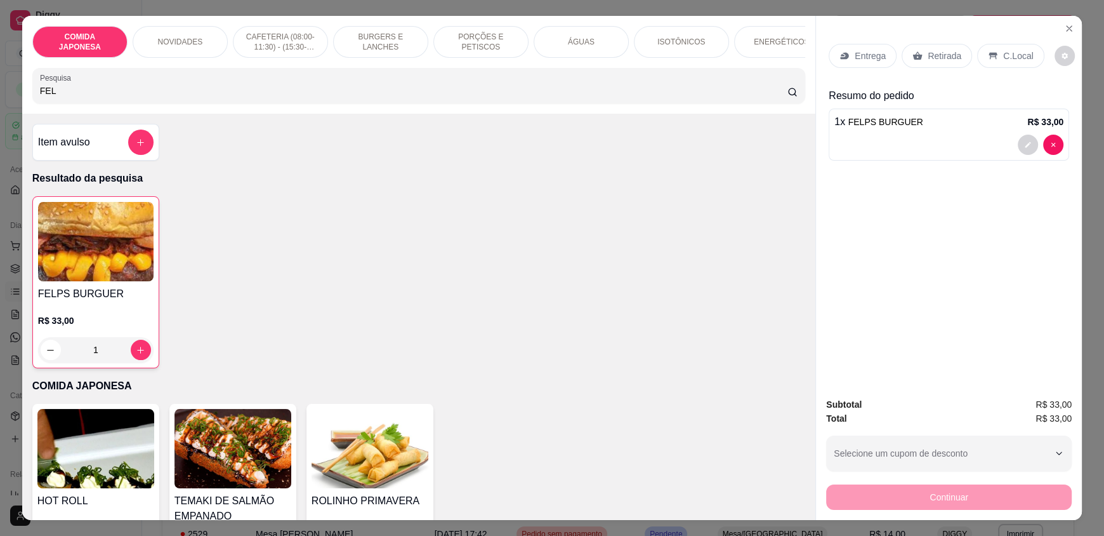
drag, startPoint x: 110, startPoint y: 103, endPoint x: 0, endPoint y: 102, distance: 110.4
click at [0, 102] on div "COMIDA JAPONESA NOVIDADES CAFETERIA (08:00-11:30) - (15:30-18:00) BURGERS E LAN…" at bounding box center [552, 268] width 1104 height 536
click at [1064, 24] on icon "Close" at bounding box center [1069, 28] width 10 height 10
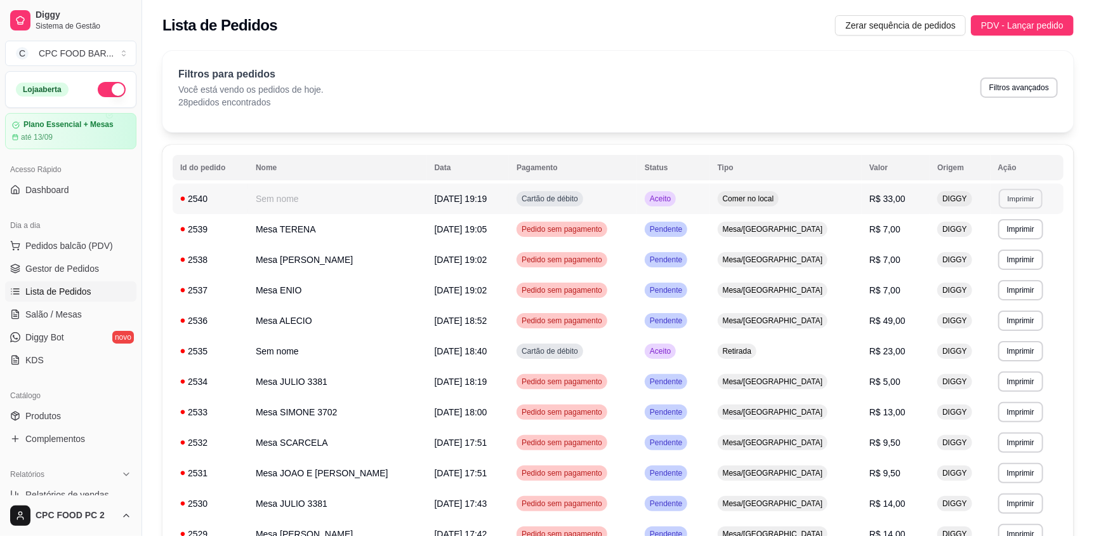
click at [1015, 197] on button "Imprimir" at bounding box center [1021, 198] width 44 height 20
click at [975, 238] on button "IMPRESSORA" at bounding box center [995, 243] width 92 height 20
click at [71, 250] on span "Pedidos balcão (PDV)" at bounding box center [69, 245] width 88 height 13
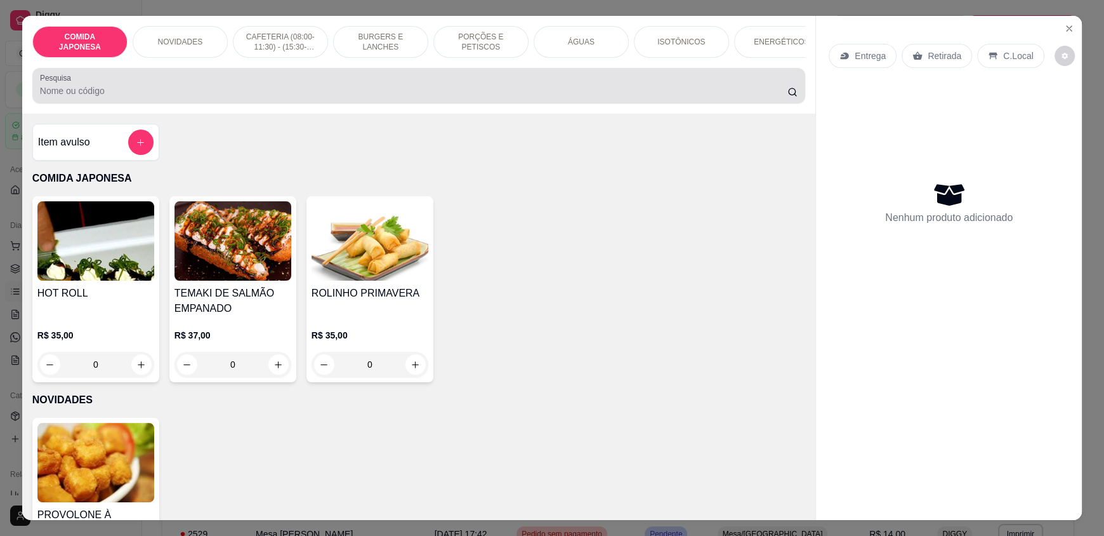
click at [166, 103] on div "Pesquisa" at bounding box center [418, 86] width 773 height 36
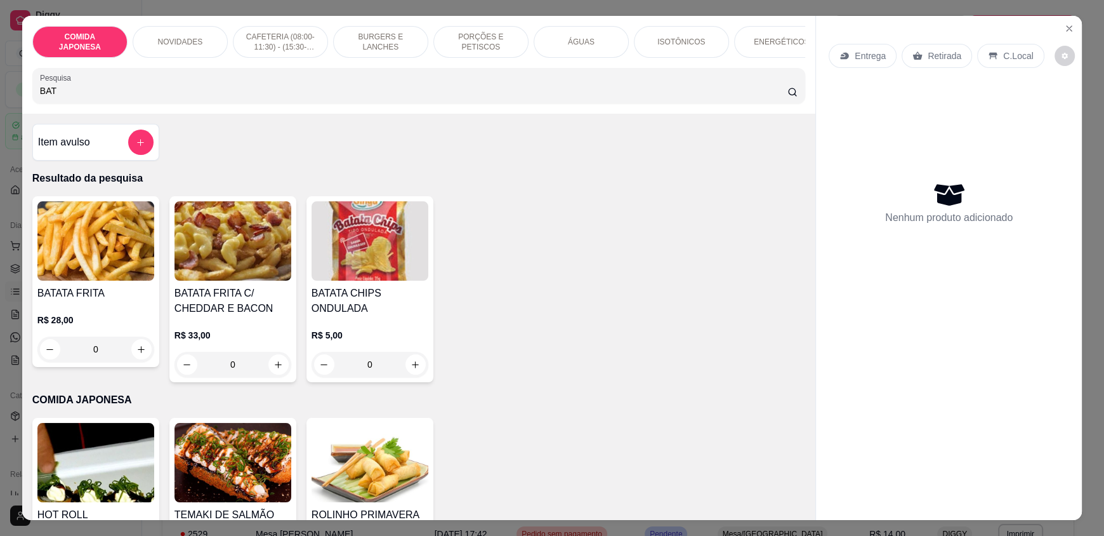
type input "BATA"
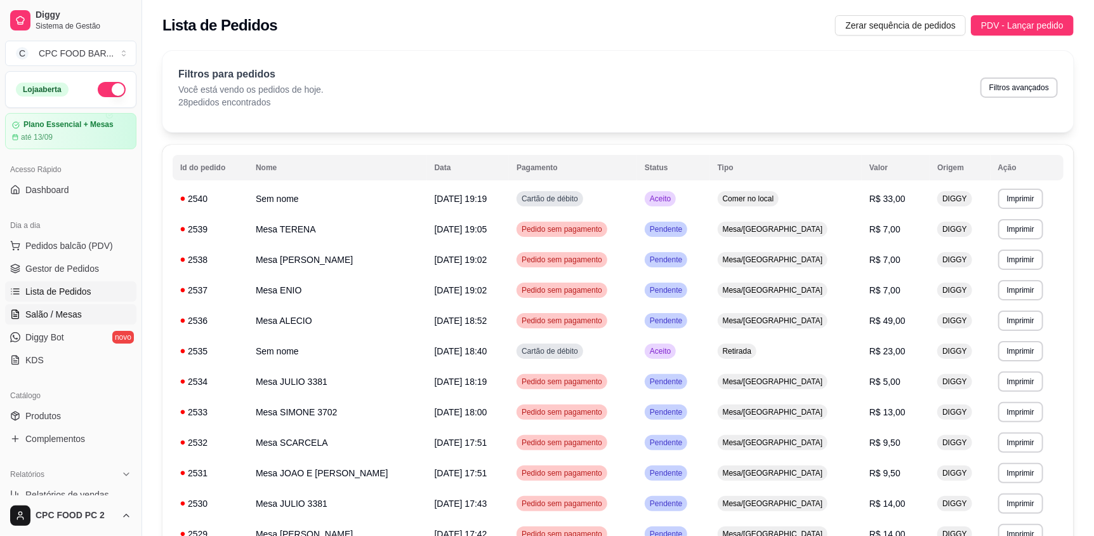
click at [48, 310] on span "Salão / Mesas" at bounding box center [53, 314] width 56 height 13
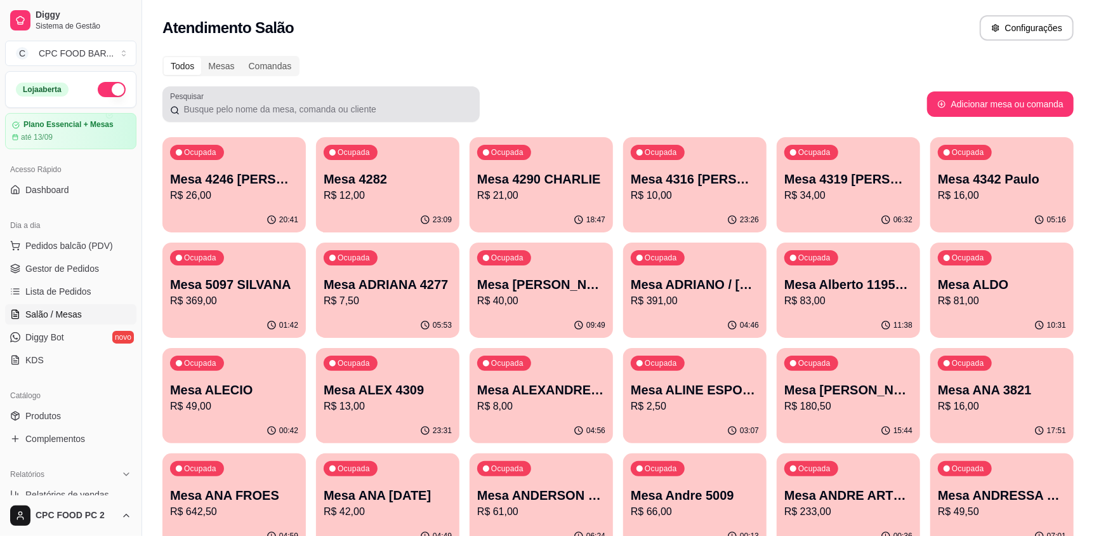
click at [260, 116] on div at bounding box center [321, 103] width 302 height 25
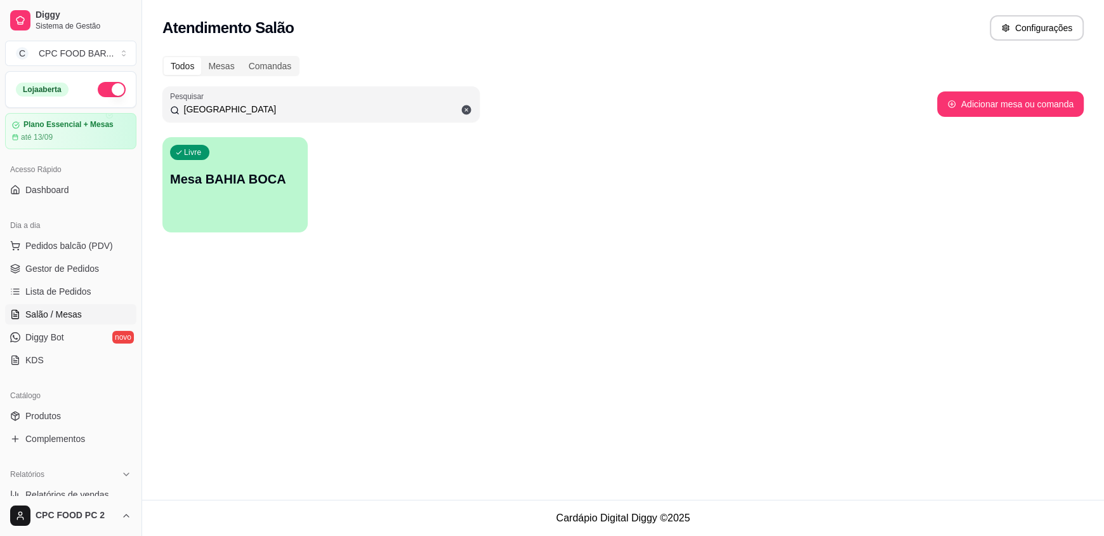
type input "[GEOGRAPHIC_DATA]"
click at [275, 206] on div "Livre Mesa BAHIA BOCA" at bounding box center [234, 176] width 141 height 77
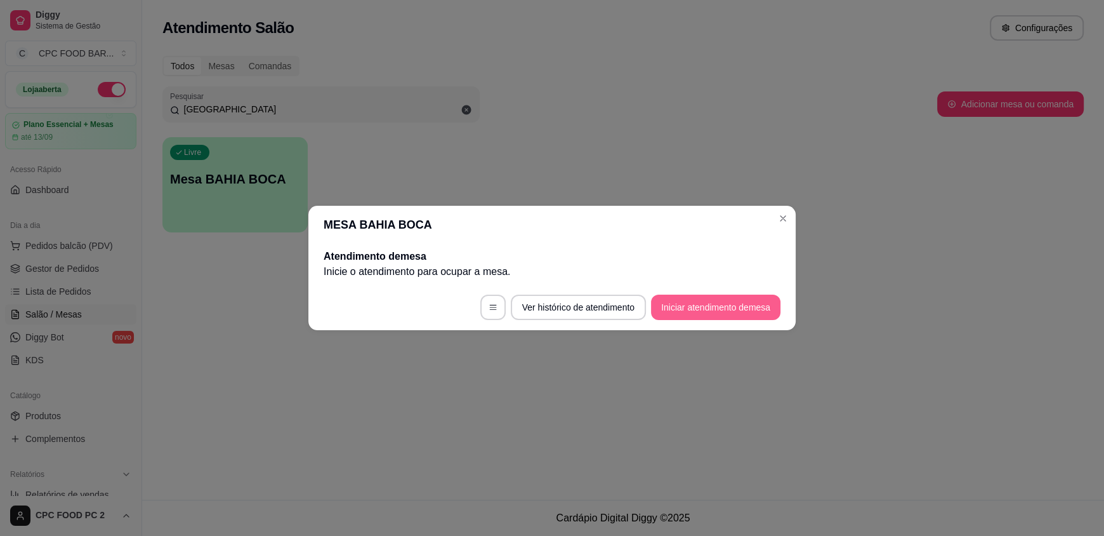
click at [688, 312] on button "Iniciar atendimento de mesa" at bounding box center [715, 306] width 129 height 25
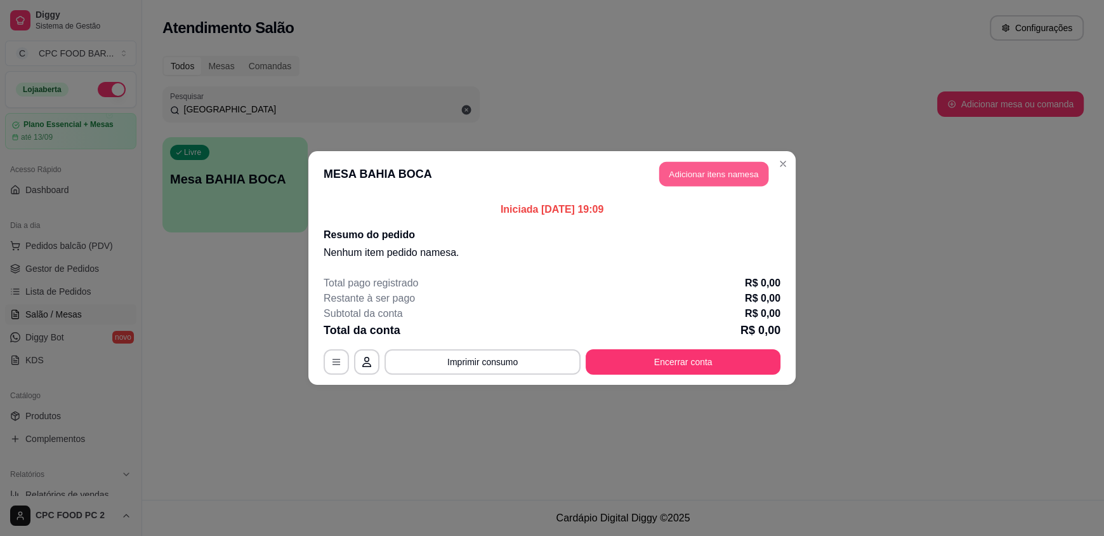
click at [695, 176] on button "Adicionar itens na mesa" at bounding box center [713, 174] width 109 height 25
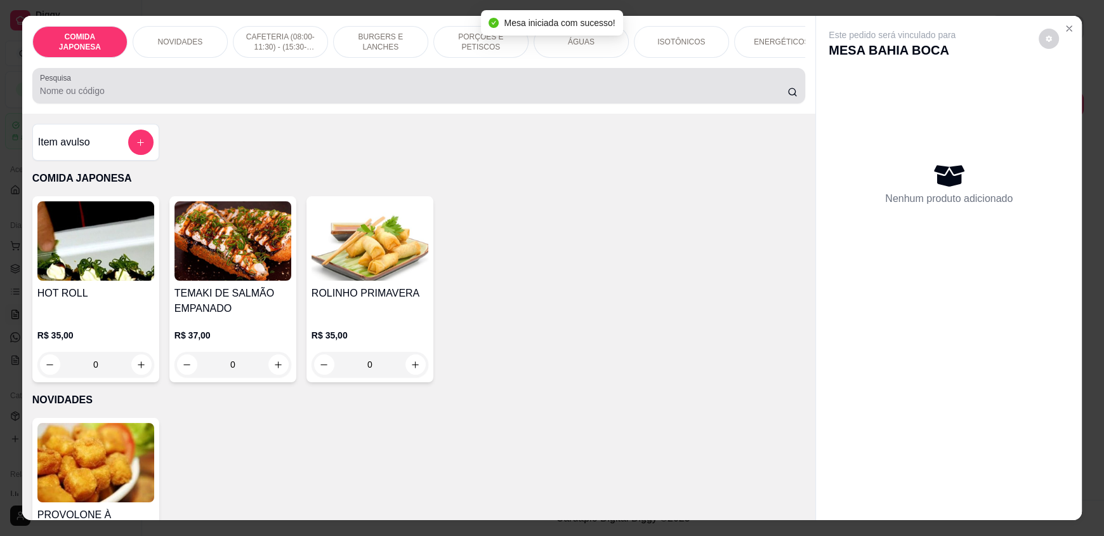
click at [391, 97] on input "Pesquisa" at bounding box center [414, 90] width 748 height 13
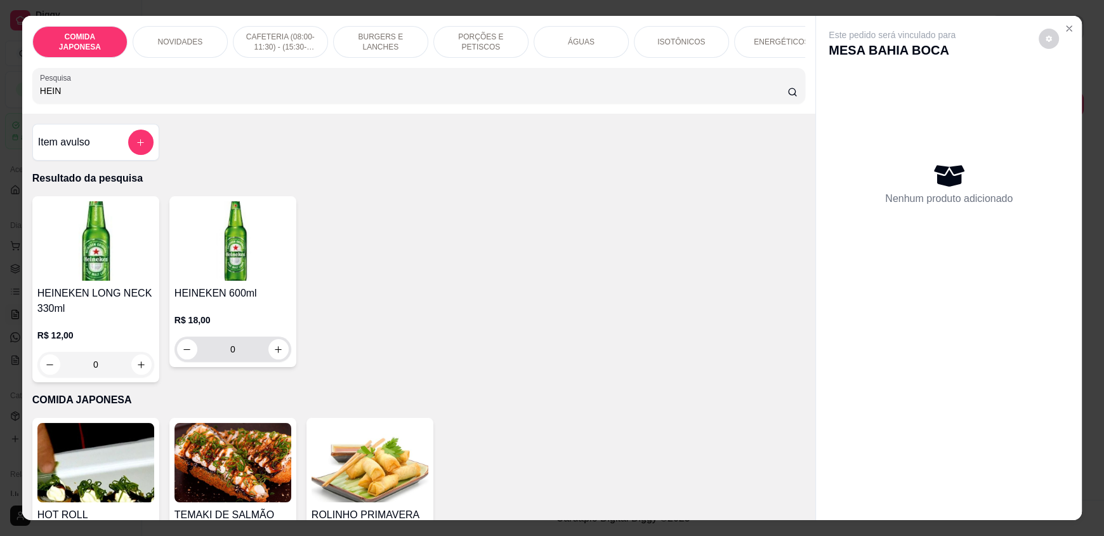
type input "HEIN"
click at [268, 353] on button "increase-product-quantity" at bounding box center [278, 349] width 20 height 20
type input "1"
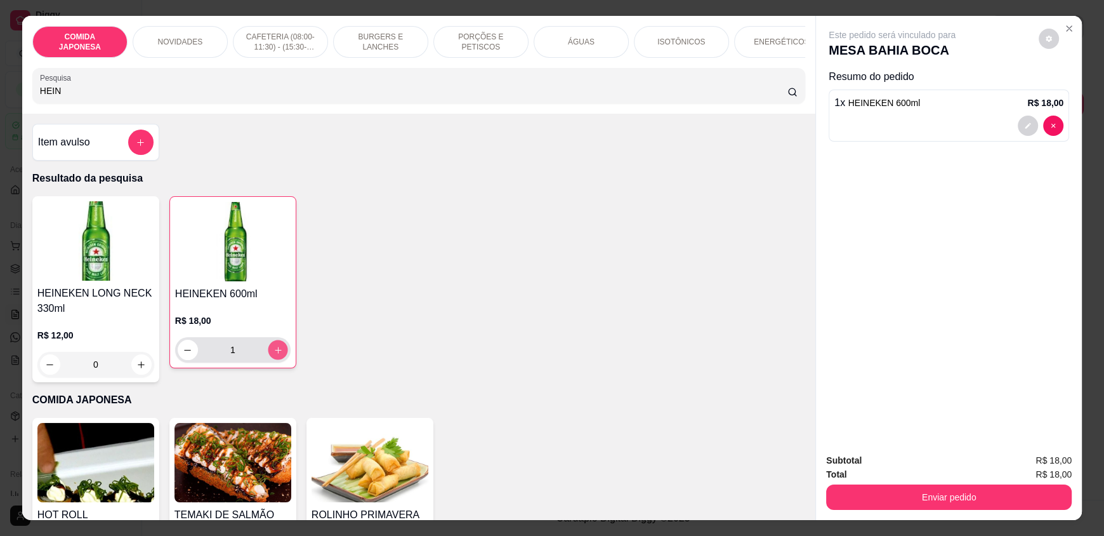
click at [268, 353] on button "increase-product-quantity" at bounding box center [278, 350] width 20 height 20
type input "2"
click at [268, 353] on button "increase-product-quantity" at bounding box center [278, 350] width 20 height 20
type input "3"
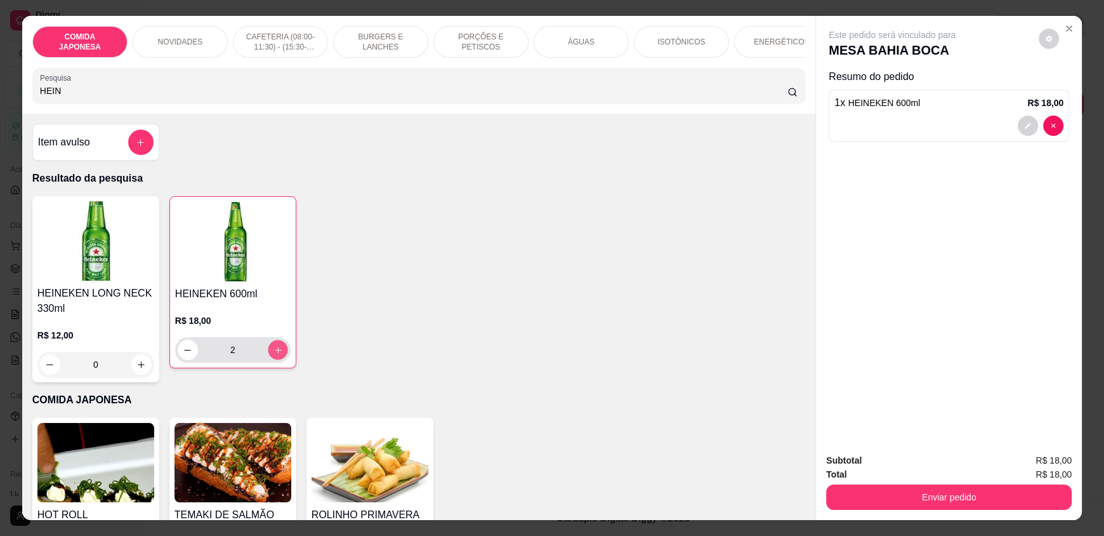
type input "3"
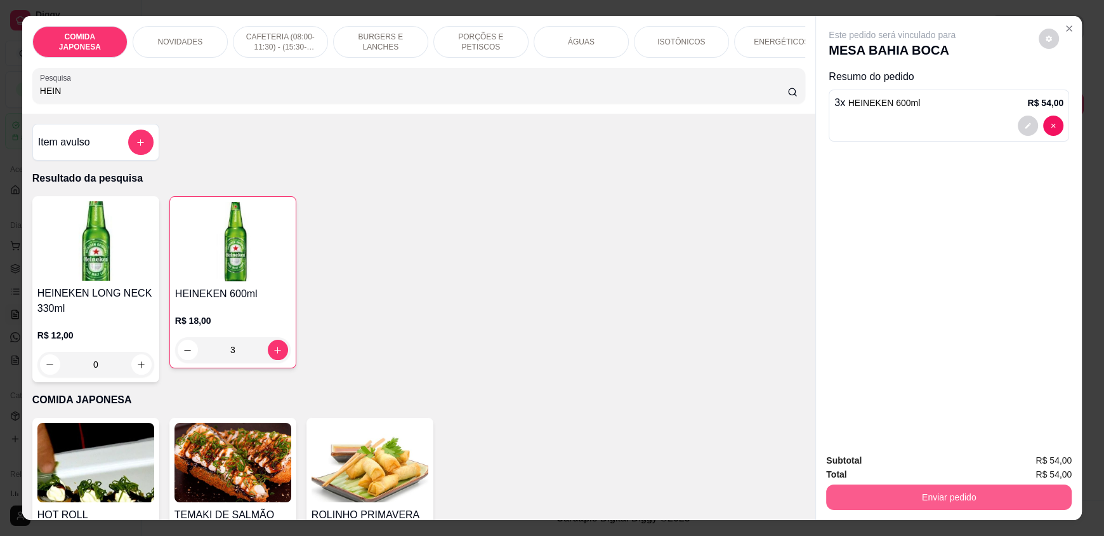
click at [897, 496] on button "Enviar pedido" at bounding box center [949, 496] width 246 height 25
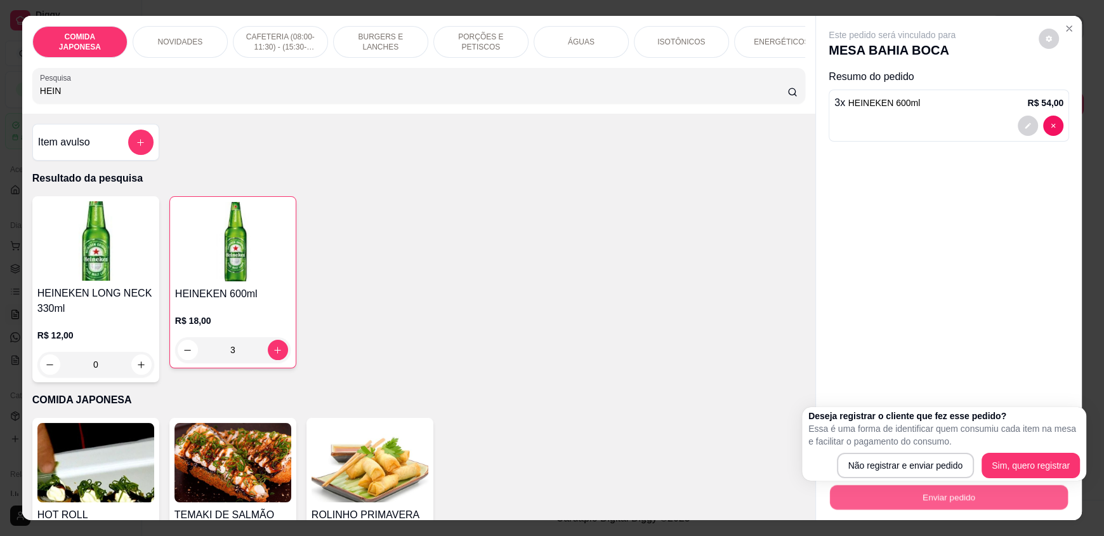
click at [897, 496] on button "Enviar pedido" at bounding box center [949, 496] width 238 height 25
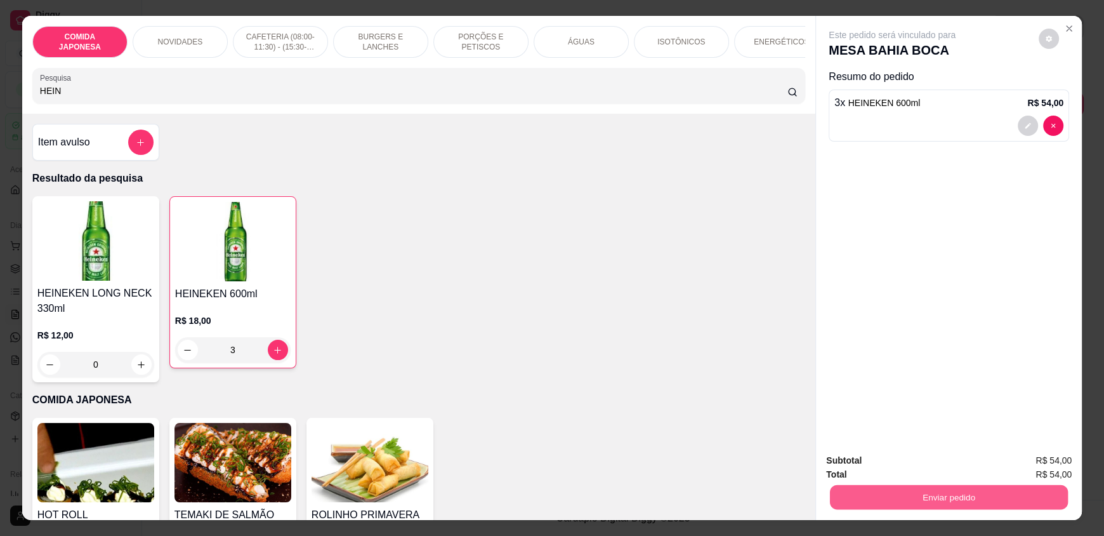
click at [907, 502] on button "Enviar pedido" at bounding box center [949, 496] width 238 height 25
click at [903, 468] on button "Não registrar e enviar pedido" at bounding box center [907, 466] width 132 height 24
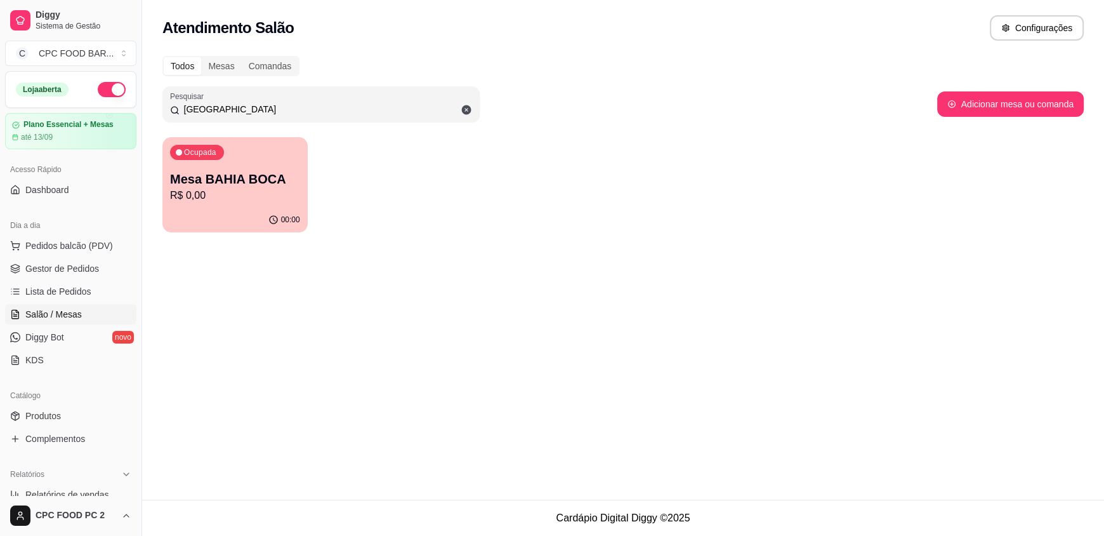
drag, startPoint x: 256, startPoint y: 106, endPoint x: 111, endPoint y: 106, distance: 144.7
click at [111, 106] on div "Diggy Sistema de Gestão C CPC FOOD BAR ... Loja aberta Plano Essencial + Mesas …" at bounding box center [552, 268] width 1104 height 536
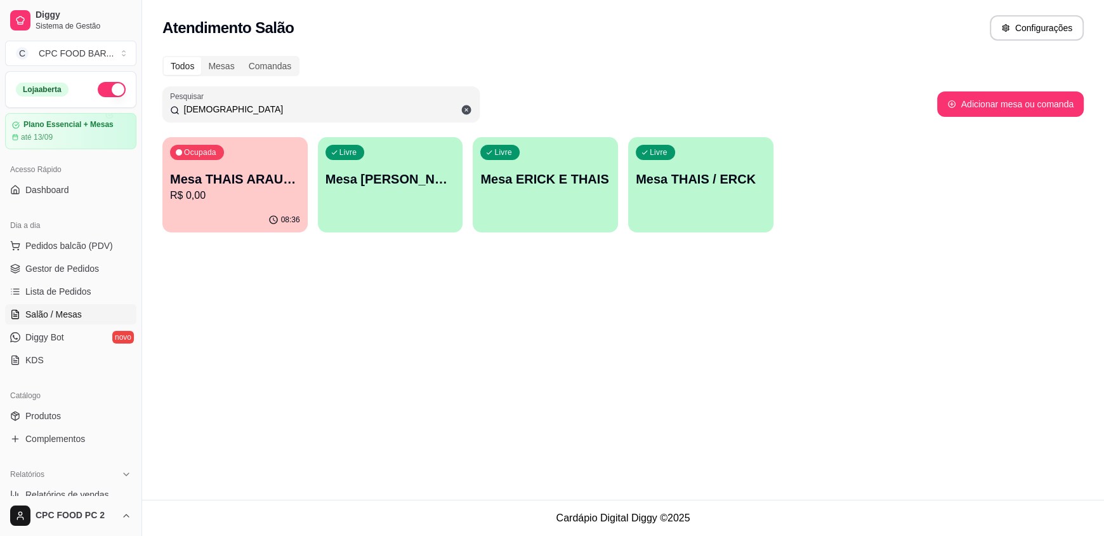
type input "[DEMOGRAPHIC_DATA]"
click at [244, 190] on p "R$ 0,00" at bounding box center [235, 195] width 126 height 15
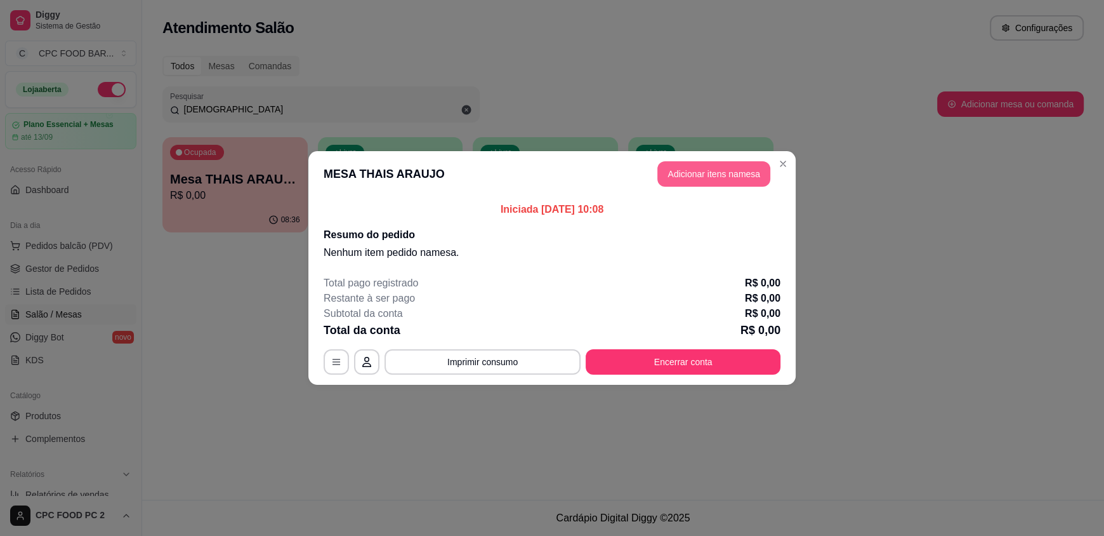
click at [710, 169] on button "Adicionar itens na mesa" at bounding box center [713, 173] width 113 height 25
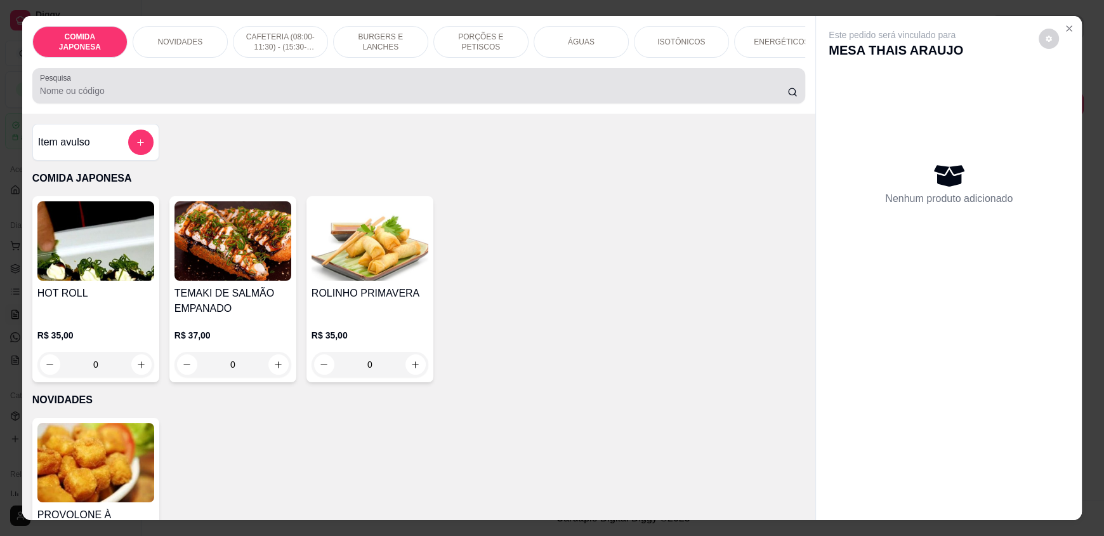
click at [390, 97] on input "Pesquisa" at bounding box center [414, 90] width 748 height 13
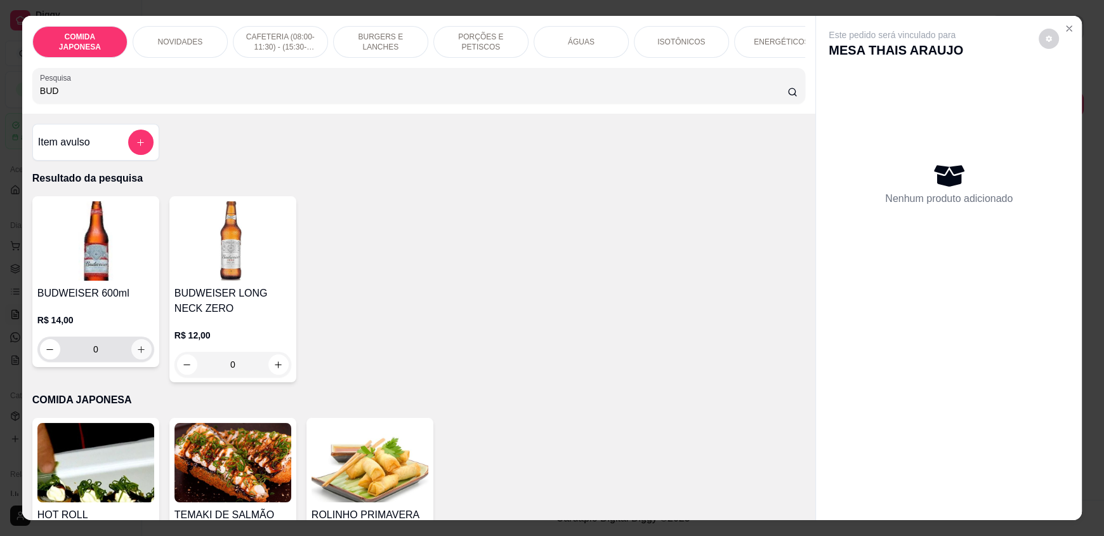
type input "BUD"
click at [137, 354] on icon "increase-product-quantity" at bounding box center [141, 350] width 10 height 10
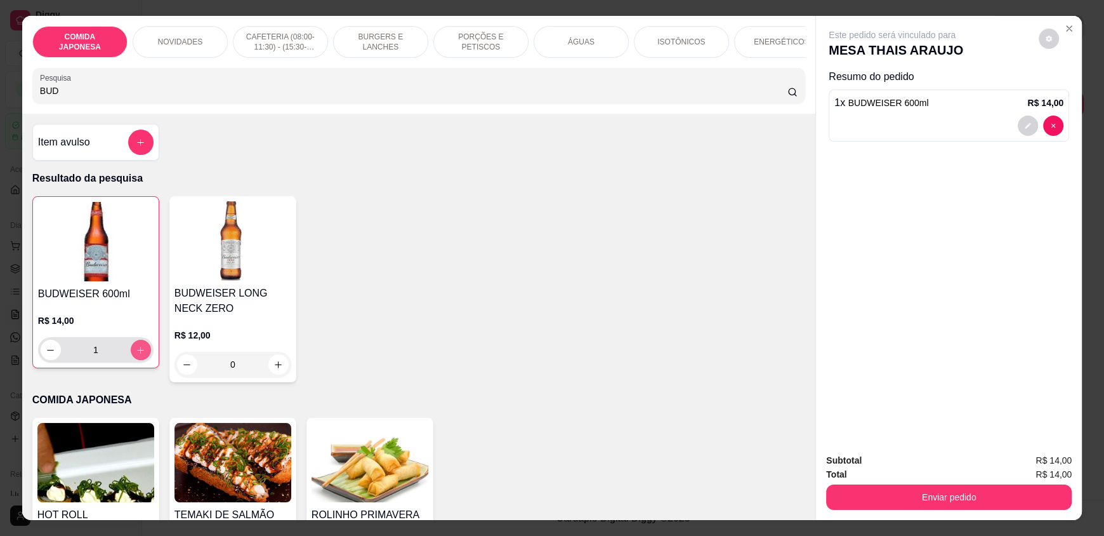
type input "1"
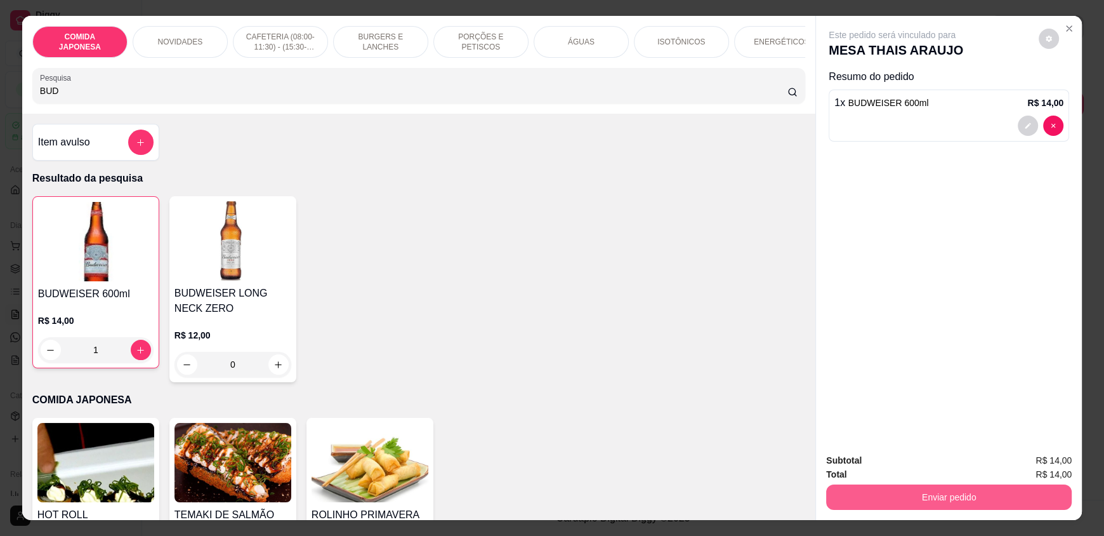
click at [971, 498] on button "Enviar pedido" at bounding box center [949, 496] width 246 height 25
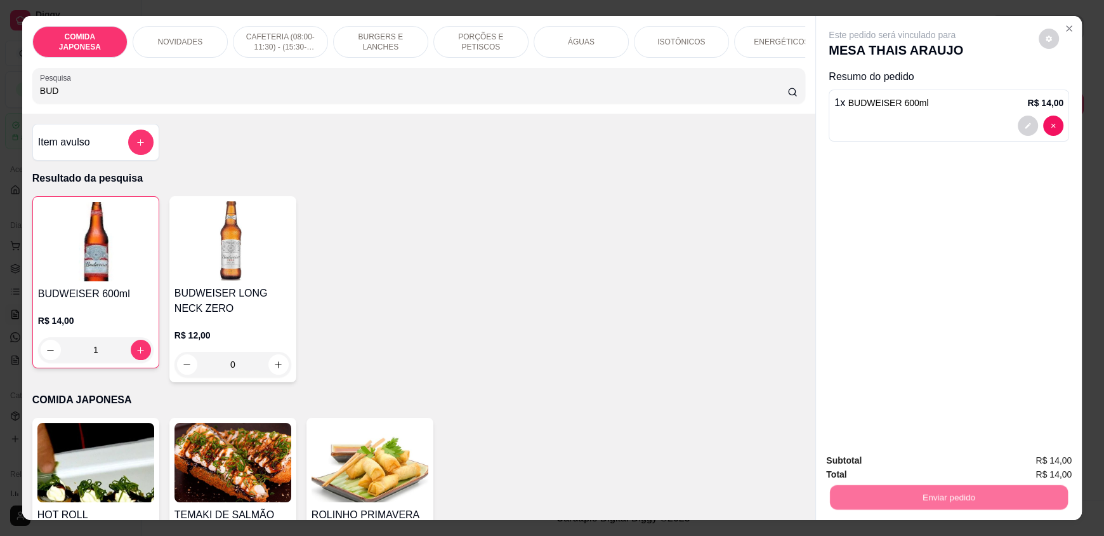
click at [940, 470] on button "Não registrar e enviar pedido" at bounding box center [907, 465] width 128 height 23
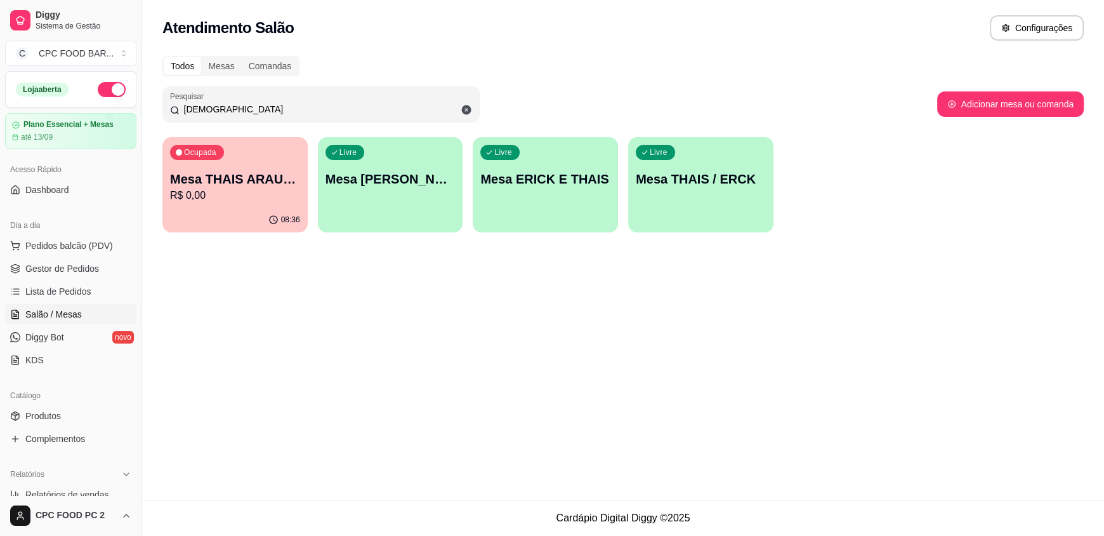
drag, startPoint x: 216, startPoint y: 107, endPoint x: 89, endPoint y: 106, distance: 126.3
click at [89, 106] on div "Diggy Sistema de Gestão C CPC FOOD BAR ... Loja aberta Plano Essencial + Mesas …" at bounding box center [552, 268] width 1104 height 536
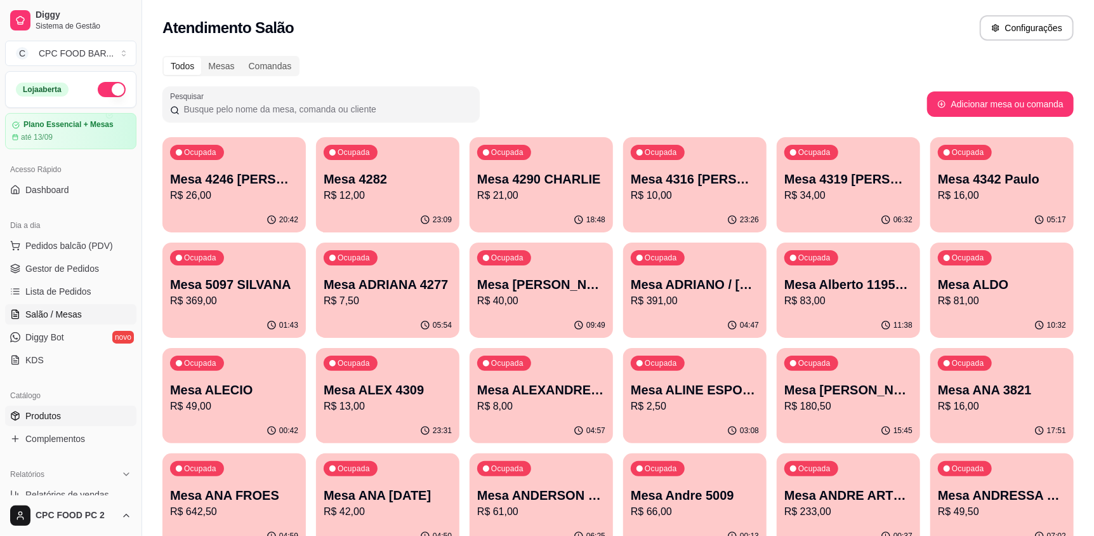
click at [60, 419] on span "Produtos" at bounding box center [43, 415] width 36 height 13
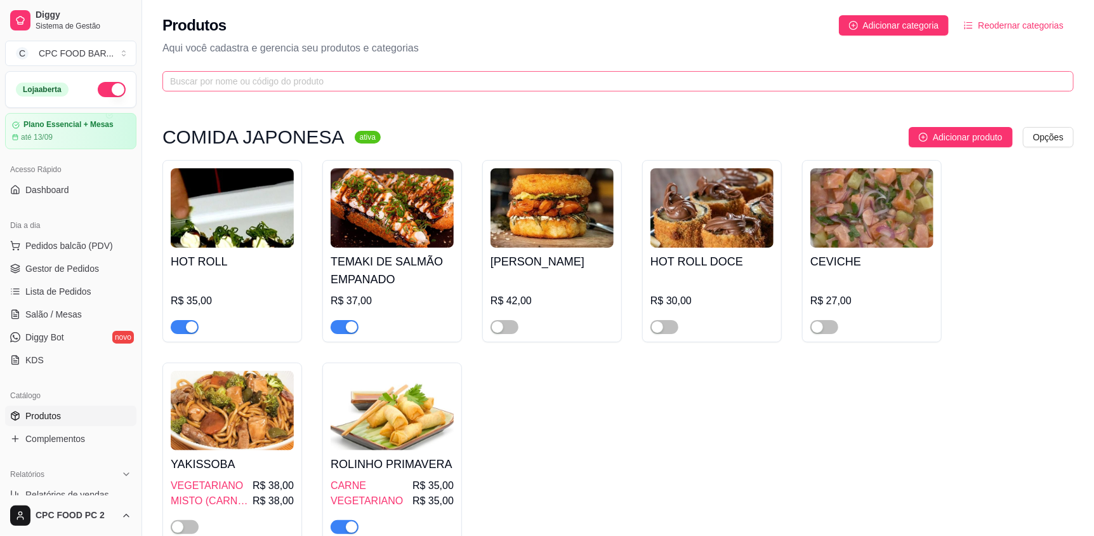
click at [359, 89] on span at bounding box center [617, 81] width 911 height 20
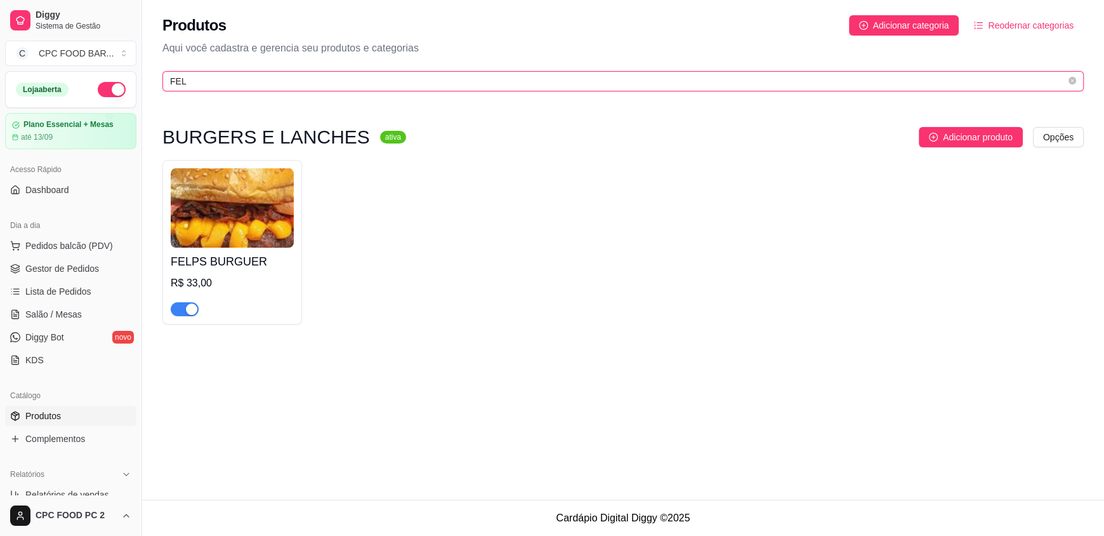
type input "FEL"
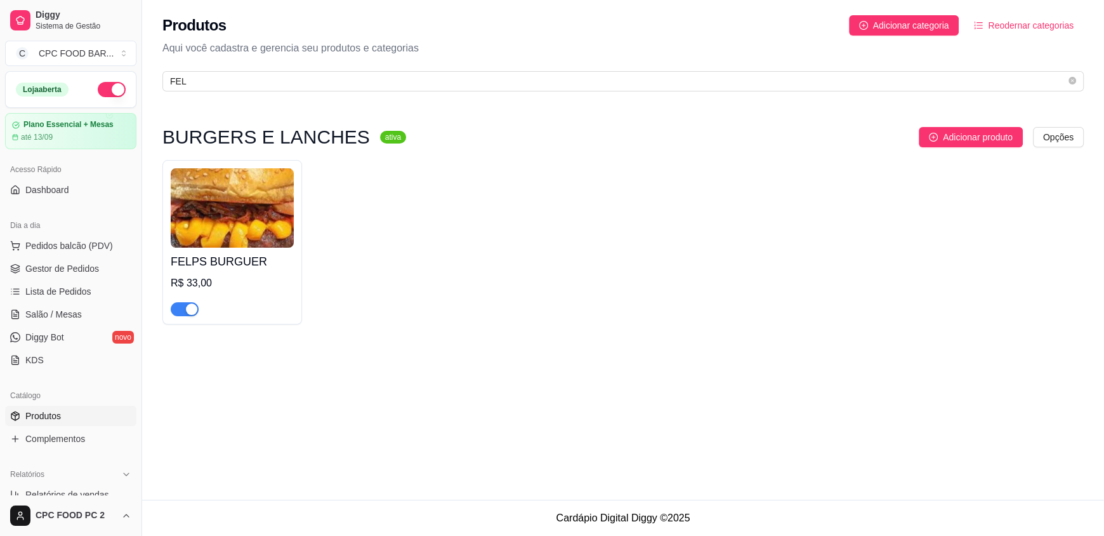
click at [176, 310] on span "button" at bounding box center [185, 309] width 28 height 14
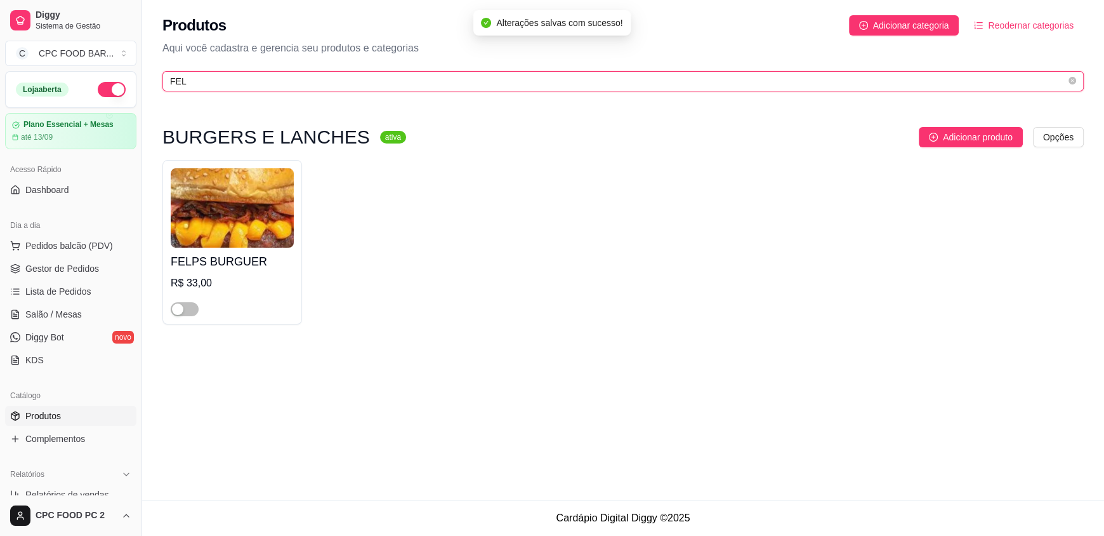
drag, startPoint x: 175, startPoint y: 82, endPoint x: 147, endPoint y: 82, distance: 28.6
click at [147, 82] on div "Produtos Adicionar categoria Reodernar categorias Aqui você cadastra e gerencia…" at bounding box center [623, 49] width 962 height 99
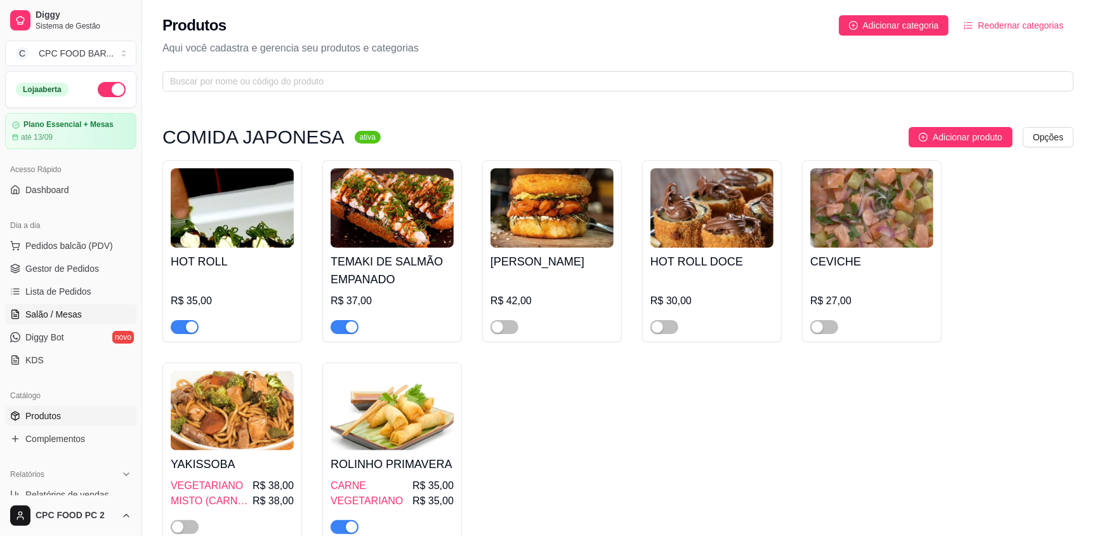
click at [63, 308] on span "Salão / Mesas" at bounding box center [53, 314] width 56 height 13
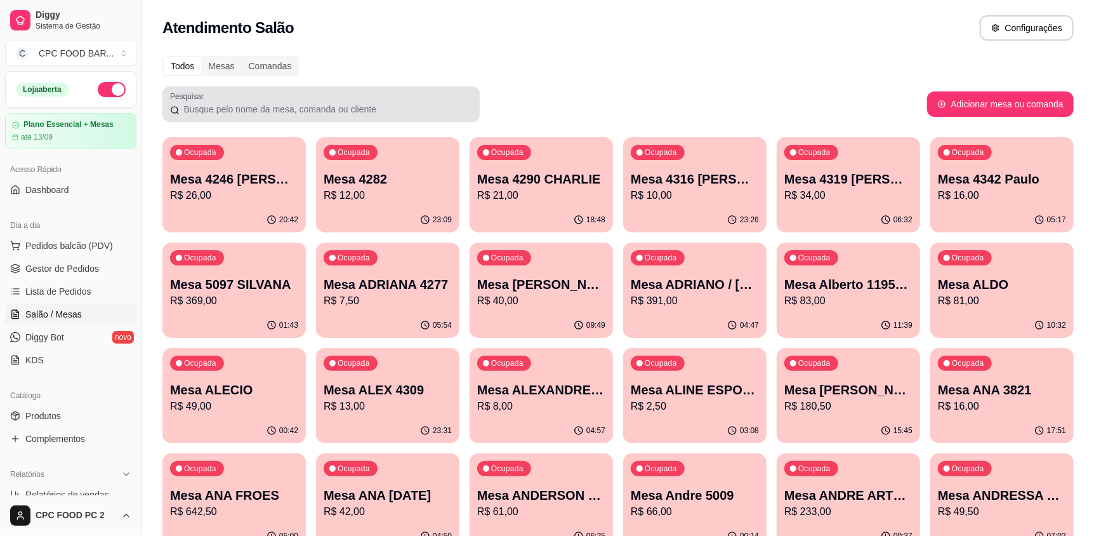
click at [190, 114] on input "Pesquisar" at bounding box center [326, 109] width 293 height 13
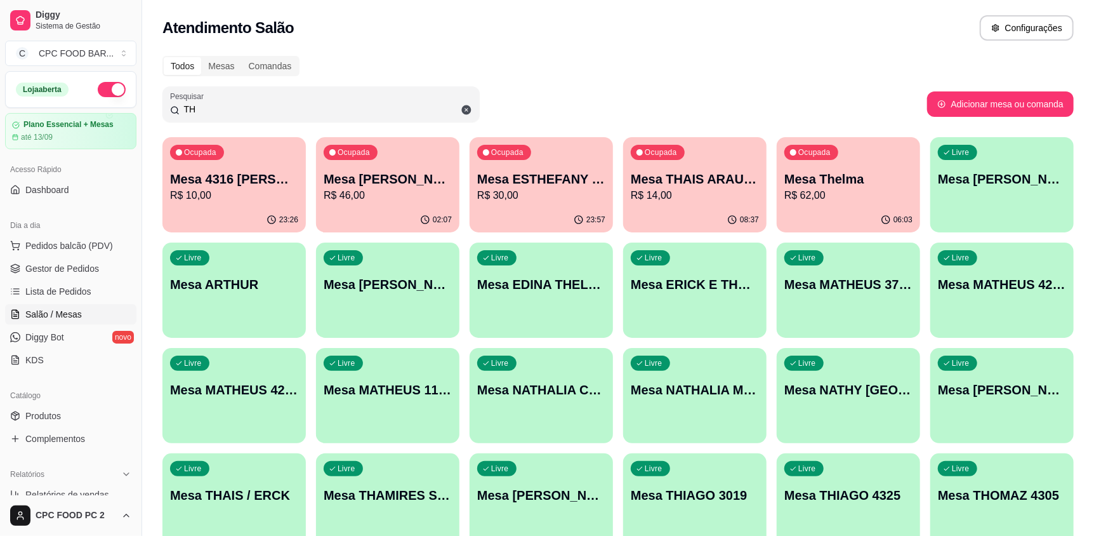
type input "TH"
click at [725, 203] on div "Ocupada Mesa THAIS ARAUJO R$ 14,00" at bounding box center [694, 172] width 139 height 69
click at [979, 104] on button "Adicionar mesa ou comanda" at bounding box center [1000, 103] width 147 height 25
select select "TABLE"
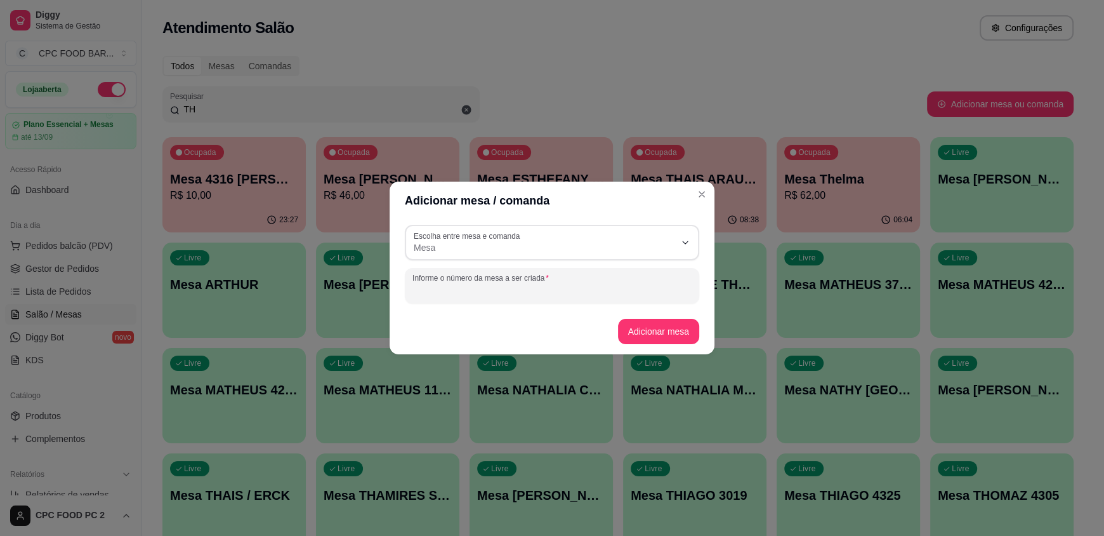
click at [457, 286] on input "Informe o número da mesa a ser criada" at bounding box center [551, 290] width 279 height 13
type input "[PERSON_NAME] 1"
click at [655, 338] on button "Adicionar mesa" at bounding box center [659, 331] width 82 height 25
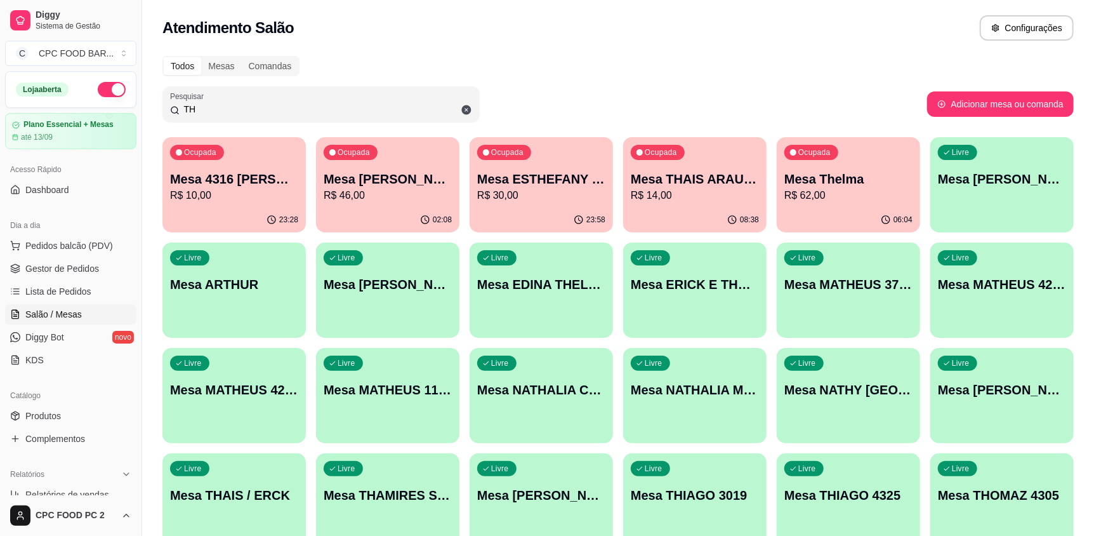
drag, startPoint x: 343, startPoint y: 107, endPoint x: 63, endPoint y: 105, distance: 279.2
click at [63, 105] on div "Diggy Sistema de Gestão C CPC FOOD BAR ... Loja aberta Plano Essencial + Mesas …" at bounding box center [547, 300] width 1094 height 600
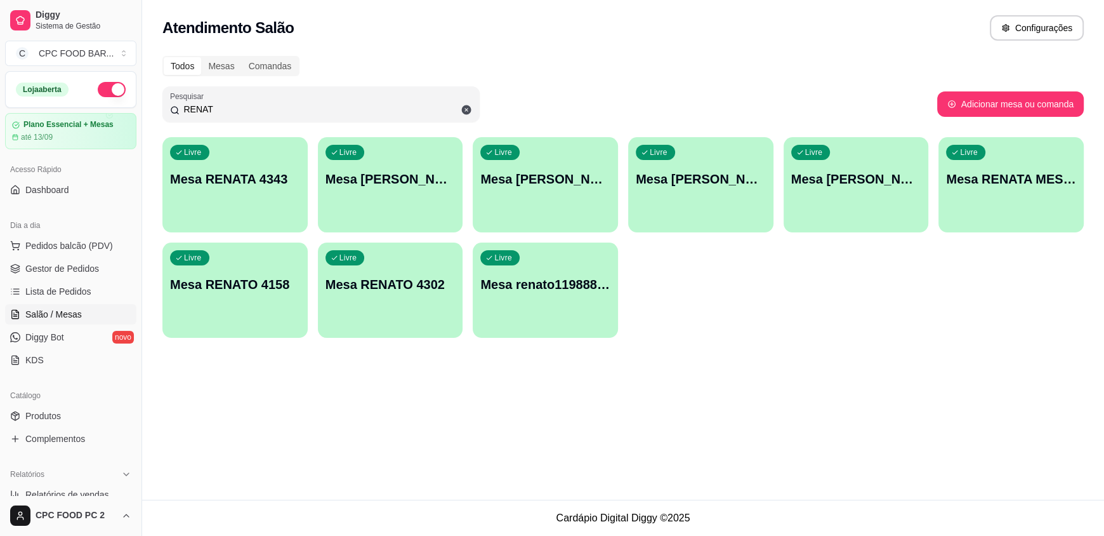
type input "RENAT"
click at [1017, 188] on div "Livre Mesa RENATA MESA 1" at bounding box center [1011, 176] width 141 height 77
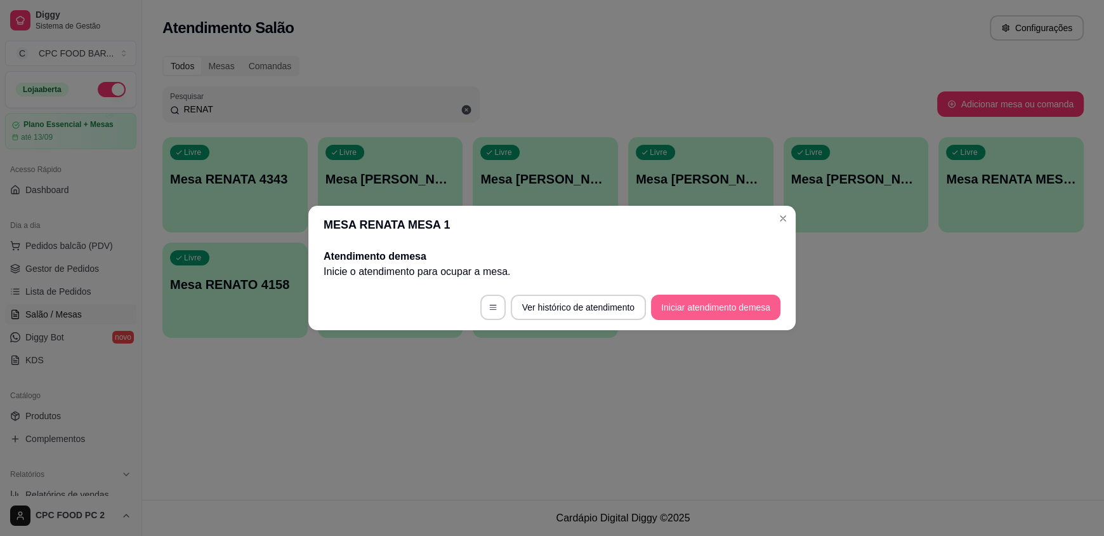
click at [697, 312] on button "Iniciar atendimento de mesa" at bounding box center [715, 306] width 129 height 25
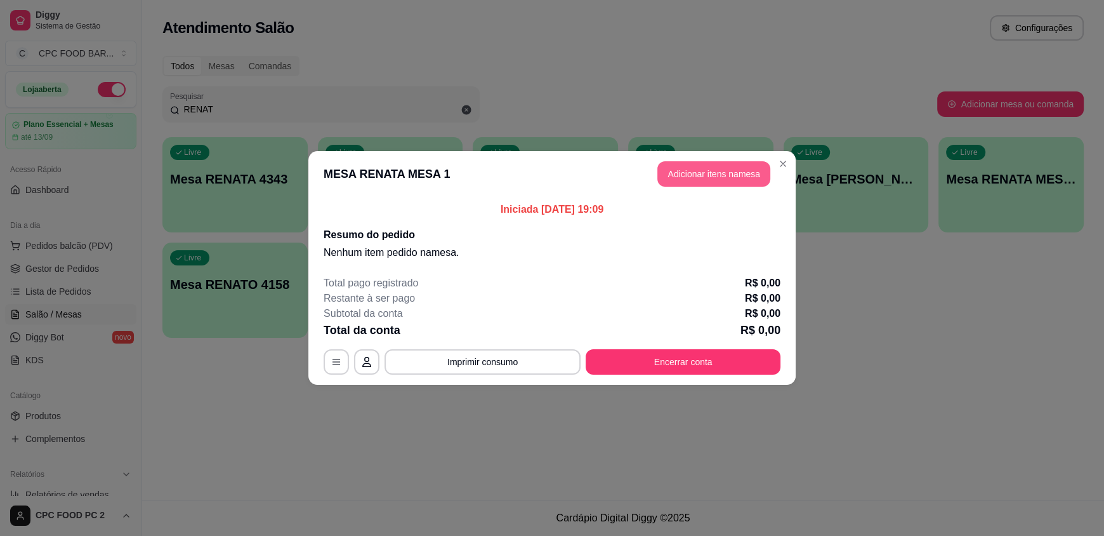
click at [688, 169] on button "Adicionar itens na mesa" at bounding box center [713, 173] width 113 height 25
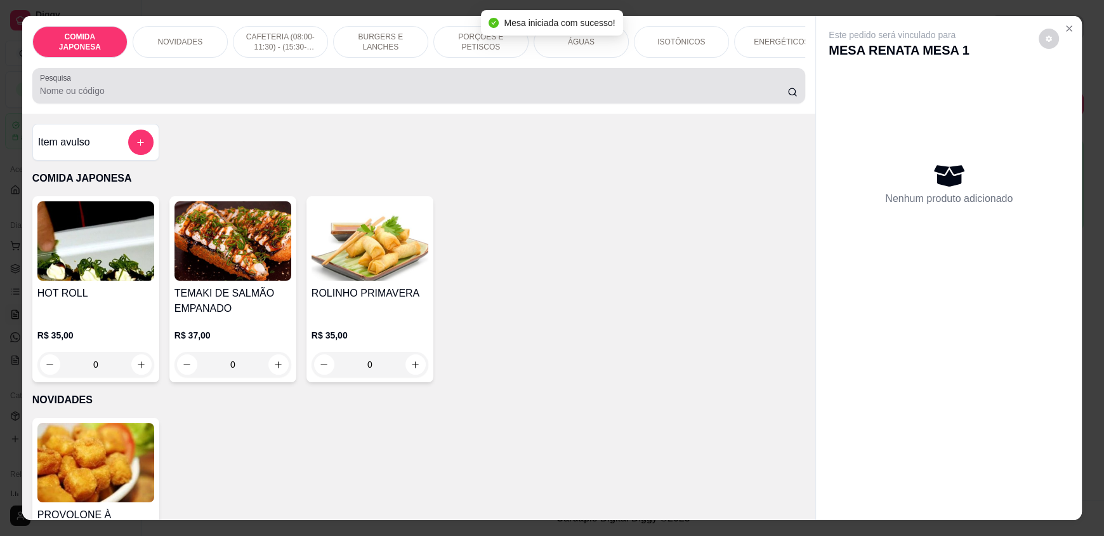
click at [436, 97] on input "Pesquisa" at bounding box center [414, 90] width 748 height 13
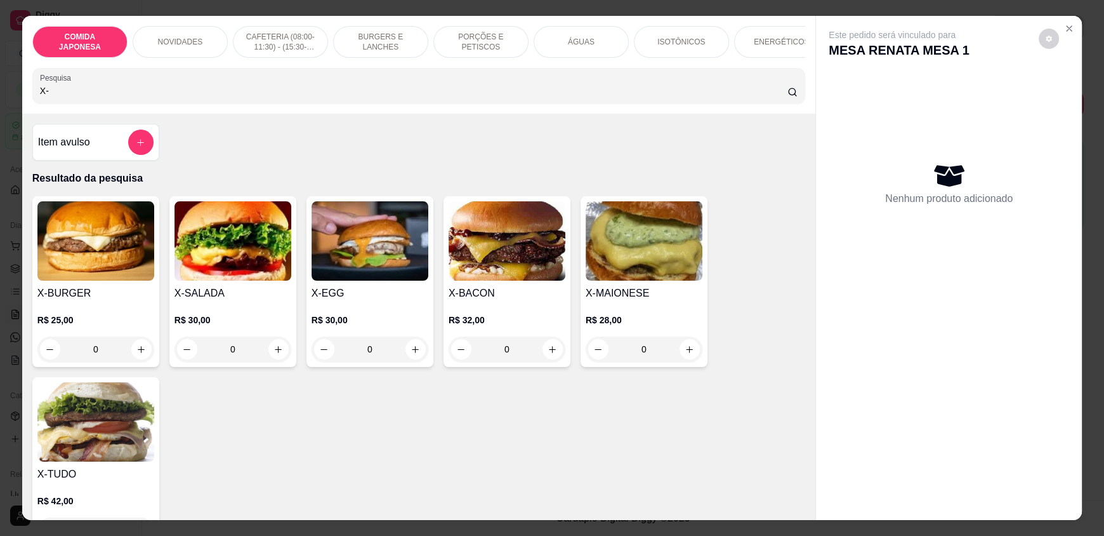
type input "X-"
click at [136, 359] on div "0" at bounding box center [95, 348] width 117 height 25
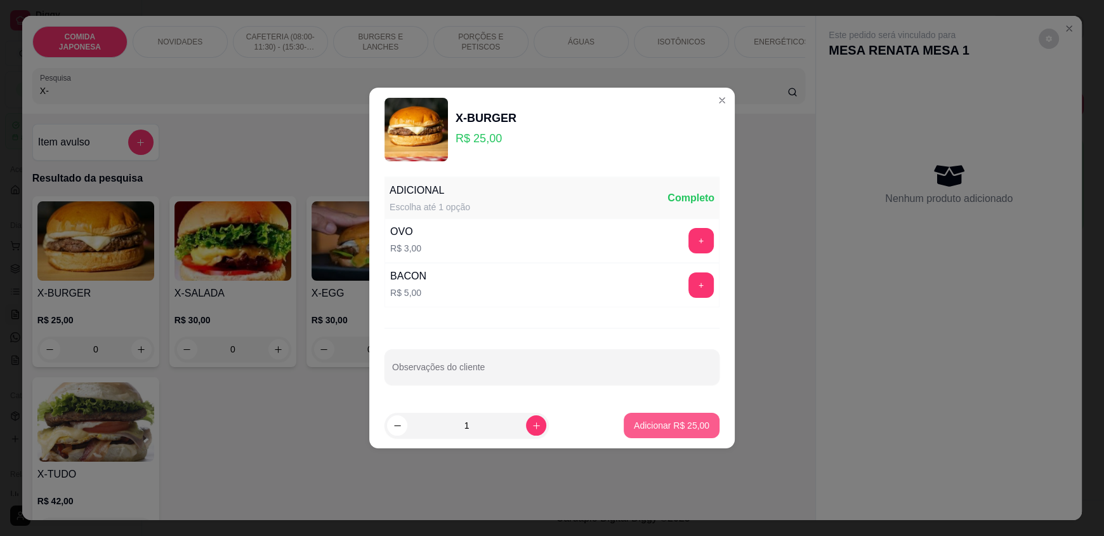
click at [661, 421] on p "Adicionar R$ 25,00" at bounding box center [672, 425] width 76 height 13
type input "1"
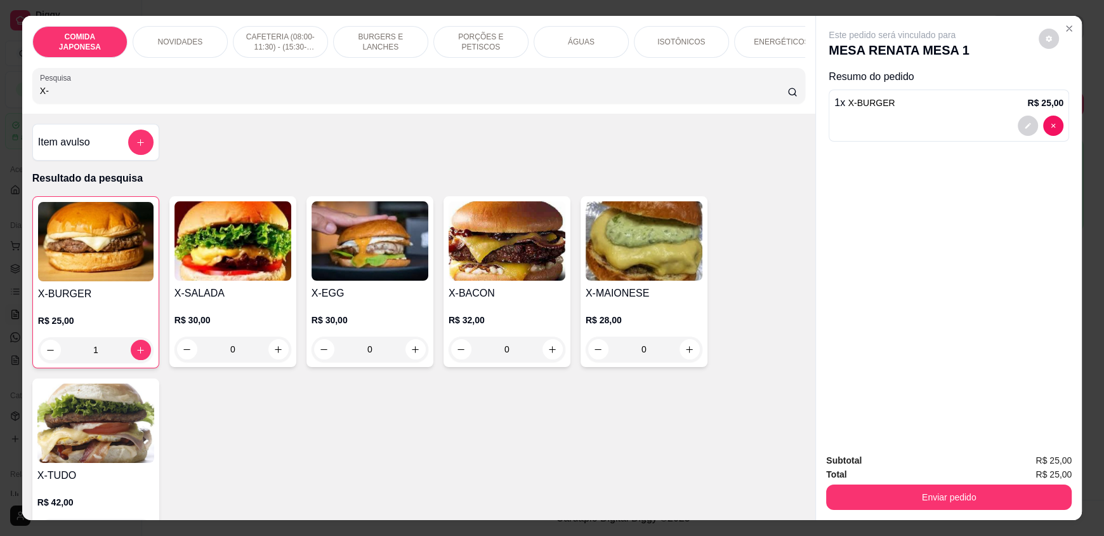
drag, startPoint x: 168, startPoint y: 98, endPoint x: 0, endPoint y: 91, distance: 167.7
click at [0, 91] on div "COMIDA JAPONESA NOVIDADES CAFETERIA (08:00-11:30) - (15:30-18:00) BURGERS E LAN…" at bounding box center [552, 268] width 1104 height 536
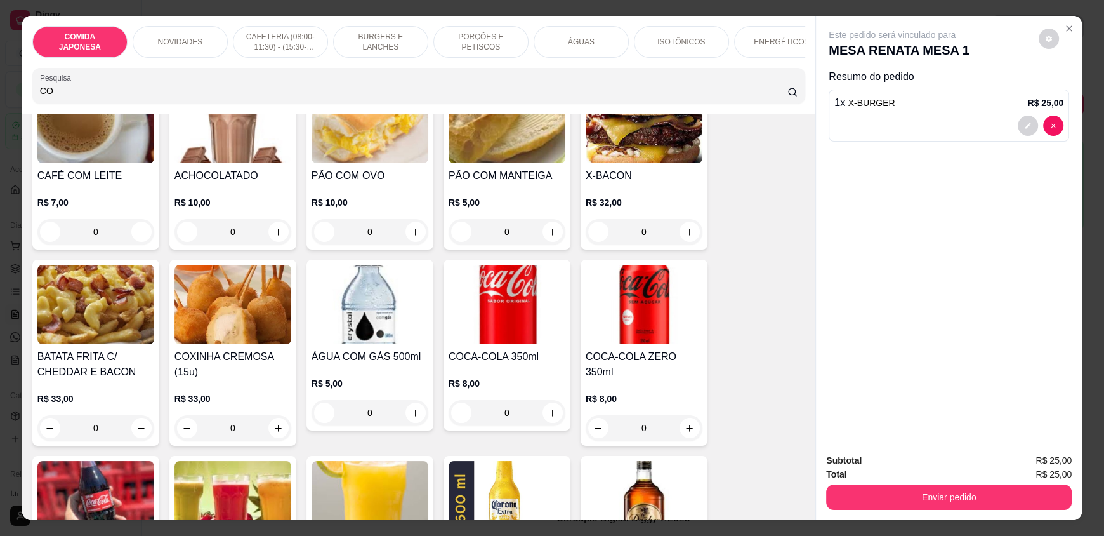
scroll to position [127, 0]
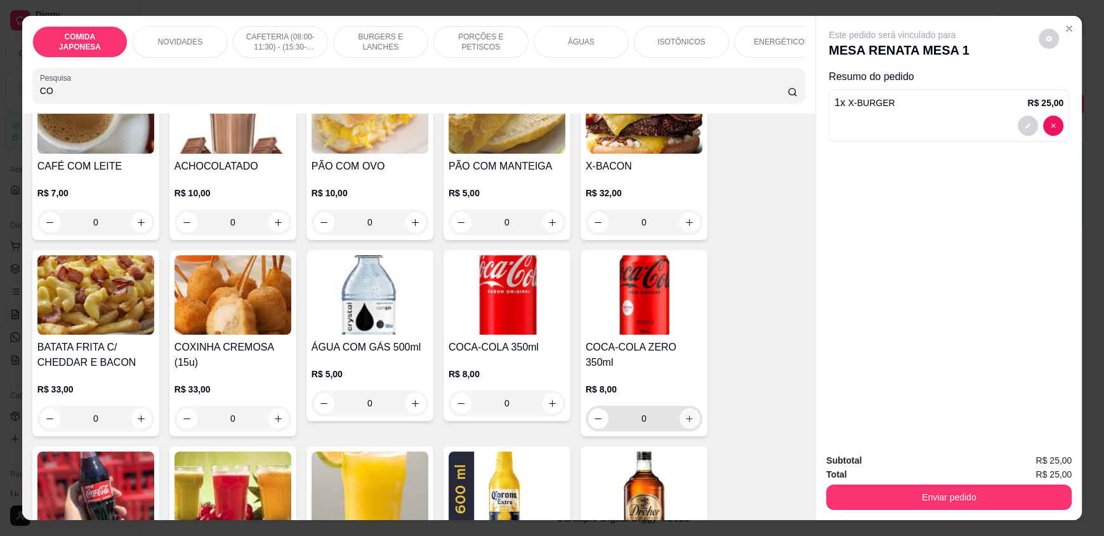
type input "CO"
click at [690, 412] on button "increase-product-quantity" at bounding box center [690, 419] width 20 height 20
type input "1"
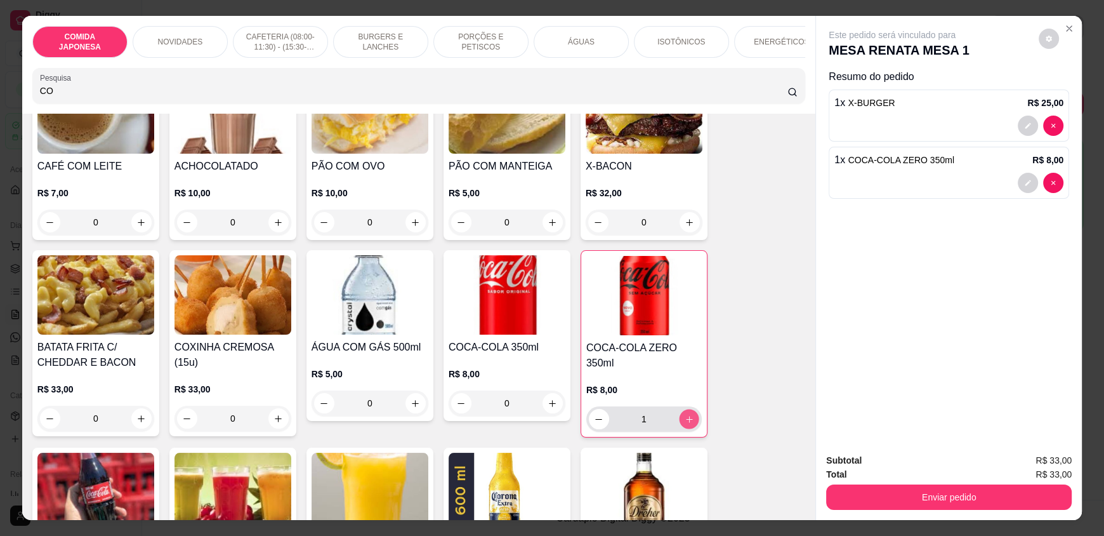
click at [690, 412] on button "increase-product-quantity" at bounding box center [689, 419] width 20 height 20
type input "2"
drag, startPoint x: 197, startPoint y: 96, endPoint x: 0, endPoint y: 89, distance: 196.8
click at [0, 89] on div "COMIDA JAPONESA NOVIDADES CAFETERIA (08:00-11:30) - (15:30-18:00) BURGERS E LAN…" at bounding box center [552, 268] width 1104 height 536
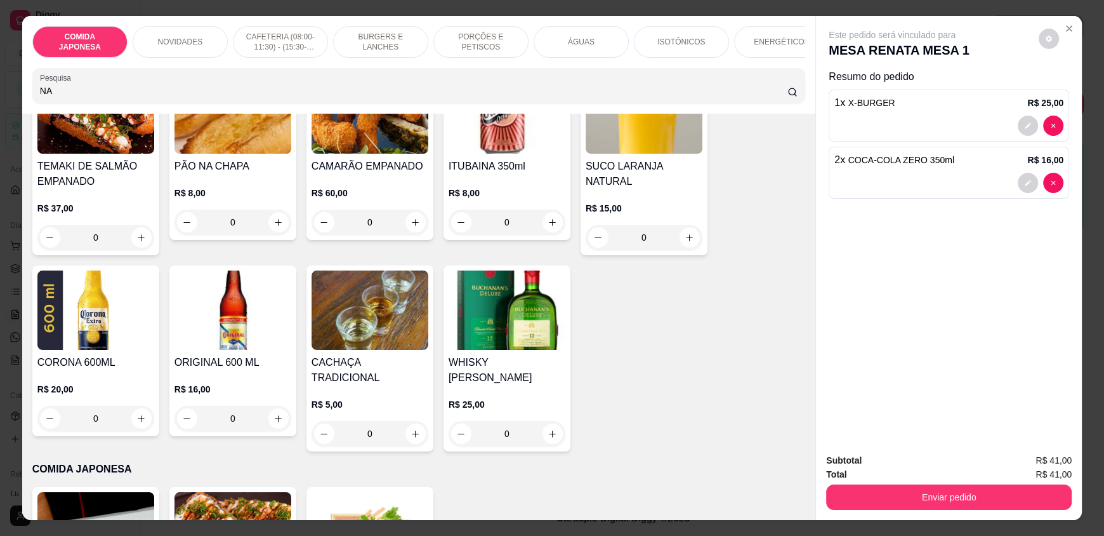
type input "N"
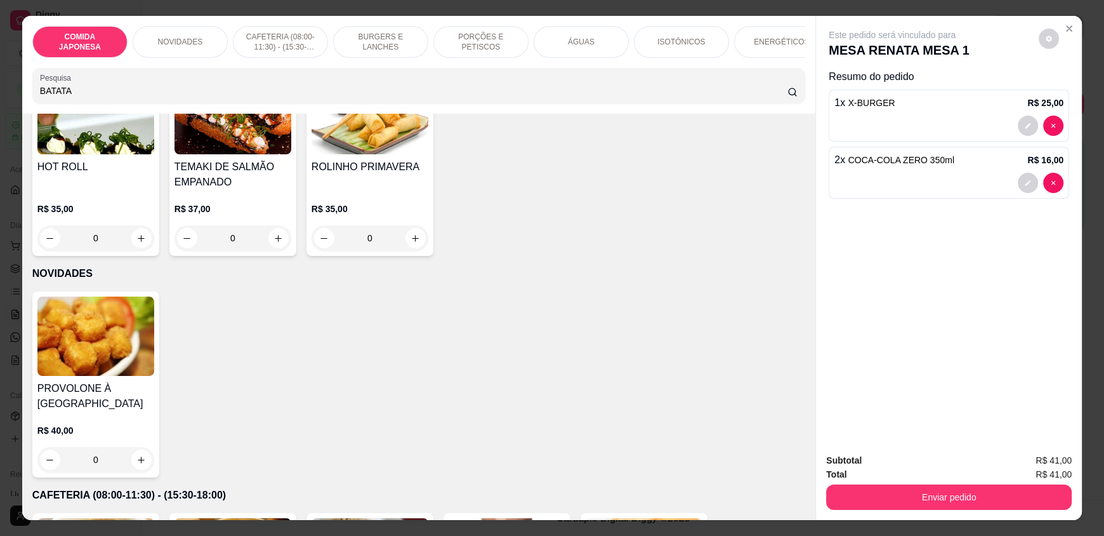
scroll to position [0, 0]
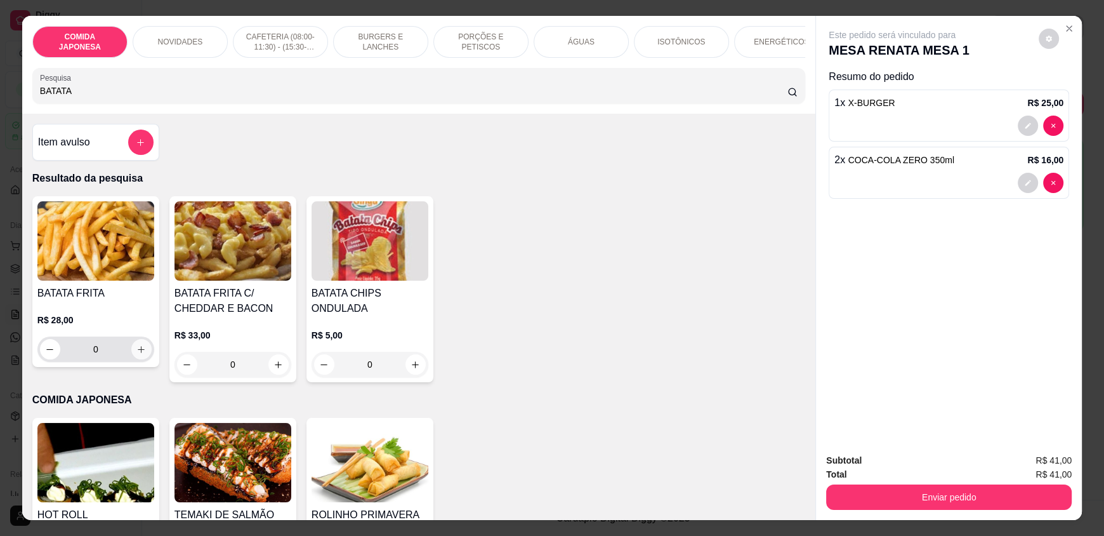
type input "BATATA"
click at [143, 359] on button "increase-product-quantity" at bounding box center [141, 349] width 20 height 20
type input "1"
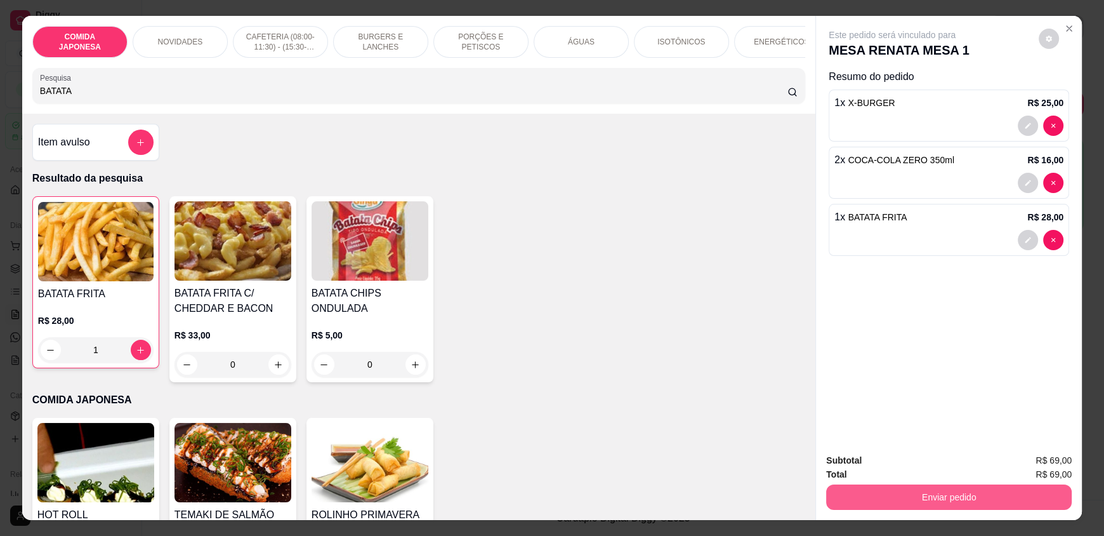
click at [903, 495] on button "Enviar pedido" at bounding box center [949, 496] width 246 height 25
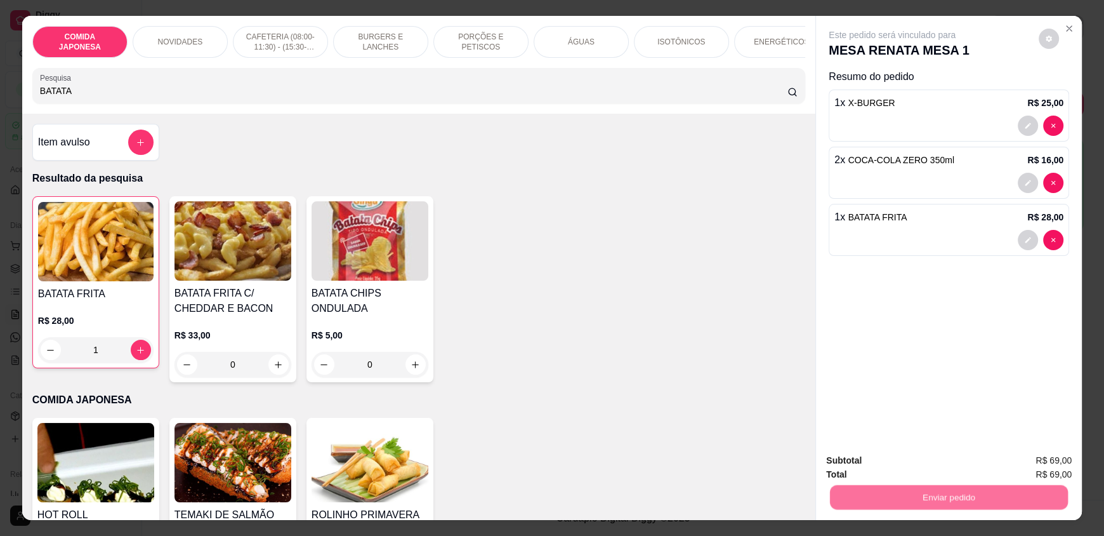
click at [899, 466] on button "Não registrar e enviar pedido" at bounding box center [907, 466] width 132 height 24
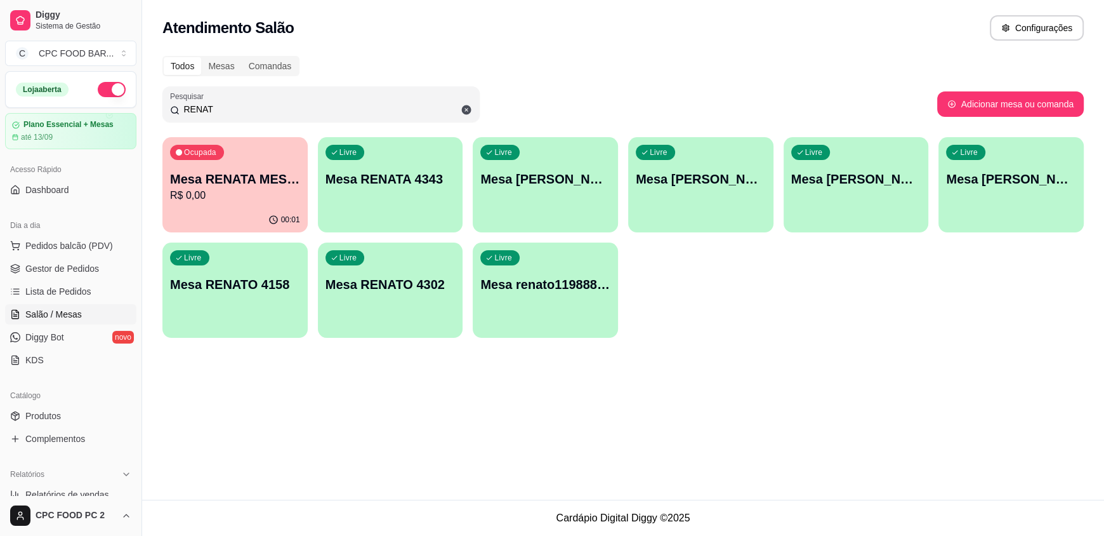
drag, startPoint x: 312, startPoint y: 103, endPoint x: 122, endPoint y: 84, distance: 190.6
click at [126, 86] on div "Diggy Sistema de Gestão C CPC FOOD BAR ... Loja aberta Plano Essencial + Mesas …" at bounding box center [552, 268] width 1104 height 536
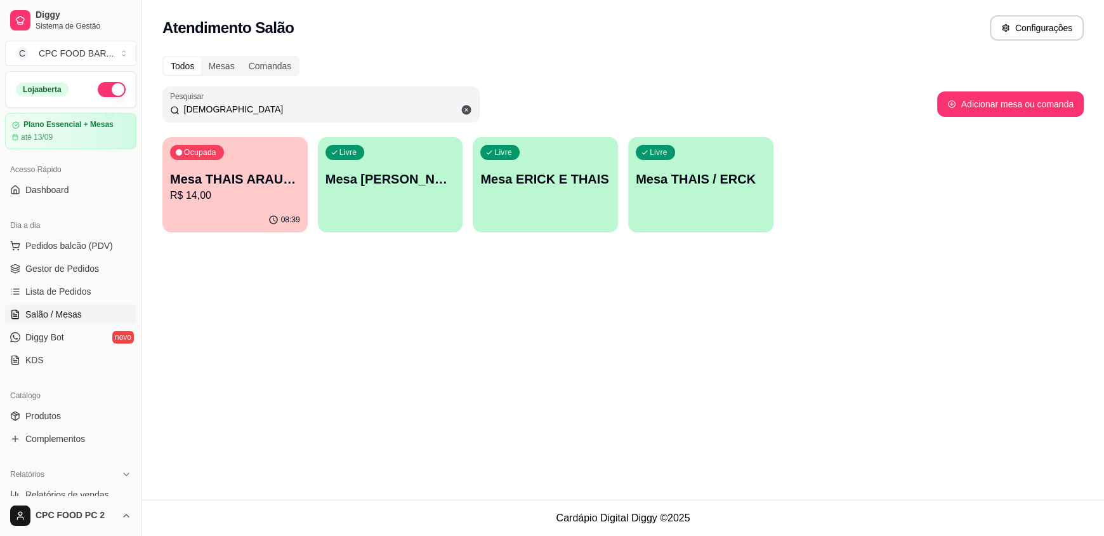
type input "[DEMOGRAPHIC_DATA]"
click at [244, 206] on div "Ocupada Mesa THAIS ARAUJO R$ 14,00" at bounding box center [234, 172] width 141 height 69
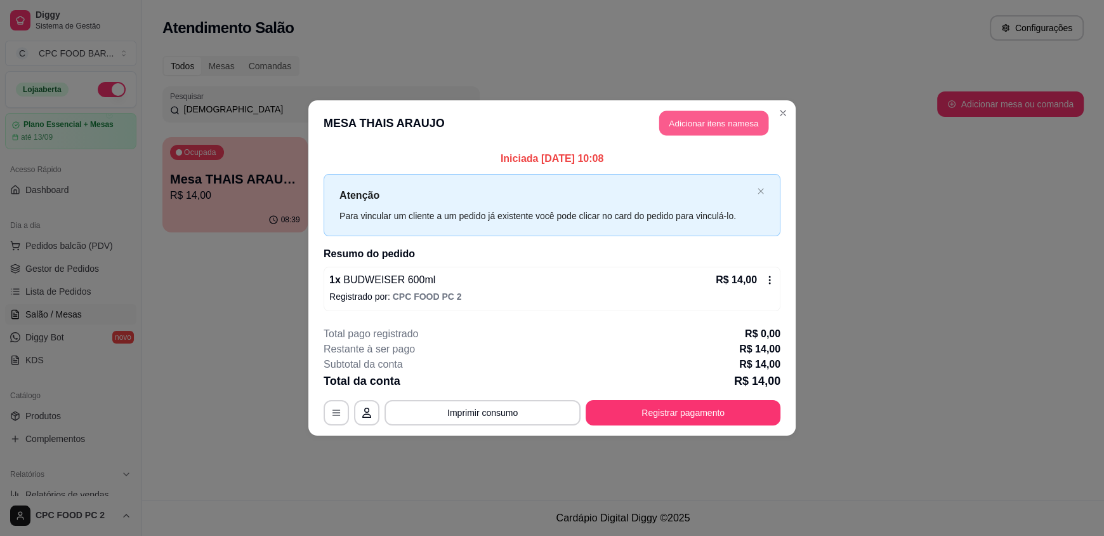
click at [742, 130] on button "Adicionar itens na mesa" at bounding box center [713, 123] width 109 height 25
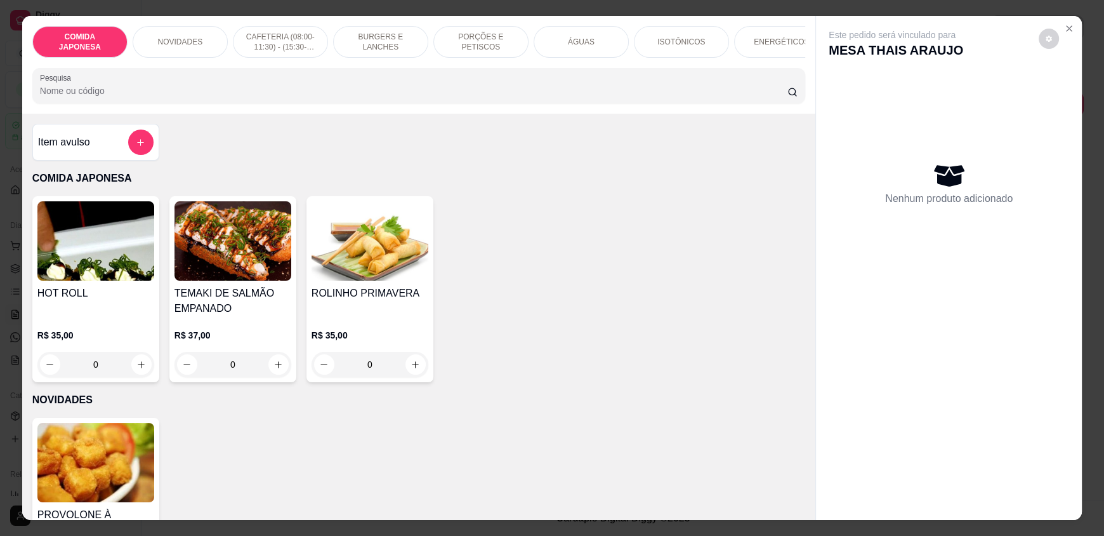
click at [193, 97] on input "Pesquisa" at bounding box center [414, 90] width 748 height 13
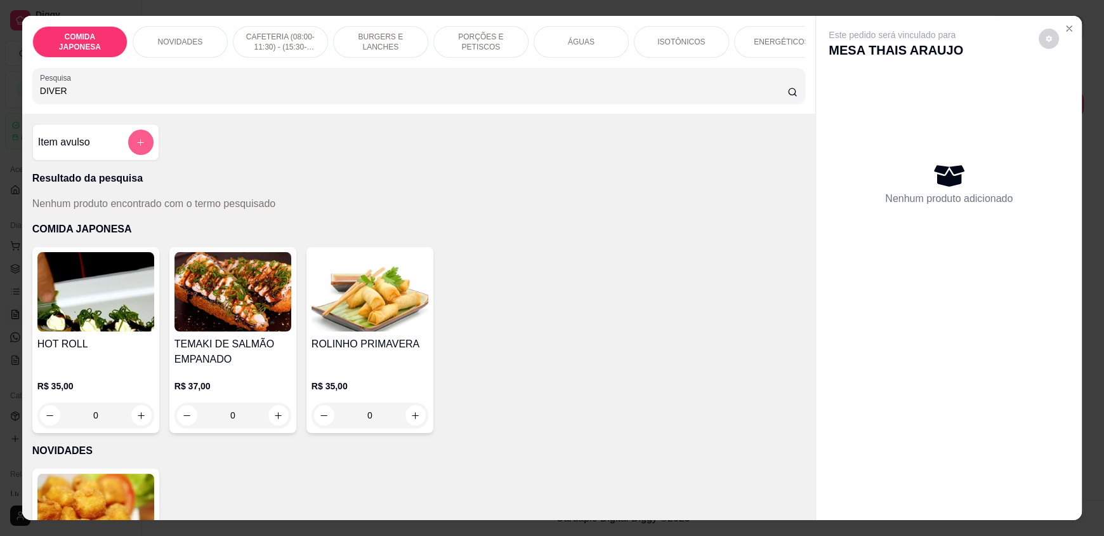
type input "DIVER"
click at [137, 155] on button "add-separate-item" at bounding box center [140, 141] width 25 height 25
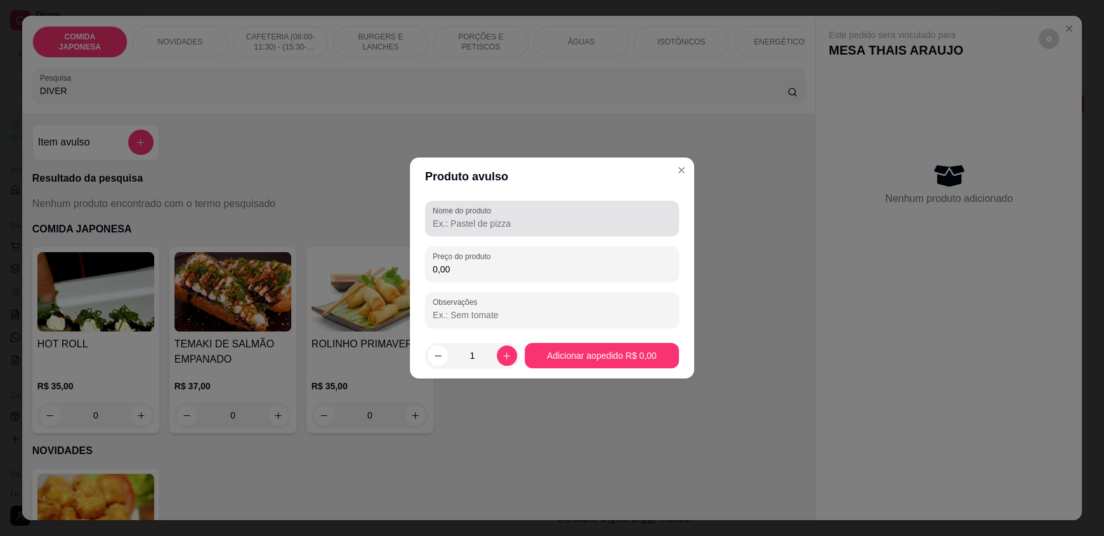
click at [469, 230] on div at bounding box center [552, 218] width 239 height 25
type input "DIVERSÃO"
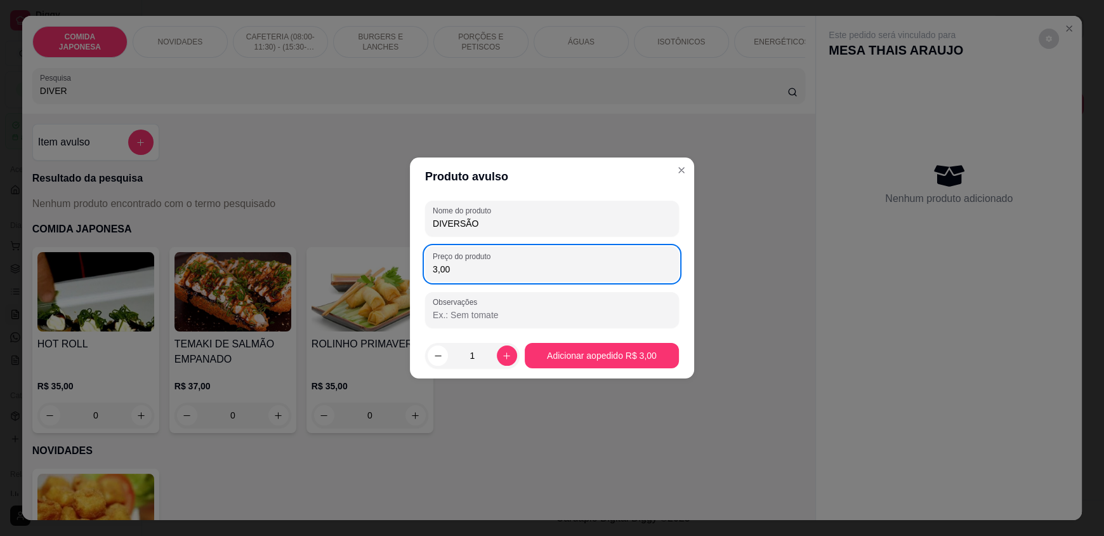
type input "3,00"
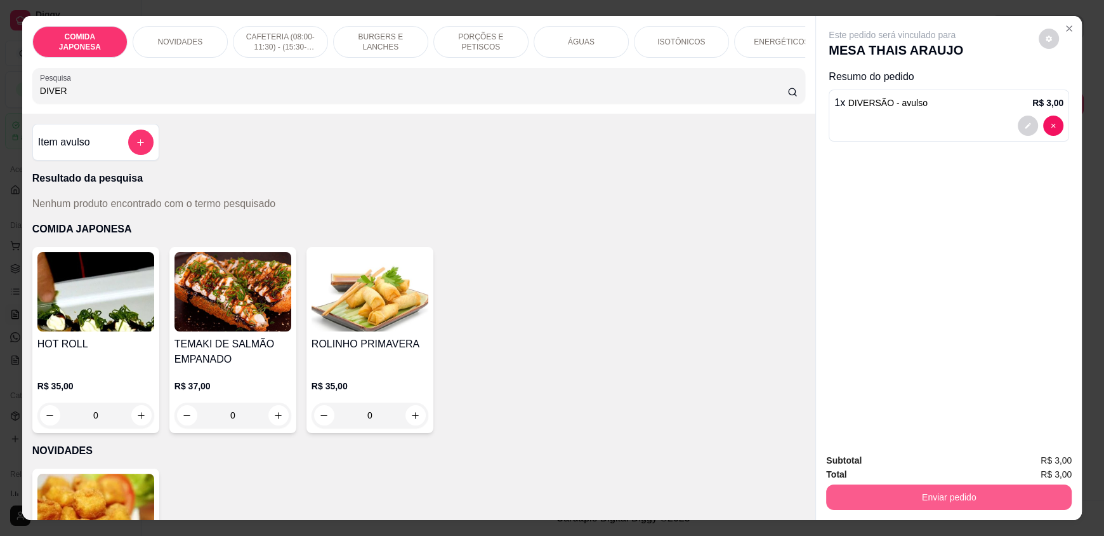
click at [880, 487] on button "Enviar pedido" at bounding box center [949, 496] width 246 height 25
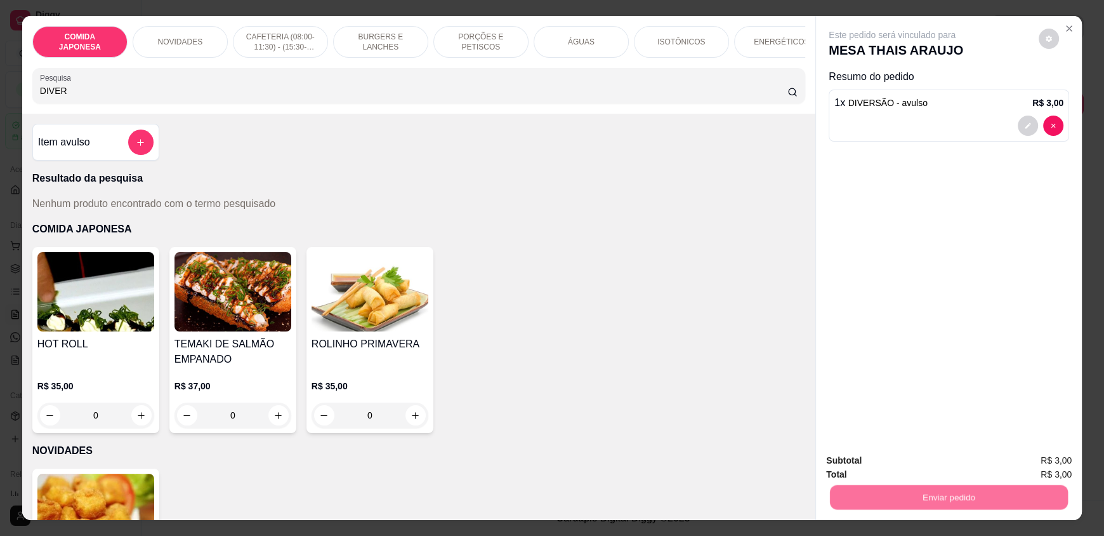
click at [877, 470] on button "Não registrar e enviar pedido" at bounding box center [907, 465] width 128 height 23
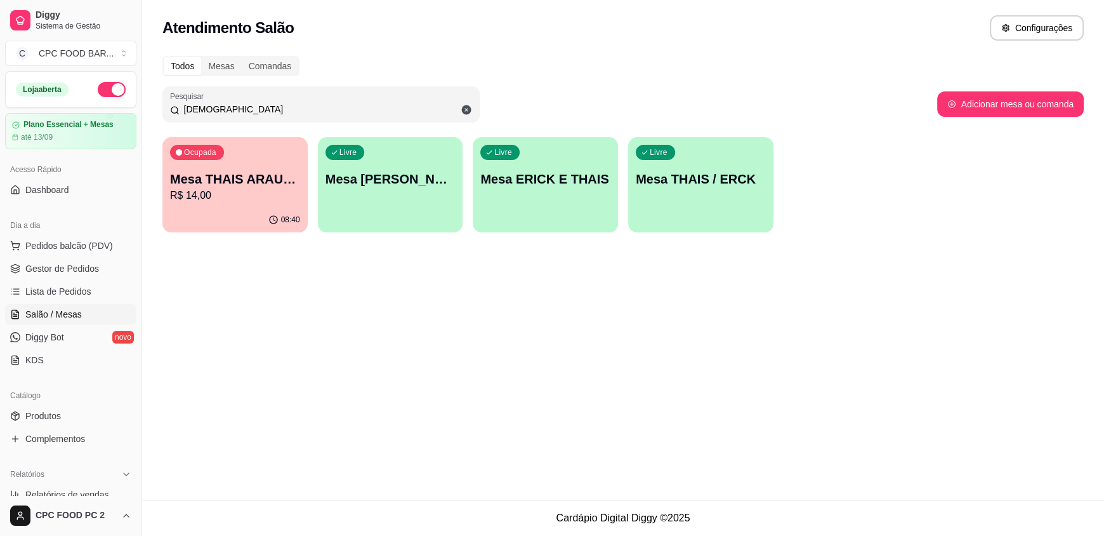
drag, startPoint x: 310, startPoint y: 111, endPoint x: 109, endPoint y: 110, distance: 201.2
click at [109, 110] on div "Diggy Sistema de Gestão C CPC FOOD BAR ... Loja aberta Plano Essencial + Mesas …" at bounding box center [552, 268] width 1104 height 536
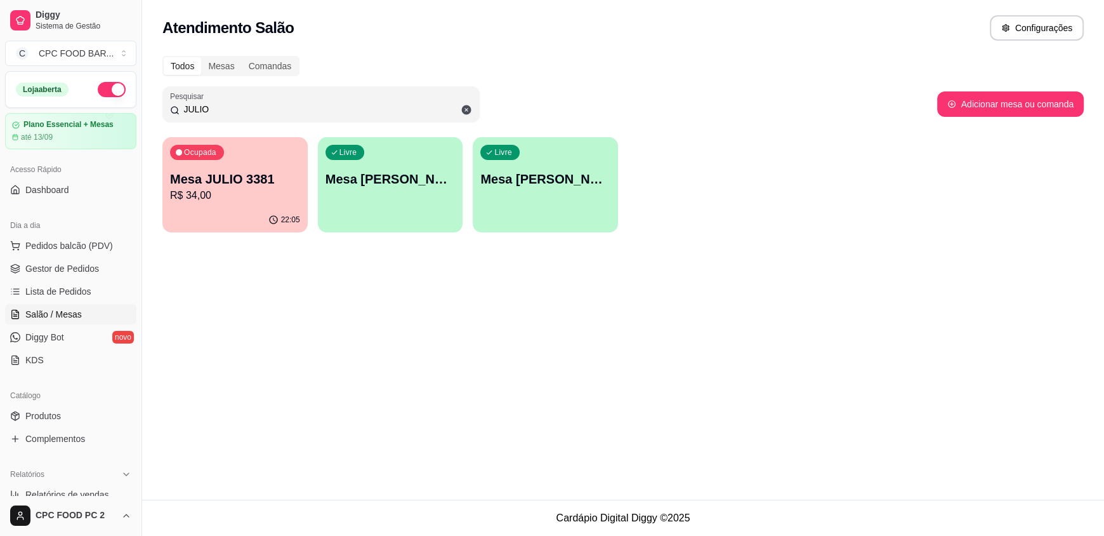
type input "JULIO"
click at [198, 155] on p "Ocupada" at bounding box center [200, 152] width 32 height 10
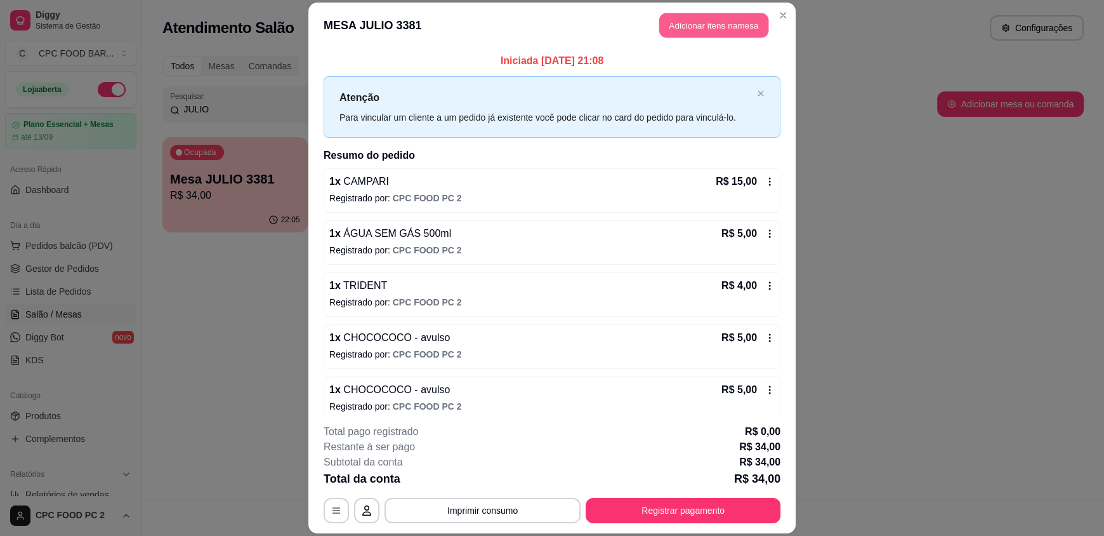
click at [686, 20] on button "Adicionar itens na mesa" at bounding box center [713, 25] width 109 height 25
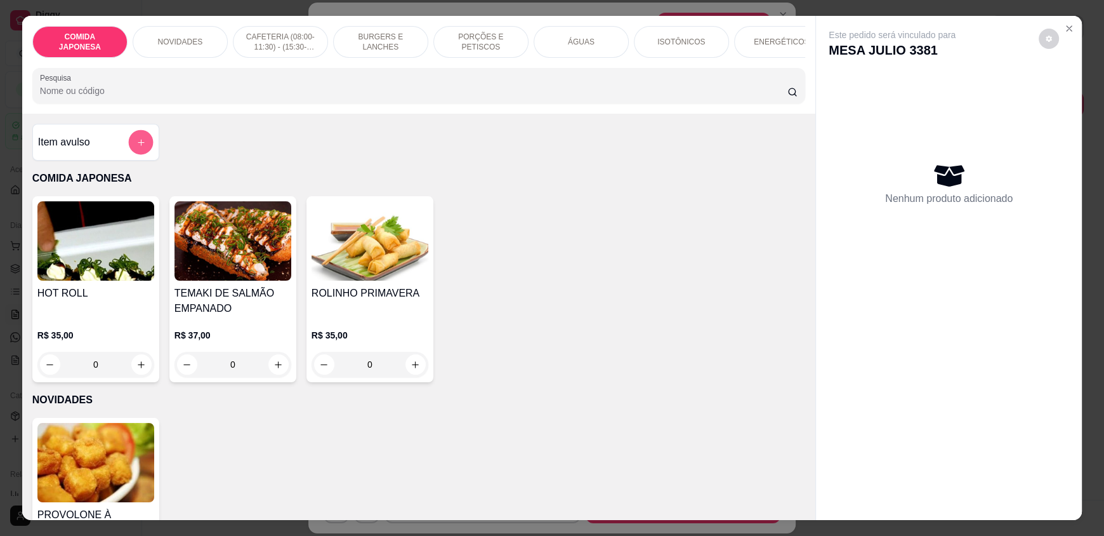
click at [129, 148] on button "add-separate-item" at bounding box center [140, 142] width 25 height 25
click at [227, 97] on input "Pesquisa" at bounding box center [414, 90] width 748 height 13
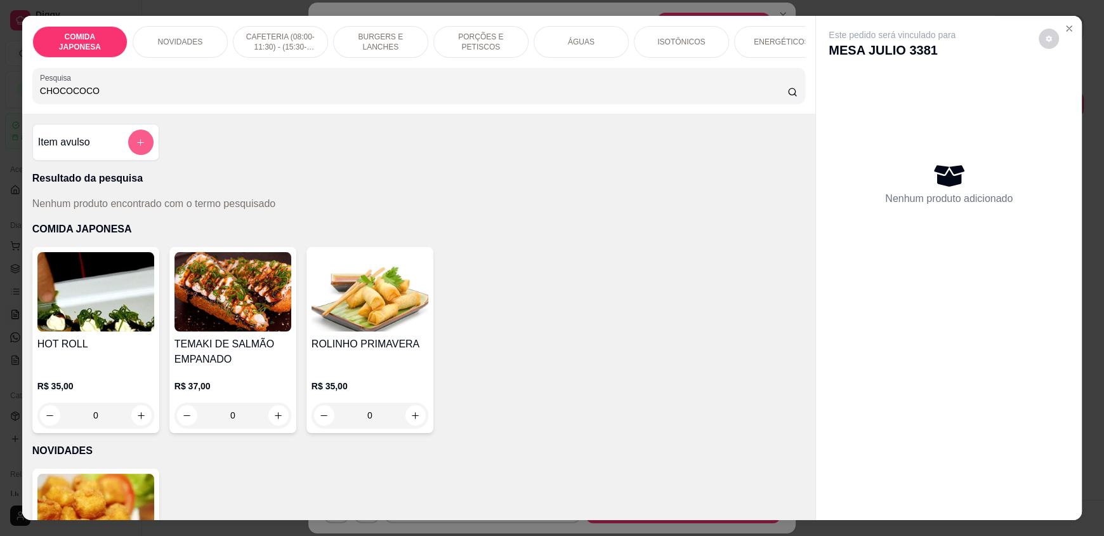
type input "CHOCOCOCO"
click at [142, 151] on button "add-separate-item" at bounding box center [140, 141] width 25 height 25
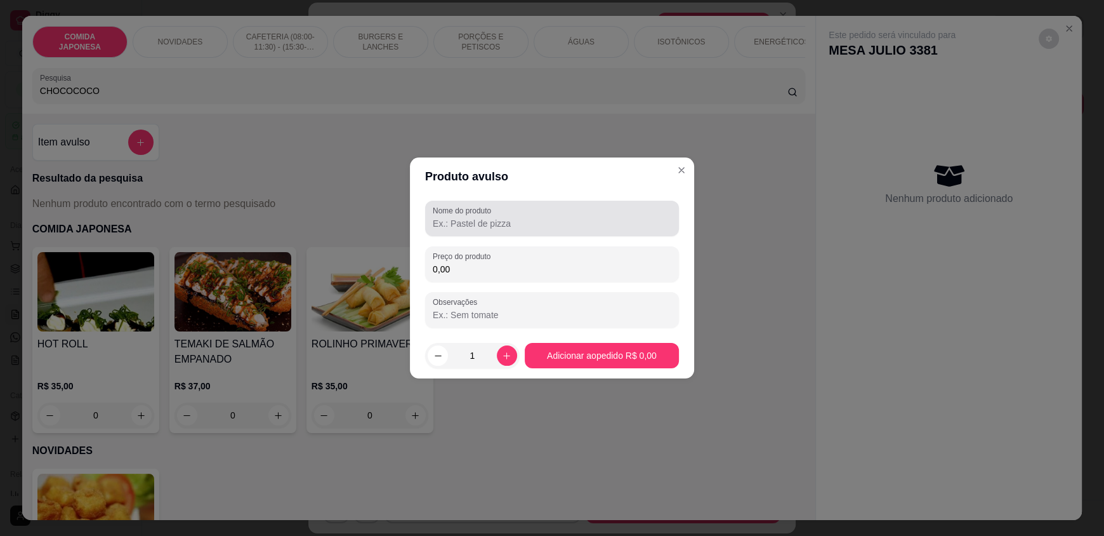
click at [438, 223] on input "Nome do produto" at bounding box center [552, 223] width 239 height 13
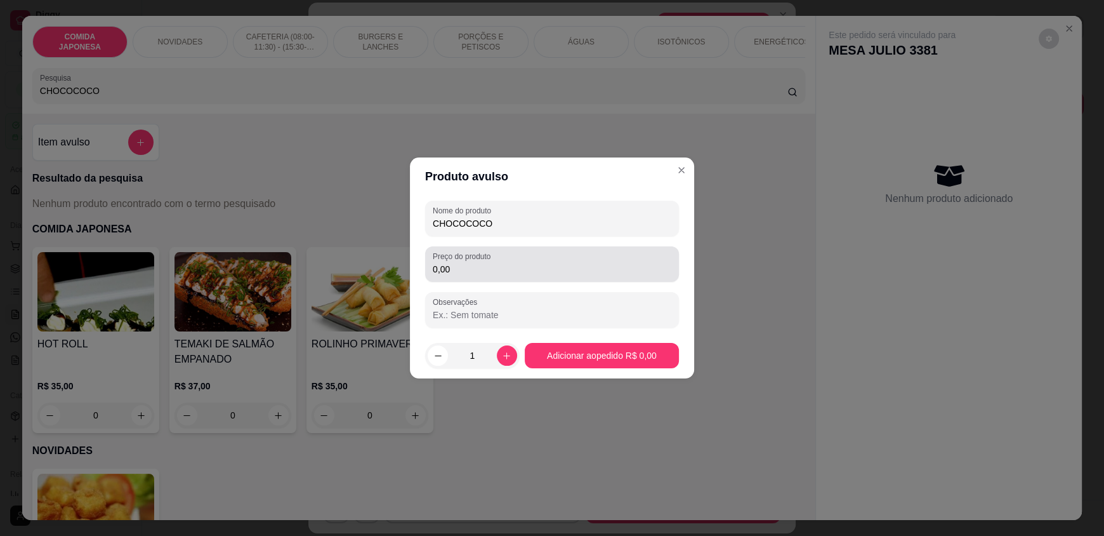
type input "CHOCOCOCO"
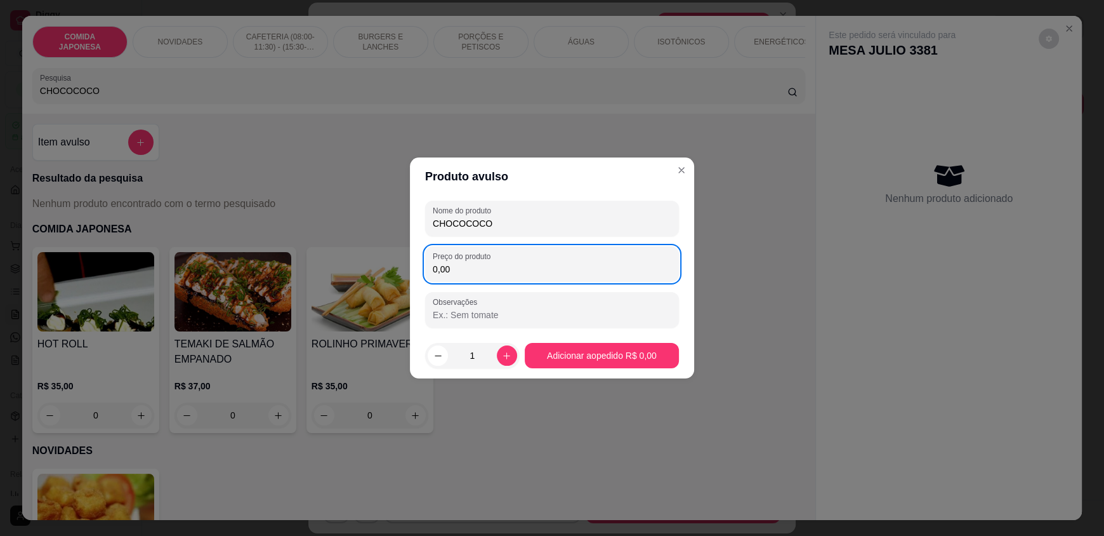
drag, startPoint x: 464, startPoint y: 275, endPoint x: 332, endPoint y: 275, distance: 132.6
click at [332, 275] on div "Produto avulso Nome do produto CHOCOCOCO Preço do produto 0,00 Observações 1 Ad…" at bounding box center [552, 268] width 1104 height 536
type input "5,00"
click at [557, 339] on footer "1 Adicionar ao pedido R$ 5,00" at bounding box center [552, 356] width 284 height 46
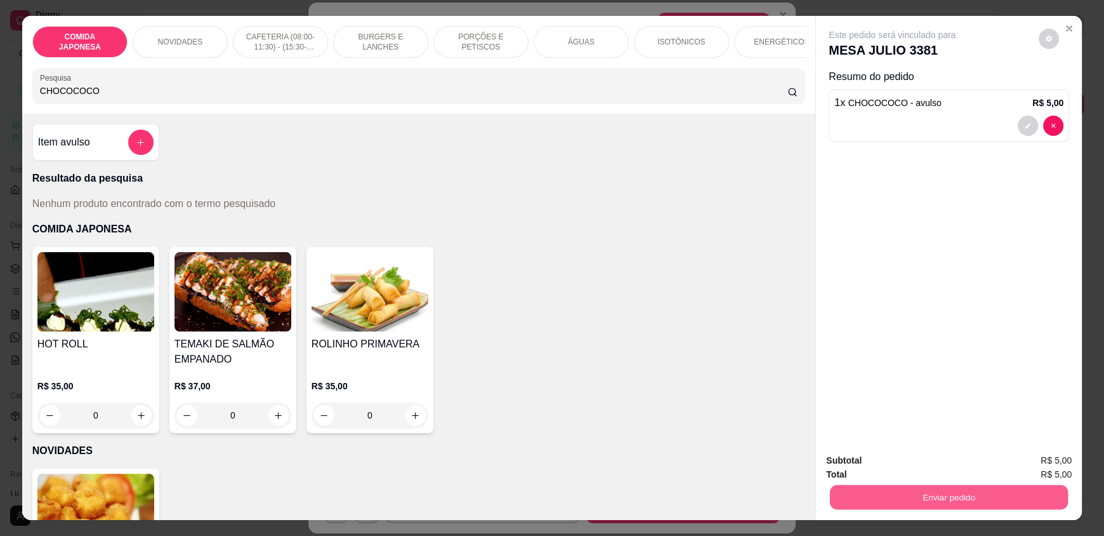
click at [921, 488] on button "Enviar pedido" at bounding box center [949, 496] width 238 height 25
click at [909, 470] on button "Não registrar e enviar pedido" at bounding box center [907, 465] width 128 height 23
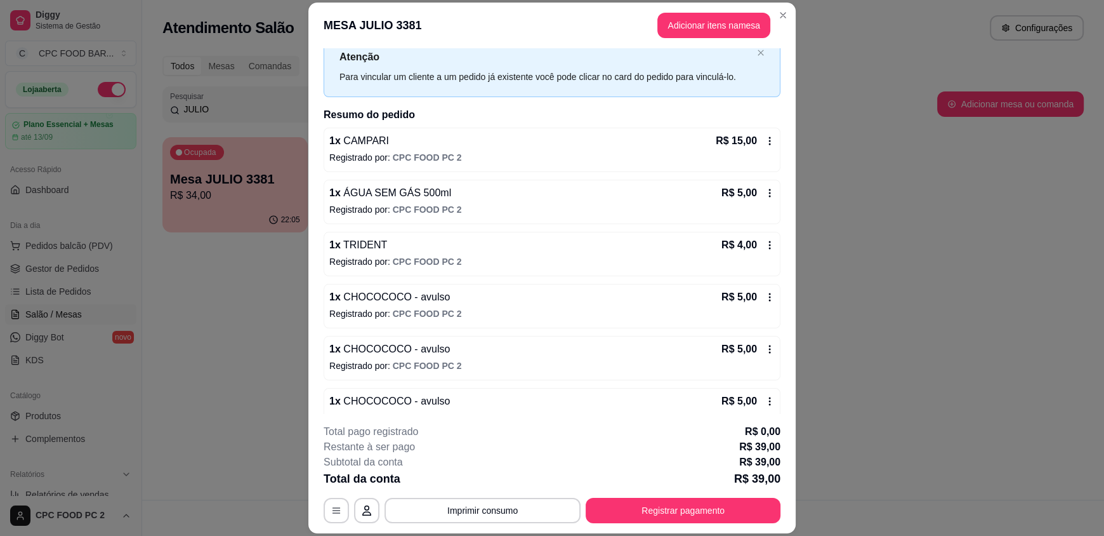
scroll to position [63, 0]
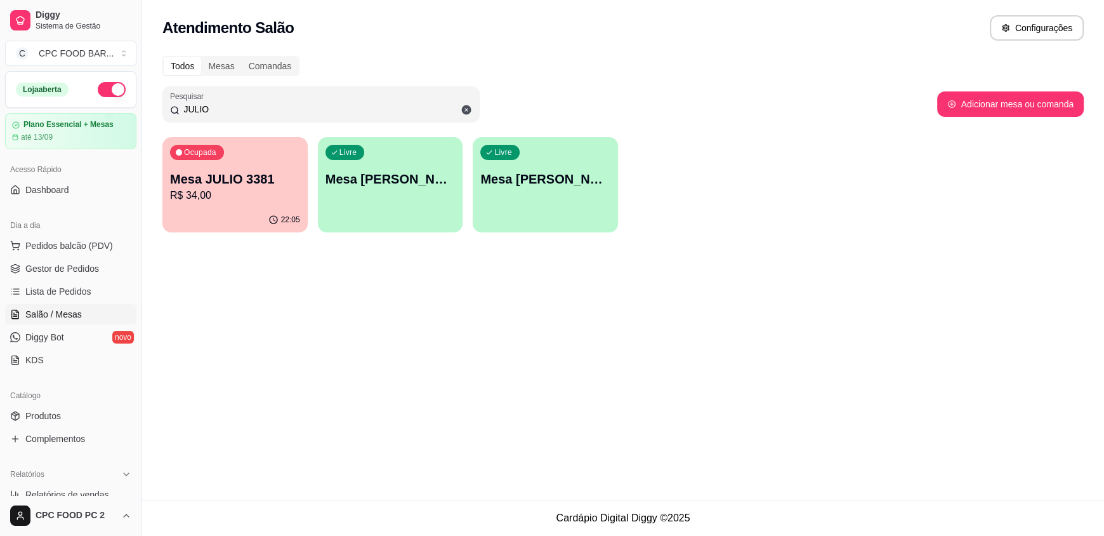
drag, startPoint x: 219, startPoint y: 105, endPoint x: 135, endPoint y: 104, distance: 84.4
click at [135, 104] on div "Diggy Sistema de Gestão C CPC FOOD BAR ... Loja aberta Plano Essencial + Mesas …" at bounding box center [552, 268] width 1104 height 536
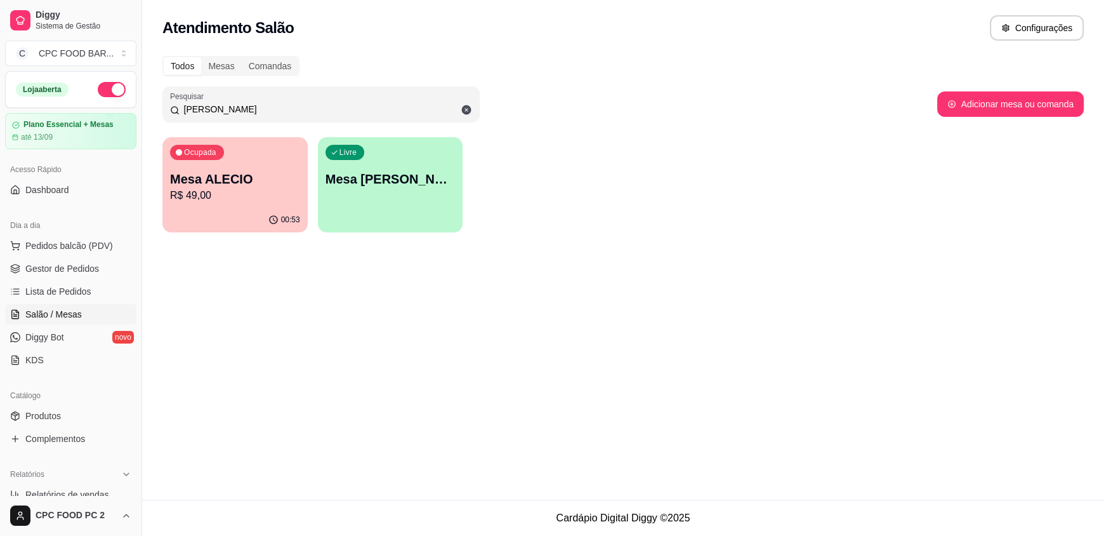
type input "[PERSON_NAME]"
click at [269, 174] on p "Mesa ALECIO" at bounding box center [235, 179] width 130 height 18
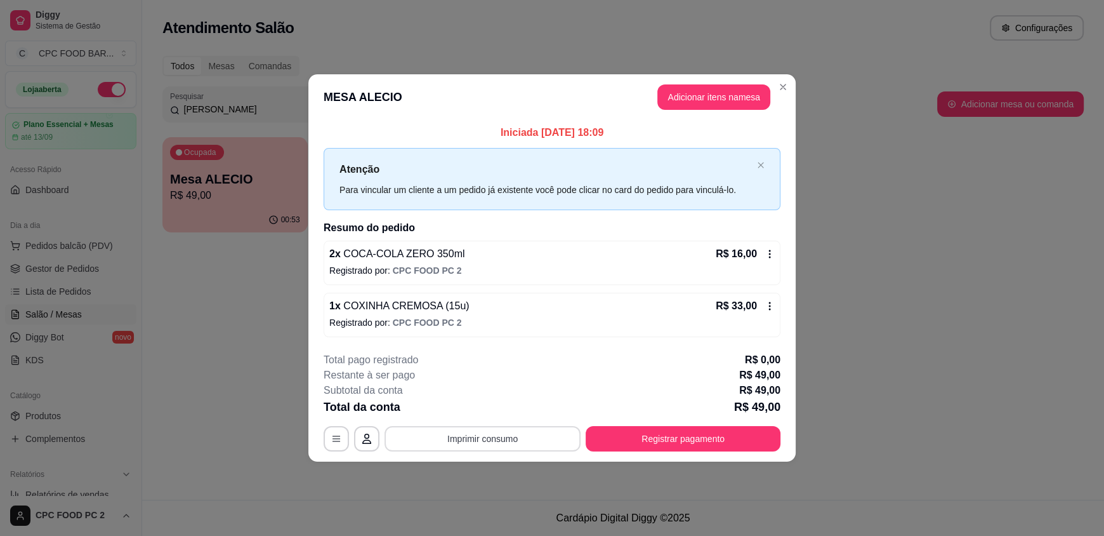
click at [500, 431] on button "Imprimir consumo" at bounding box center [483, 438] width 196 height 25
click at [508, 409] on button "IMPRESSORA" at bounding box center [486, 408] width 92 height 20
click at [607, 438] on button "Registrar pagamento" at bounding box center [683, 438] width 189 height 25
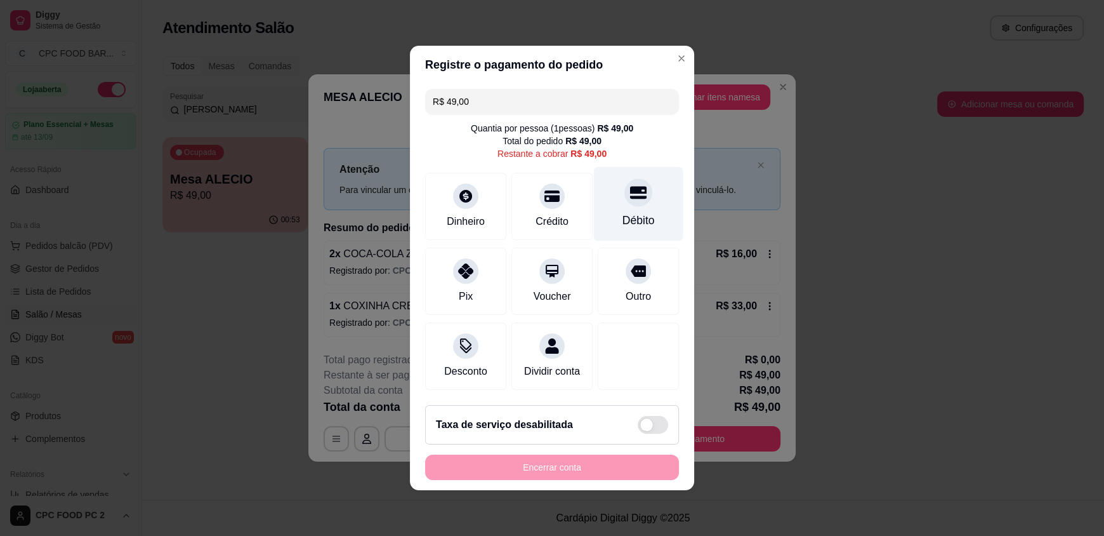
click at [622, 212] on div "Débito" at bounding box center [638, 220] width 32 height 16
type input "R$ 0,00"
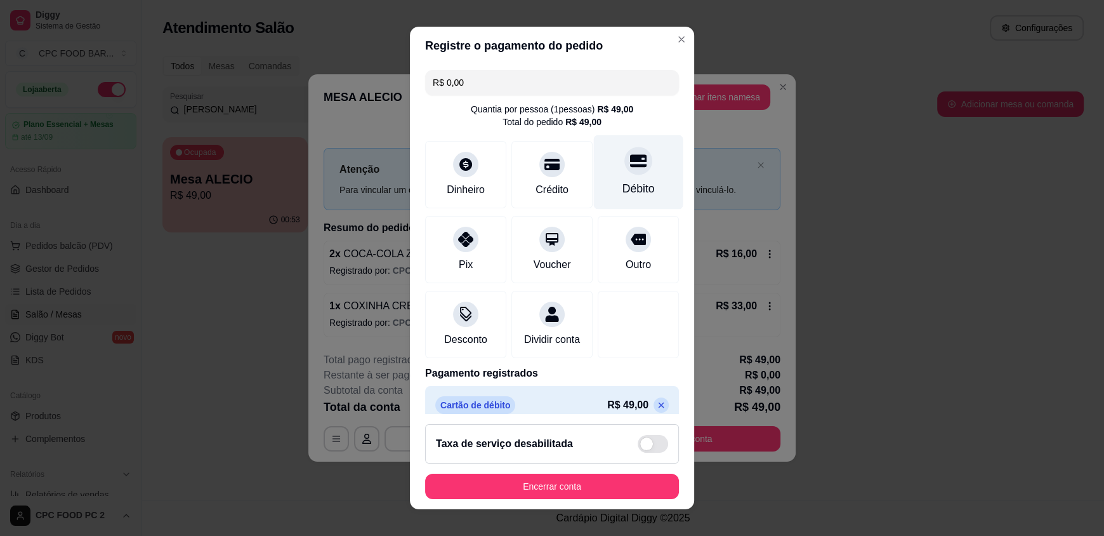
click at [622, 190] on div "Débito" at bounding box center [638, 188] width 32 height 16
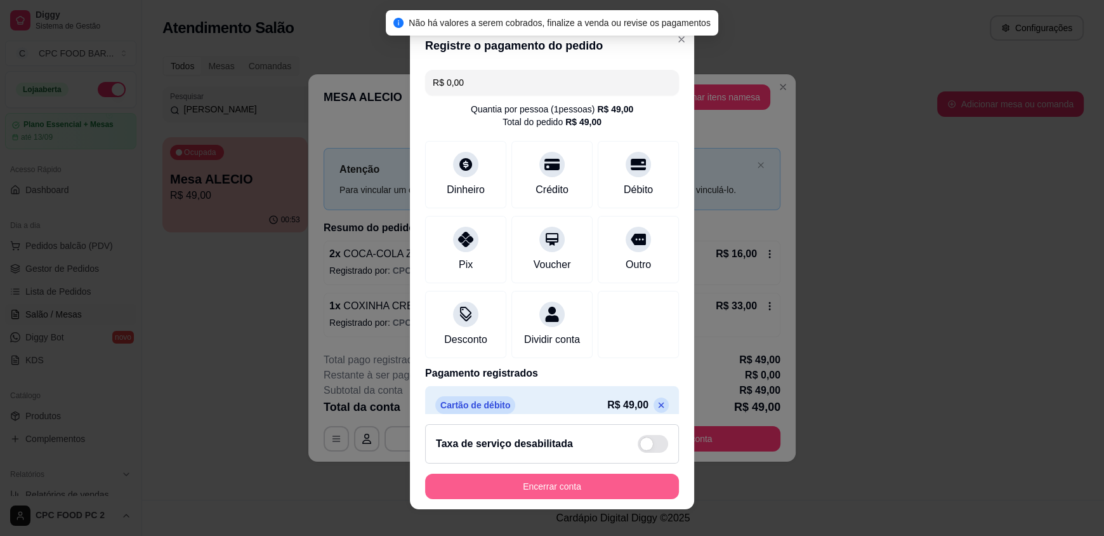
click at [508, 481] on button "Encerrar conta" at bounding box center [552, 485] width 254 height 25
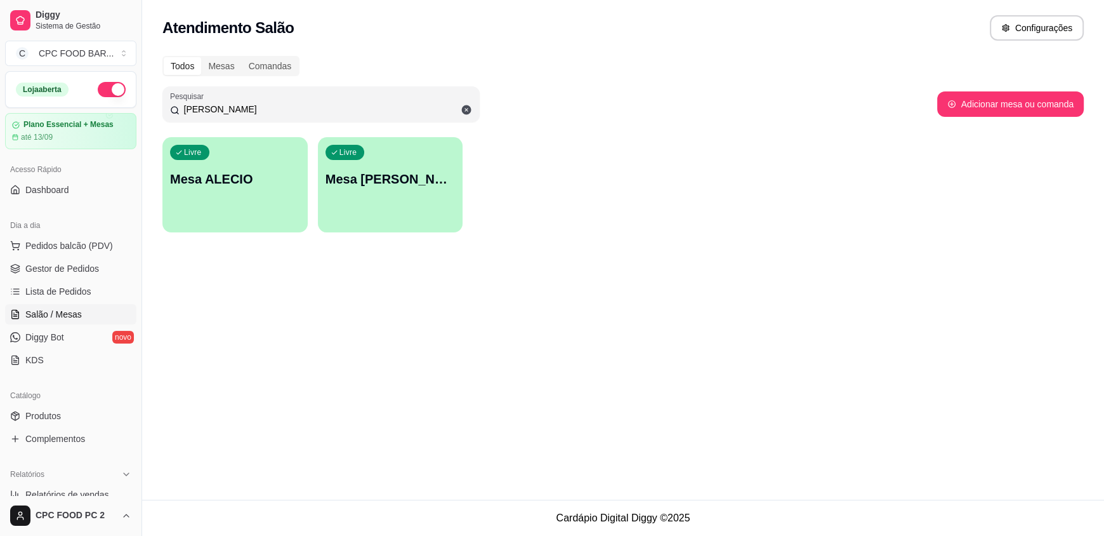
drag, startPoint x: 306, startPoint y: 103, endPoint x: 109, endPoint y: 104, distance: 198.0
click at [109, 104] on div "Diggy Sistema de Gestão C CPC FOOD BAR ... Loja aberta Plano Essencial + Mesas …" at bounding box center [552, 268] width 1104 height 536
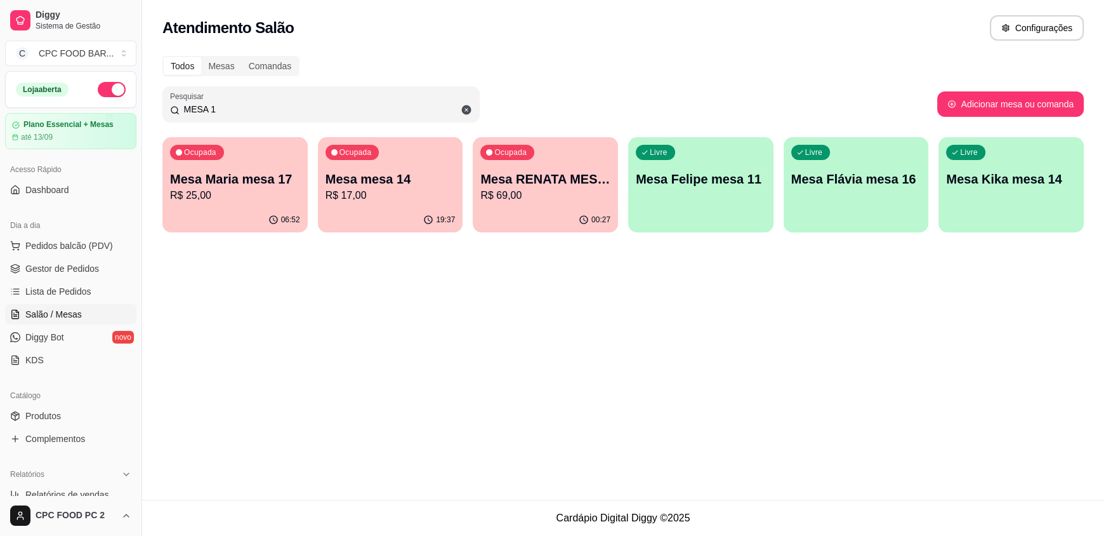
type input "MESA 1"
click at [570, 177] on p "Mesa RENATA MESA 1" at bounding box center [545, 179] width 130 height 18
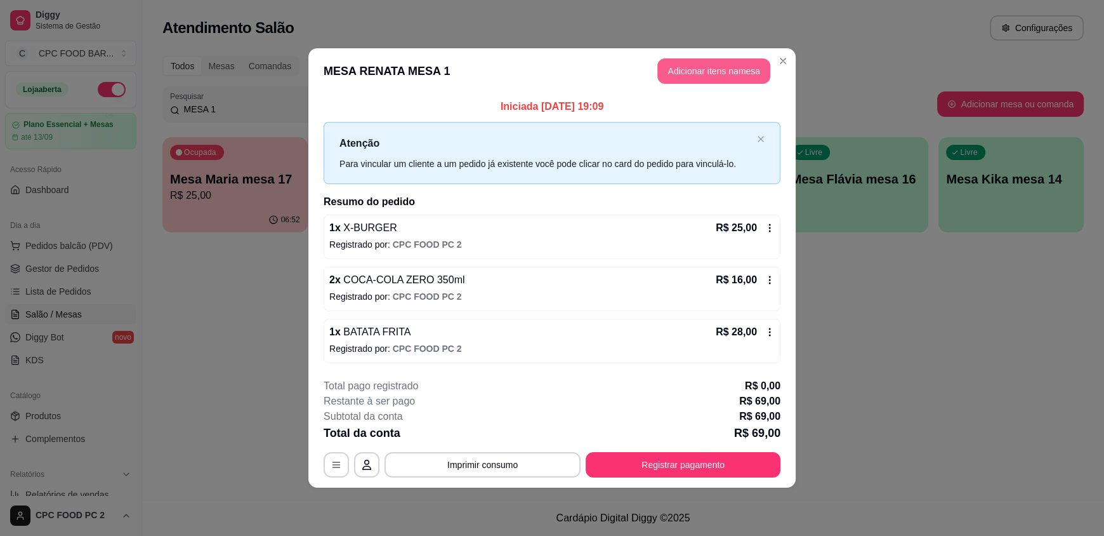
click at [669, 72] on button "Adicionar itens na mesa" at bounding box center [713, 70] width 113 height 25
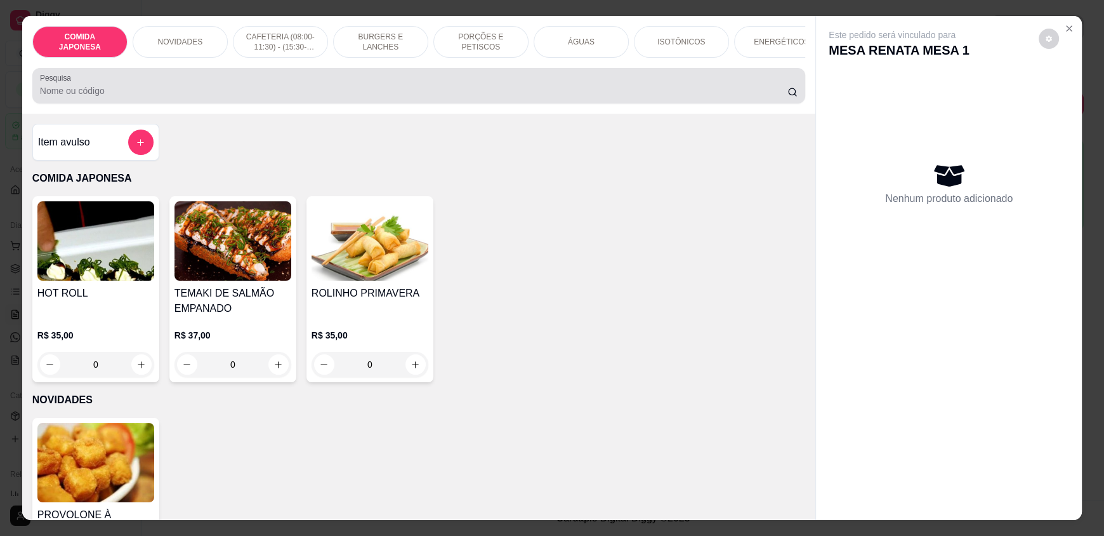
click at [272, 96] on input "Pesquisa" at bounding box center [414, 90] width 748 height 13
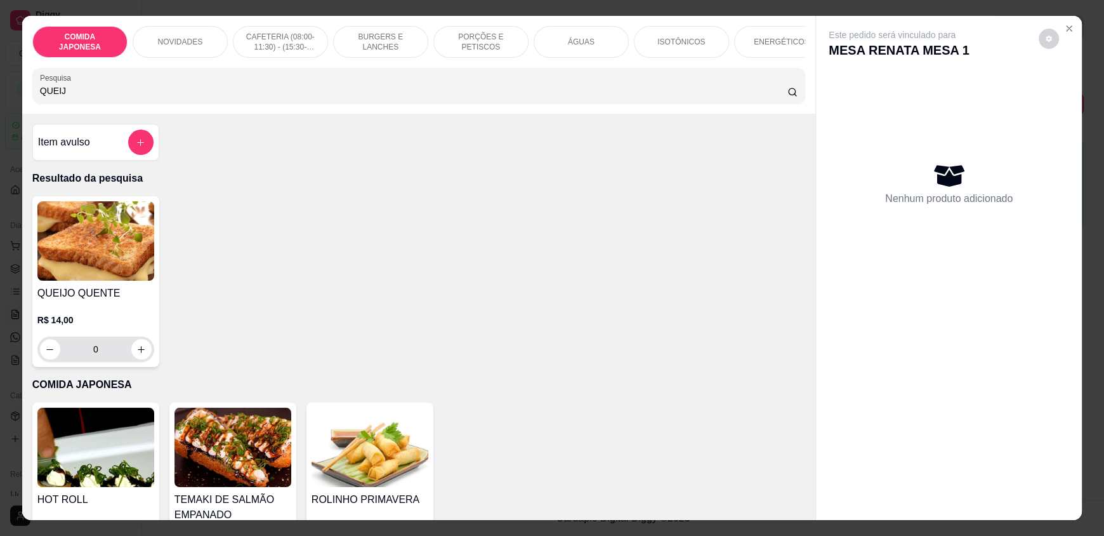
type input "QUEIJ"
click at [140, 354] on icon "increase-product-quantity" at bounding box center [142, 350] width 10 height 10
type input "1"
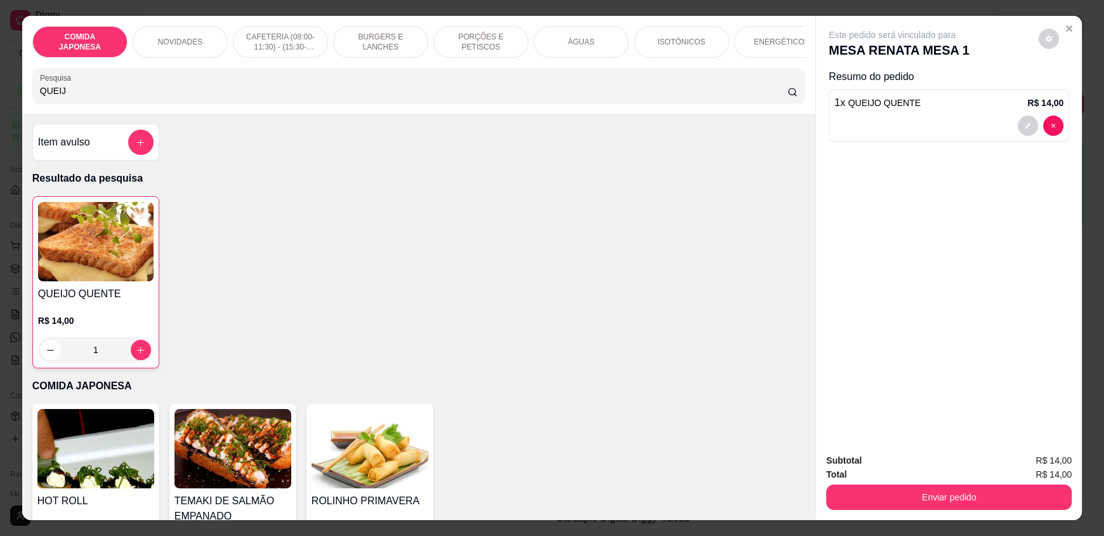
drag, startPoint x: 81, startPoint y: 101, endPoint x: 0, endPoint y: 100, distance: 81.2
click at [0, 100] on div "COMIDA JAPONESA NOVIDADES CAFETERIA (08:00-11:30) - (15:30-18:00) BURGERS E LAN…" at bounding box center [552, 268] width 1104 height 536
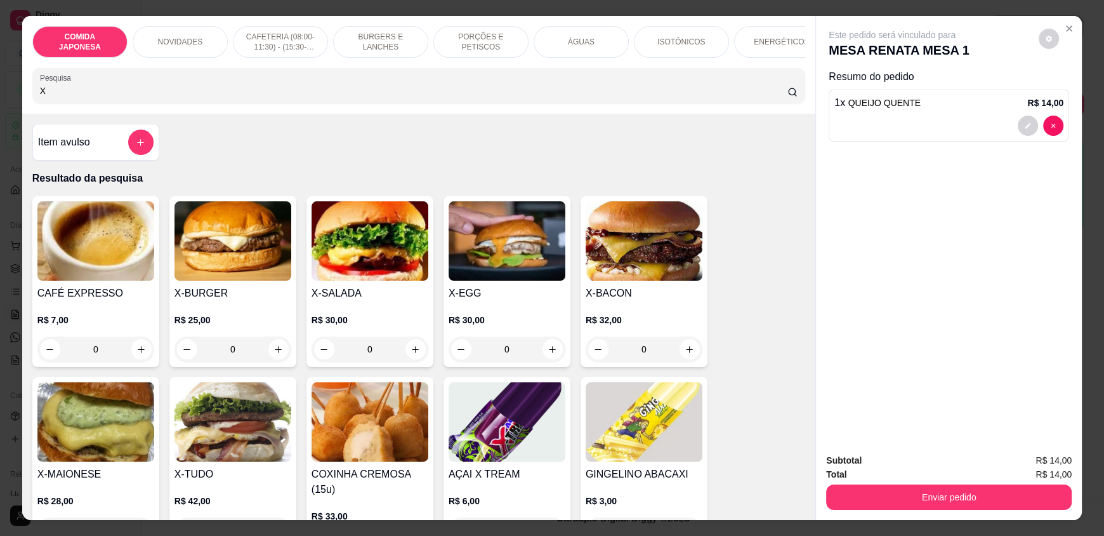
type input "X"
click at [280, 353] on div "0" at bounding box center [232, 348] width 117 height 25
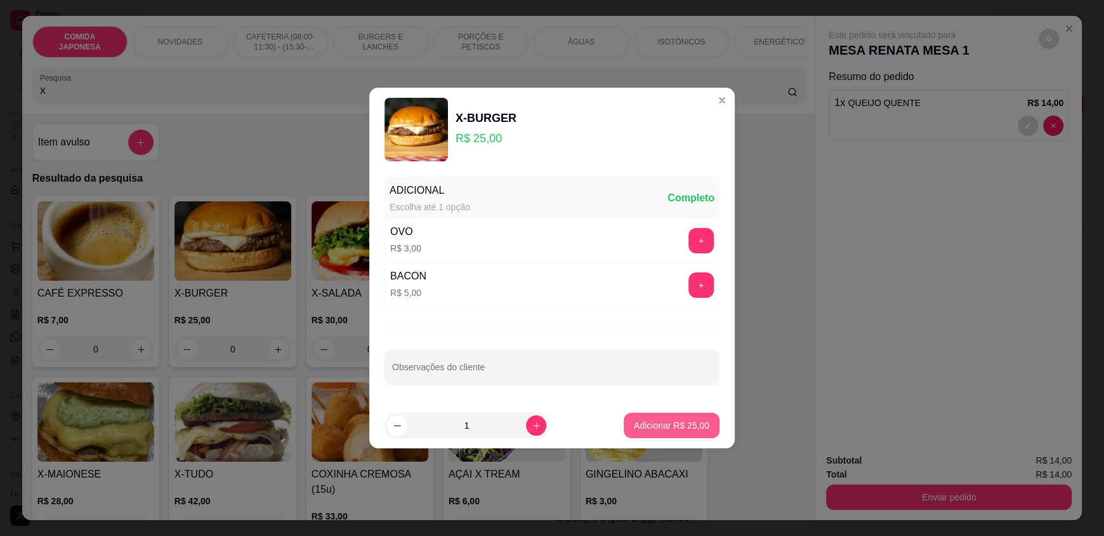
click at [684, 434] on button "Adicionar R$ 25,00" at bounding box center [672, 424] width 96 height 25
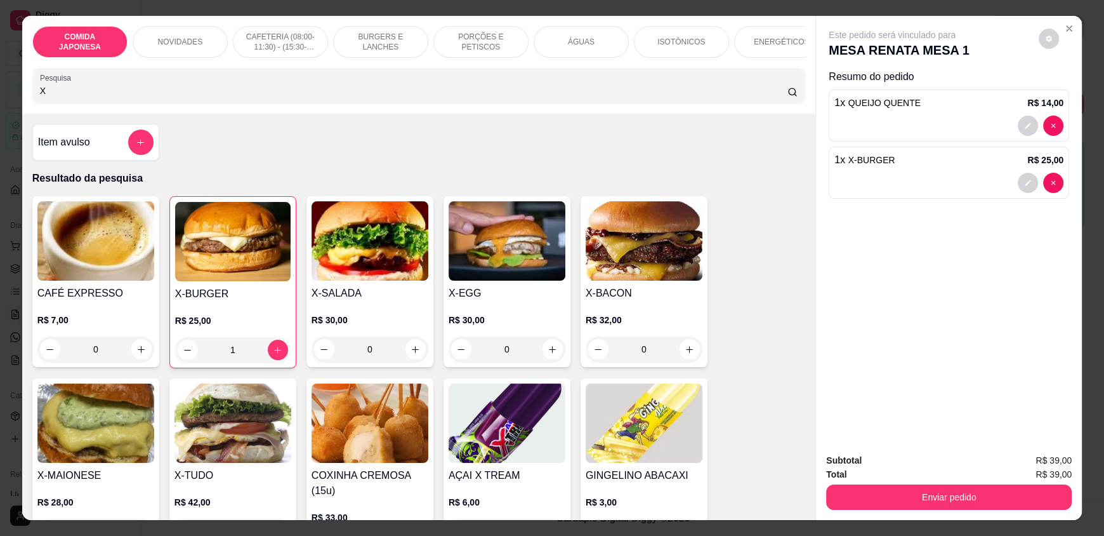
type input "1"
click at [890, 489] on button "Enviar pedido" at bounding box center [949, 496] width 246 height 25
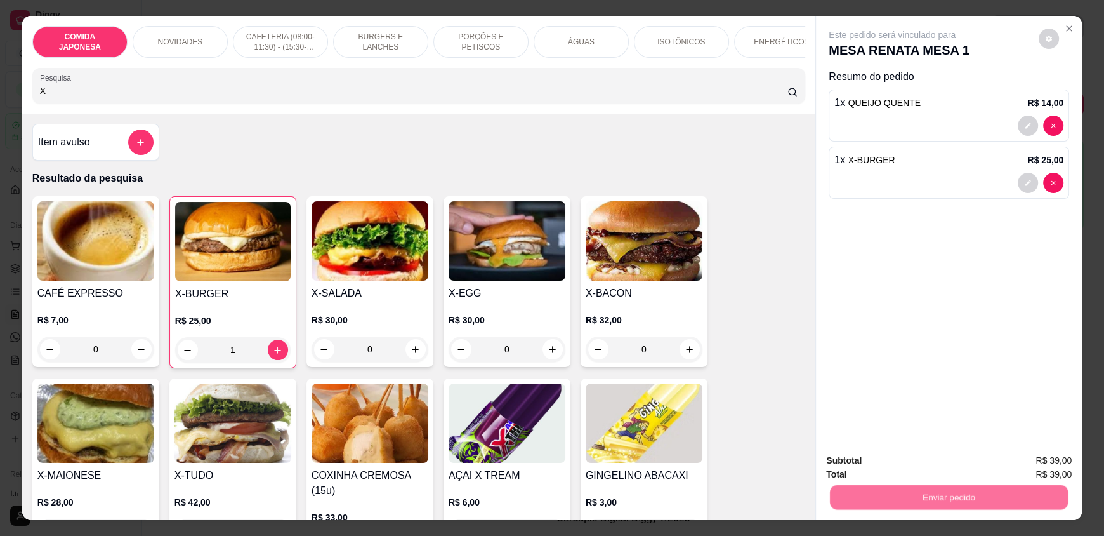
click at [883, 468] on button "Não registrar e enviar pedido" at bounding box center [907, 465] width 128 height 23
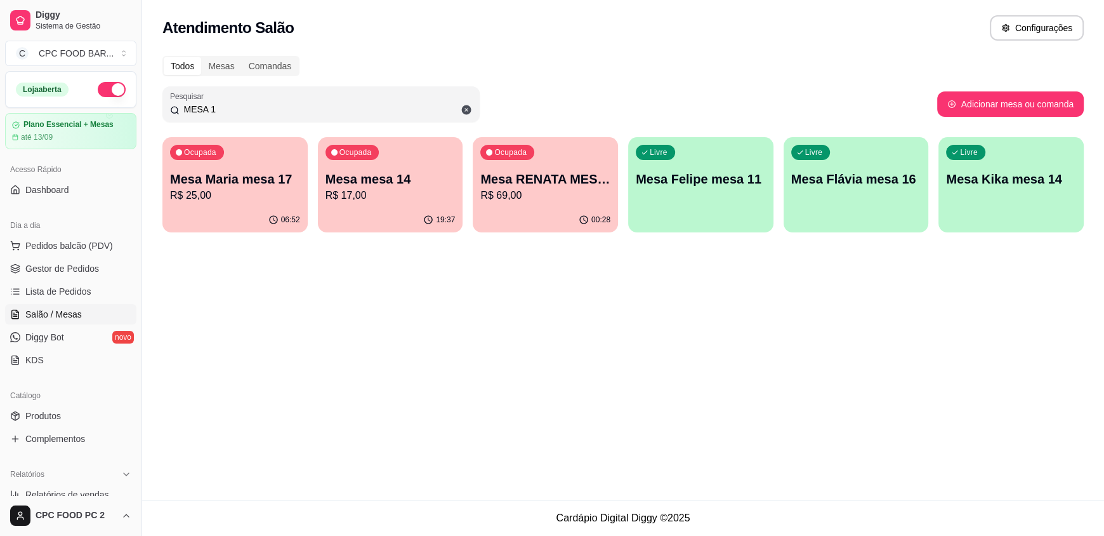
drag, startPoint x: 220, startPoint y: 113, endPoint x: 60, endPoint y: 106, distance: 159.4
click at [60, 106] on div "Diggy Sistema de Gestão C CPC FOOD BAR ... Loja aberta Plano Essencial + Mesas …" at bounding box center [552, 268] width 1104 height 536
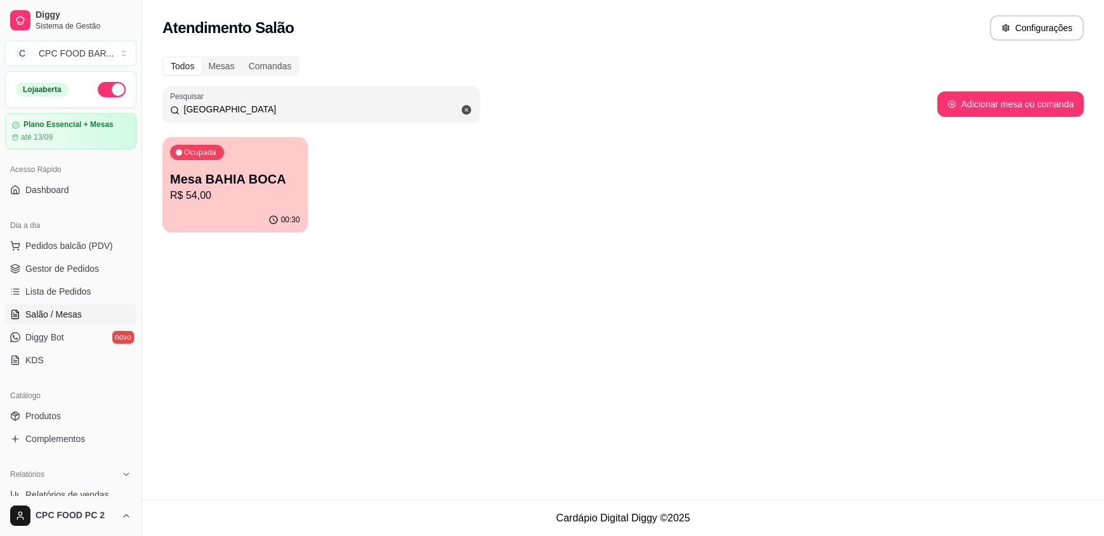
type input "[GEOGRAPHIC_DATA]"
click at [197, 179] on p "Mesa BAHIA BOCA" at bounding box center [235, 179] width 126 height 17
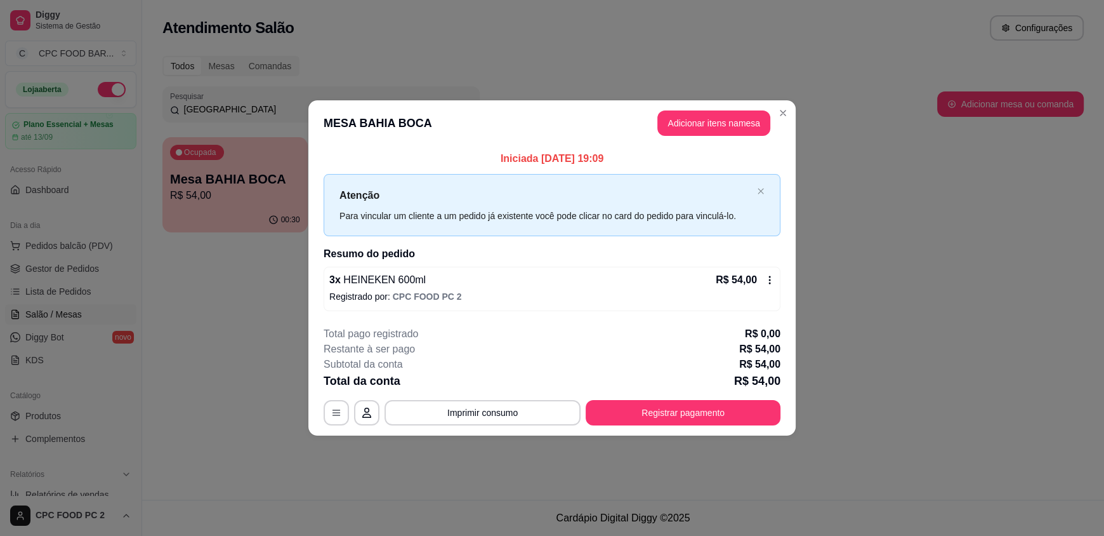
click at [769, 276] on icon at bounding box center [770, 279] width 2 height 8
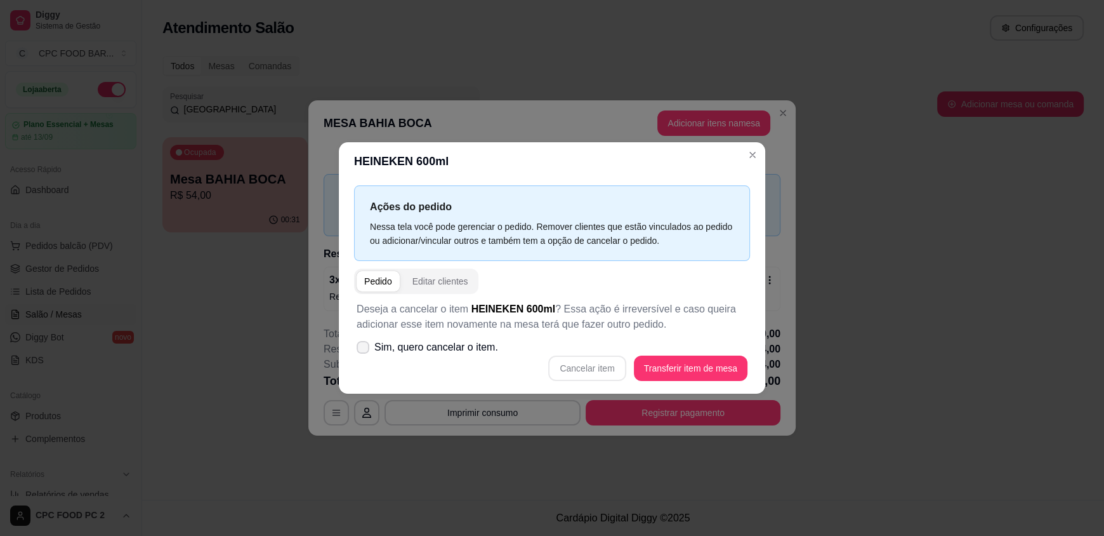
click at [470, 350] on span "Sim, quero cancelar o item." at bounding box center [436, 346] width 124 height 15
click at [364, 350] on input "Sim, quero cancelar o item." at bounding box center [360, 354] width 8 height 8
checkbox input "true"
click at [586, 367] on div "Cancelar item Transferir item de mesa" at bounding box center [552, 367] width 391 height 25
click at [586, 367] on button "Cancelar item" at bounding box center [588, 368] width 76 height 25
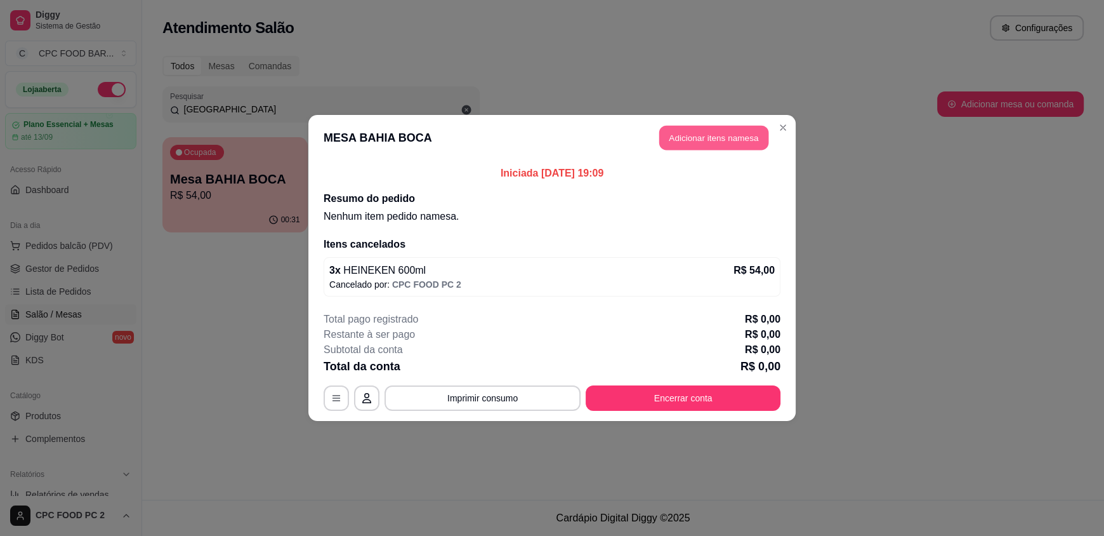
click at [717, 138] on button "Adicionar itens na mesa" at bounding box center [713, 138] width 109 height 25
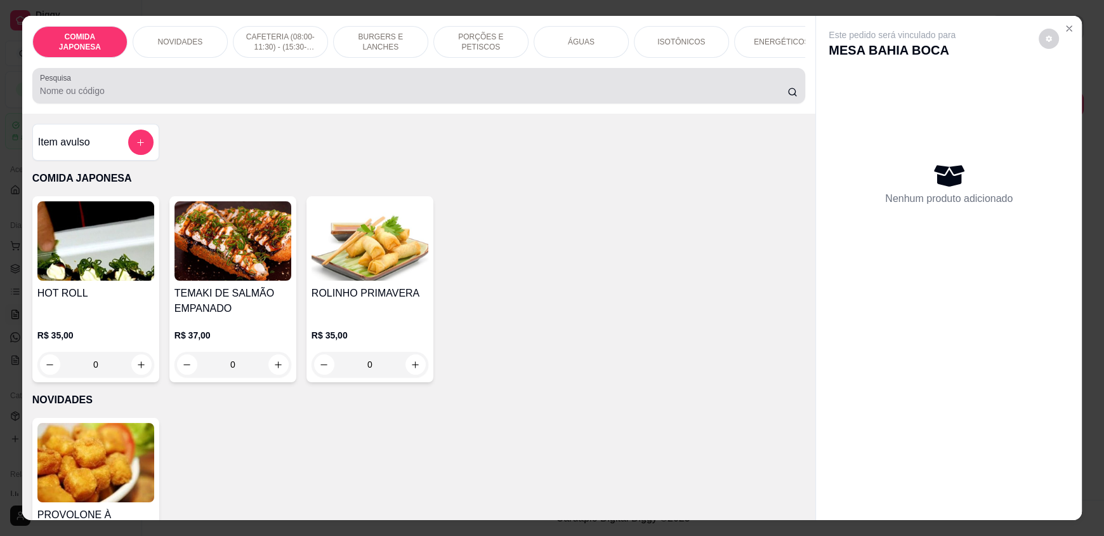
click at [482, 97] on input "Pesquisa" at bounding box center [414, 90] width 748 height 13
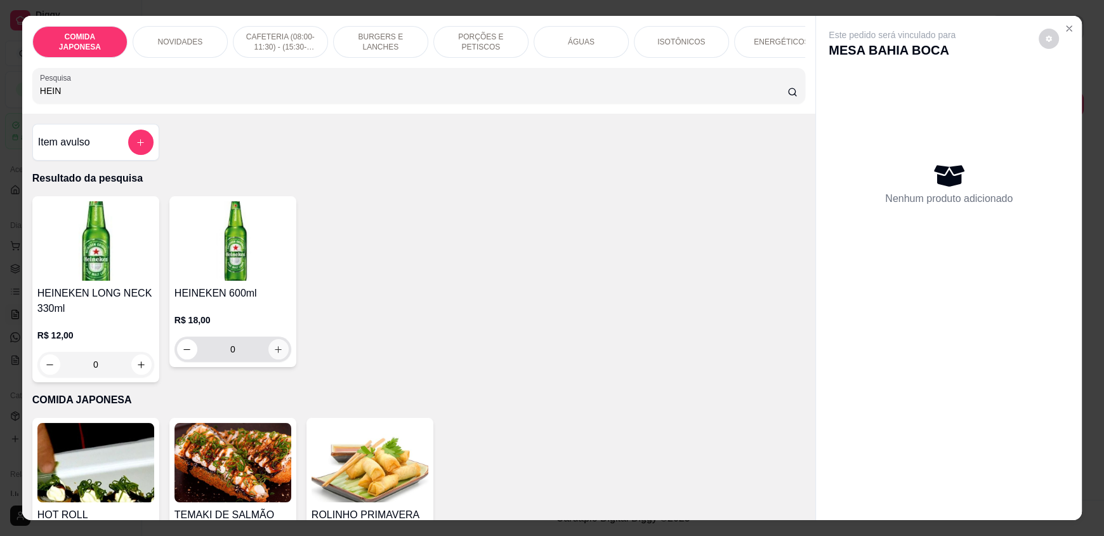
type input "HEIN"
click at [275, 354] on icon "increase-product-quantity" at bounding box center [278, 350] width 10 height 10
type input "1"
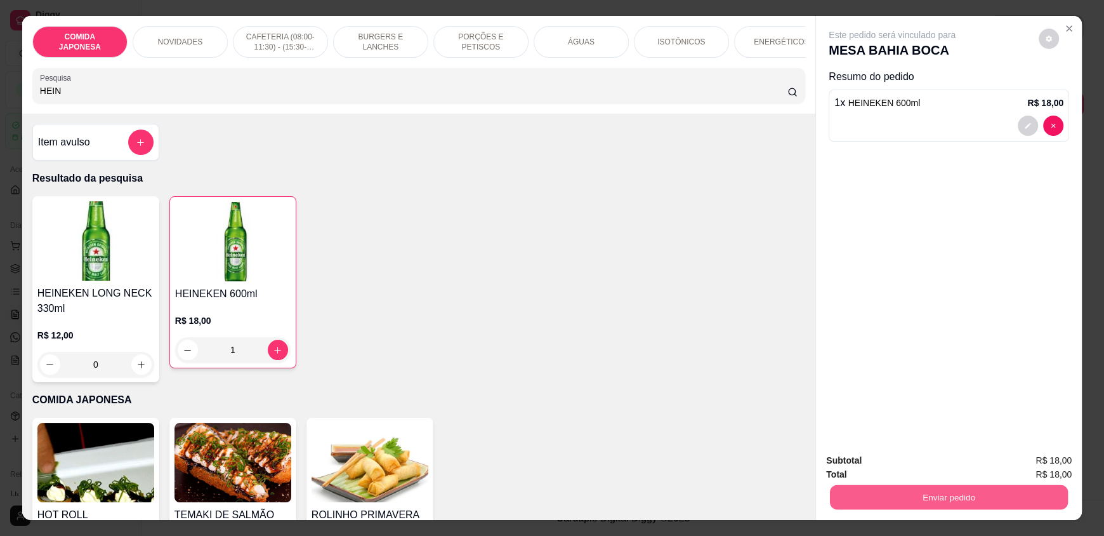
click at [982, 492] on button "Enviar pedido" at bounding box center [949, 496] width 238 height 25
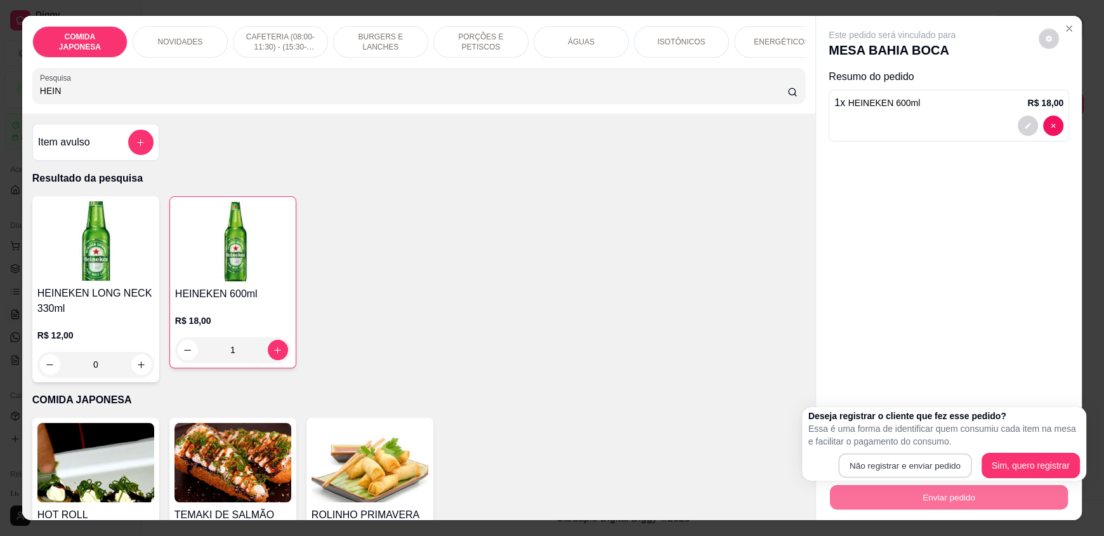
click at [933, 463] on button "Não registrar e enviar pedido" at bounding box center [904, 465] width 133 height 25
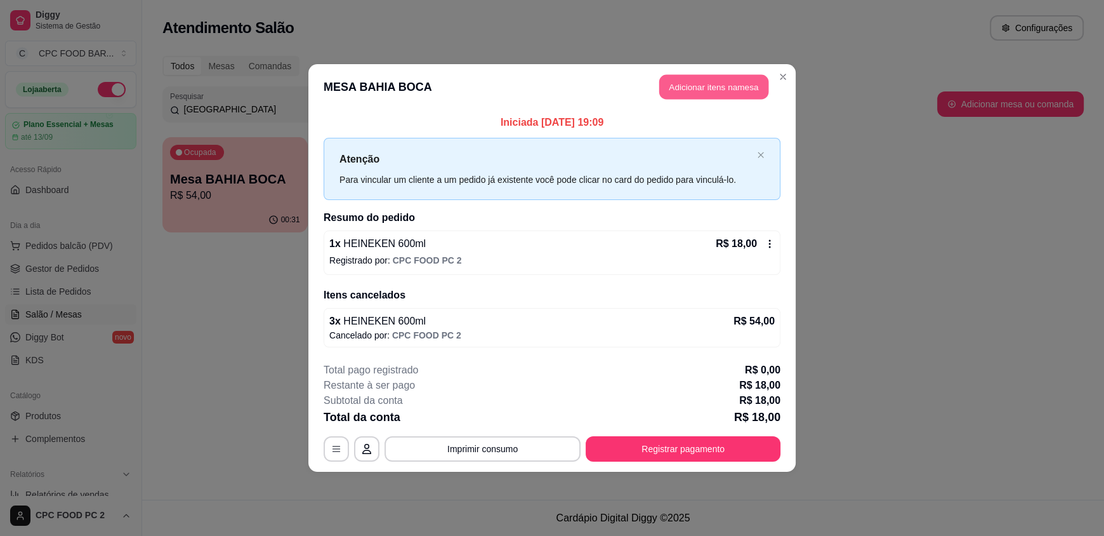
click at [688, 81] on button "Adicionar itens na mesa" at bounding box center [713, 87] width 109 height 25
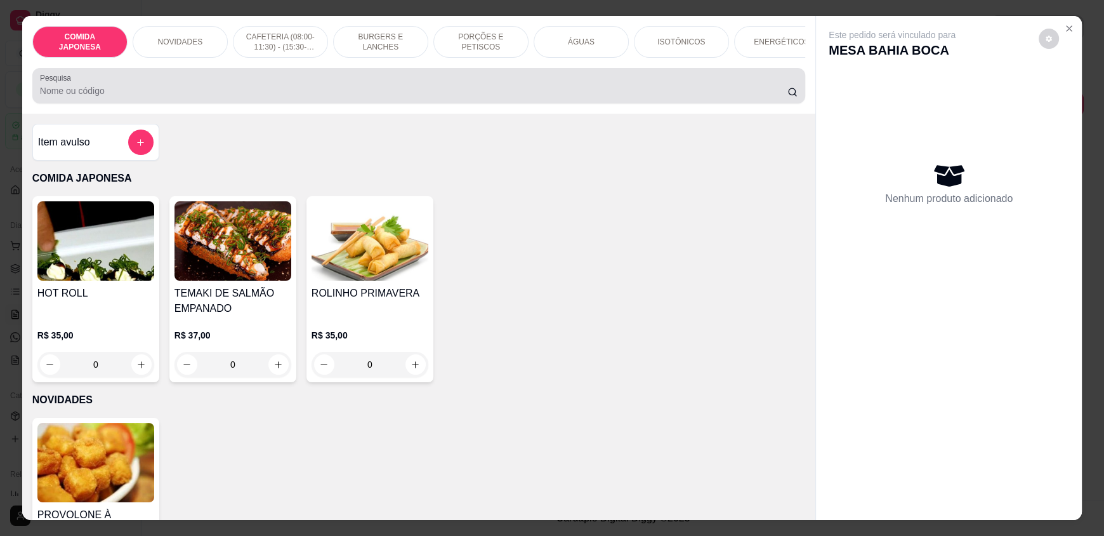
click at [580, 103] on div "Pesquisa" at bounding box center [418, 86] width 773 height 36
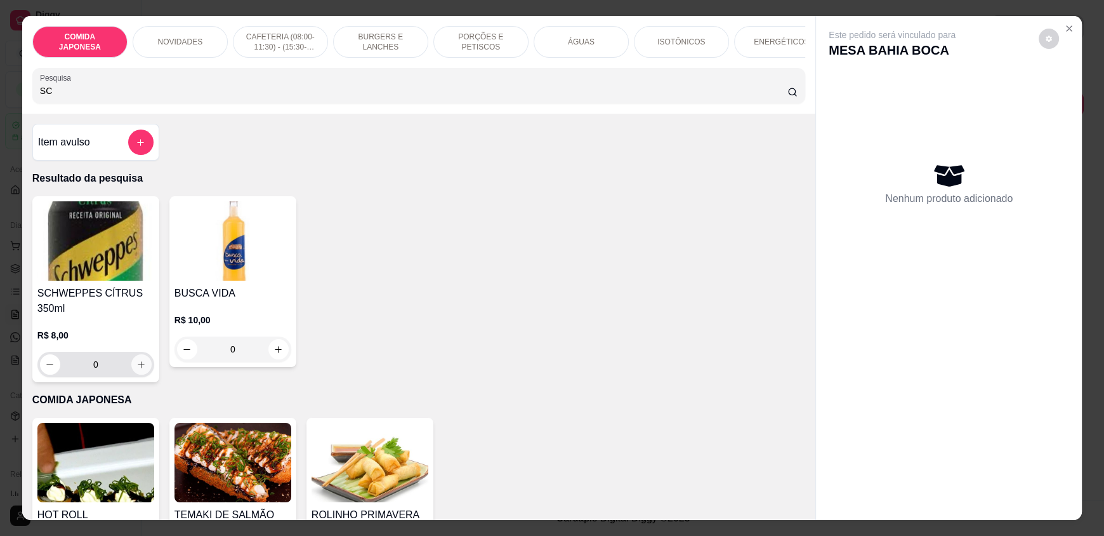
type input "SC"
click at [136, 369] on icon "increase-product-quantity" at bounding box center [141, 365] width 10 height 10
type input "1"
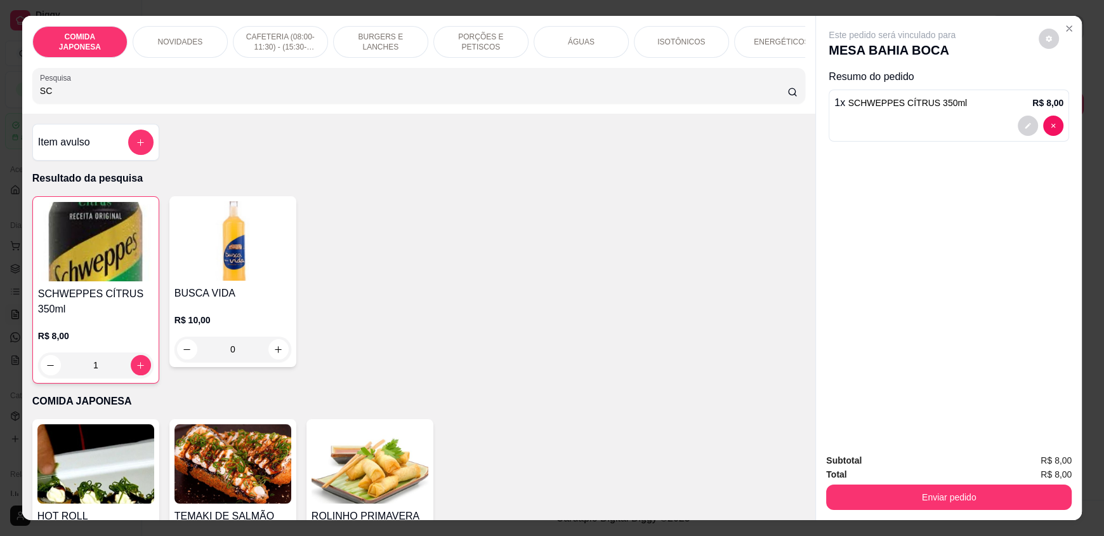
drag, startPoint x: 80, startPoint y: 106, endPoint x: 0, endPoint y: 91, distance: 81.3
click at [0, 91] on div "COMIDA JAPONESA NOVIDADES CAFETERIA (08:00-11:30) - (15:30-18:00) BURGERS E LAN…" at bounding box center [552, 268] width 1104 height 536
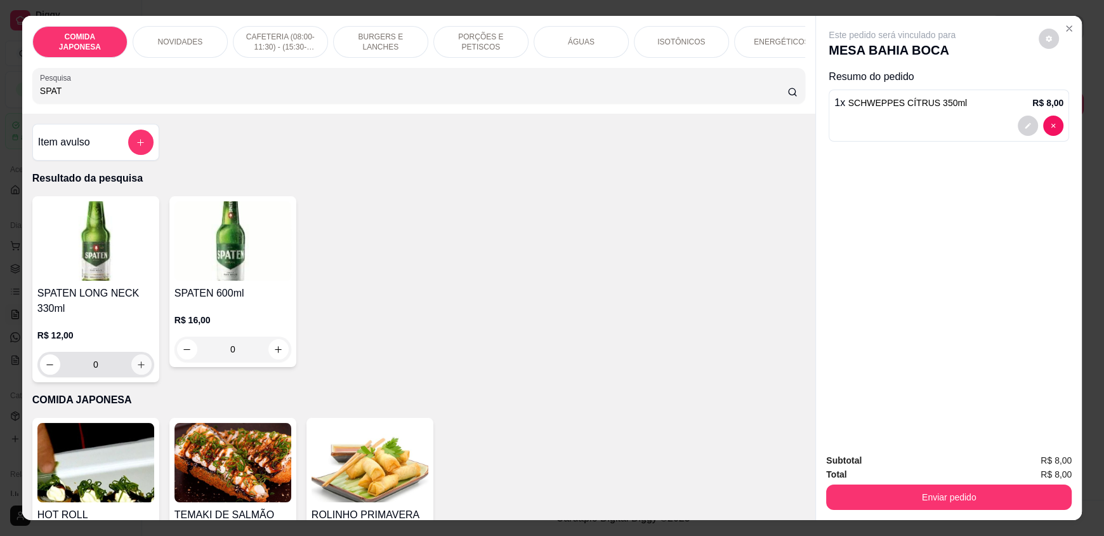
type input "SPAT"
click at [142, 373] on button "increase-product-quantity" at bounding box center [141, 365] width 20 height 20
type input "1"
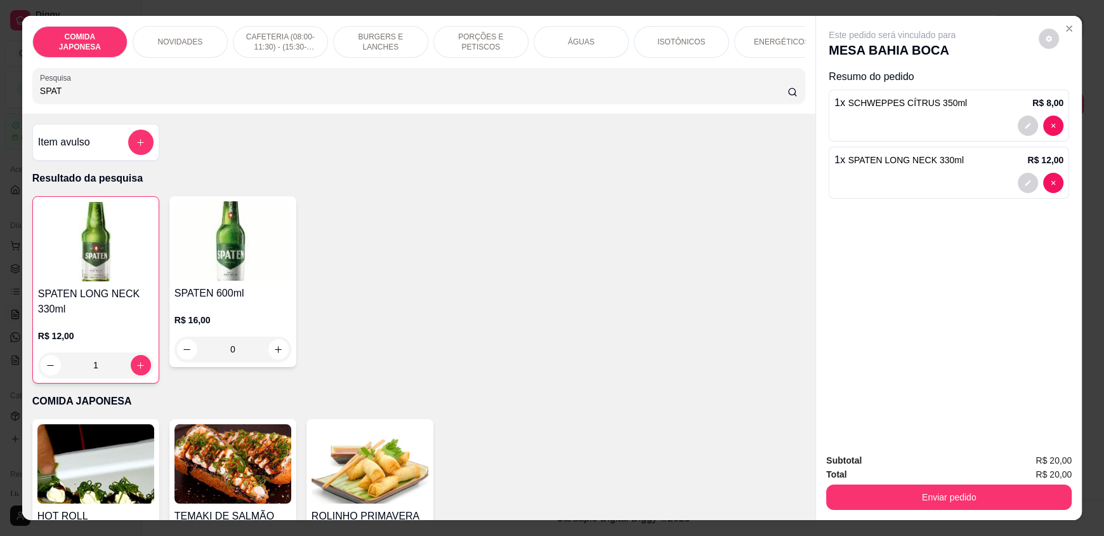
click at [944, 511] on div "Subtotal R$ 20,00 Total R$ 20,00 Enviar pedido" at bounding box center [949, 481] width 266 height 77
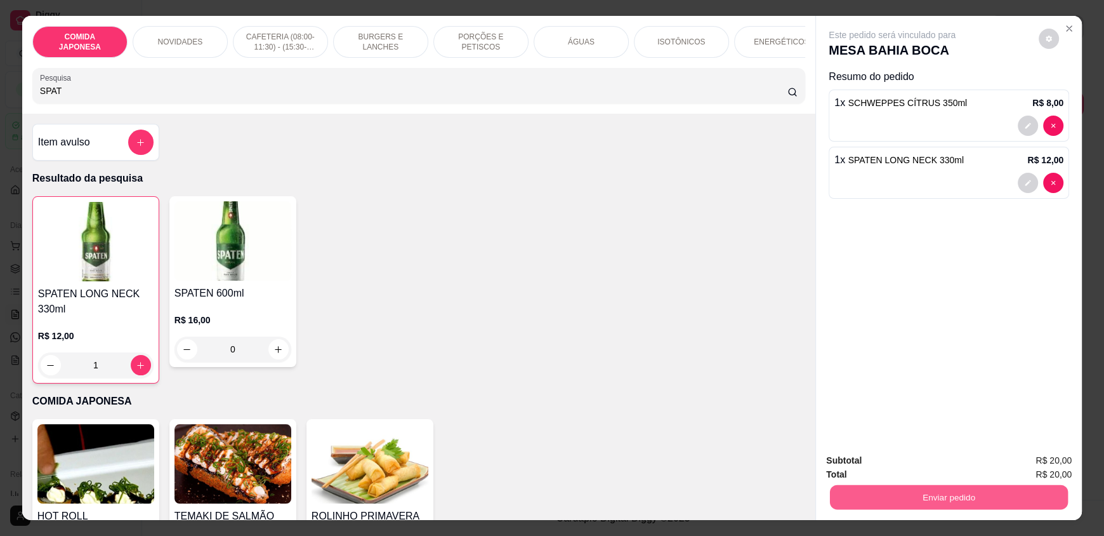
click at [944, 502] on button "Enviar pedido" at bounding box center [949, 496] width 238 height 25
click at [909, 463] on button "Não registrar e enviar pedido" at bounding box center [907, 466] width 132 height 24
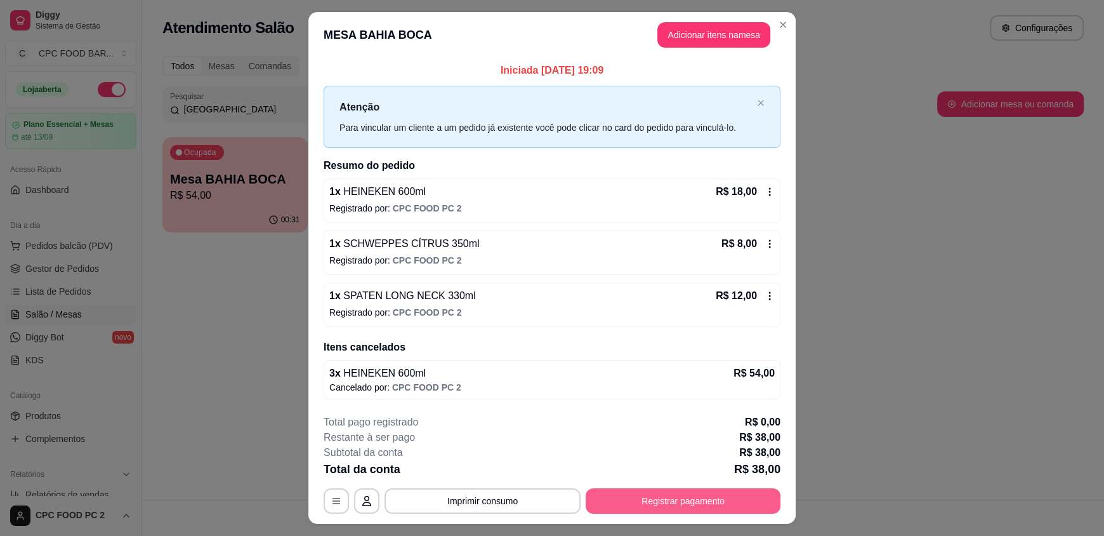
click at [714, 492] on button "Registrar pagamento" at bounding box center [683, 500] width 195 height 25
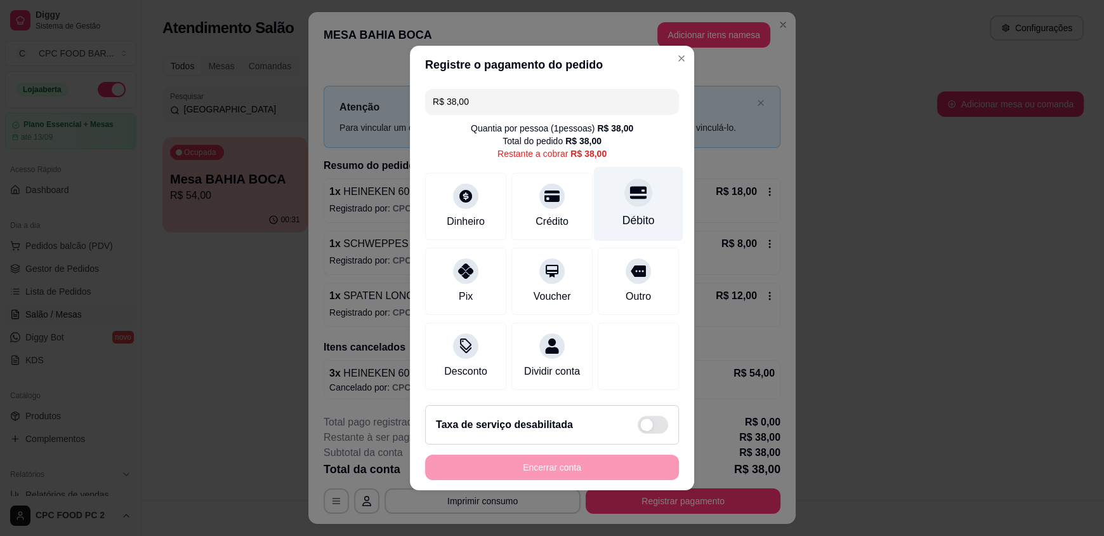
click at [631, 212] on div "Débito" at bounding box center [638, 220] width 32 height 16
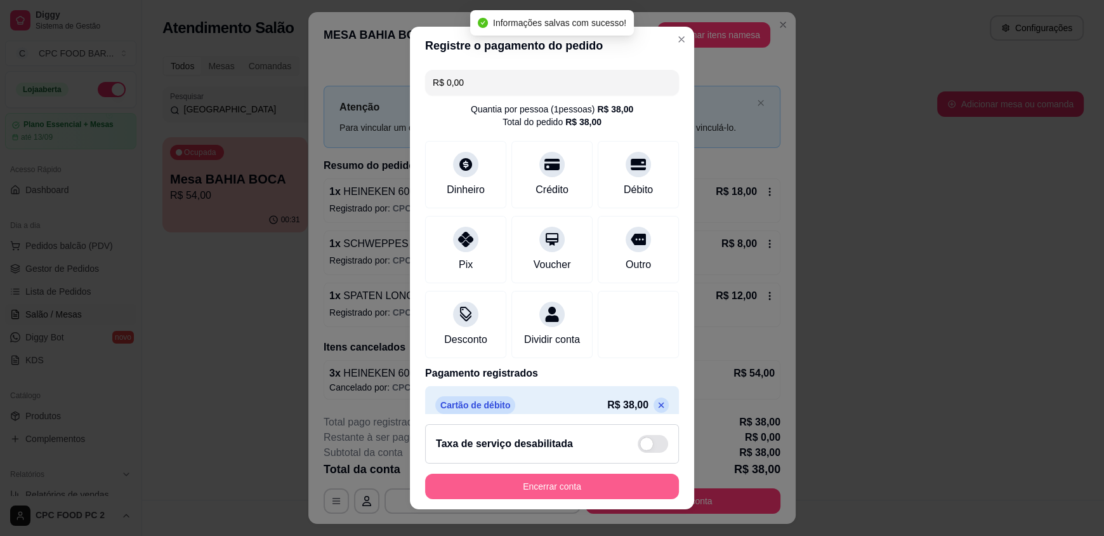
click at [593, 475] on button "Encerrar conta" at bounding box center [552, 485] width 254 height 25
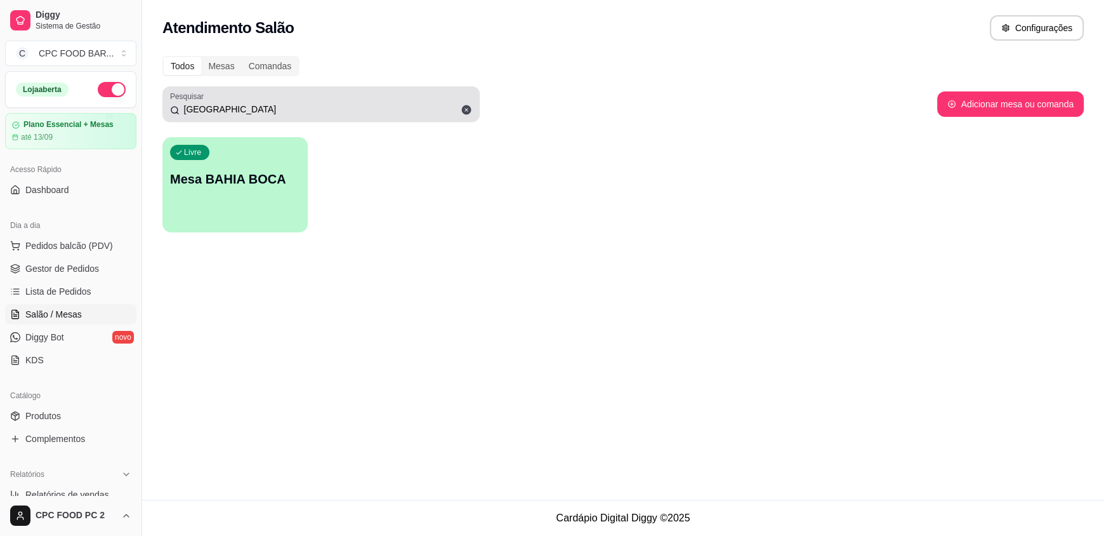
click at [465, 109] on icon at bounding box center [467, 110] width 10 height 10
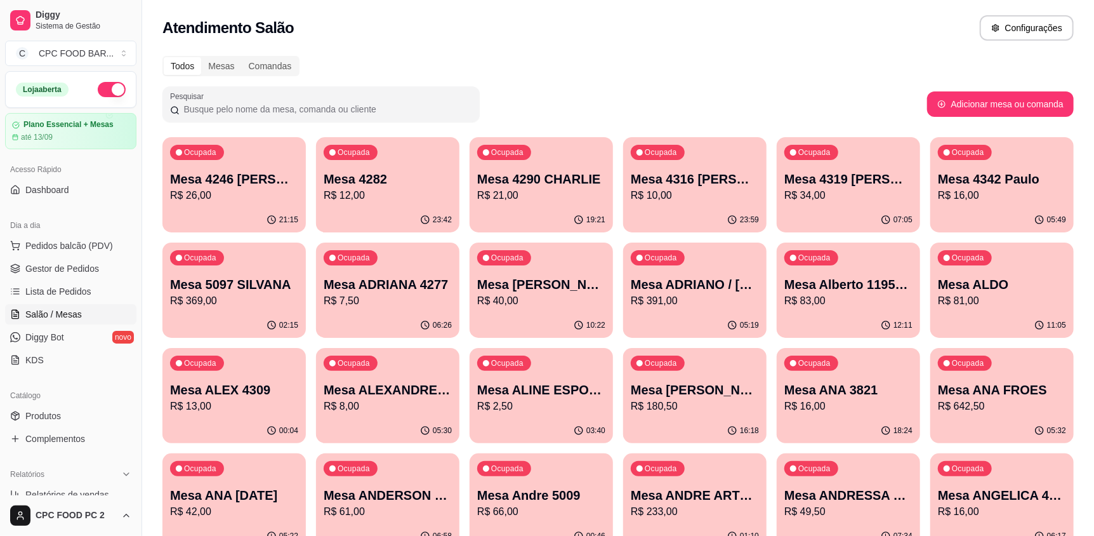
click at [365, 107] on input "Pesquisar" at bounding box center [326, 109] width 293 height 13
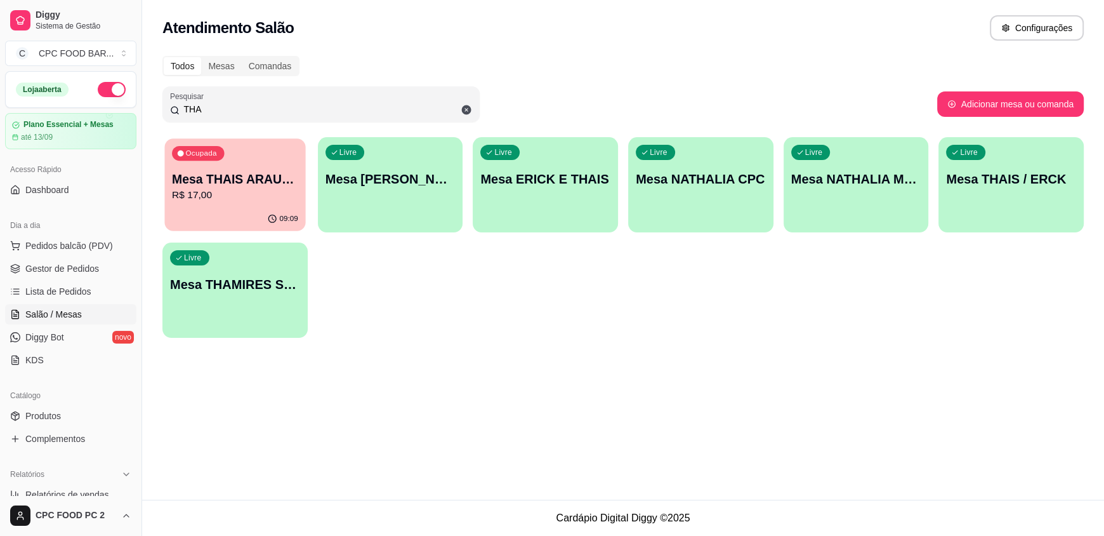
click at [225, 180] on p "Mesa THAIS ARAUJO" at bounding box center [235, 179] width 126 height 17
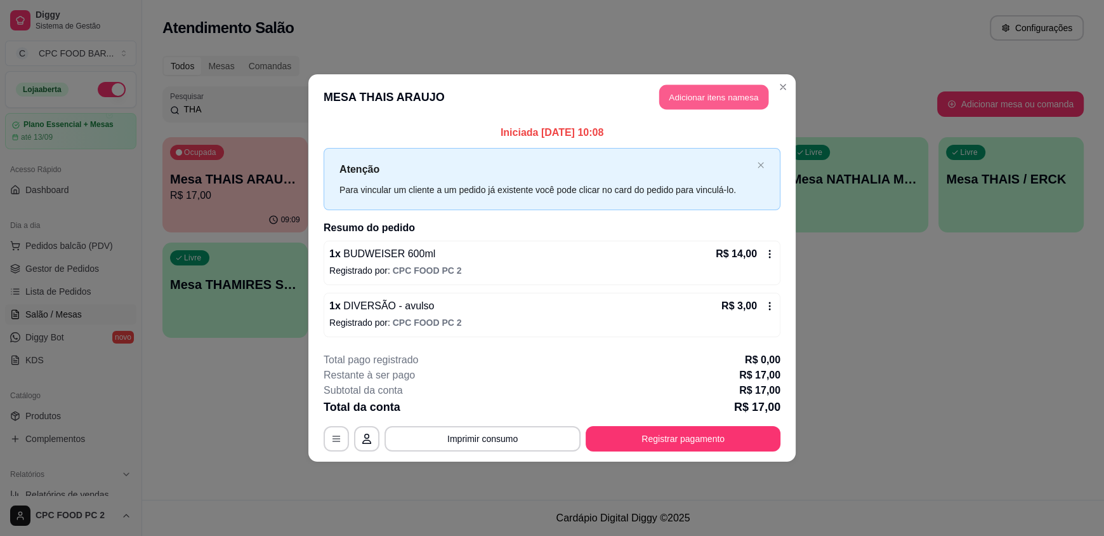
click at [681, 98] on button "Adicionar itens na mesa" at bounding box center [713, 97] width 109 height 25
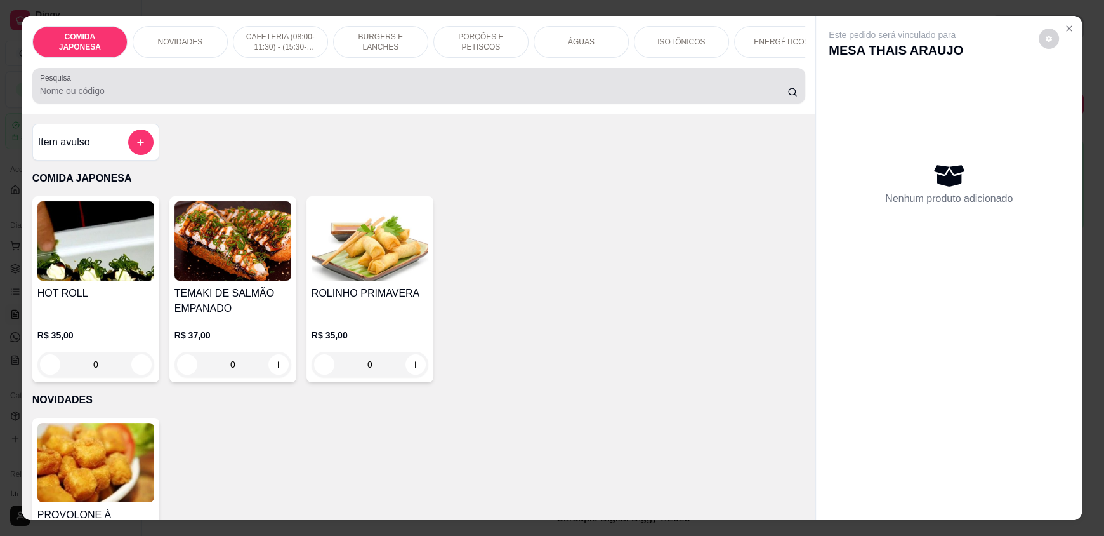
click at [517, 97] on input "Pesquisa" at bounding box center [414, 90] width 748 height 13
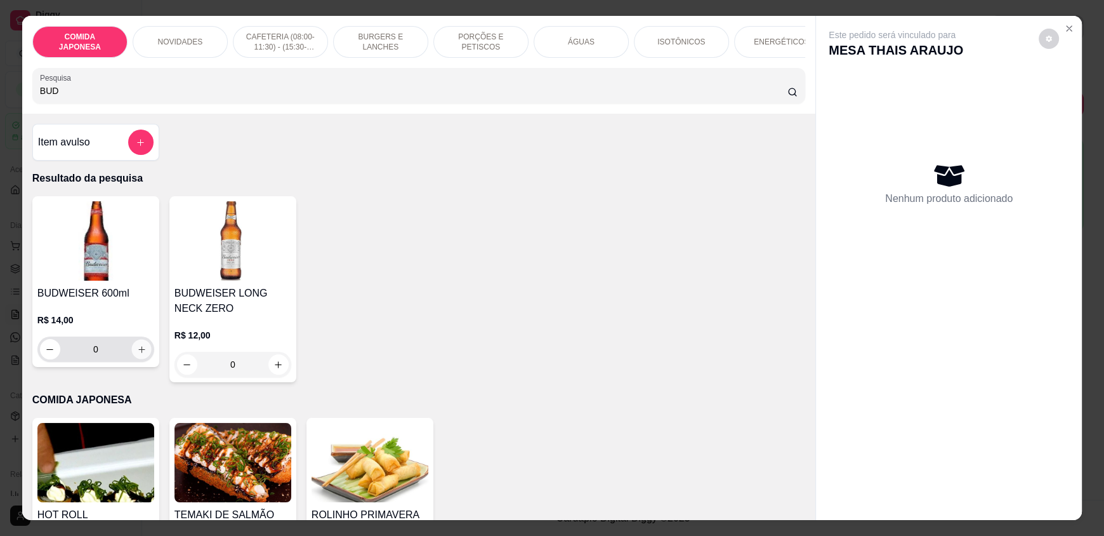
click at [138, 352] on icon "increase-product-quantity" at bounding box center [141, 349] width 6 height 6
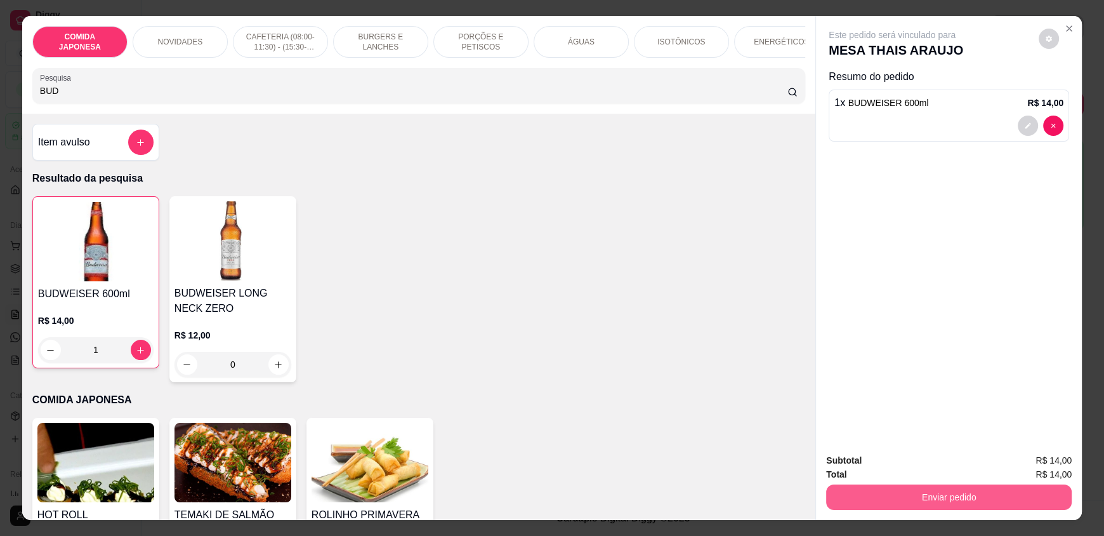
click at [937, 497] on button "Enviar pedido" at bounding box center [949, 496] width 246 height 25
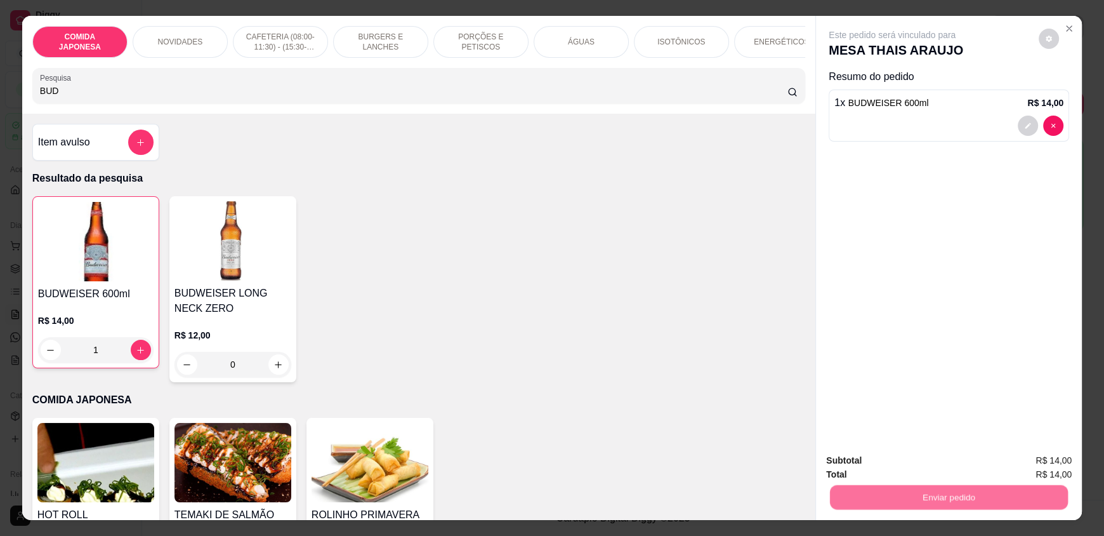
click at [928, 458] on button "Não registrar e enviar pedido" at bounding box center [907, 465] width 128 height 23
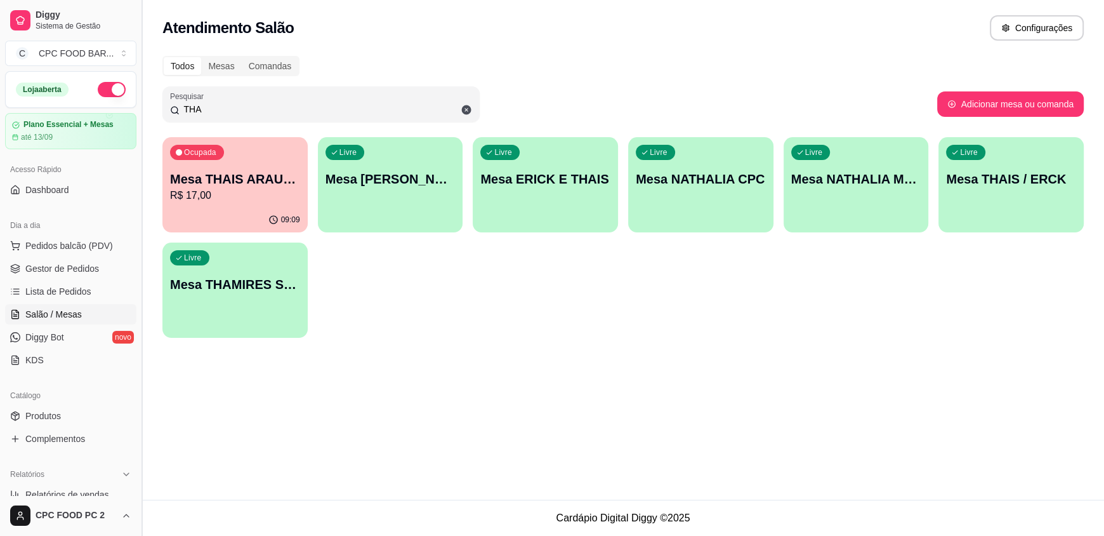
drag, startPoint x: 208, startPoint y: 107, endPoint x: 146, endPoint y: 98, distance: 62.8
click at [146, 98] on div "Diggy Sistema de Gestão C CPC FOOD BAR ... Loja aberta Plano Essencial + Mesas …" at bounding box center [552, 268] width 1104 height 536
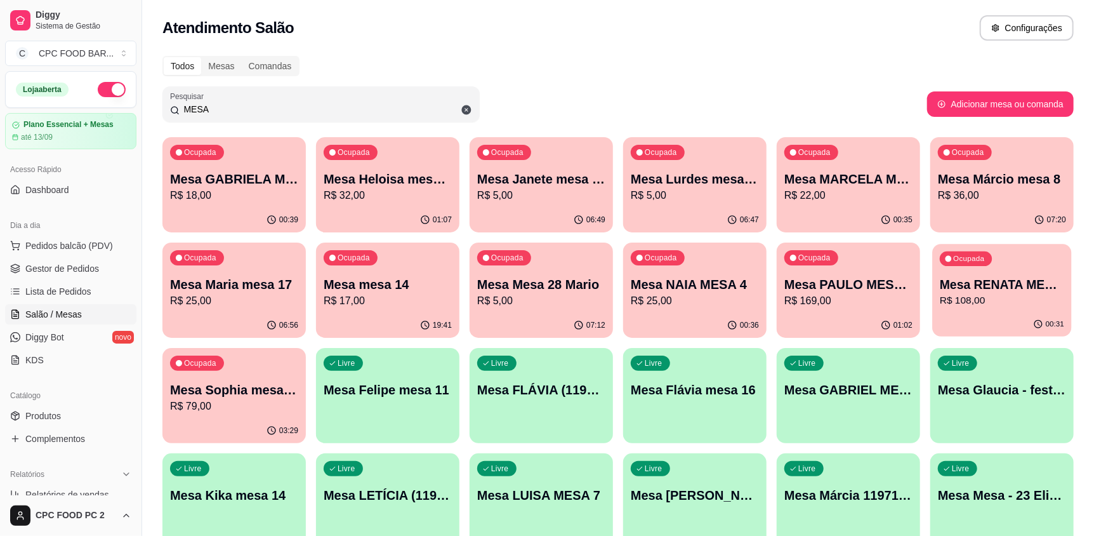
click at [1017, 289] on p "Mesa RENATA MESA 1" at bounding box center [1002, 284] width 124 height 17
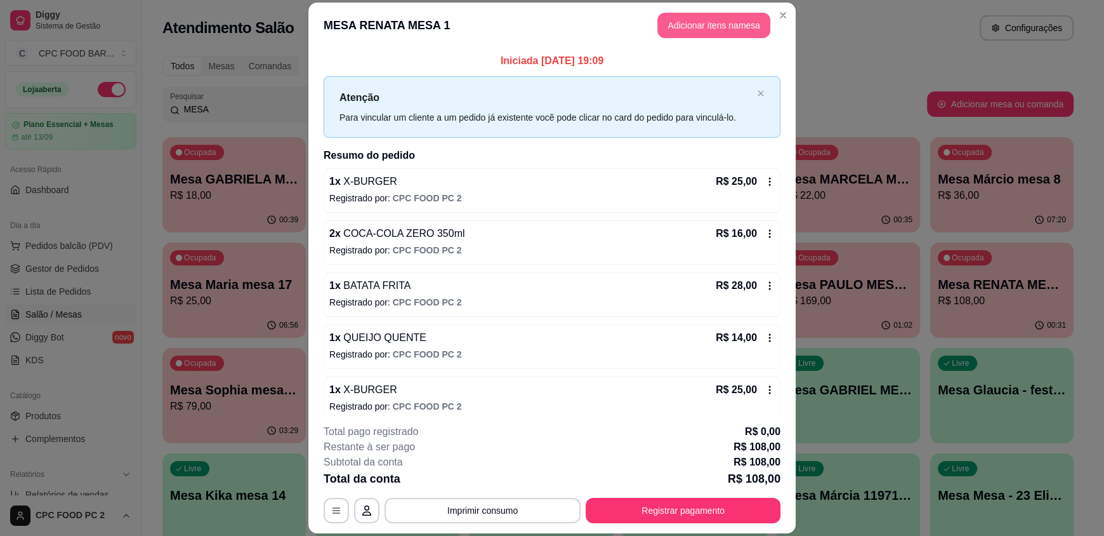
click at [699, 25] on button "Adicionar itens na mesa" at bounding box center [713, 25] width 113 height 25
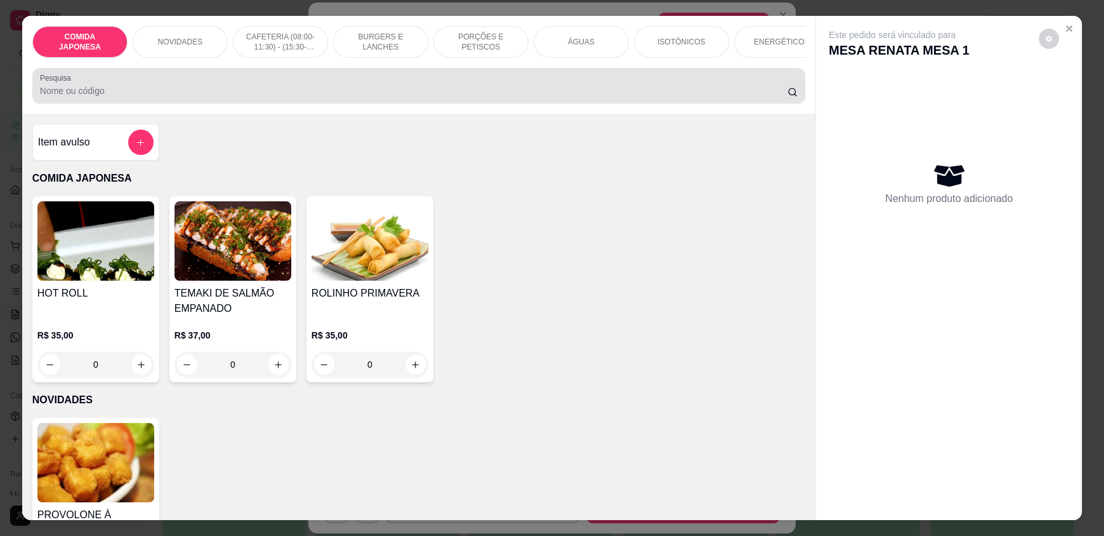
click at [386, 97] on input "Pesquisa" at bounding box center [414, 90] width 748 height 13
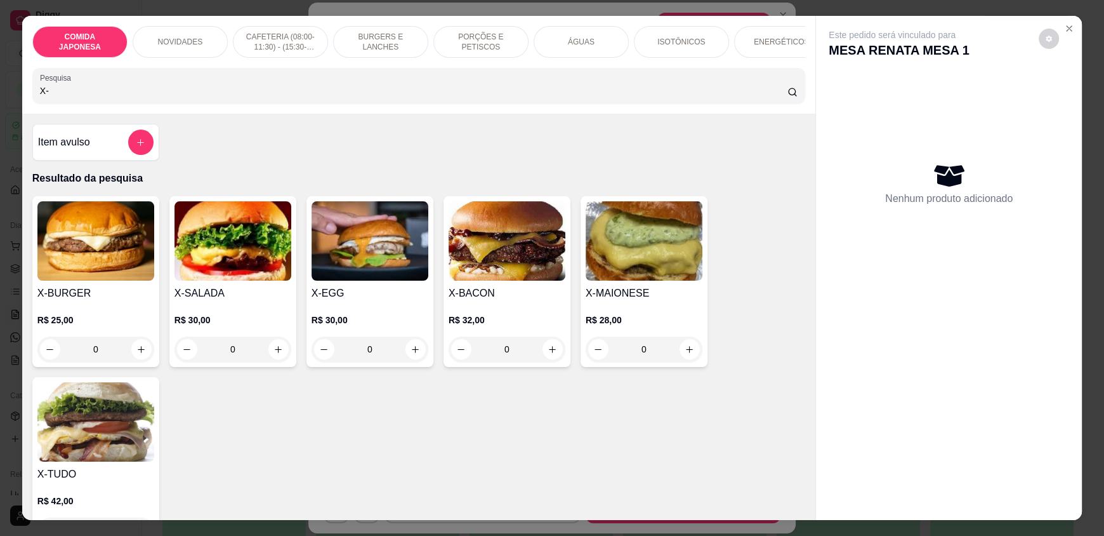
click at [140, 353] on div "0" at bounding box center [95, 348] width 117 height 25
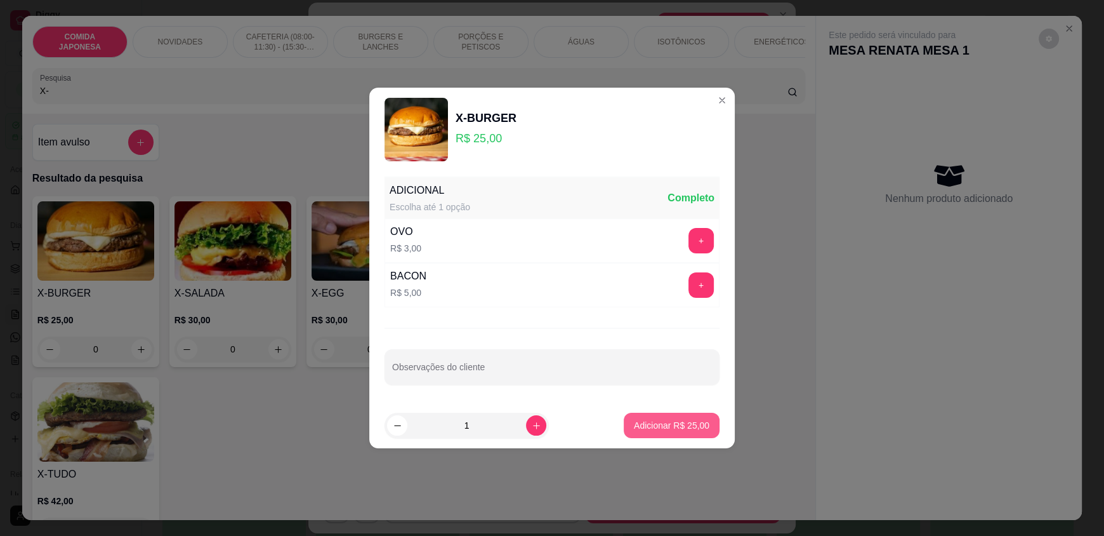
click at [664, 431] on button "Adicionar R$ 25,00" at bounding box center [672, 424] width 96 height 25
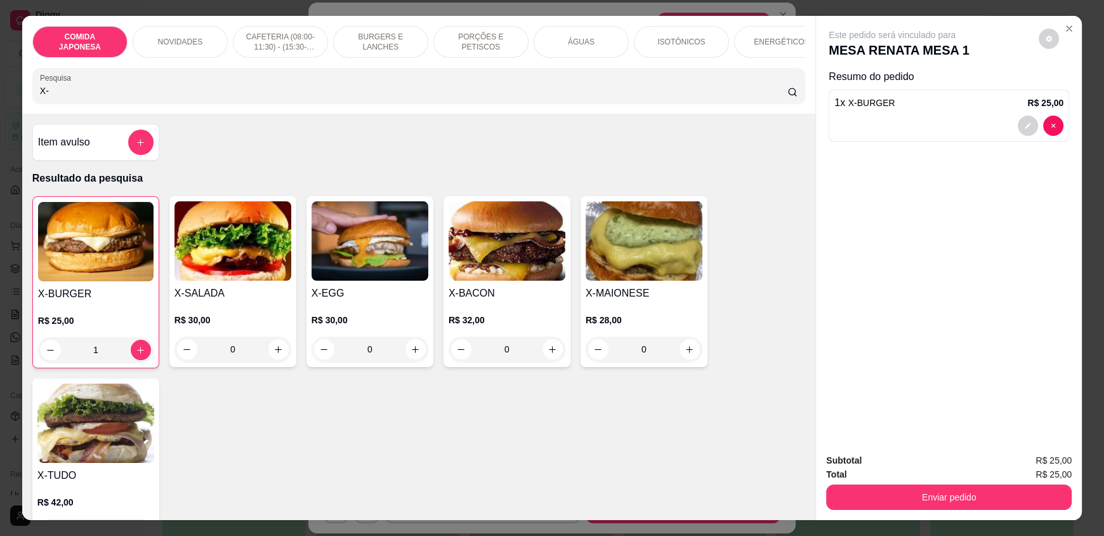
drag, startPoint x: 258, startPoint y: 98, endPoint x: 0, endPoint y: 98, distance: 258.3
click at [0, 98] on div "COMIDA JAPONESA NOVIDADES CAFETERIA (08:00-11:30) - (15:30-18:00) BURGERS E LAN…" at bounding box center [552, 268] width 1104 height 536
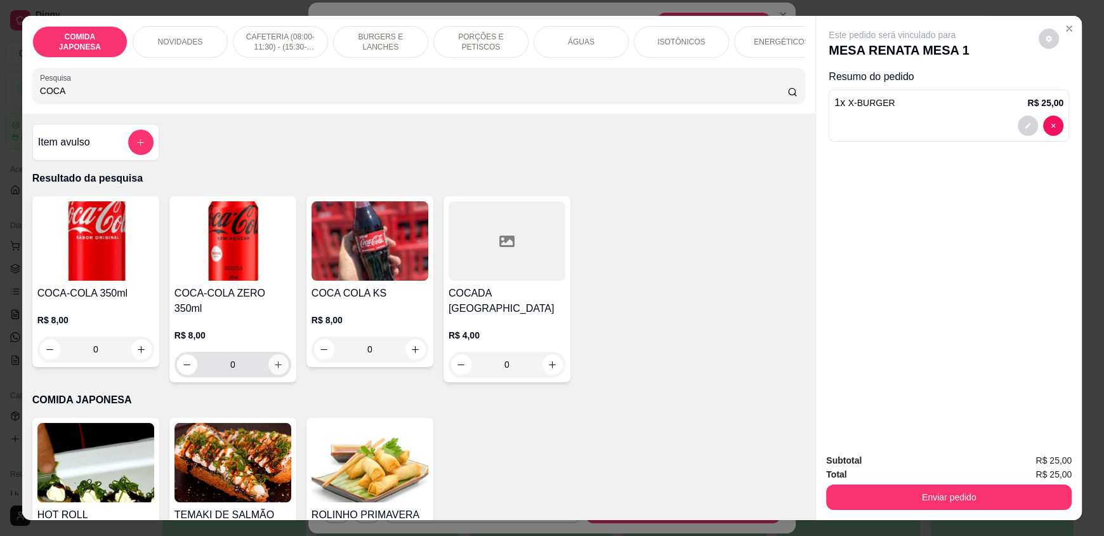
click at [274, 360] on icon "increase-product-quantity" at bounding box center [278, 365] width 10 height 10
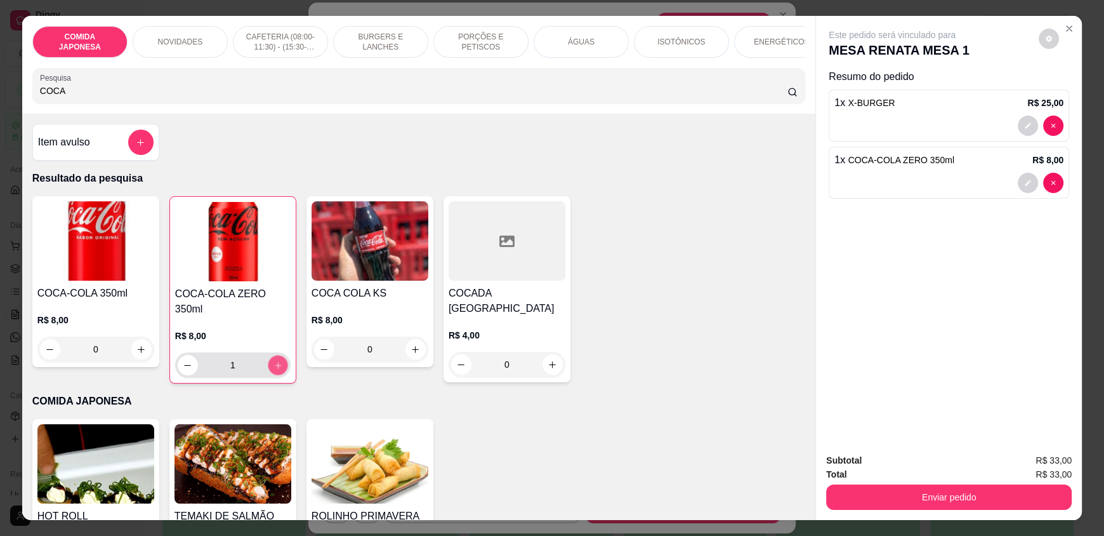
click at [274, 360] on icon "increase-product-quantity" at bounding box center [278, 365] width 10 height 10
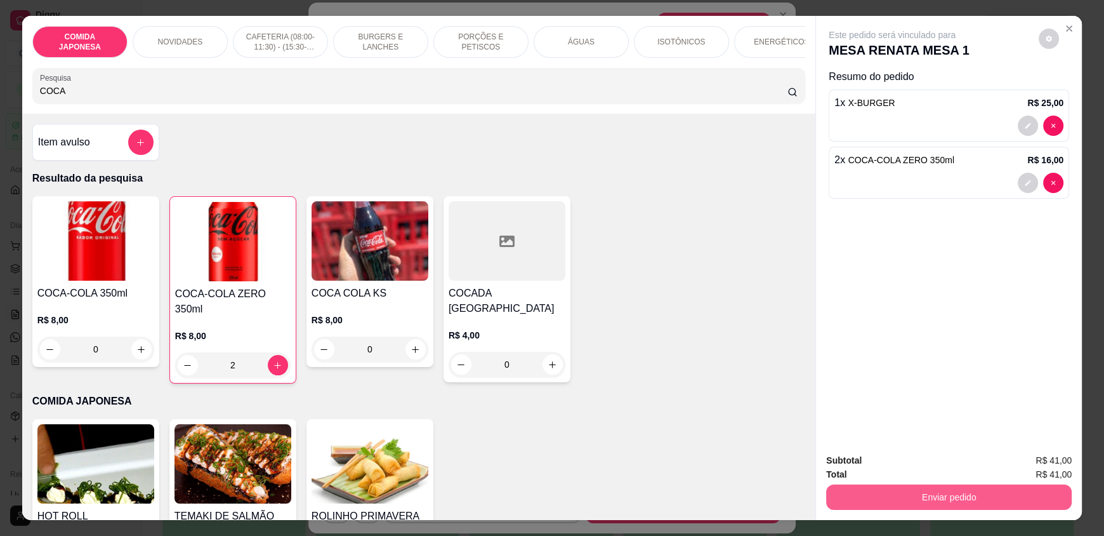
click at [961, 501] on button "Enviar pedido" at bounding box center [949, 496] width 246 height 25
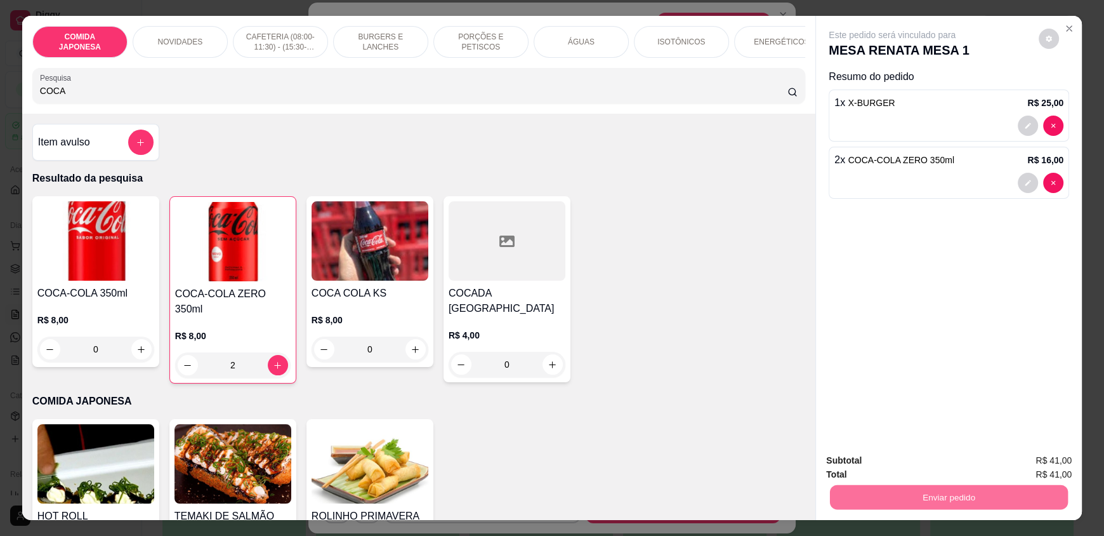
click at [925, 470] on button "Não registrar e enviar pedido" at bounding box center [907, 466] width 132 height 24
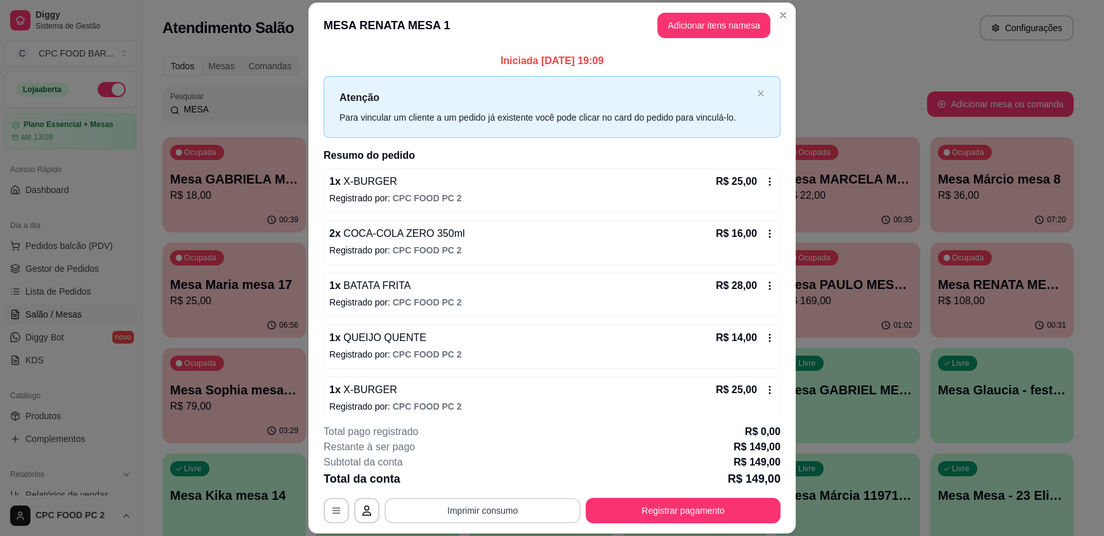
click at [484, 504] on button "Imprimir consumo" at bounding box center [483, 509] width 196 height 25
click at [463, 482] on button "IMPRESSORA" at bounding box center [481, 481] width 89 height 20
click at [612, 506] on button "Registrar pagamento" at bounding box center [683, 509] width 195 height 25
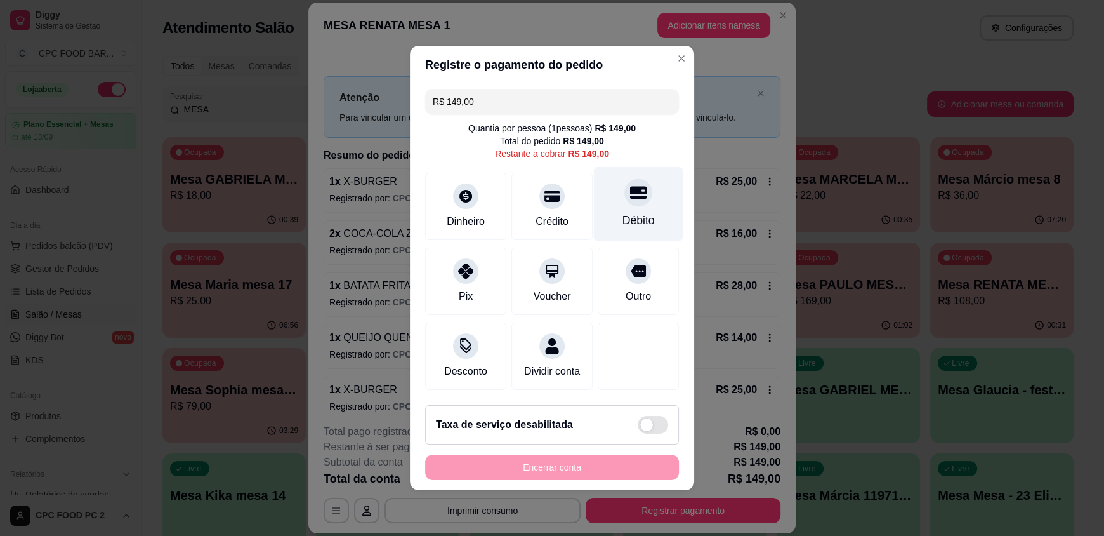
click at [622, 213] on div "Débito" at bounding box center [638, 220] width 32 height 16
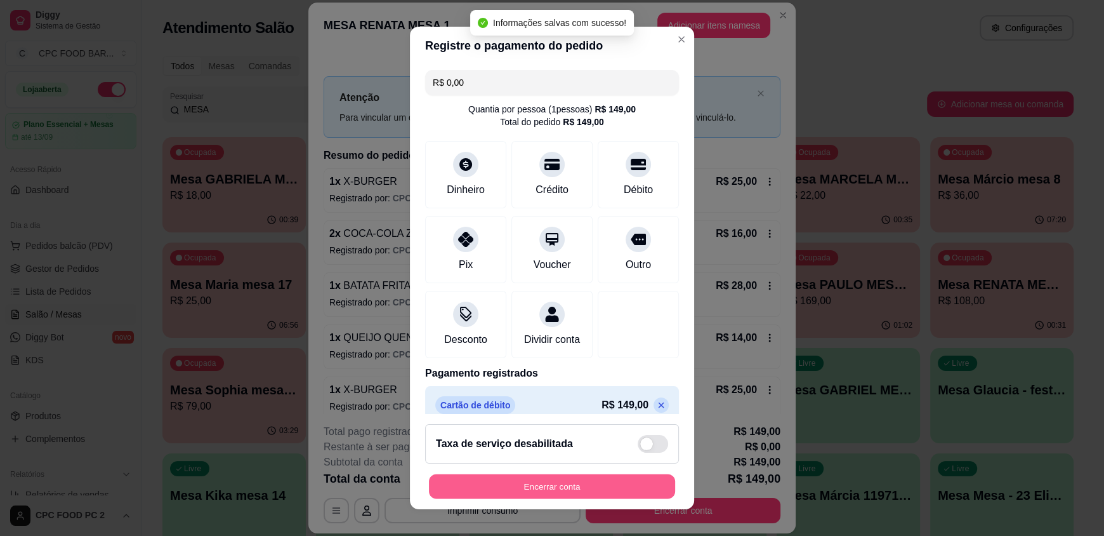
click at [535, 480] on button "Encerrar conta" at bounding box center [552, 485] width 246 height 25
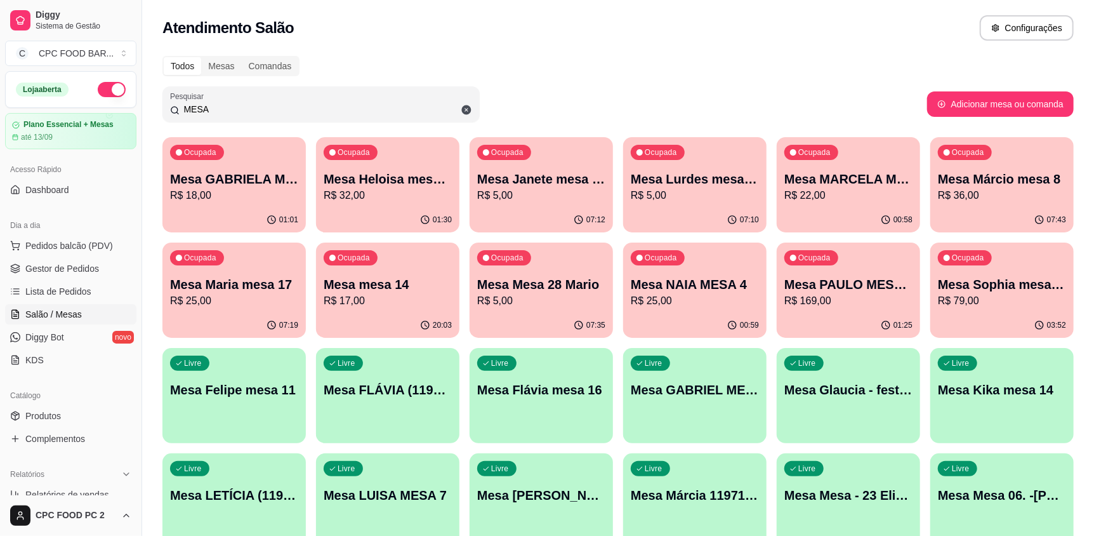
drag, startPoint x: 230, startPoint y: 106, endPoint x: 133, endPoint y: 114, distance: 96.8
click at [133, 114] on div "Diggy Sistema de Gestão C CPC FOOD BAR ... Loja aberta Plano Essencial + Mesas …" at bounding box center [547, 352] width 1094 height 705
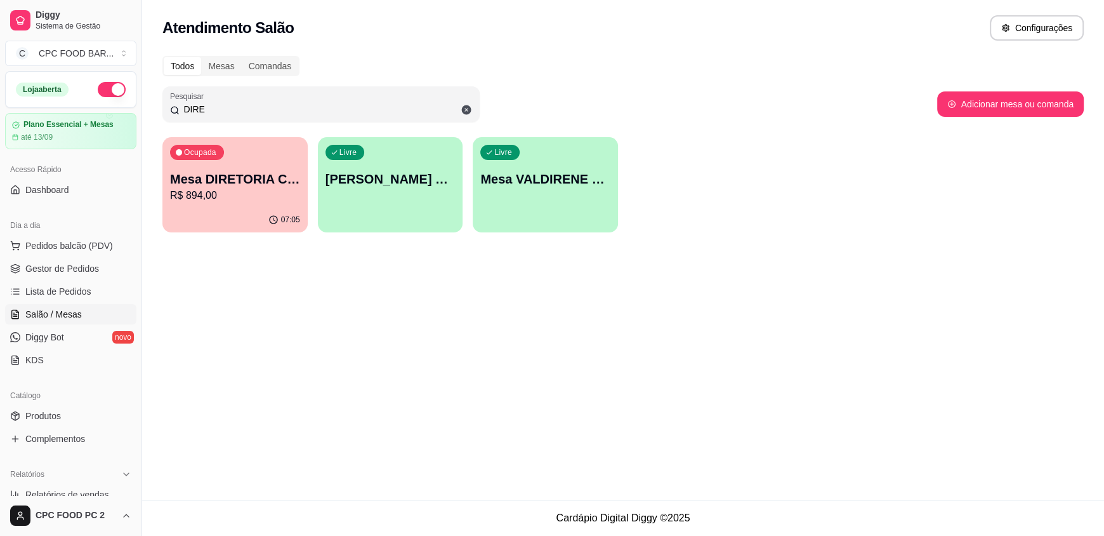
click at [220, 178] on p "Mesa DIRETORIA CLUBE" at bounding box center [235, 179] width 130 height 18
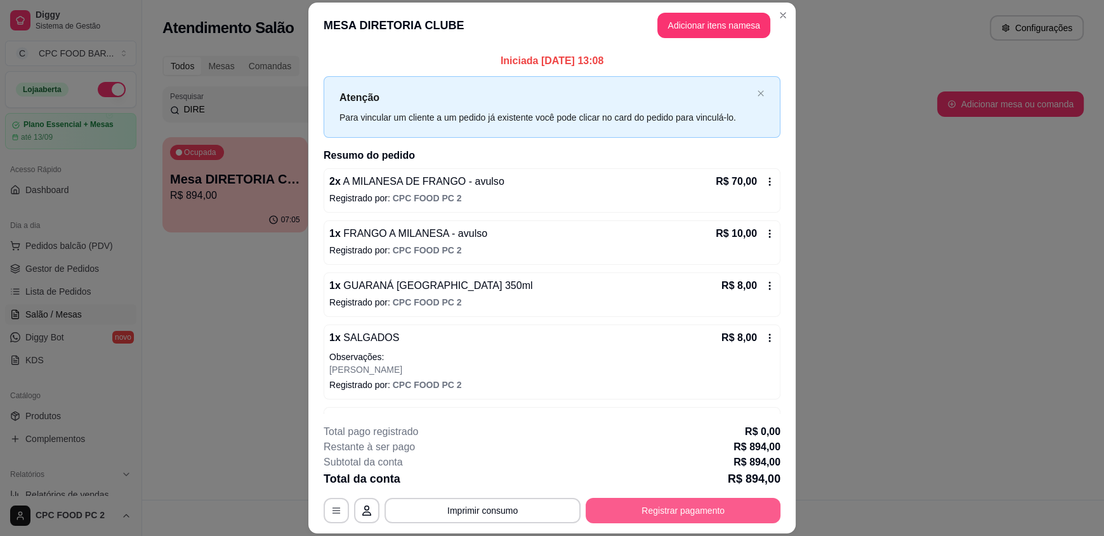
click at [673, 510] on button "Registrar pagamento" at bounding box center [683, 509] width 195 height 25
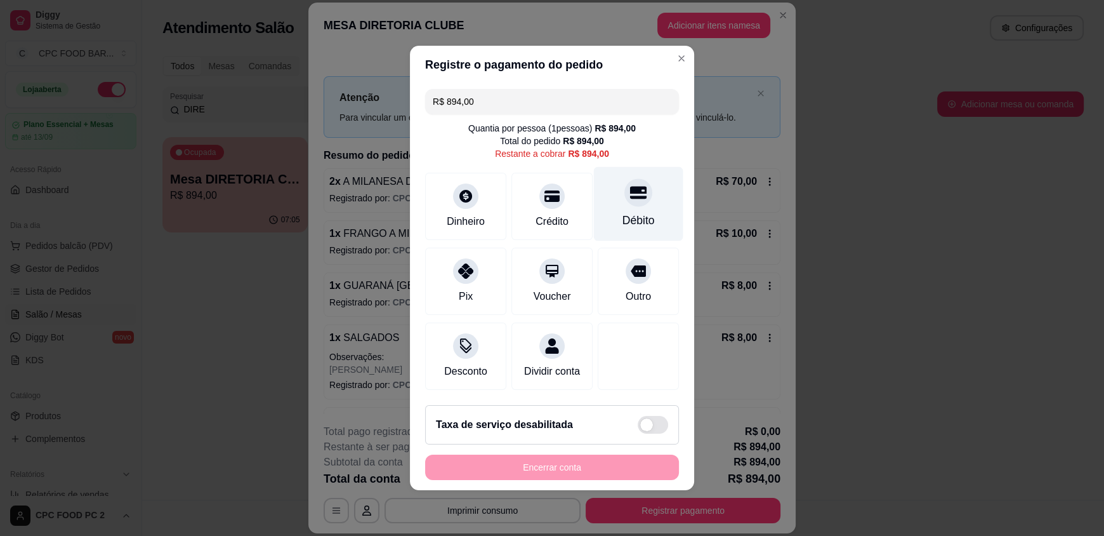
click at [626, 197] on div at bounding box center [638, 192] width 28 height 28
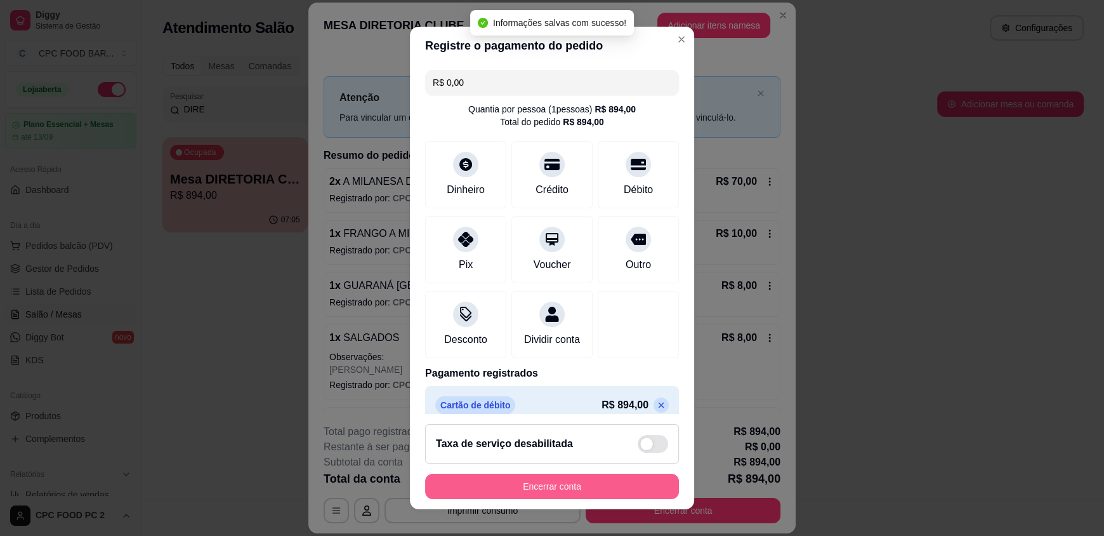
click at [543, 481] on button "Encerrar conta" at bounding box center [552, 485] width 254 height 25
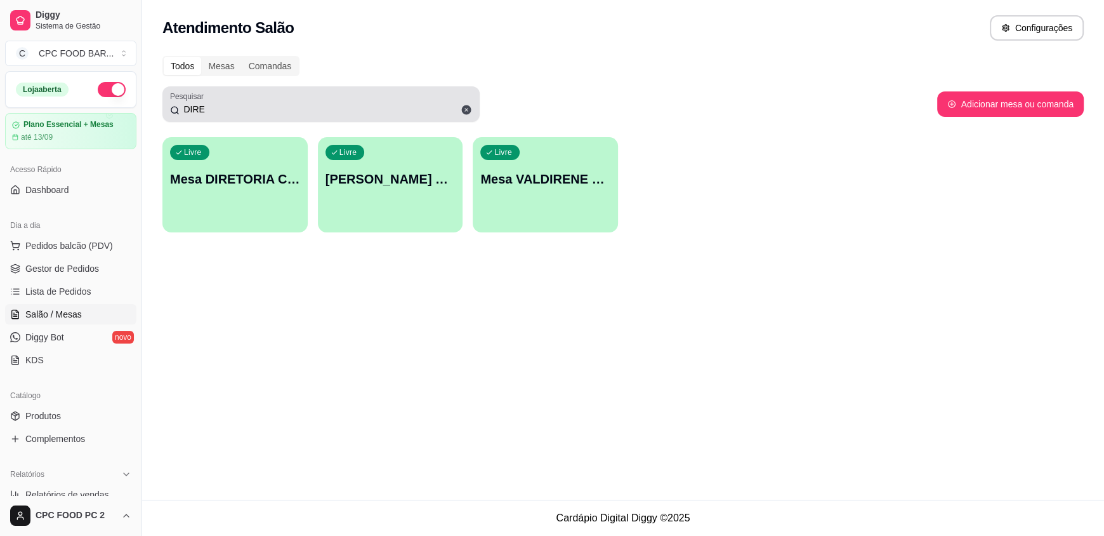
click at [239, 109] on input "DIRE" at bounding box center [326, 109] width 293 height 13
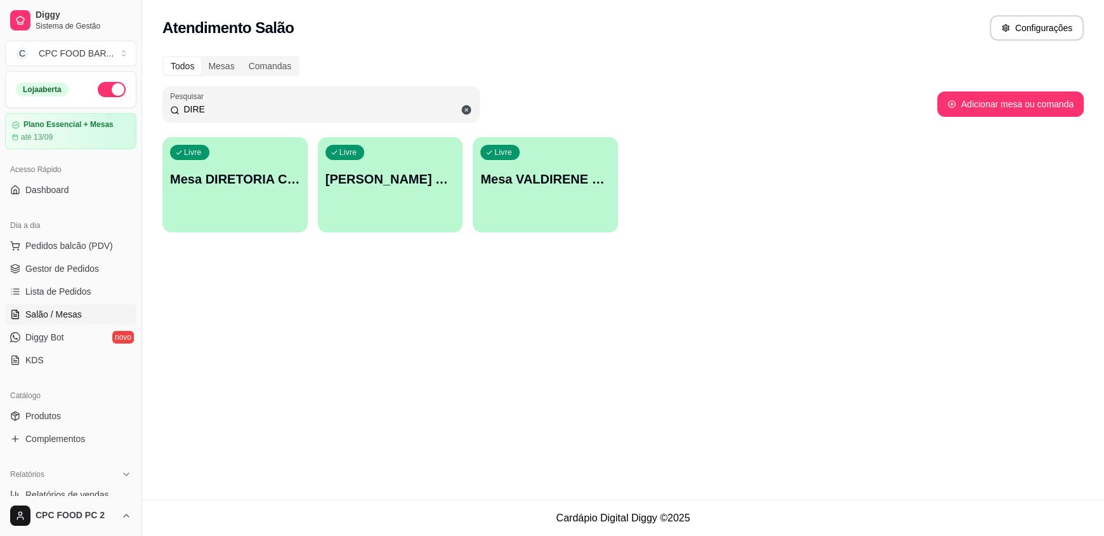
click at [239, 109] on input "DIRE" at bounding box center [326, 109] width 293 height 13
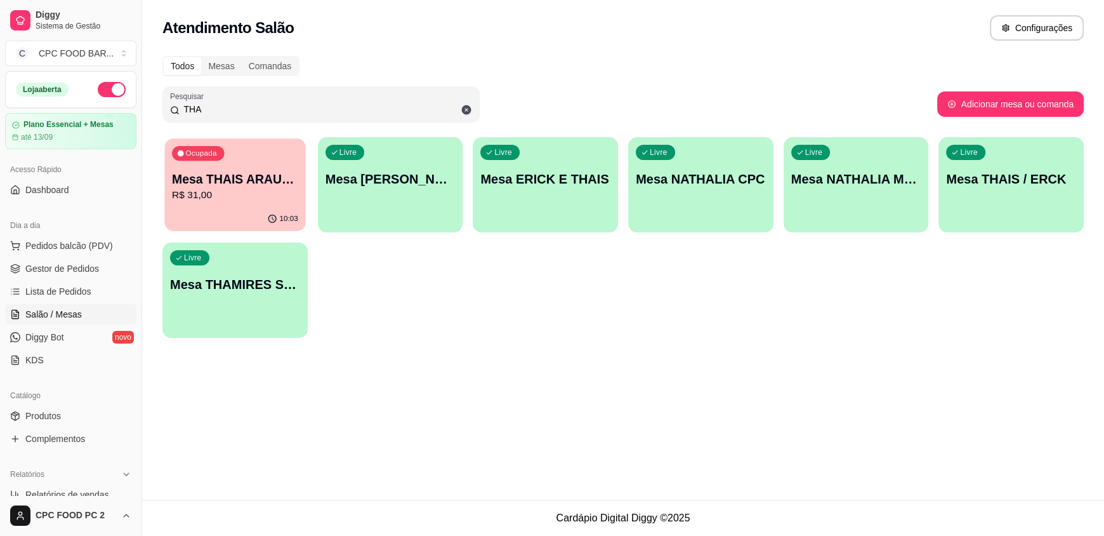
click at [217, 199] on p "R$ 31,00" at bounding box center [235, 195] width 126 height 15
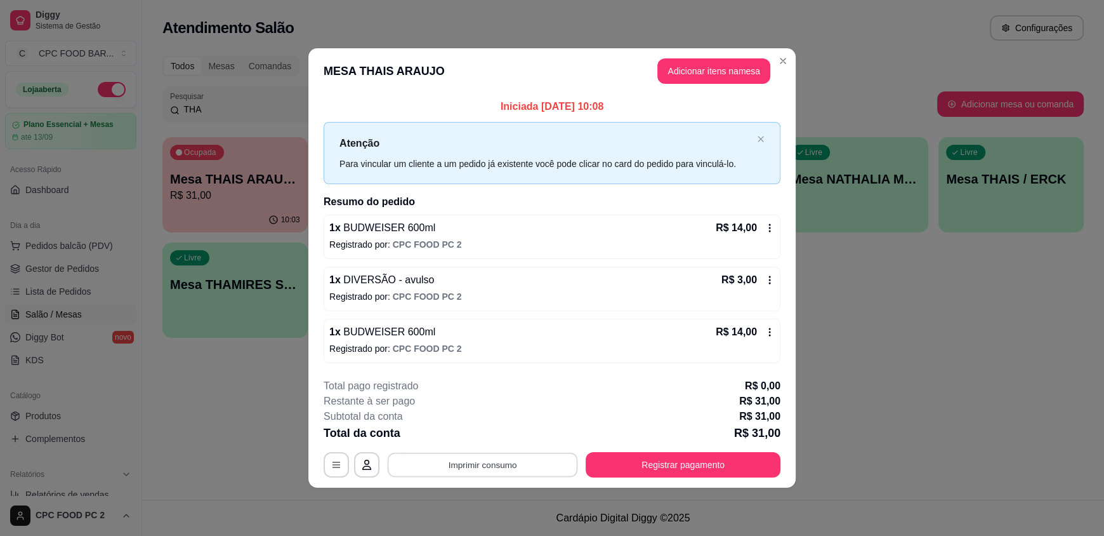
click at [488, 462] on button "Imprimir consumo" at bounding box center [483, 464] width 190 height 25
click at [486, 449] on div "**********" at bounding box center [552, 427] width 457 height 99
click at [478, 467] on button "Imprimir consumo" at bounding box center [483, 464] width 190 height 25
click at [480, 436] on button "IMPRESSORA" at bounding box center [486, 435] width 92 height 20
click at [693, 459] on button "Registrar pagamento" at bounding box center [683, 464] width 189 height 25
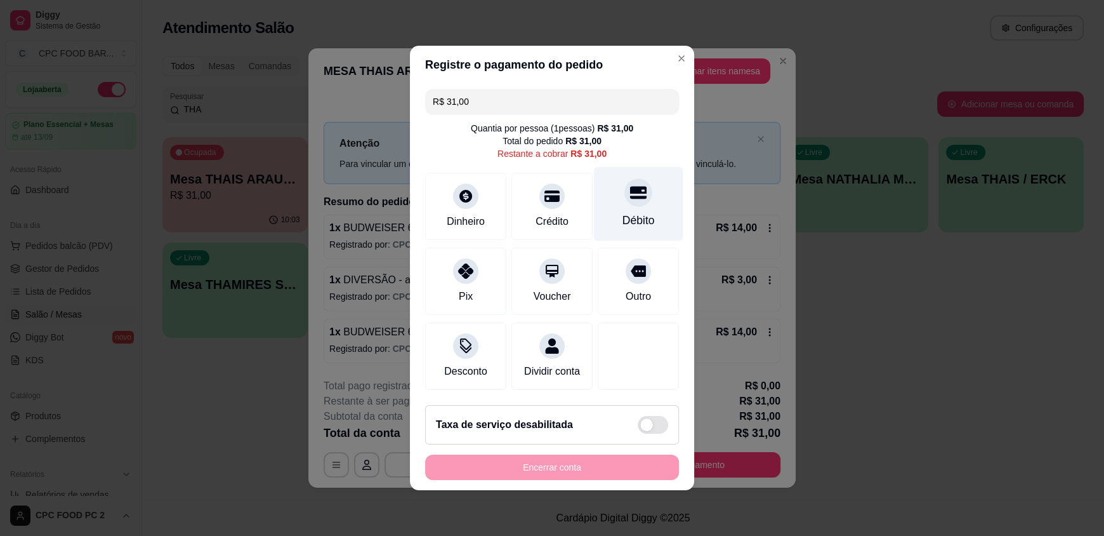
click at [622, 216] on div "Débito" at bounding box center [638, 220] width 32 height 16
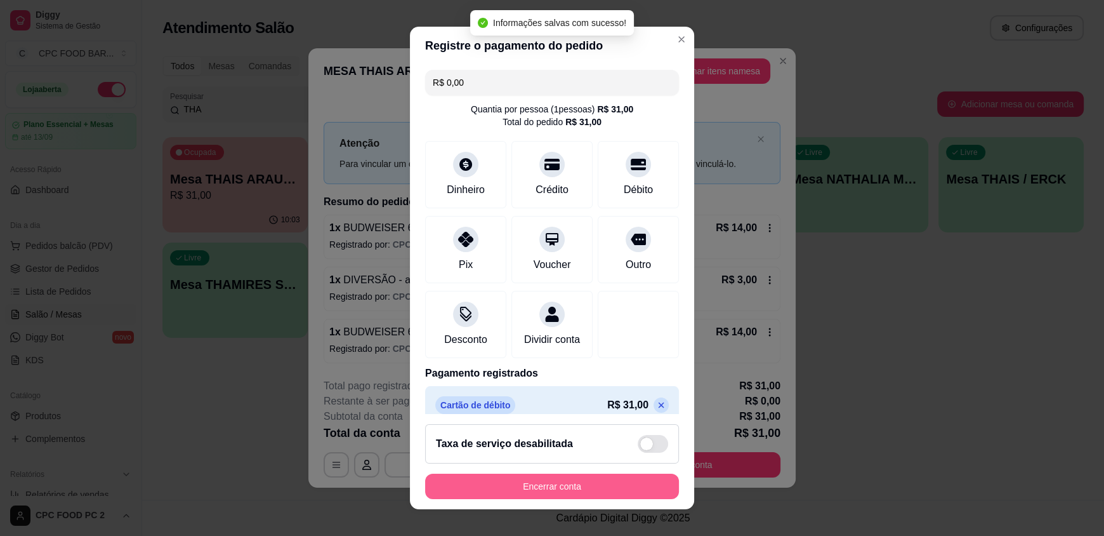
click at [539, 480] on button "Encerrar conta" at bounding box center [552, 485] width 254 height 25
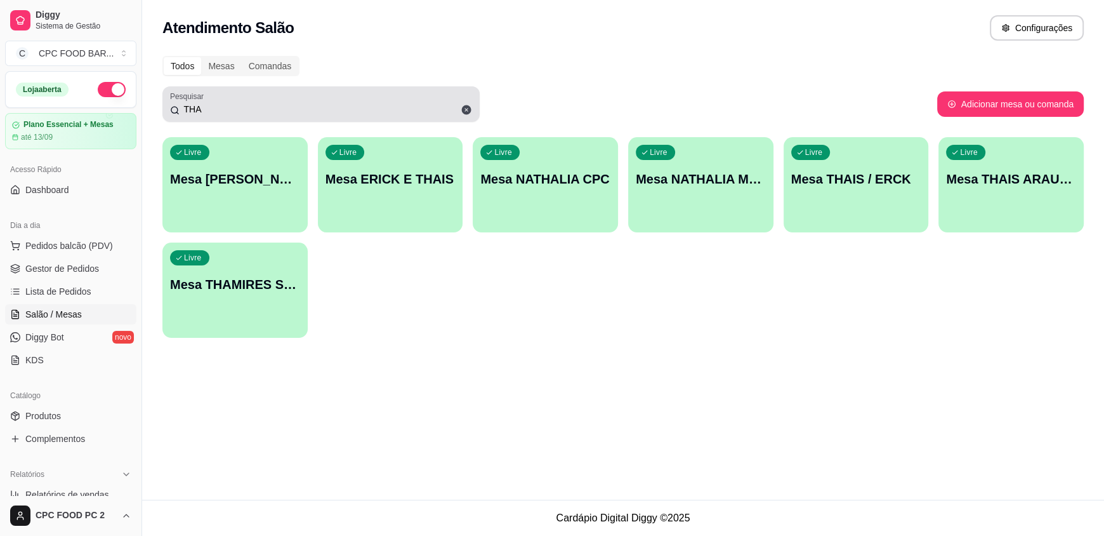
click at [290, 103] on input "THA" at bounding box center [326, 109] width 293 height 13
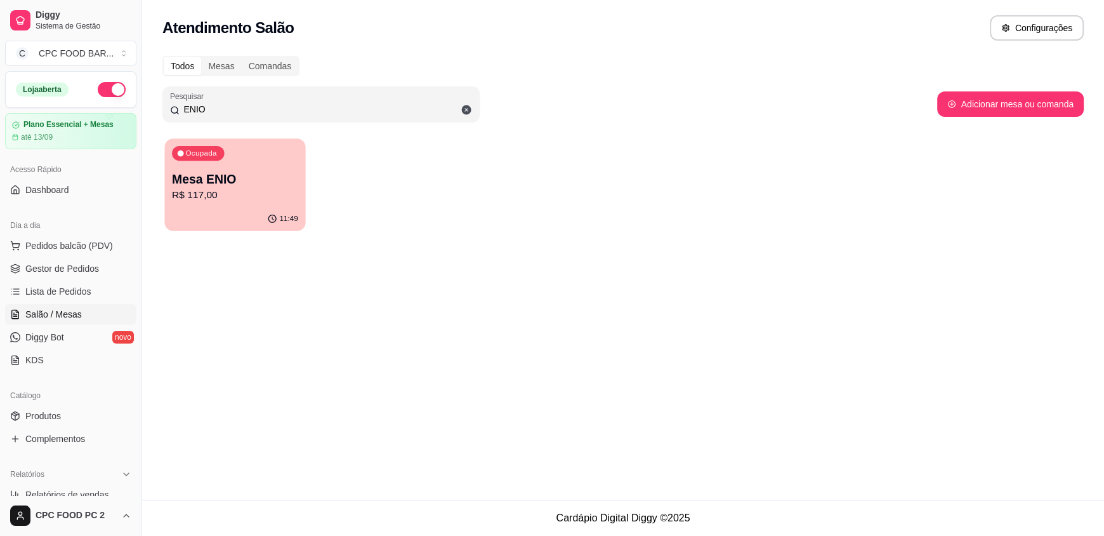
click at [259, 176] on p "Mesa ENIO" at bounding box center [235, 179] width 126 height 17
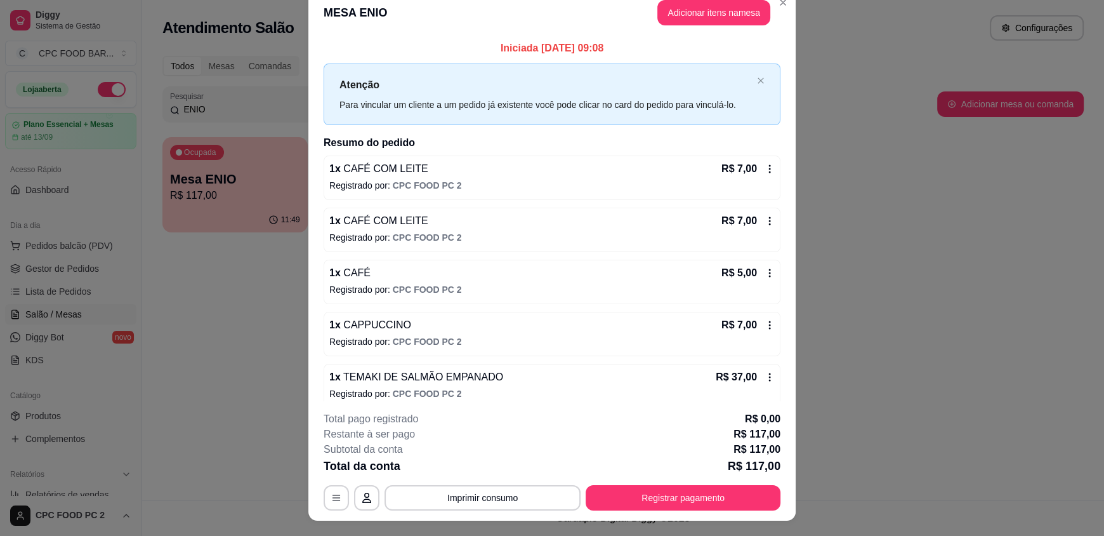
scroll to position [0, 0]
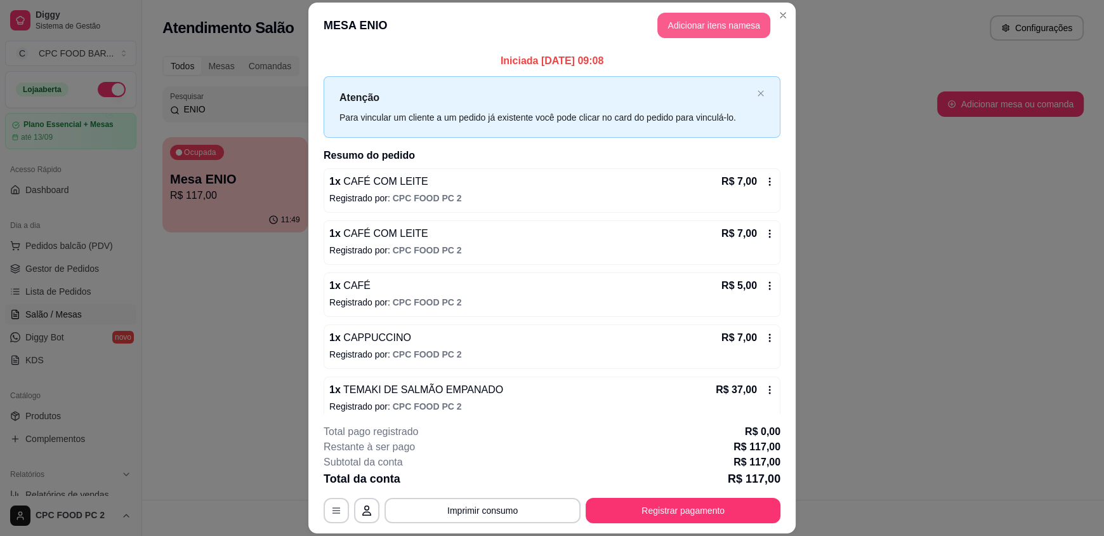
click at [681, 27] on button "Adicionar itens na mesa" at bounding box center [713, 25] width 113 height 25
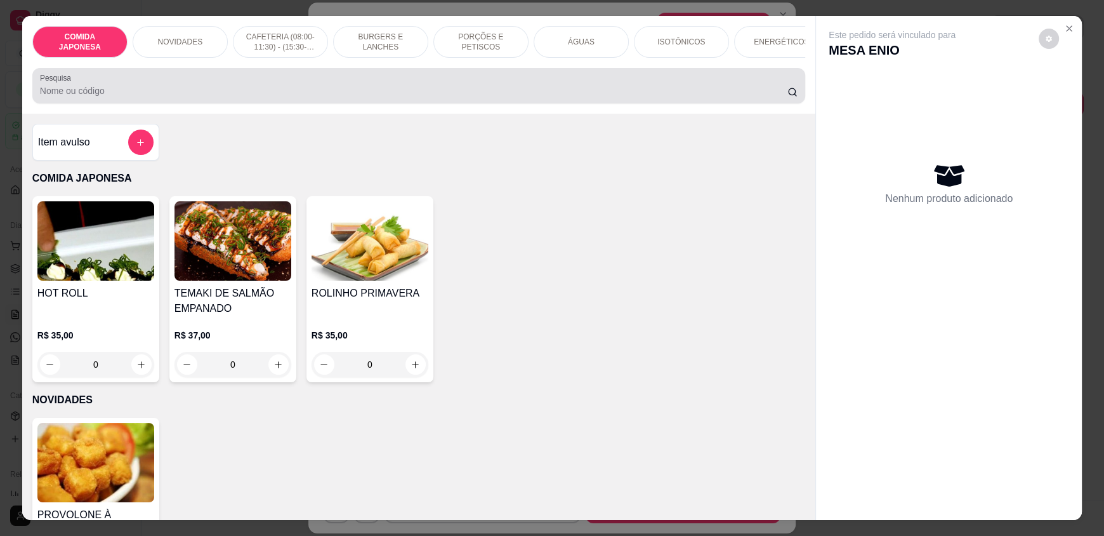
click at [511, 89] on div at bounding box center [419, 85] width 758 height 25
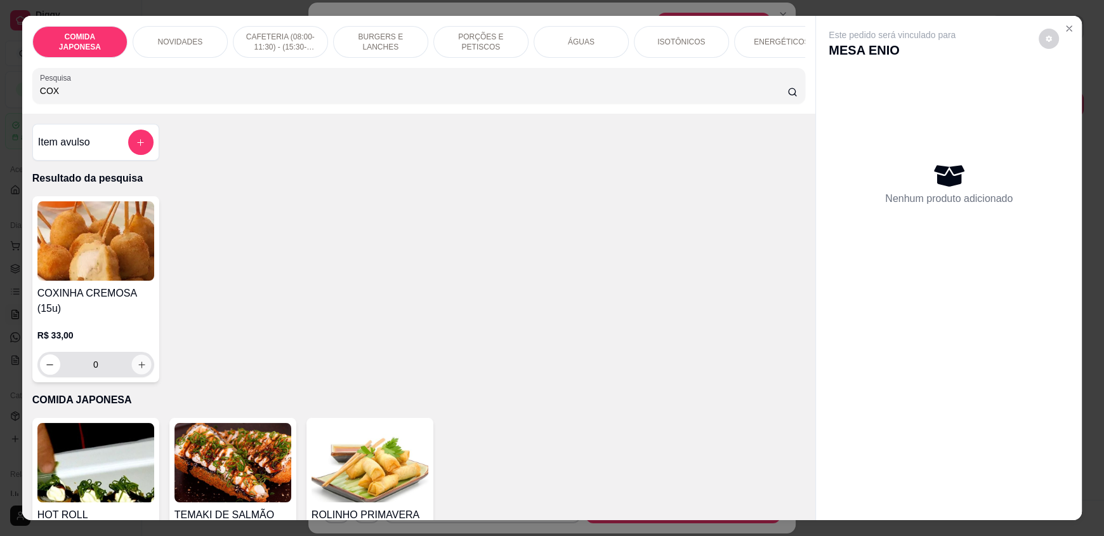
click at [134, 364] on button "increase-product-quantity" at bounding box center [141, 365] width 20 height 20
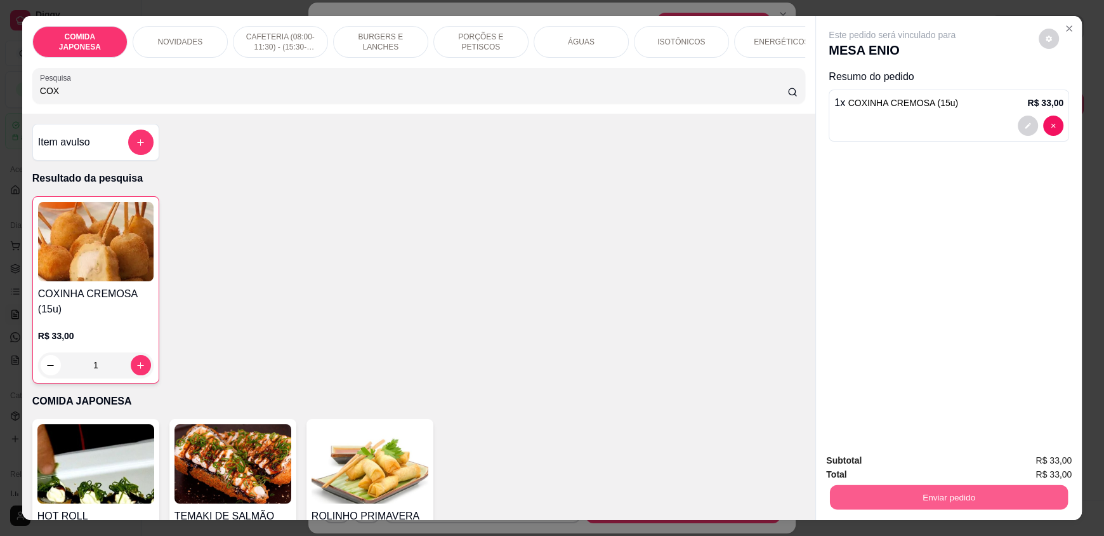
click at [852, 499] on button "Enviar pedido" at bounding box center [949, 496] width 238 height 25
click at [860, 471] on button "Não registrar e enviar pedido" at bounding box center [907, 465] width 128 height 23
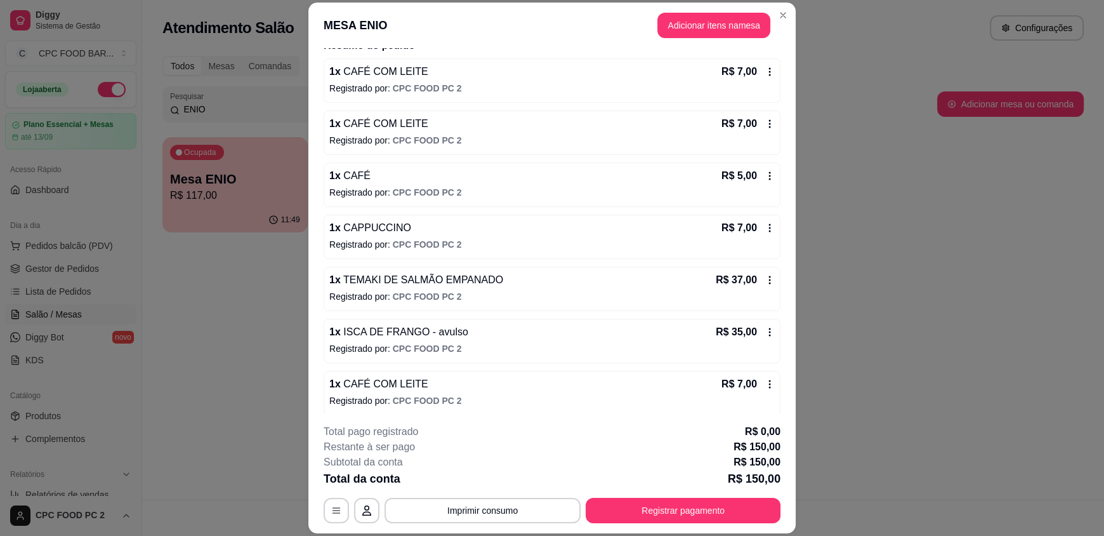
scroll to position [190, 0]
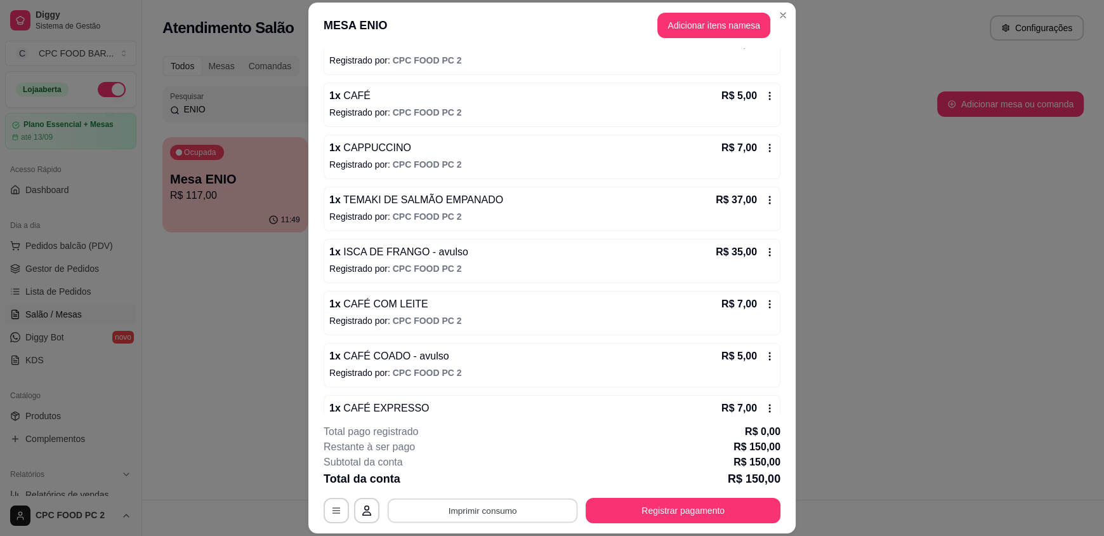
click at [499, 511] on button "Imprimir consumo" at bounding box center [483, 509] width 190 height 25
click at [461, 479] on button "IMPRESSORA" at bounding box center [481, 481] width 89 height 20
click at [518, 506] on button "Imprimir consumo" at bounding box center [483, 509] width 196 height 25
click at [494, 478] on button "IMPRESSORA" at bounding box center [482, 481] width 92 height 20
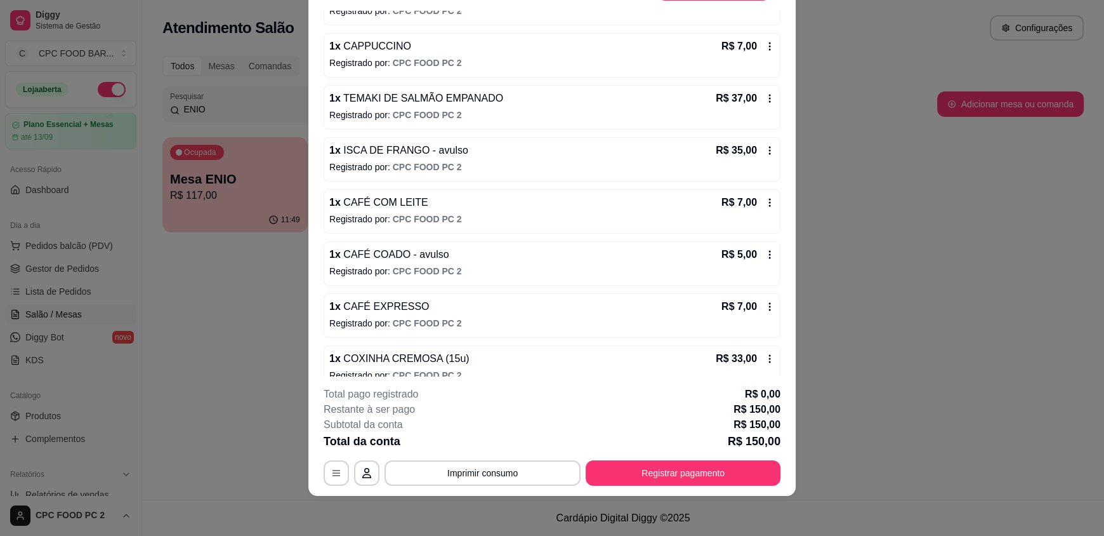
scroll to position [270, 0]
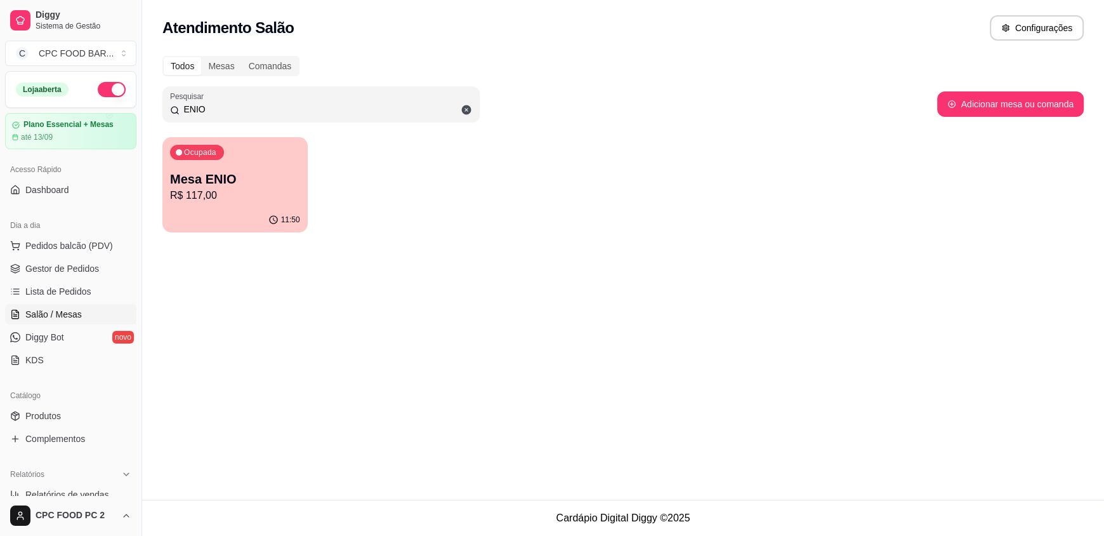
click at [249, 221] on div "11:50" at bounding box center [234, 219] width 145 height 25
drag, startPoint x: 221, startPoint y: 107, endPoint x: 146, endPoint y: 98, distance: 76.0
click at [146, 98] on div "Diggy Sistema de Gestão C CPC FOOD BAR ... Loja aberta Plano Essencial + Mesas …" at bounding box center [552, 268] width 1104 height 536
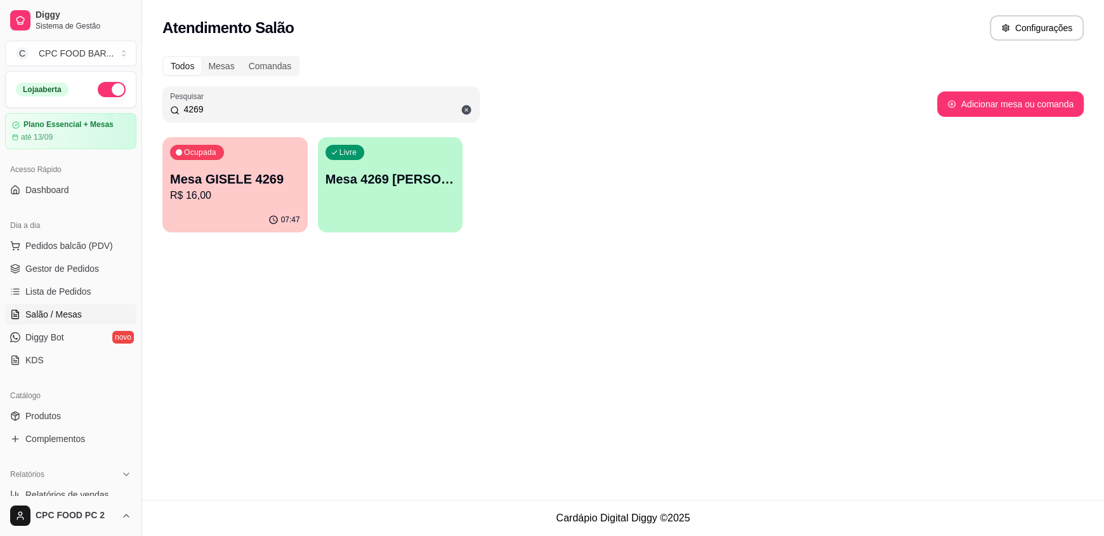
click at [233, 166] on div "Ocupada Mesa GISELE 4269 R$ 16,00" at bounding box center [234, 172] width 145 height 70
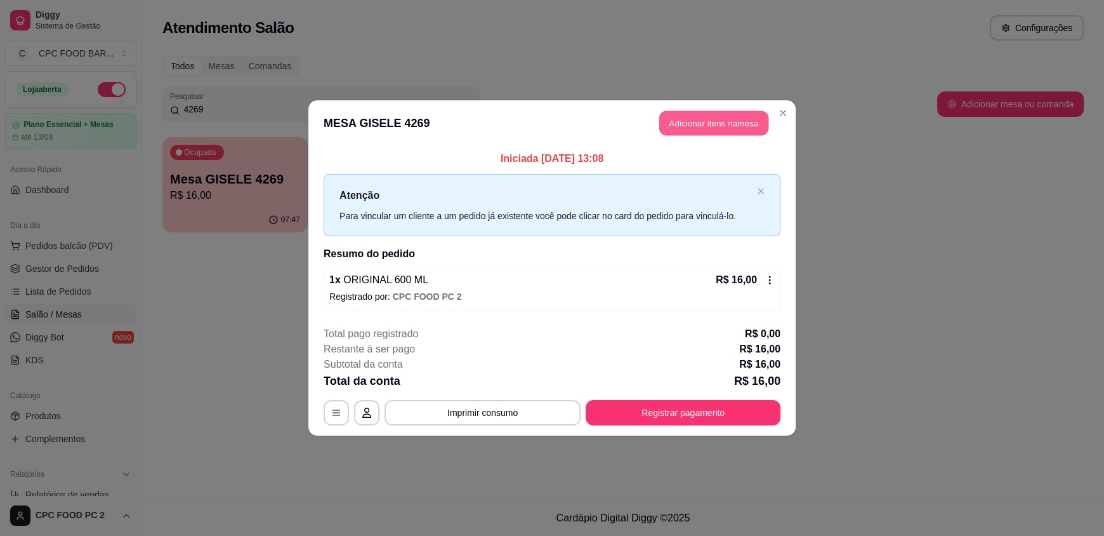
click at [732, 120] on button "Adicionar itens na mesa" at bounding box center [713, 123] width 109 height 25
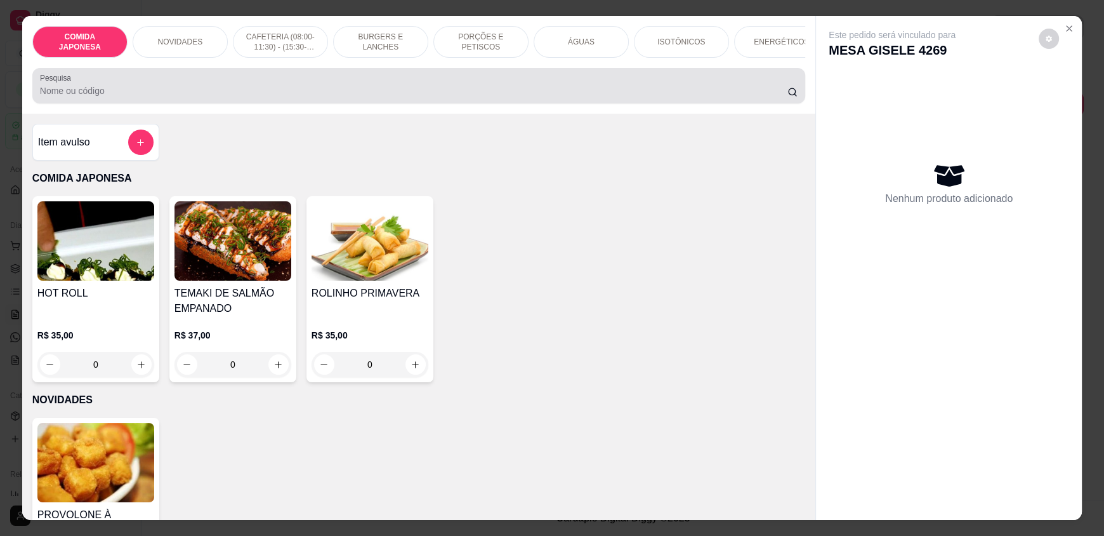
click at [454, 97] on input "Pesquisa" at bounding box center [414, 90] width 748 height 13
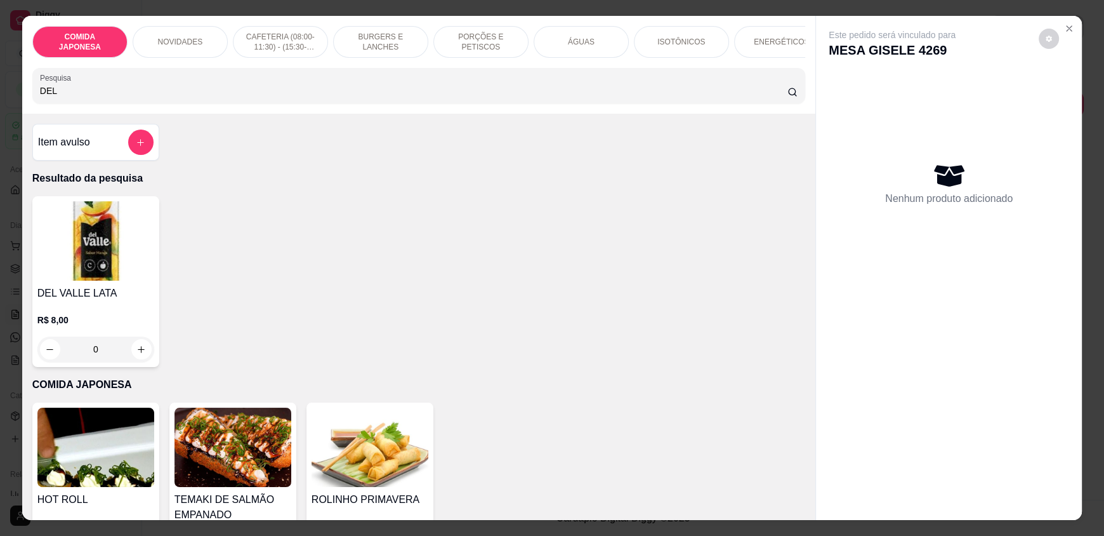
click at [131, 356] on div "0" at bounding box center [95, 348] width 117 height 25
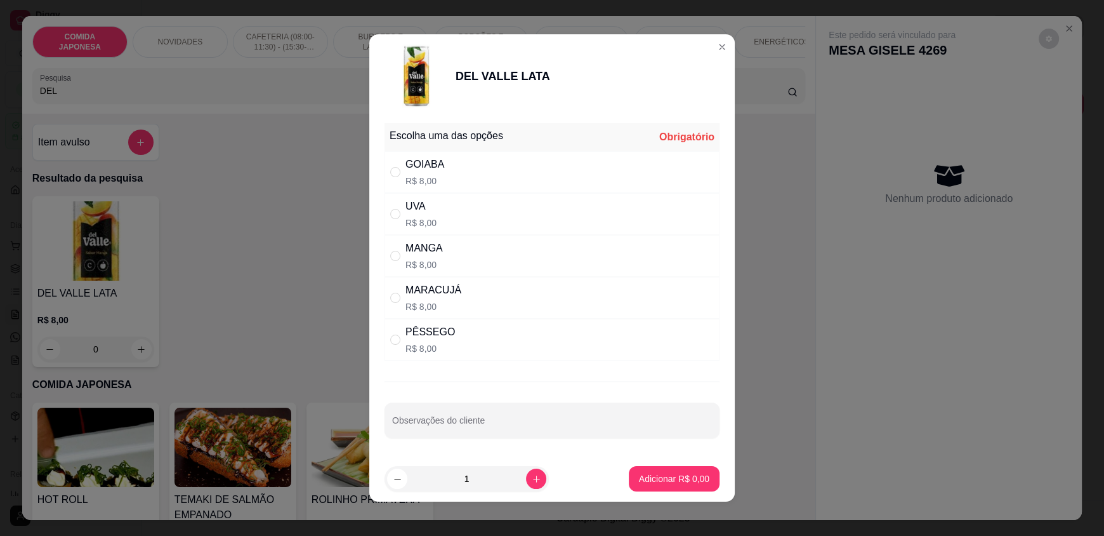
click at [462, 213] on div "UVA R$ 8,00" at bounding box center [552, 214] width 335 height 42
click at [662, 476] on p "Adicionar R$ 8,00" at bounding box center [674, 478] width 69 height 12
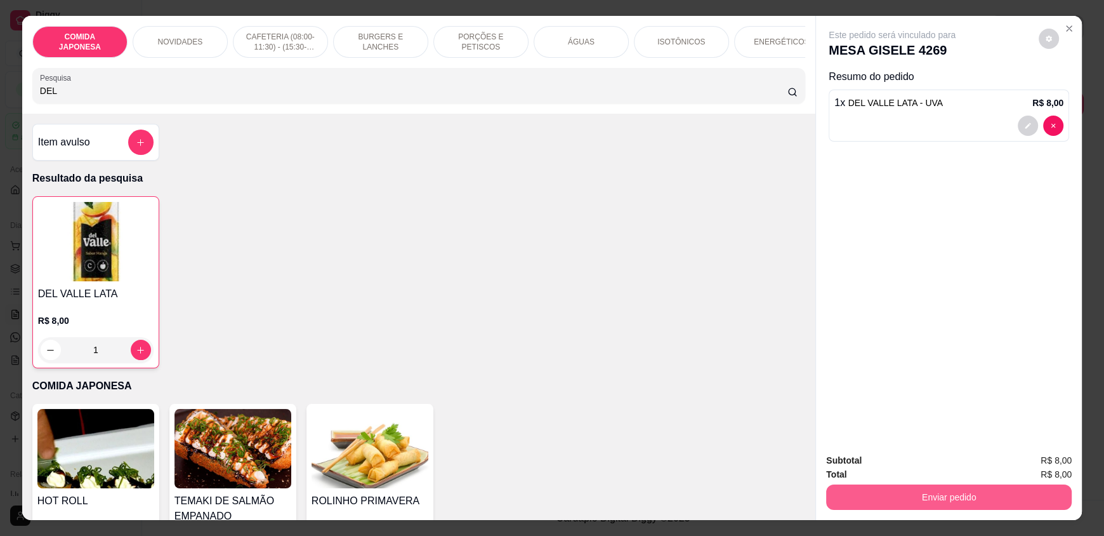
click at [876, 492] on button "Enviar pedido" at bounding box center [949, 496] width 246 height 25
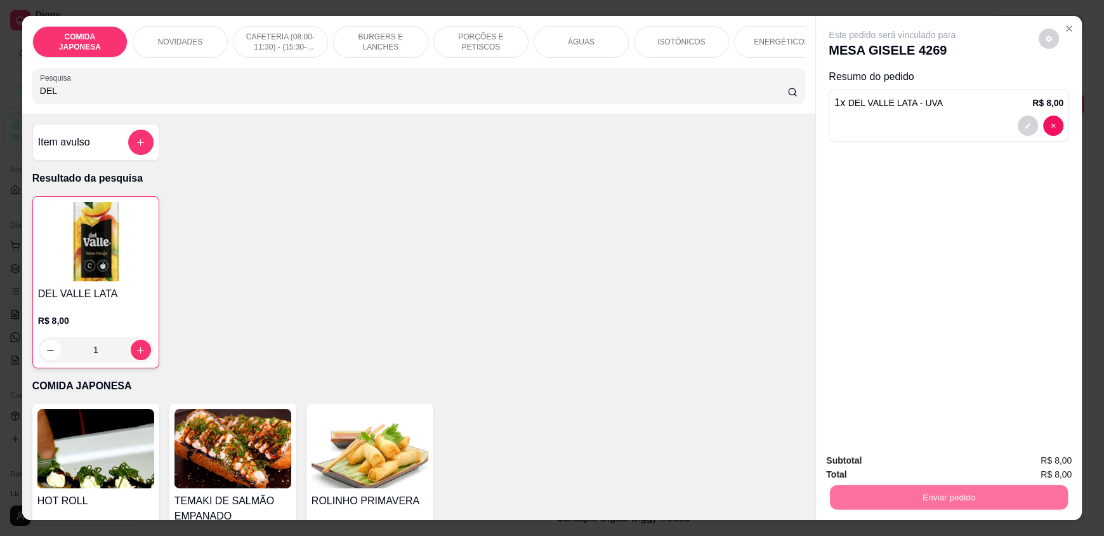
click at [869, 470] on button "Não registrar e enviar pedido" at bounding box center [907, 465] width 128 height 23
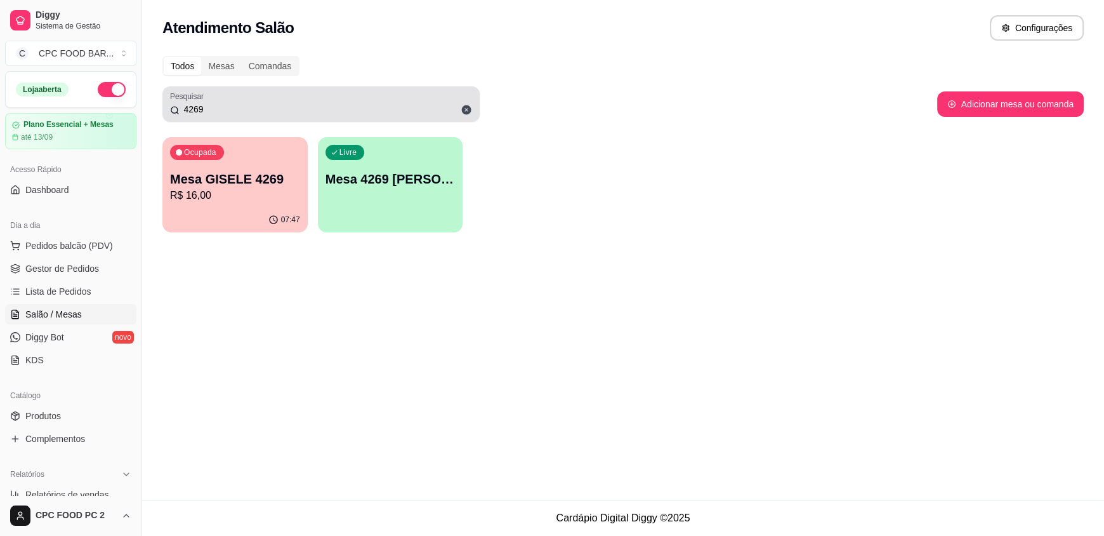
click at [469, 109] on icon at bounding box center [467, 110] width 10 height 10
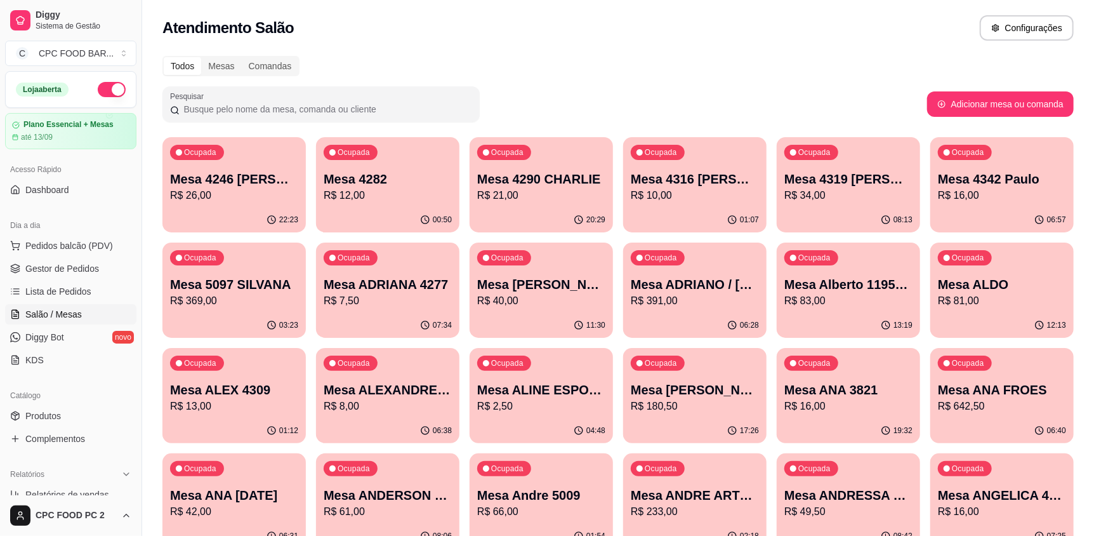
click at [254, 107] on input "Pesquisar" at bounding box center [326, 109] width 293 height 13
click at [189, 107] on input "Pesquisar" at bounding box center [326, 109] width 293 height 13
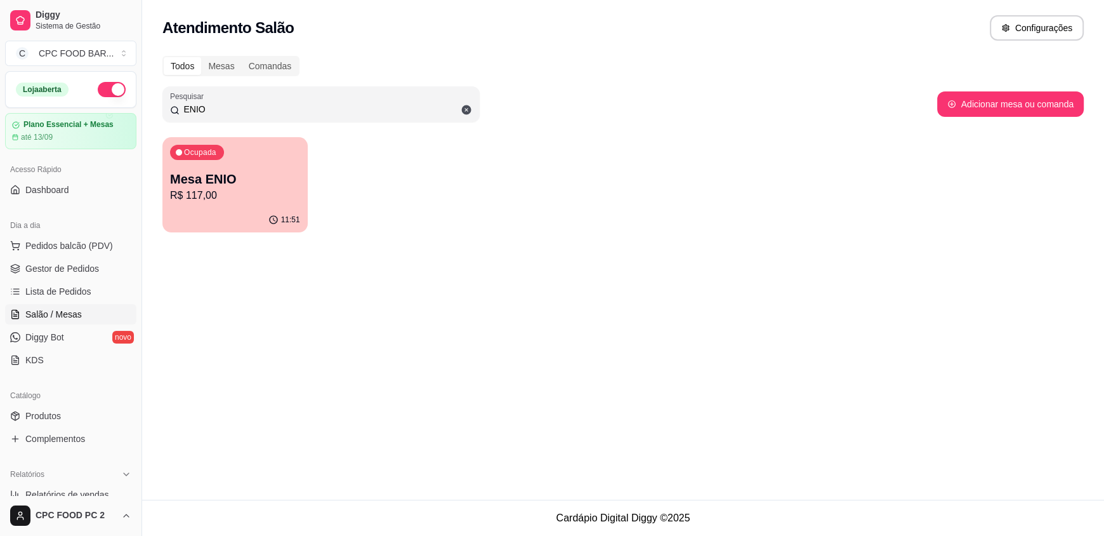
click at [199, 170] on p "Mesa ENIO" at bounding box center [235, 179] width 130 height 18
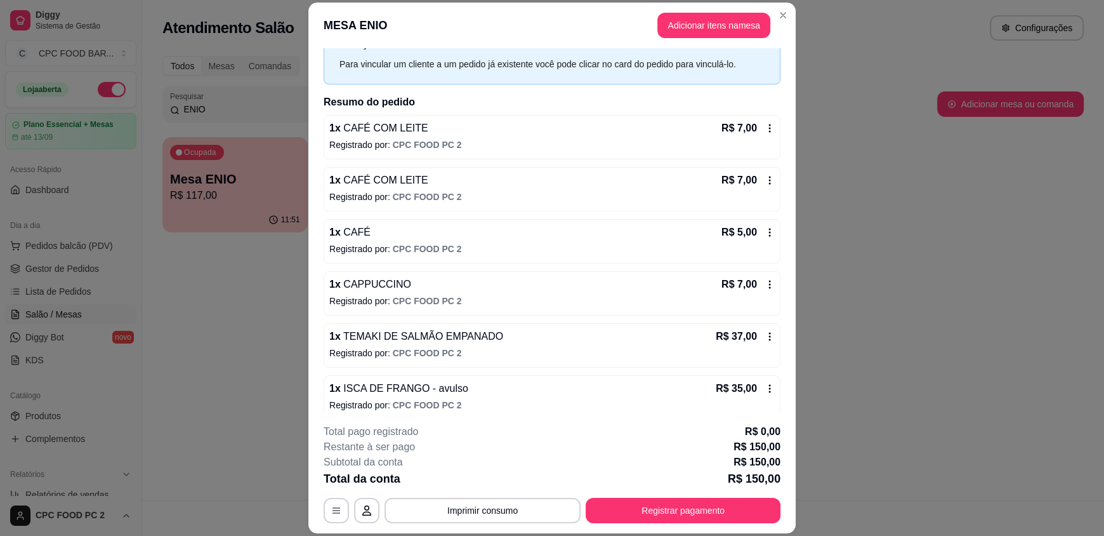
scroll to position [190, 0]
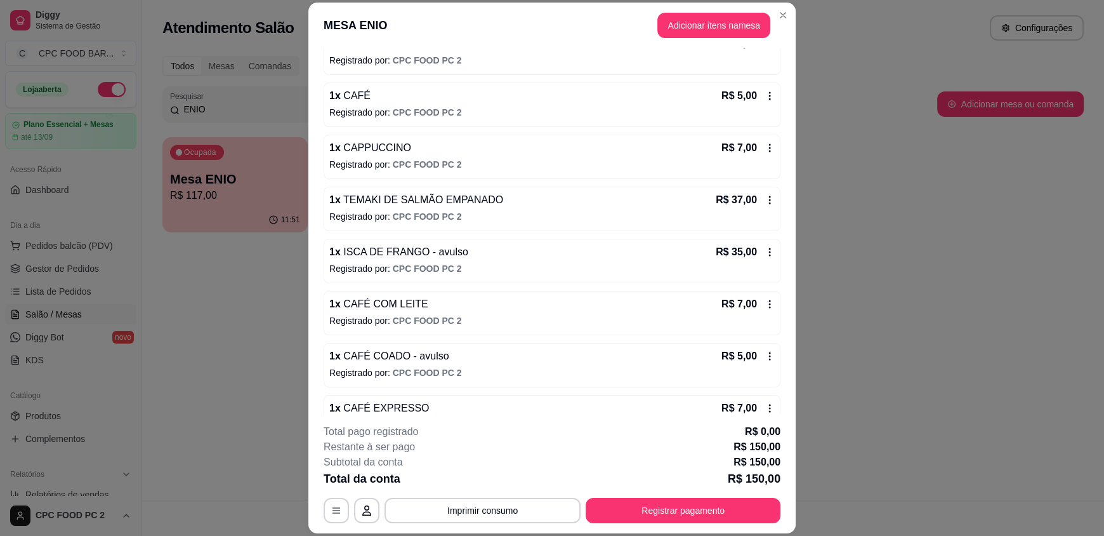
click at [765, 199] on icon at bounding box center [770, 200] width 10 height 10
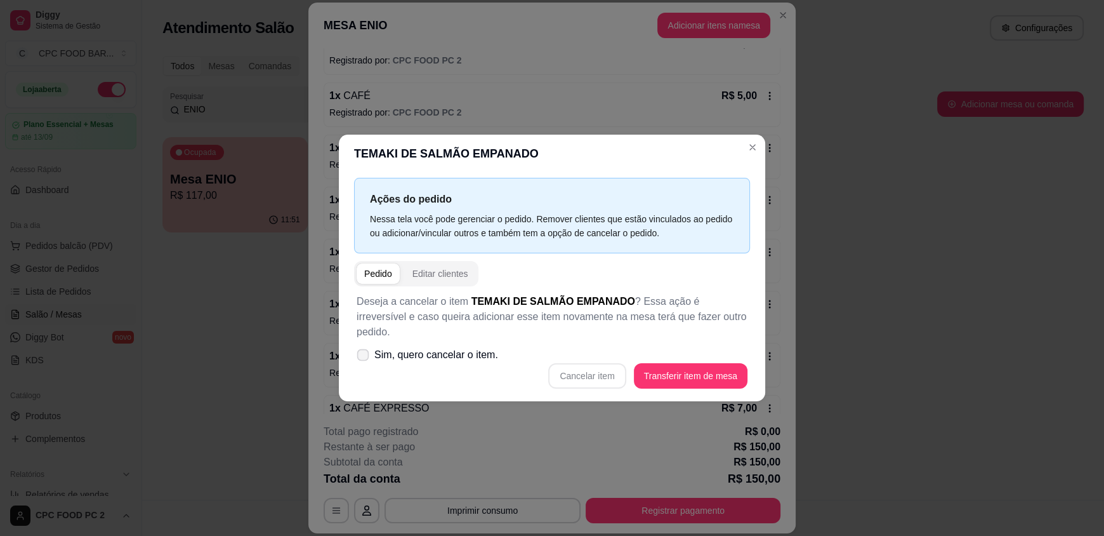
click at [419, 347] on span "Sim, quero cancelar o item." at bounding box center [436, 354] width 124 height 15
click at [364, 357] on input "Sim, quero cancelar o item." at bounding box center [360, 361] width 8 height 8
click at [600, 363] on button "Cancelar item" at bounding box center [586, 375] width 77 height 25
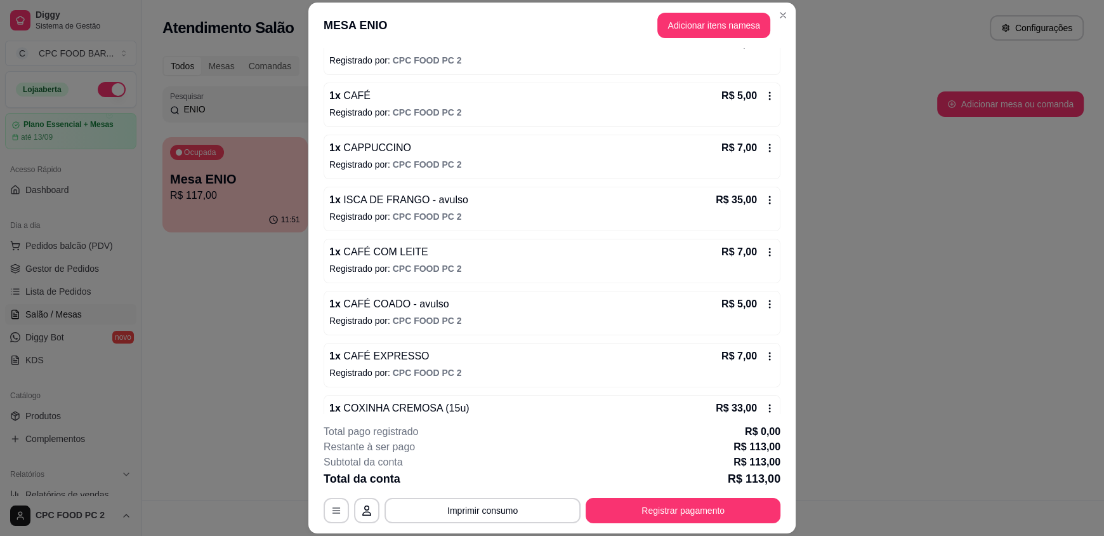
click at [745, 203] on div "R$ 35,00" at bounding box center [745, 199] width 59 height 15
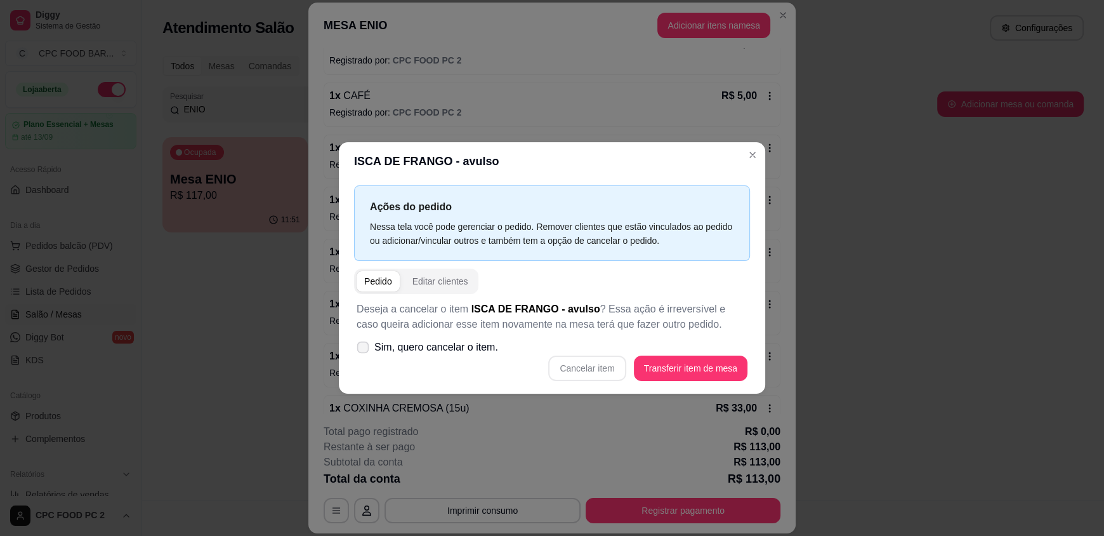
click at [373, 351] on label "Sim, quero cancelar o item." at bounding box center [428, 346] width 152 height 25
click at [364, 351] on input "Sim, quero cancelar o item." at bounding box center [360, 354] width 8 height 8
click at [584, 374] on button "Cancelar item" at bounding box center [588, 368] width 76 height 25
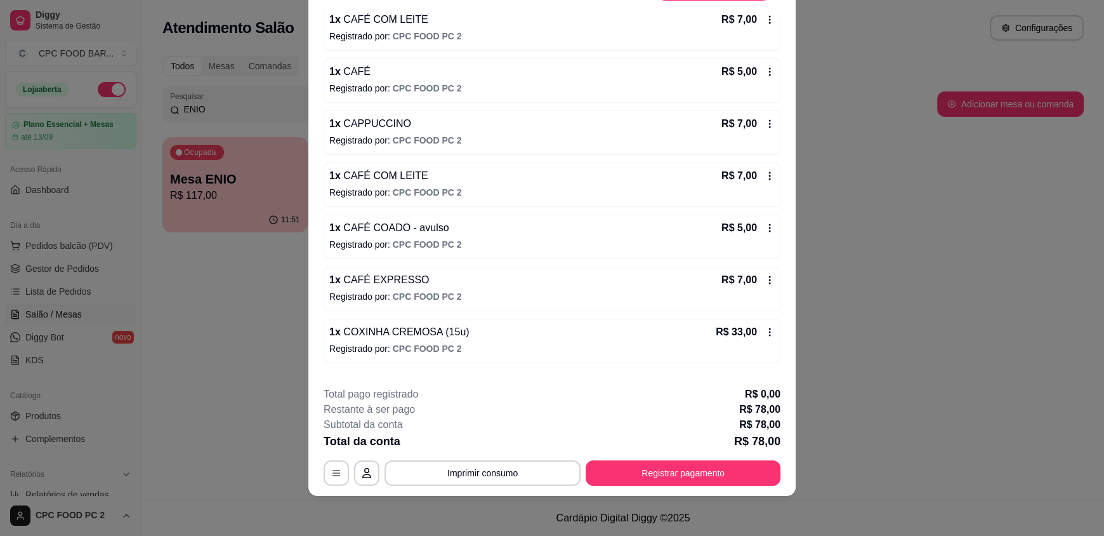
scroll to position [286, 0]
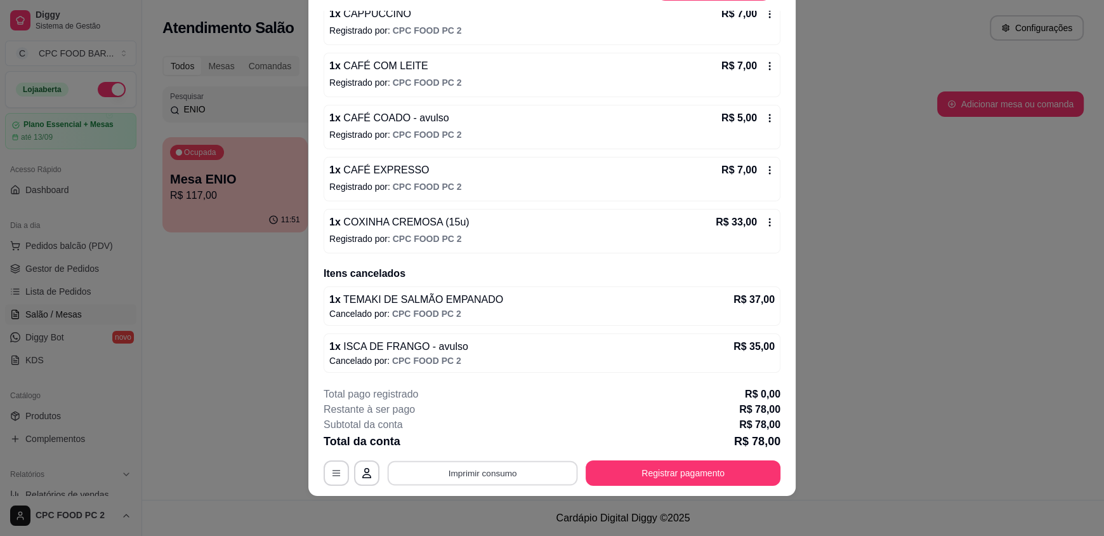
click at [465, 461] on button "Imprimir consumo" at bounding box center [483, 472] width 190 height 25
click at [467, 447] on button "IMPRESSORA" at bounding box center [482, 443] width 92 height 20
click at [625, 468] on button "Registrar pagamento" at bounding box center [683, 472] width 195 height 25
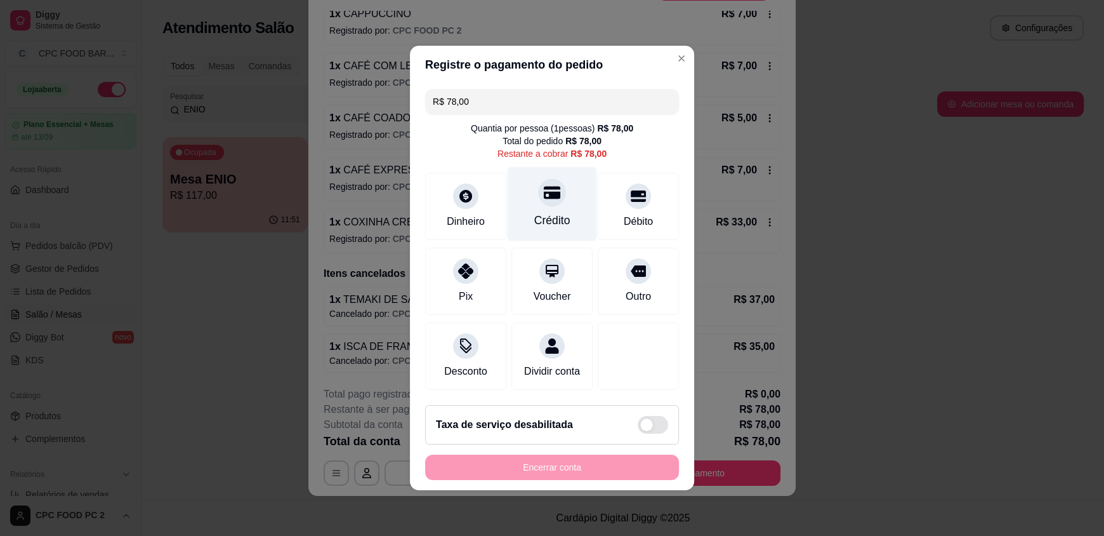
click at [569, 171] on div "Crédito" at bounding box center [552, 204] width 89 height 74
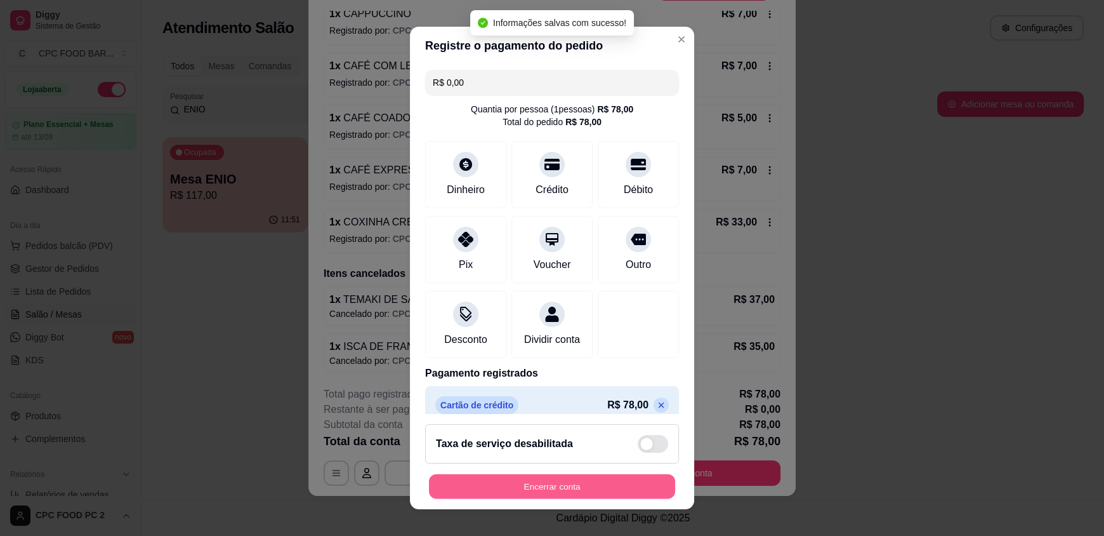
click at [551, 482] on button "Encerrar conta" at bounding box center [552, 485] width 246 height 25
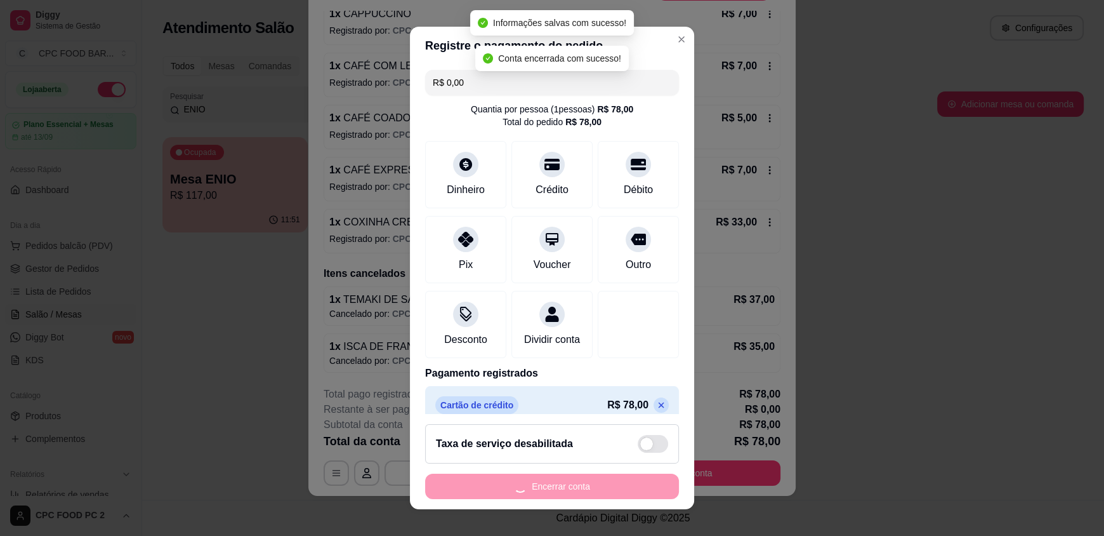
scroll to position [0, 0]
